Goal: Transaction & Acquisition: Purchase product/service

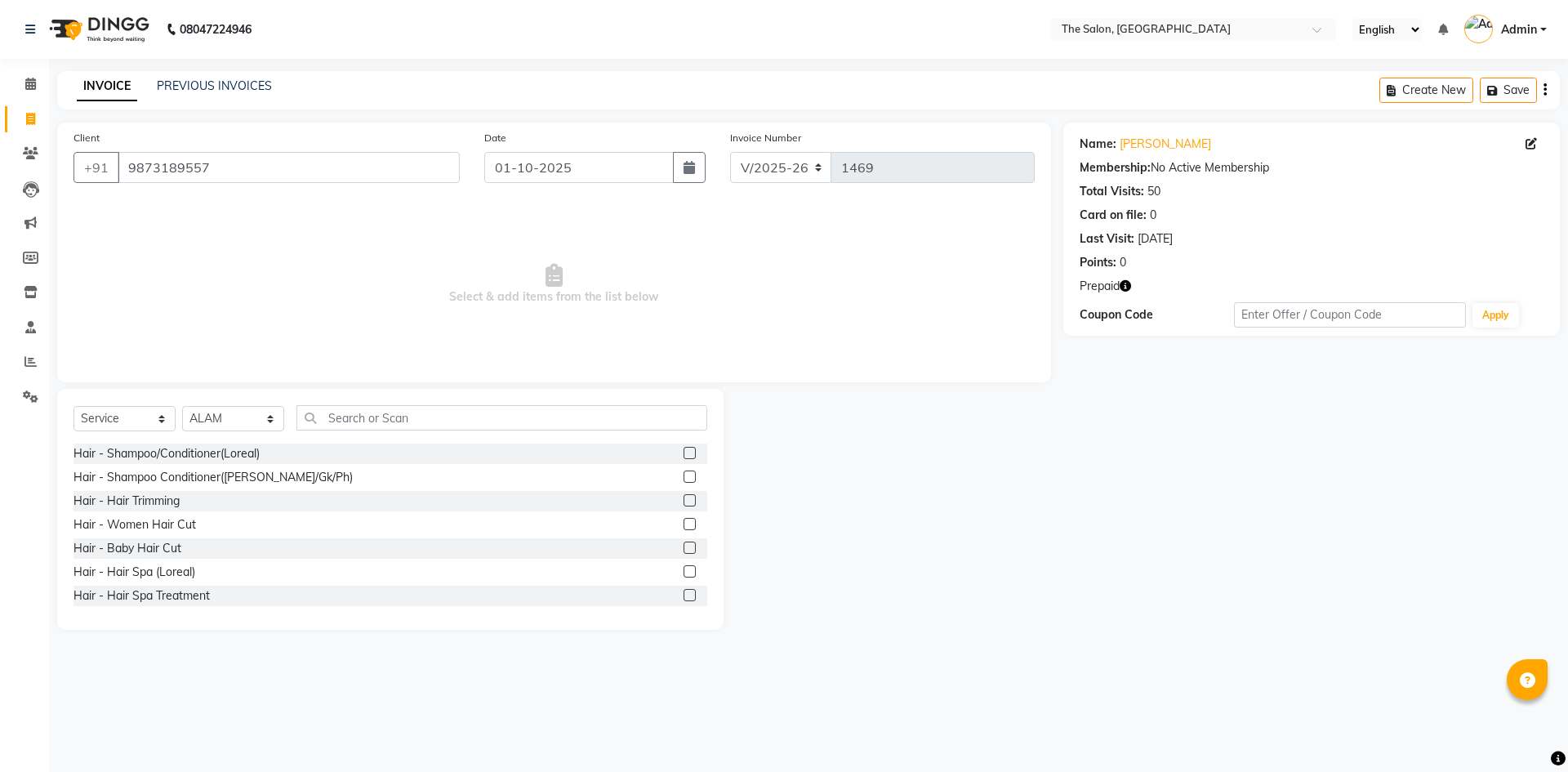
select select "4245"
select select "service"
select select "22746"
click at [31, 138] on li "Clients" at bounding box center [25, 154] width 49 height 35
click at [42, 148] on span at bounding box center [31, 154] width 29 height 19
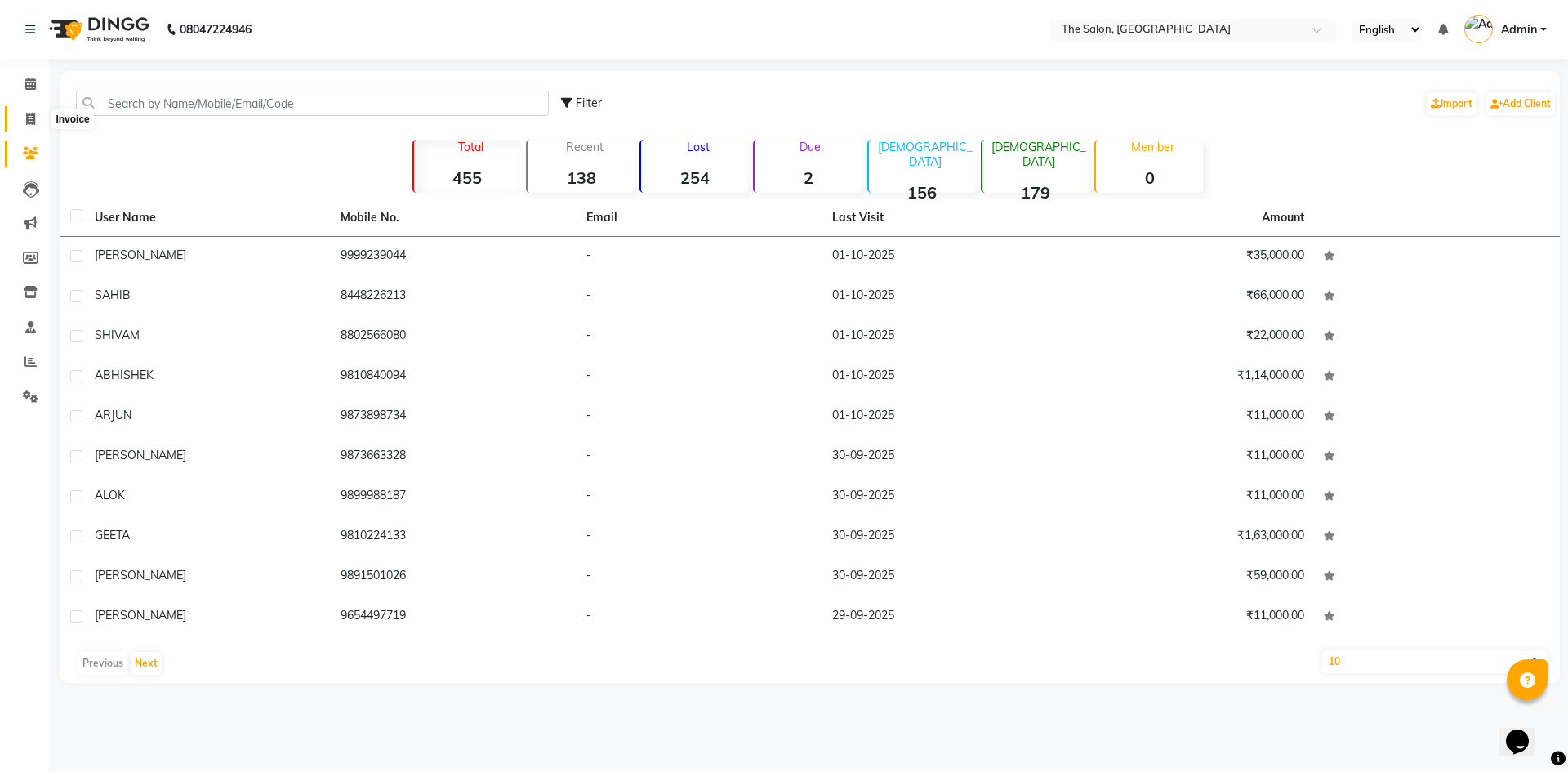
click at [36, 122] on span at bounding box center [31, 120] width 29 height 19
select select "4245"
select select "service"
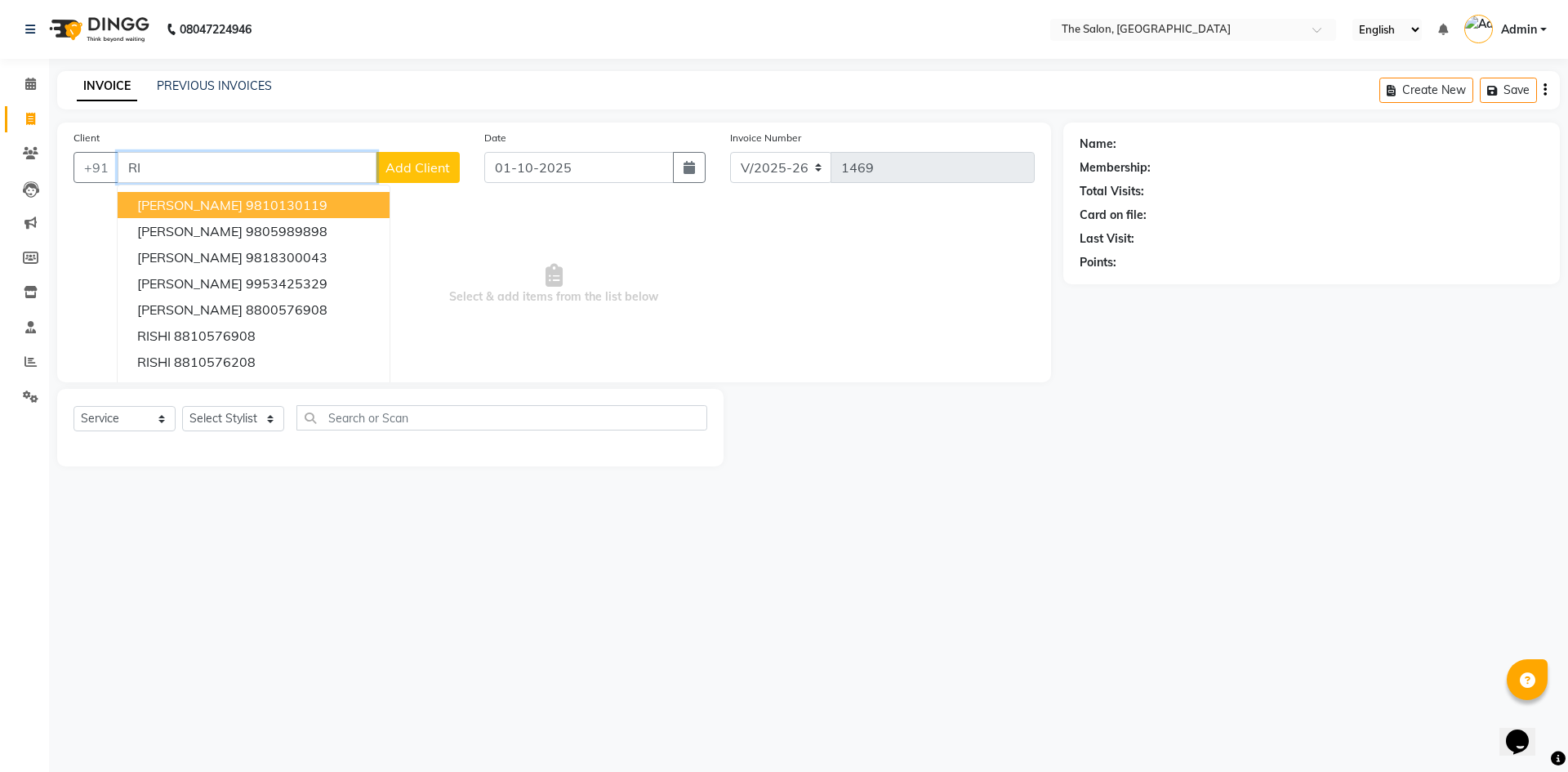
type input "R"
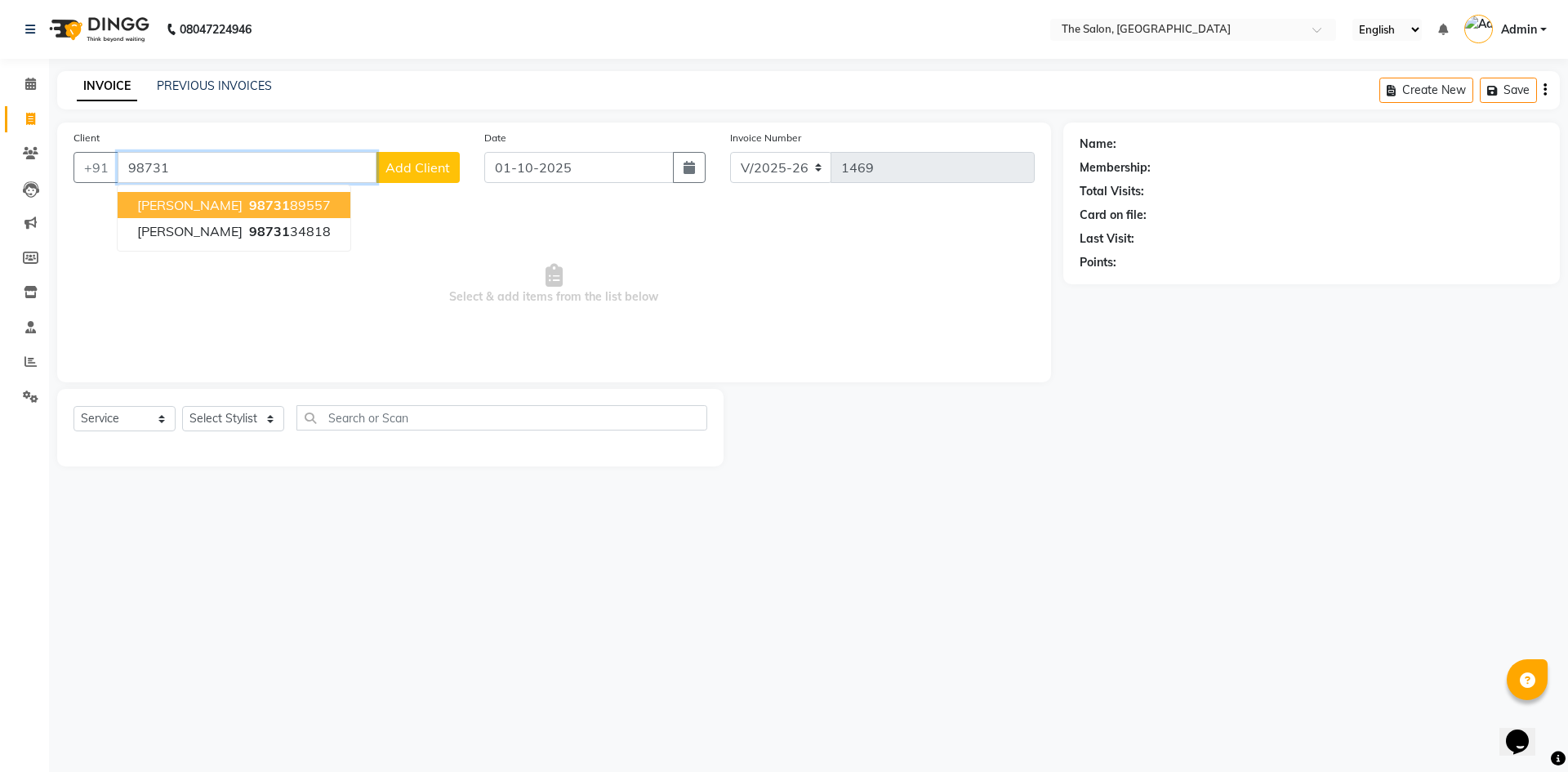
click at [248, 207] on ngb-highlight "98731 89557" at bounding box center [288, 204] width 85 height 16
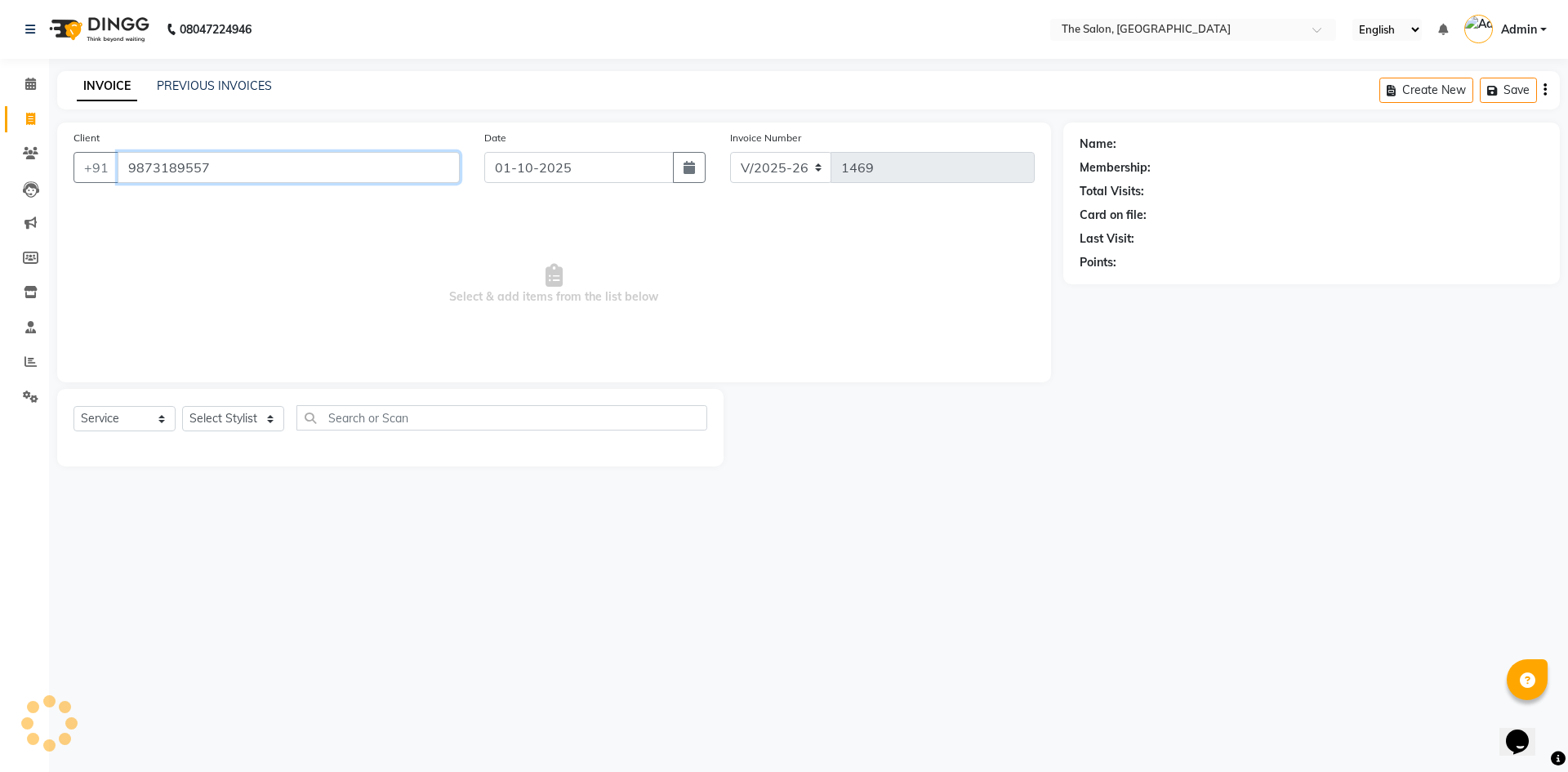
type input "9873189557"
click at [1130, 282] on icon "button" at bounding box center [1124, 285] width 11 height 11
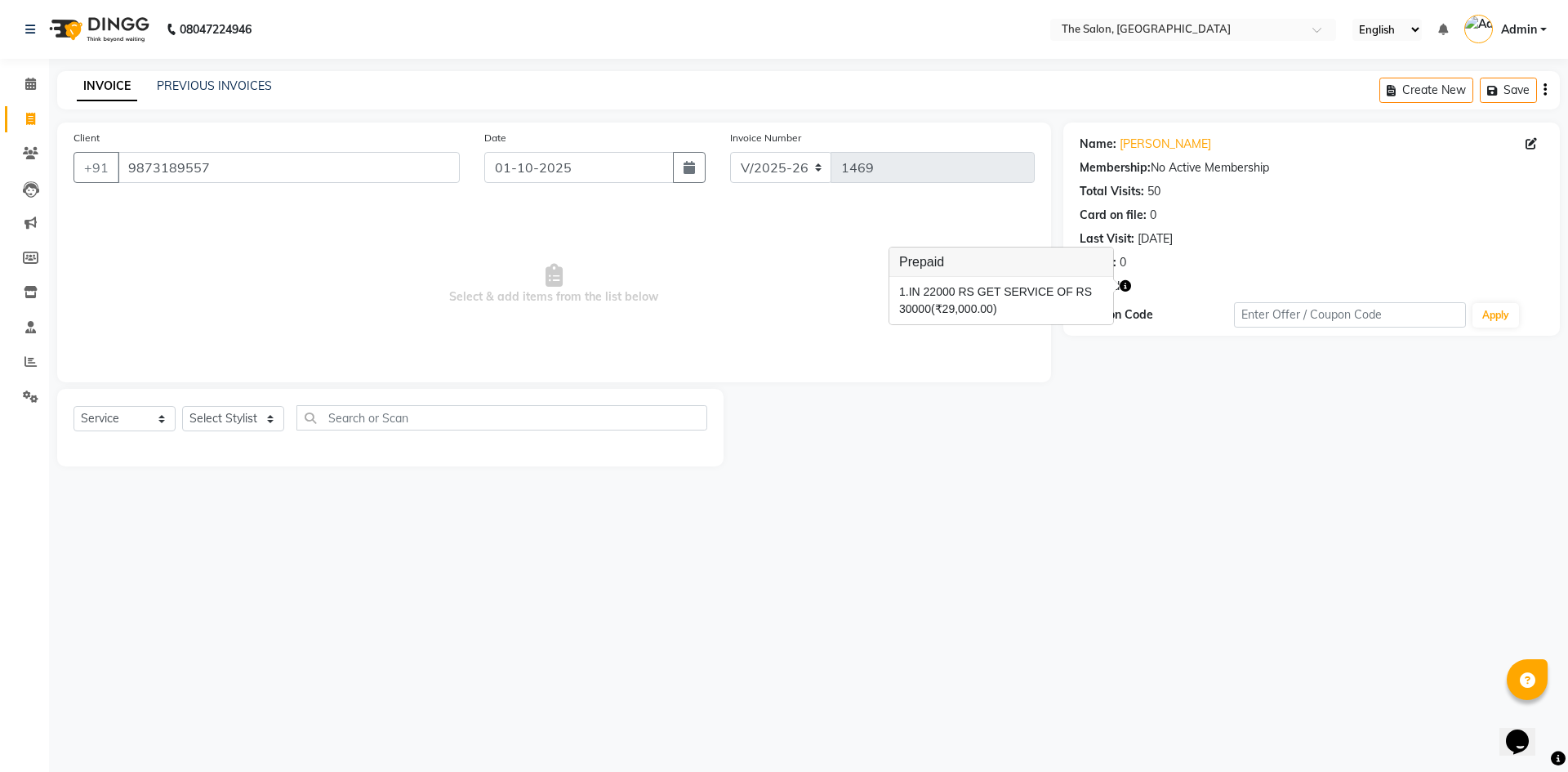
click at [774, 288] on span "Select & add items from the list below" at bounding box center [555, 284] width 962 height 164
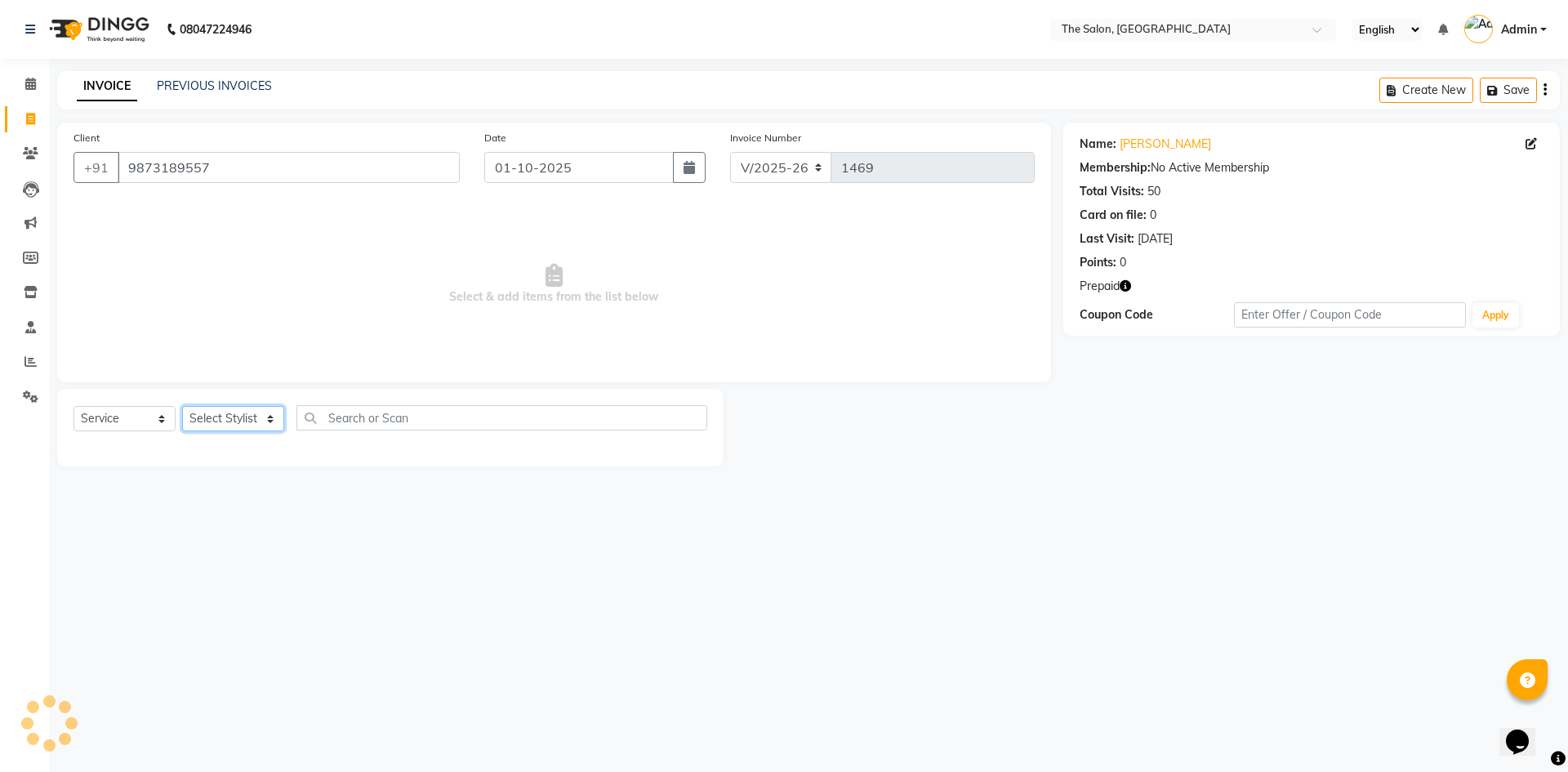
click at [230, 414] on select "Select Stylist [PERSON_NAME] [PERSON_NAME] AKASH [PERSON_NAME] ARJUN [PERSON_NA…" at bounding box center [233, 419] width 102 height 25
click at [182, 406] on select "Select Stylist [PERSON_NAME] [PERSON_NAME] AKASH [PERSON_NAME] ARJUN [PERSON_NA…" at bounding box center [233, 419] width 102 height 25
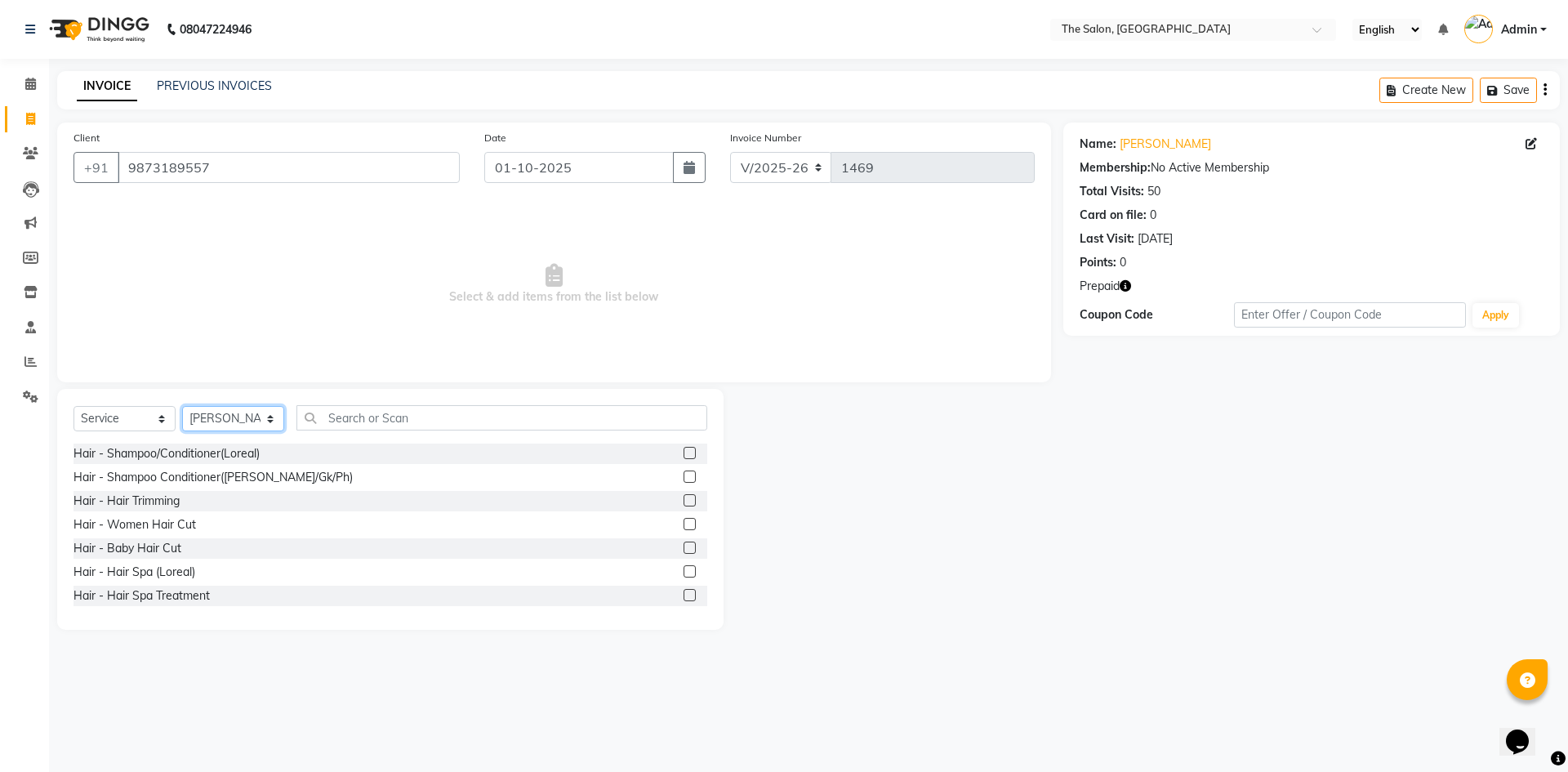
click at [233, 411] on select "Select Stylist [PERSON_NAME] [PERSON_NAME] AKASH [PERSON_NAME] ARJUN [PERSON_NA…" at bounding box center [233, 419] width 102 height 25
select select "22746"
click at [182, 406] on select "Select Stylist [PERSON_NAME] [PERSON_NAME] AKASH [PERSON_NAME] ARJUN [PERSON_NA…" at bounding box center [233, 419] width 102 height 25
click at [434, 402] on div "Select Service Product Membership Package Voucher Prepaid Gift Card Select Styl…" at bounding box center [390, 509] width 667 height 241
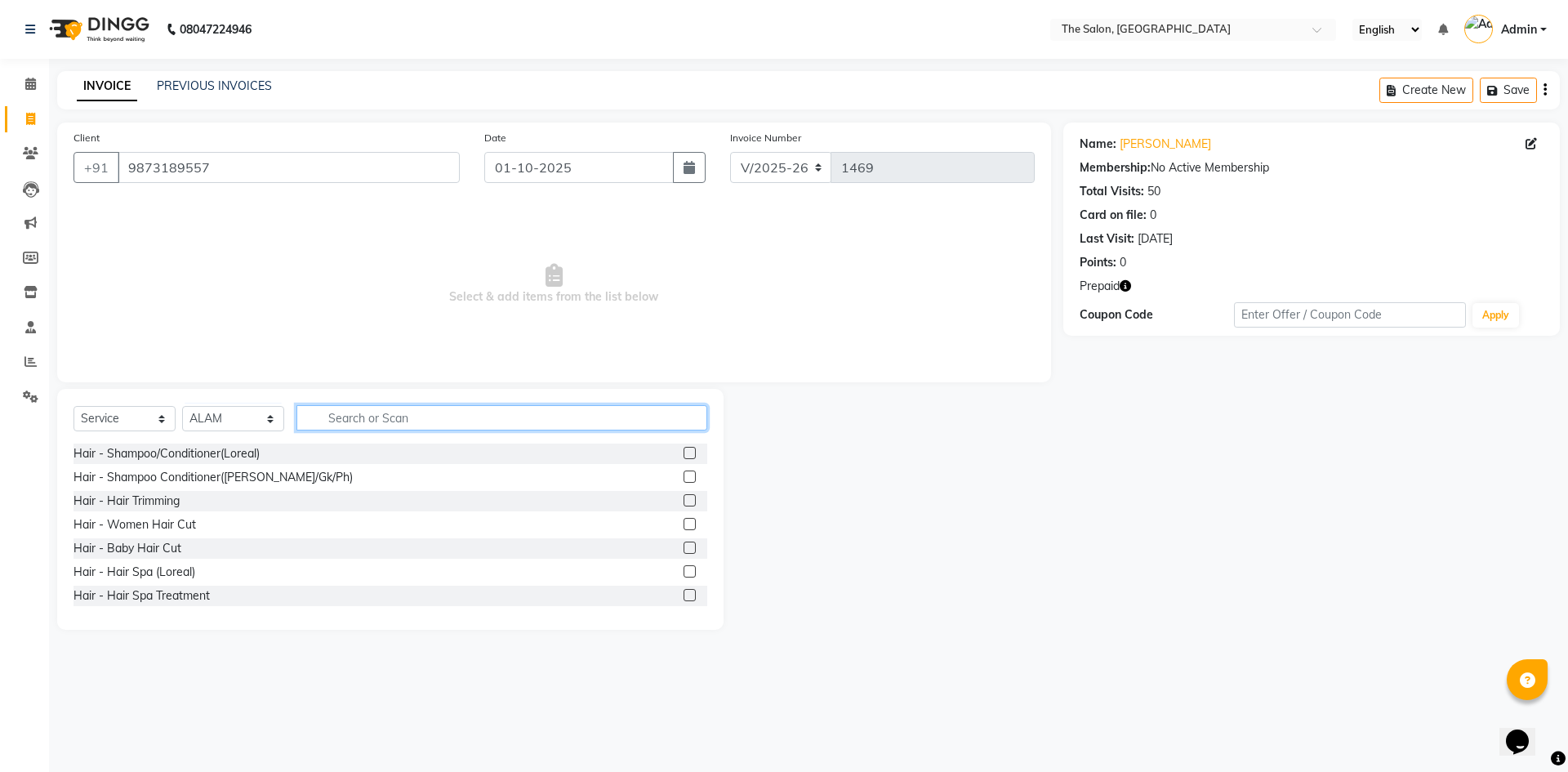
click at [432, 409] on input "text" at bounding box center [502, 418] width 410 height 25
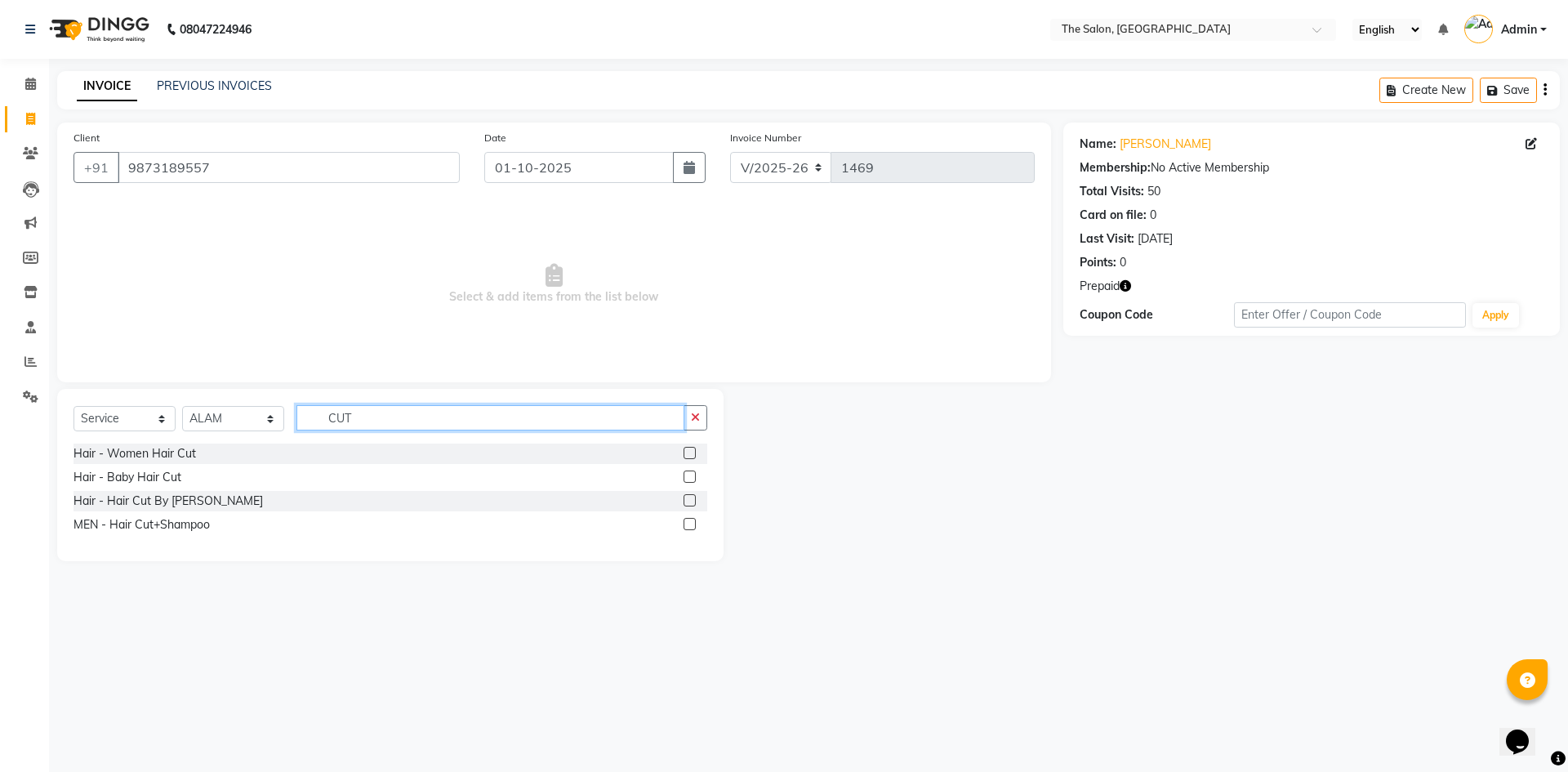
type input "CUT"
click at [688, 521] on label at bounding box center [689, 524] width 12 height 12
click at [688, 521] on input "checkbox" at bounding box center [689, 525] width 11 height 11
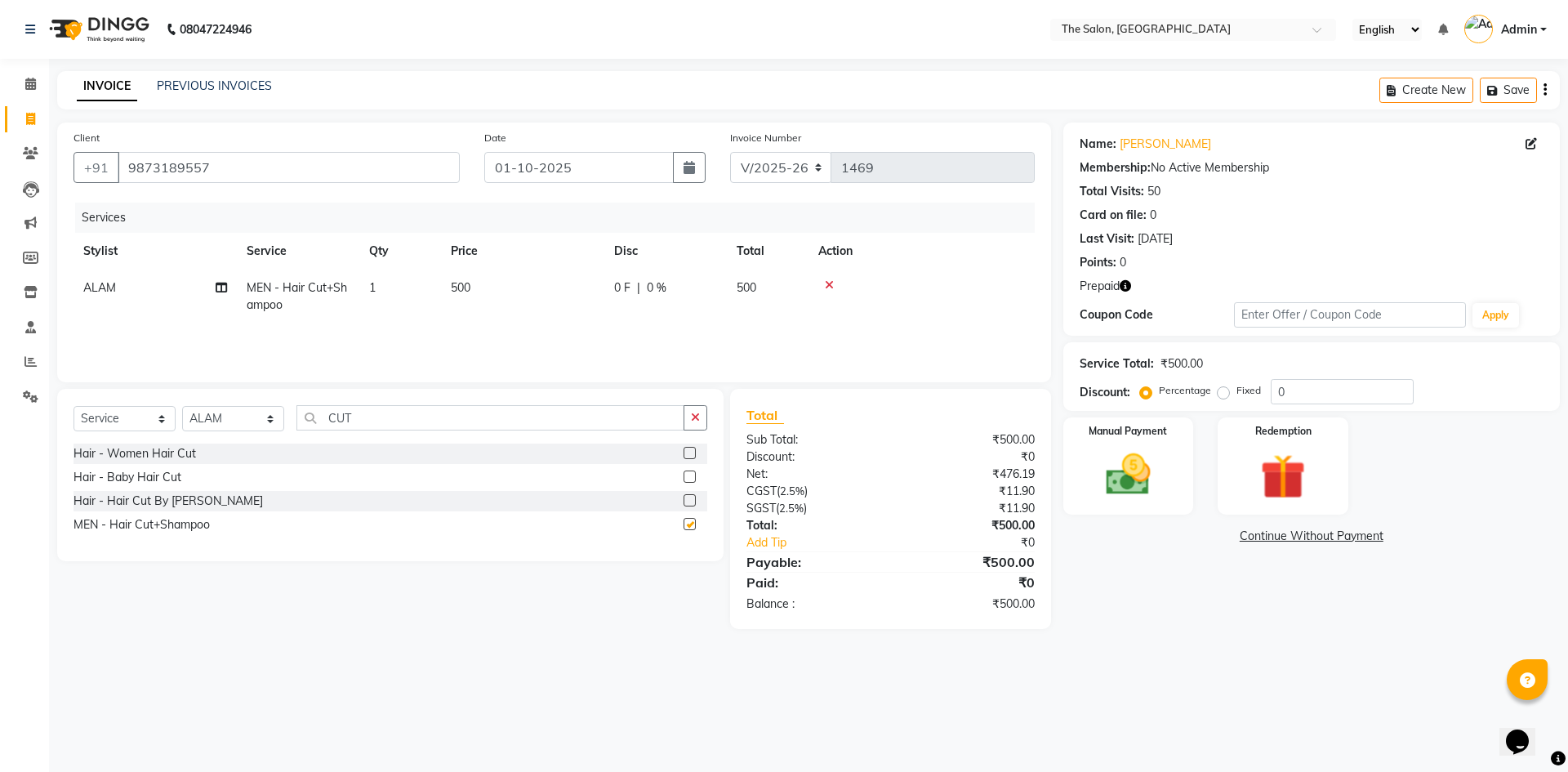
checkbox input "false"
drag, startPoint x: 411, startPoint y: 421, endPoint x: 166, endPoint y: 411, distance: 245.2
click at [166, 411] on div "Select Service Product Membership Package Voucher Prepaid Gift Card Select Styl…" at bounding box center [390, 424] width 633 height 38
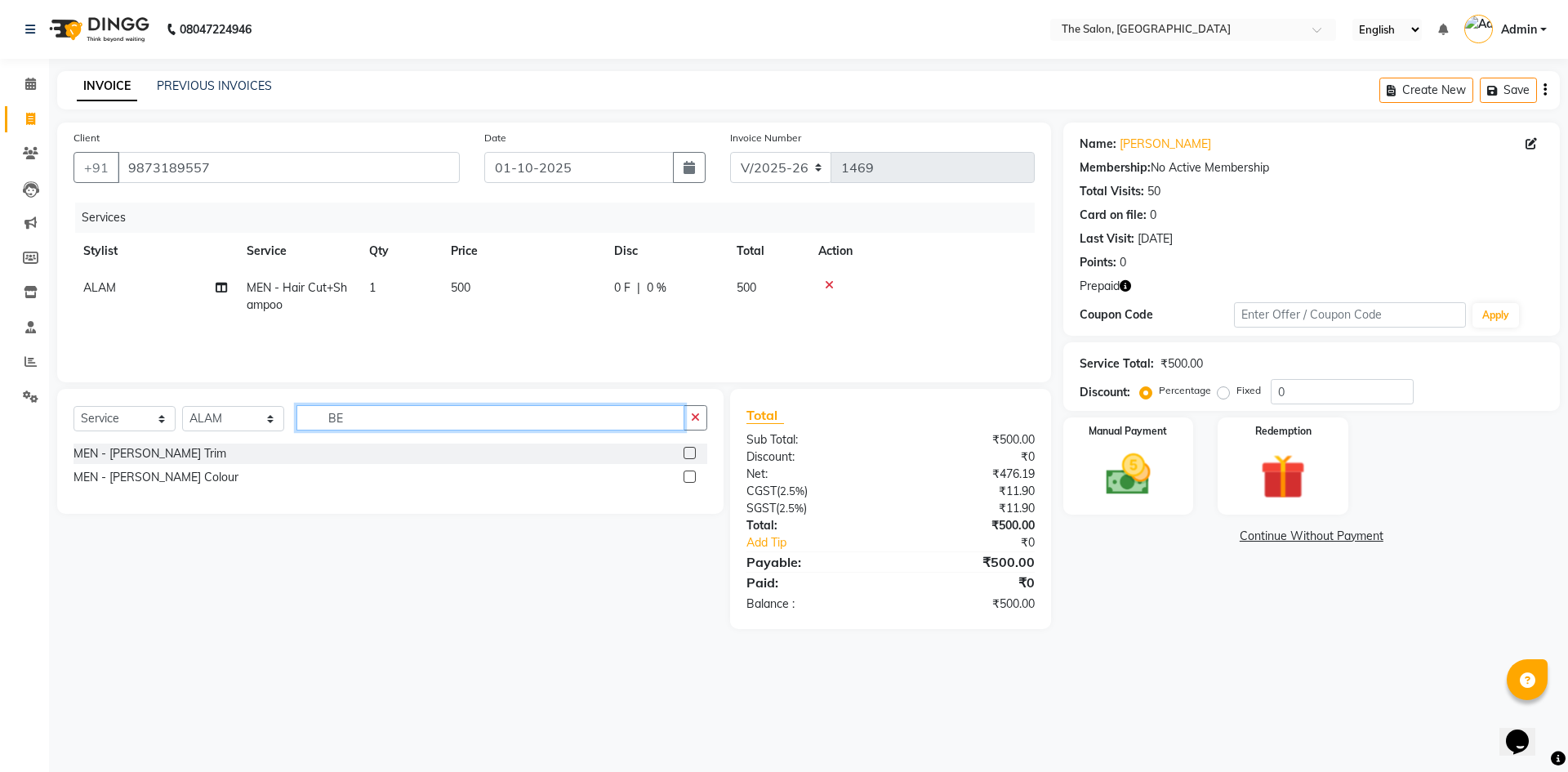
type input "BE"
click at [691, 454] on label at bounding box center [689, 453] width 12 height 12
click at [691, 454] on input "checkbox" at bounding box center [689, 454] width 11 height 11
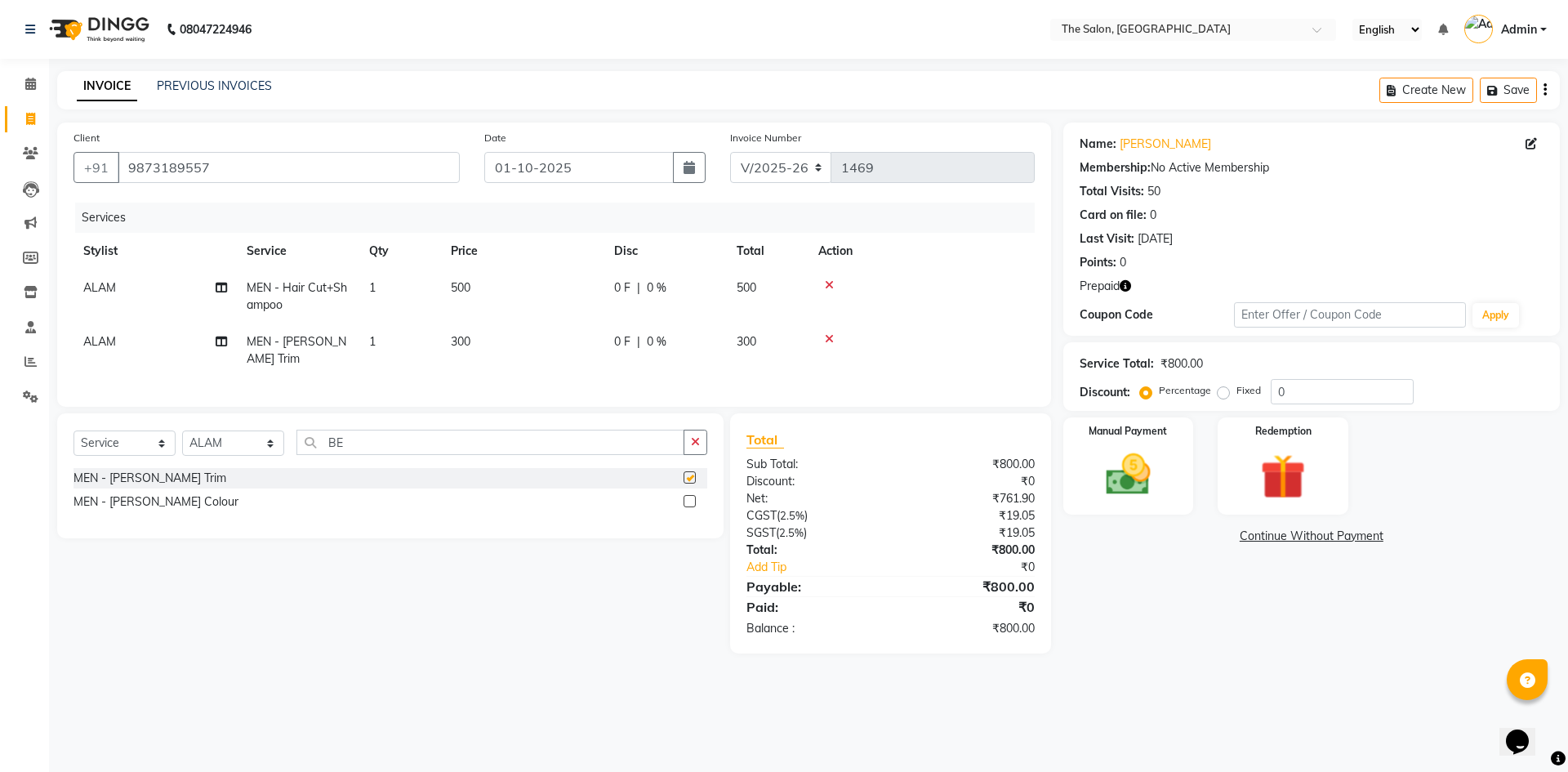
checkbox input "false"
drag, startPoint x: 388, startPoint y: 446, endPoint x: 98, endPoint y: 434, distance: 290.2
click at [98, 434] on div "Select Service Product Membership Package Voucher Prepaid Gift Card Select Styl…" at bounding box center [390, 449] width 633 height 38
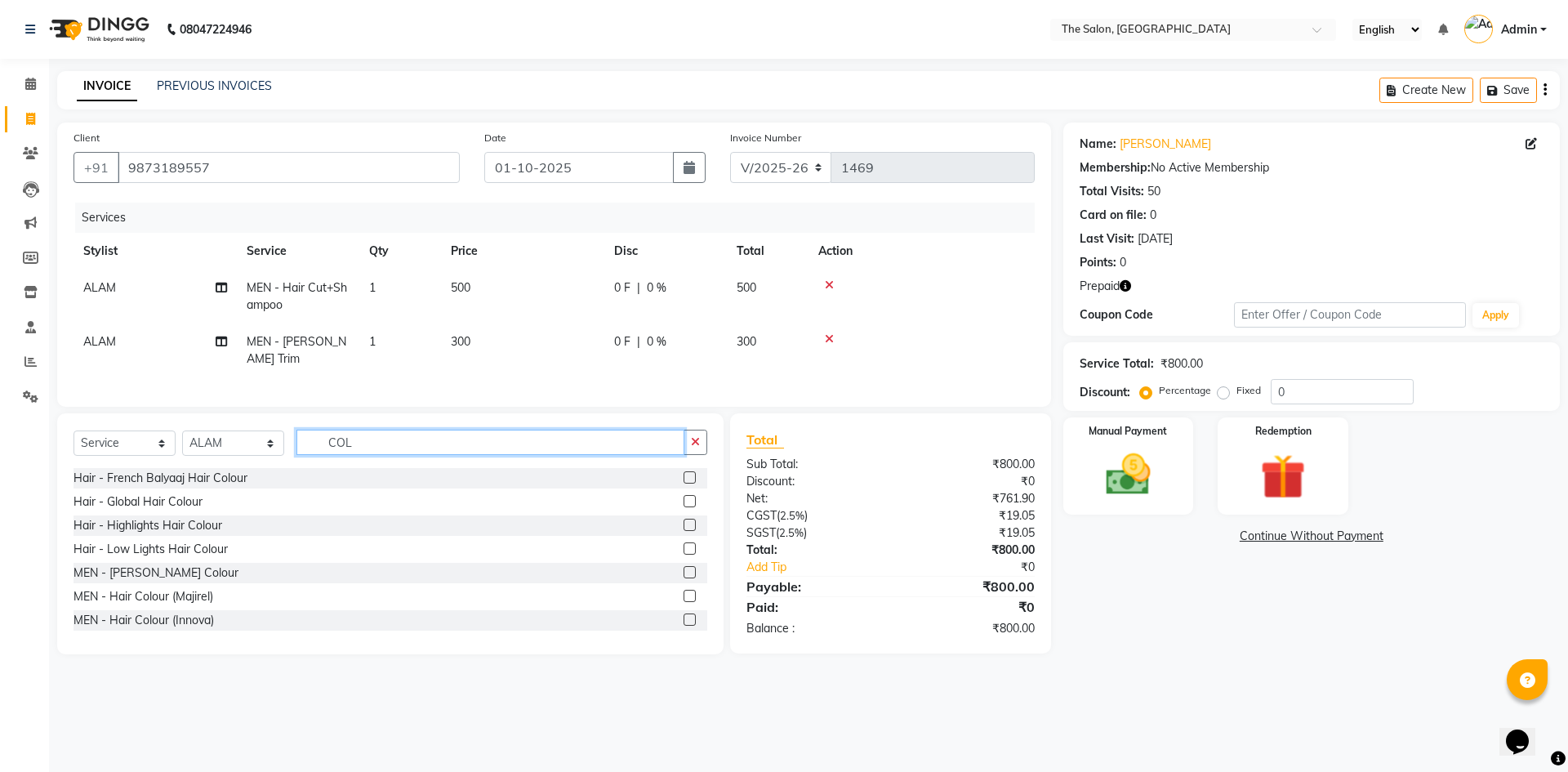
type input "COL"
click at [684, 613] on label at bounding box center [689, 619] width 12 height 12
click at [684, 615] on input "checkbox" at bounding box center [689, 620] width 11 height 11
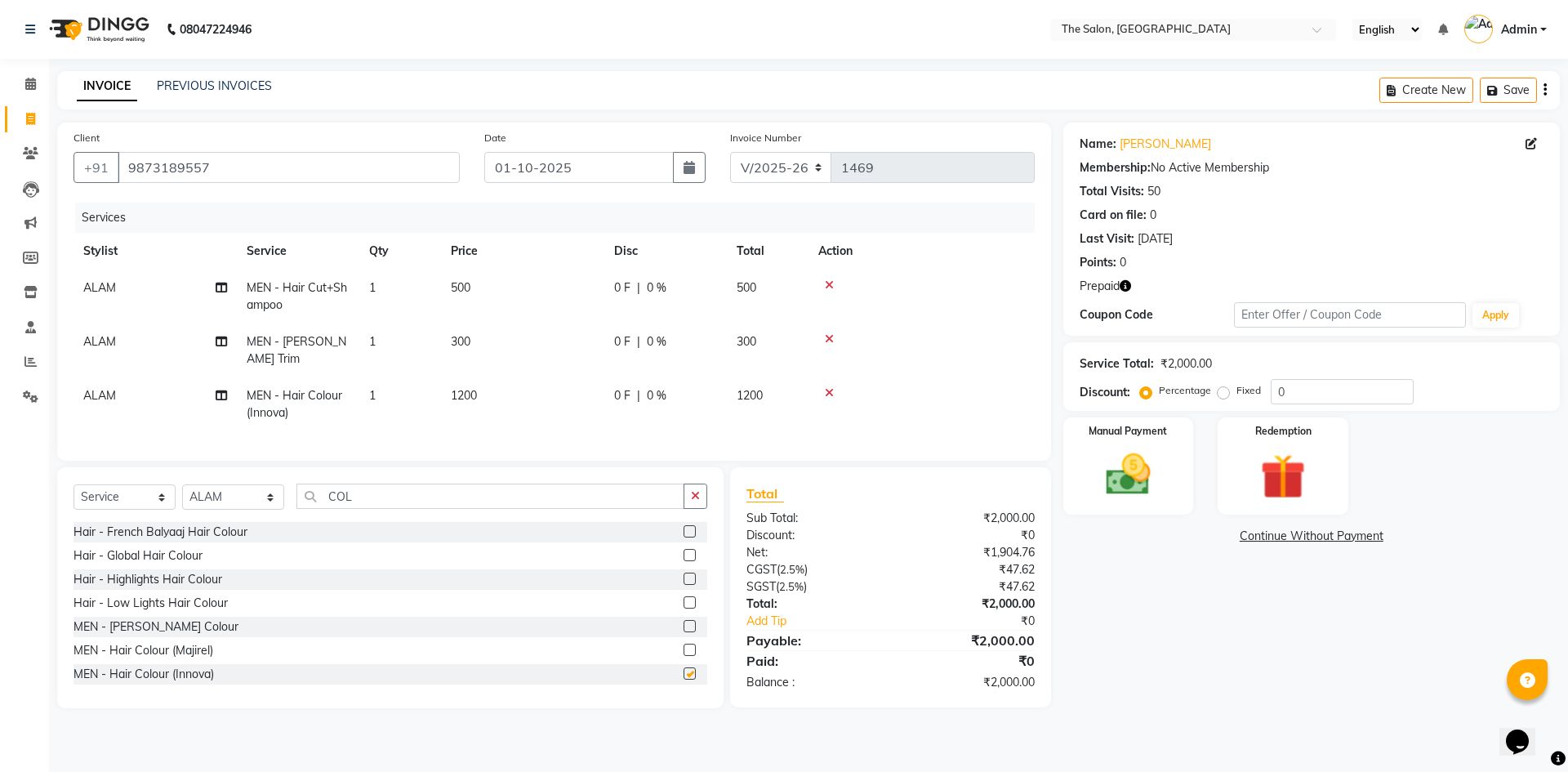
checkbox input "false"
drag, startPoint x: 370, startPoint y: 482, endPoint x: 266, endPoint y: 491, distance: 104.4
click at [266, 491] on div "Select Service Product Membership Package Voucher Prepaid Gift Card Select Styl…" at bounding box center [390, 502] width 633 height 38
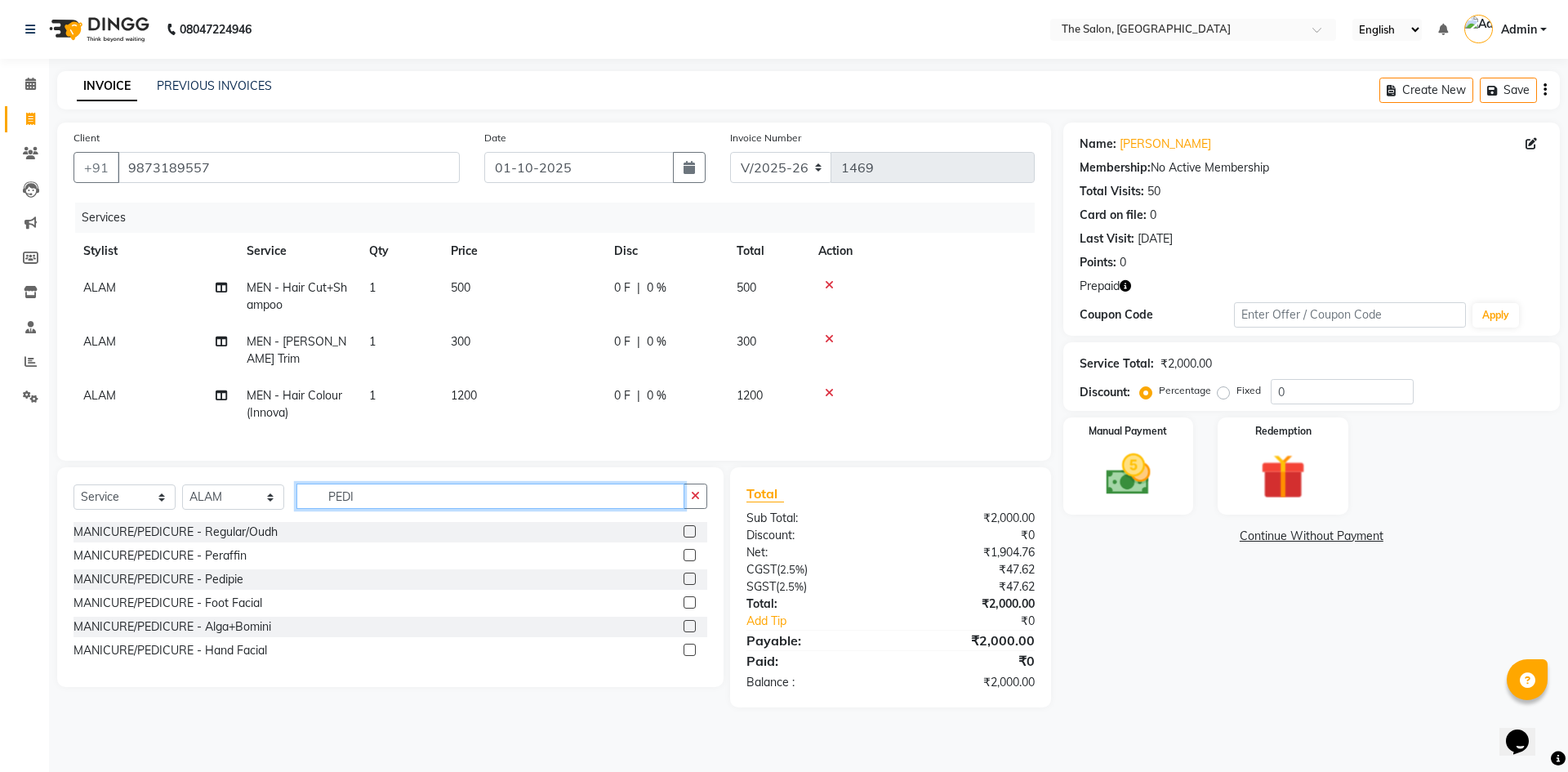
type input "PEDI"
click at [687, 596] on label at bounding box center [689, 602] width 12 height 12
click at [687, 598] on input "checkbox" at bounding box center [689, 603] width 11 height 11
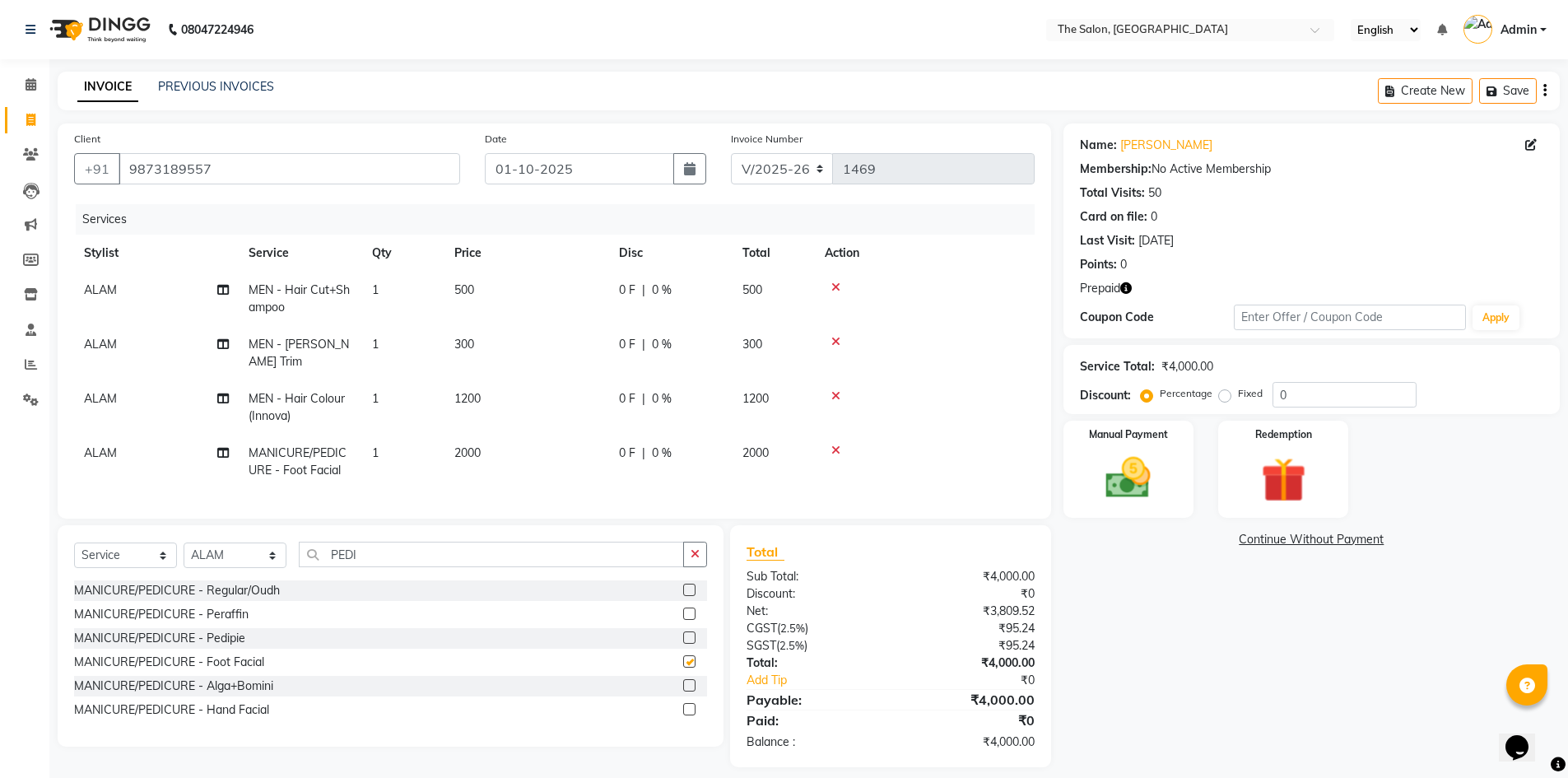
checkbox input "false"
click at [495, 438] on td "2000" at bounding box center [526, 463] width 165 height 55
select select "22746"
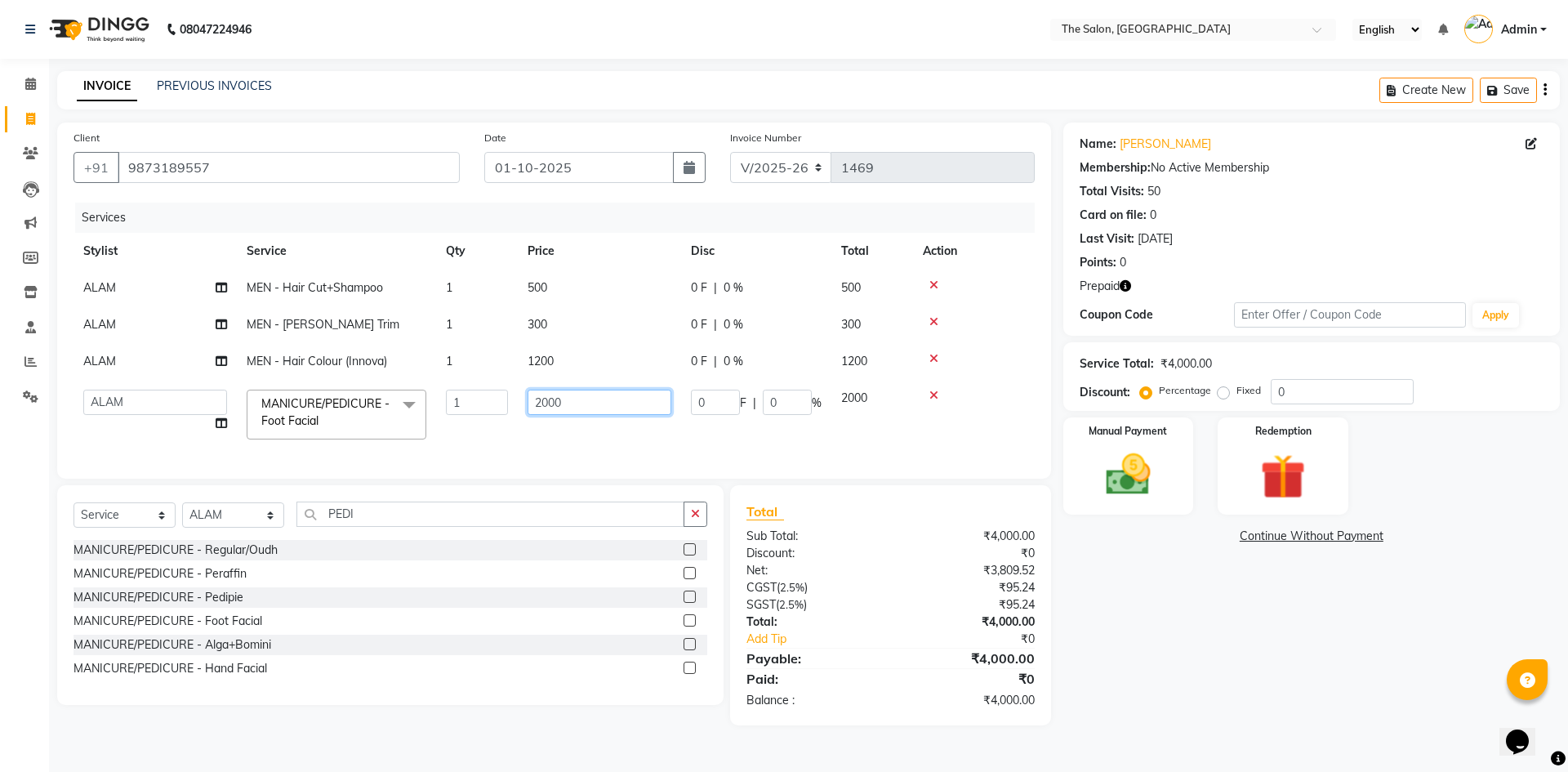
drag, startPoint x: 623, startPoint y: 411, endPoint x: 445, endPoint y: 396, distance: 178.6
click at [445, 396] on tr "[PERSON_NAME] [PERSON_NAME] [PERSON_NAME] [PERSON_NAME] [PERSON_NAME] KP NITIN …" at bounding box center [555, 415] width 962 height 70
type input "1500"
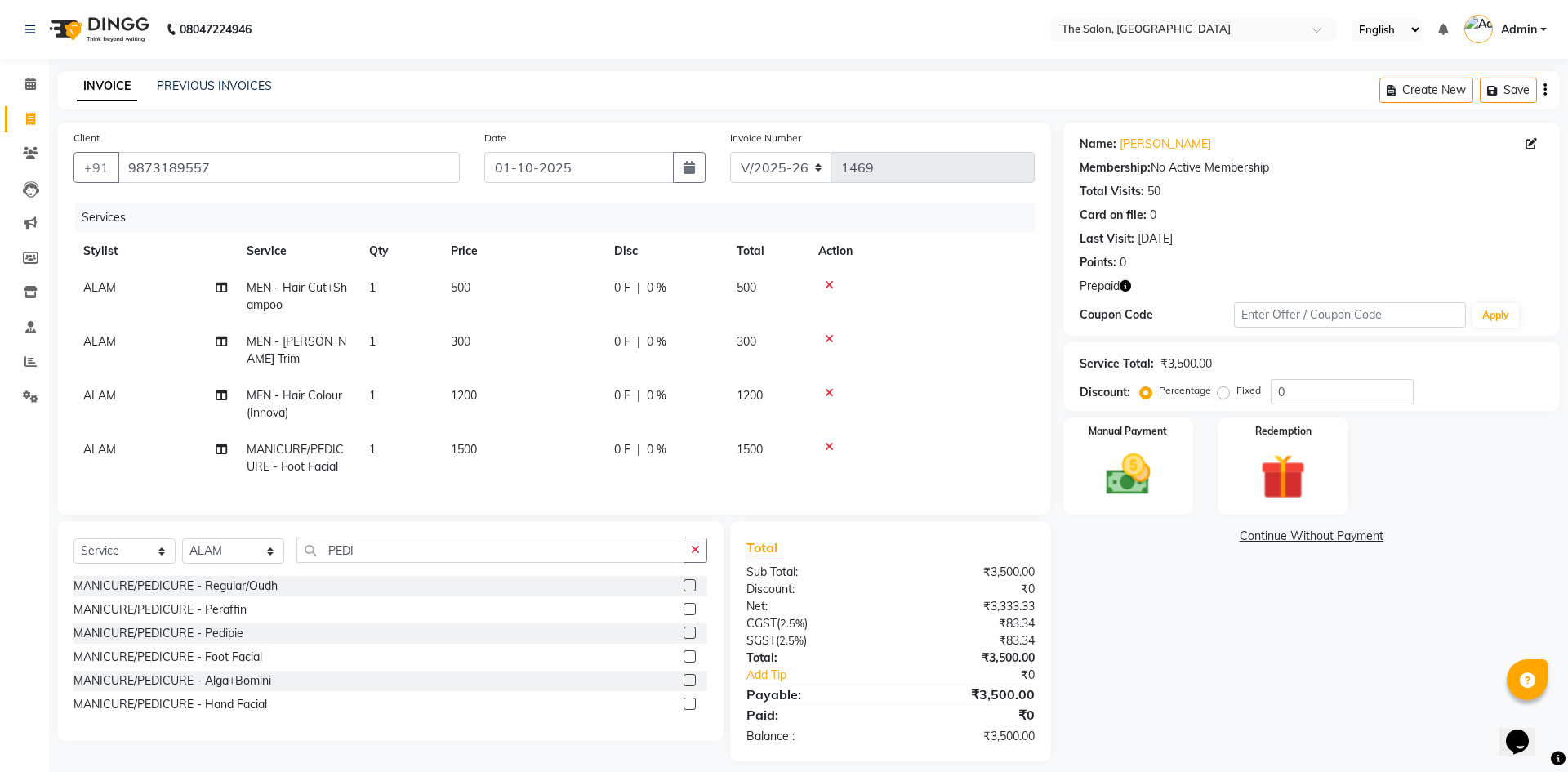
click at [606, 450] on div "Services Stylist Service Qty Price Disc Total Action ALAM MEN - Hair Cut+Shampo…" at bounding box center [555, 350] width 962 height 296
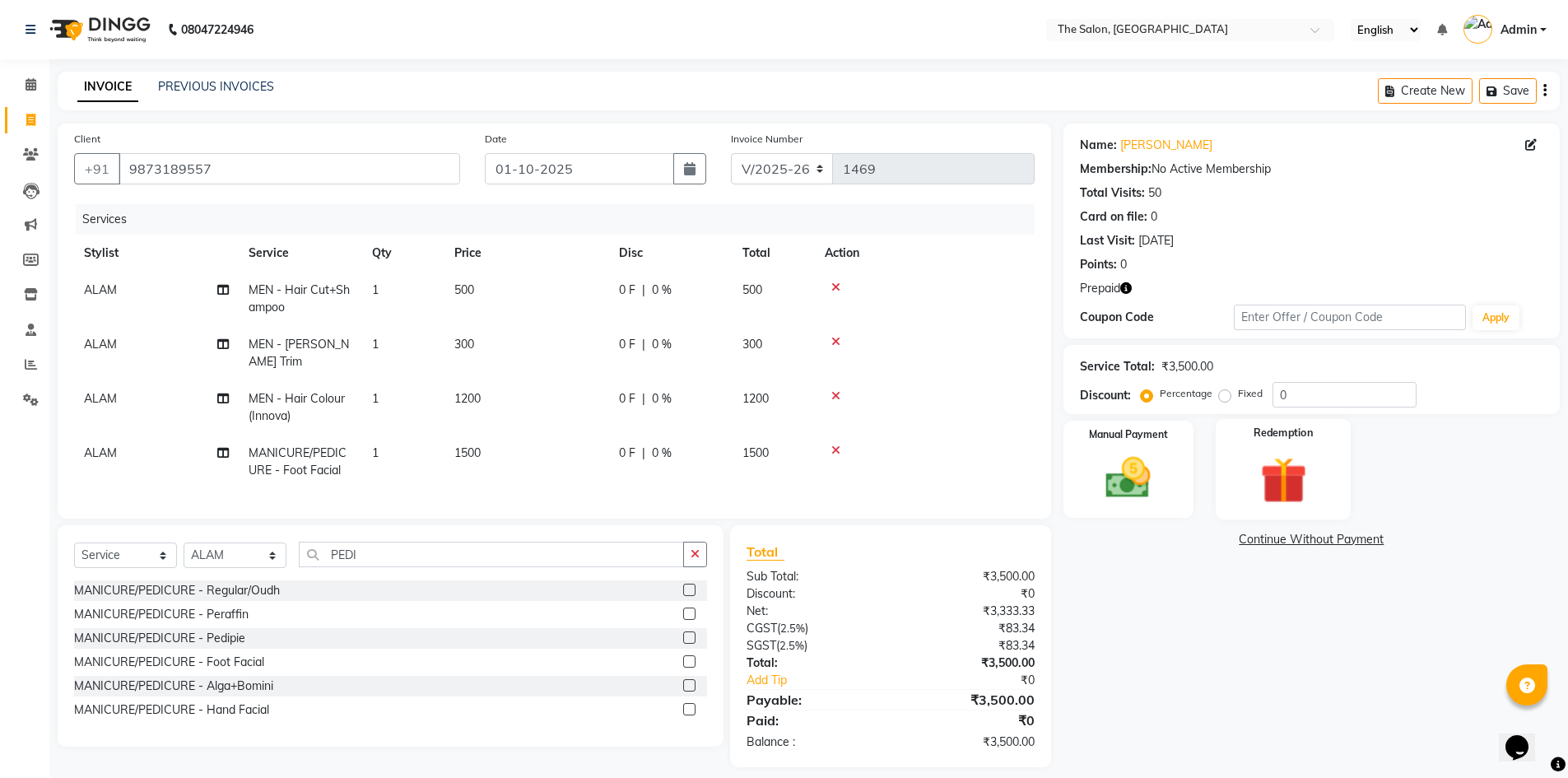
click at [1327, 462] on div "Redemption" at bounding box center [1283, 469] width 136 height 101
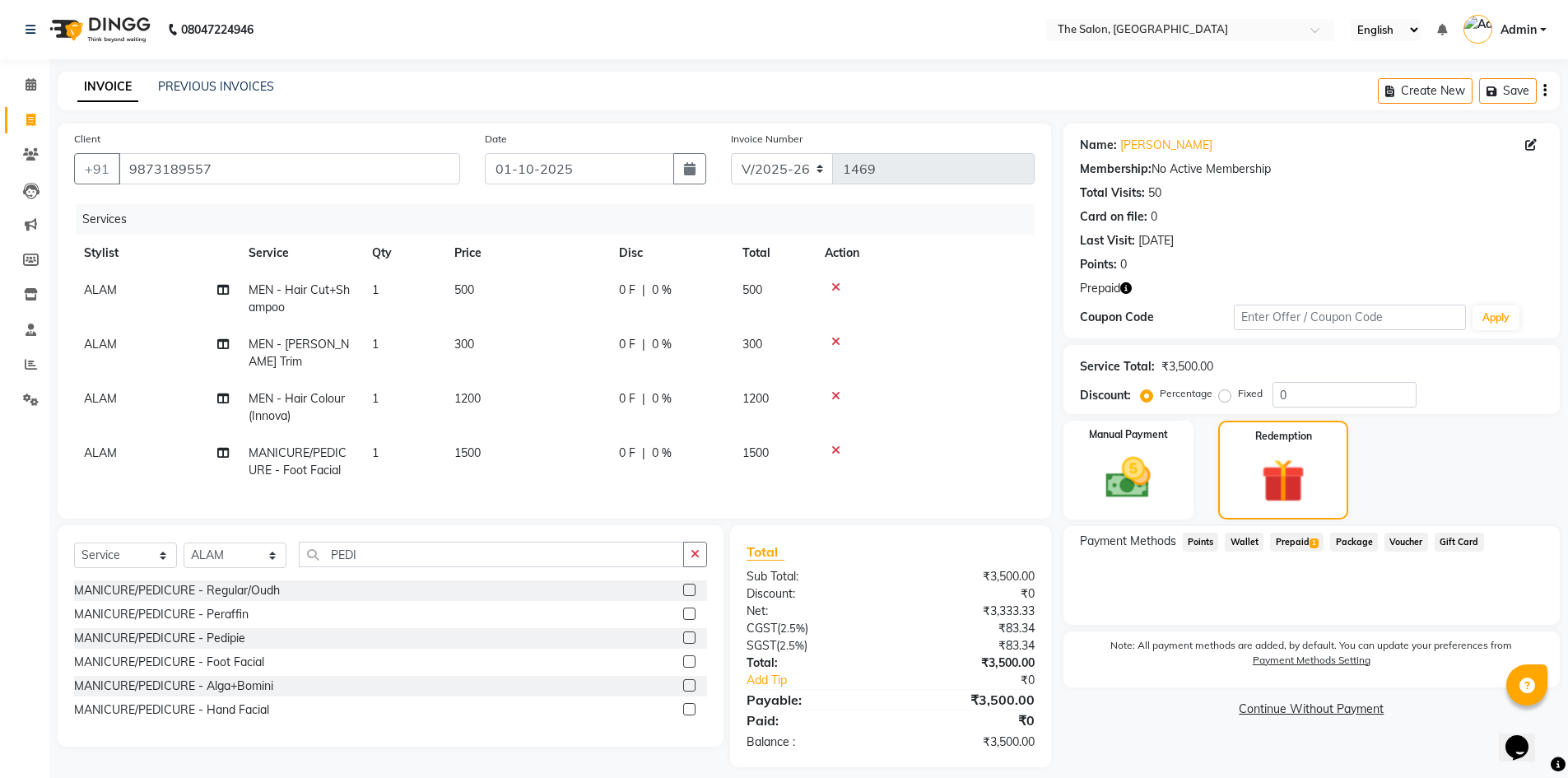
click at [1290, 545] on span "Prepaid 1" at bounding box center [1296, 542] width 54 height 19
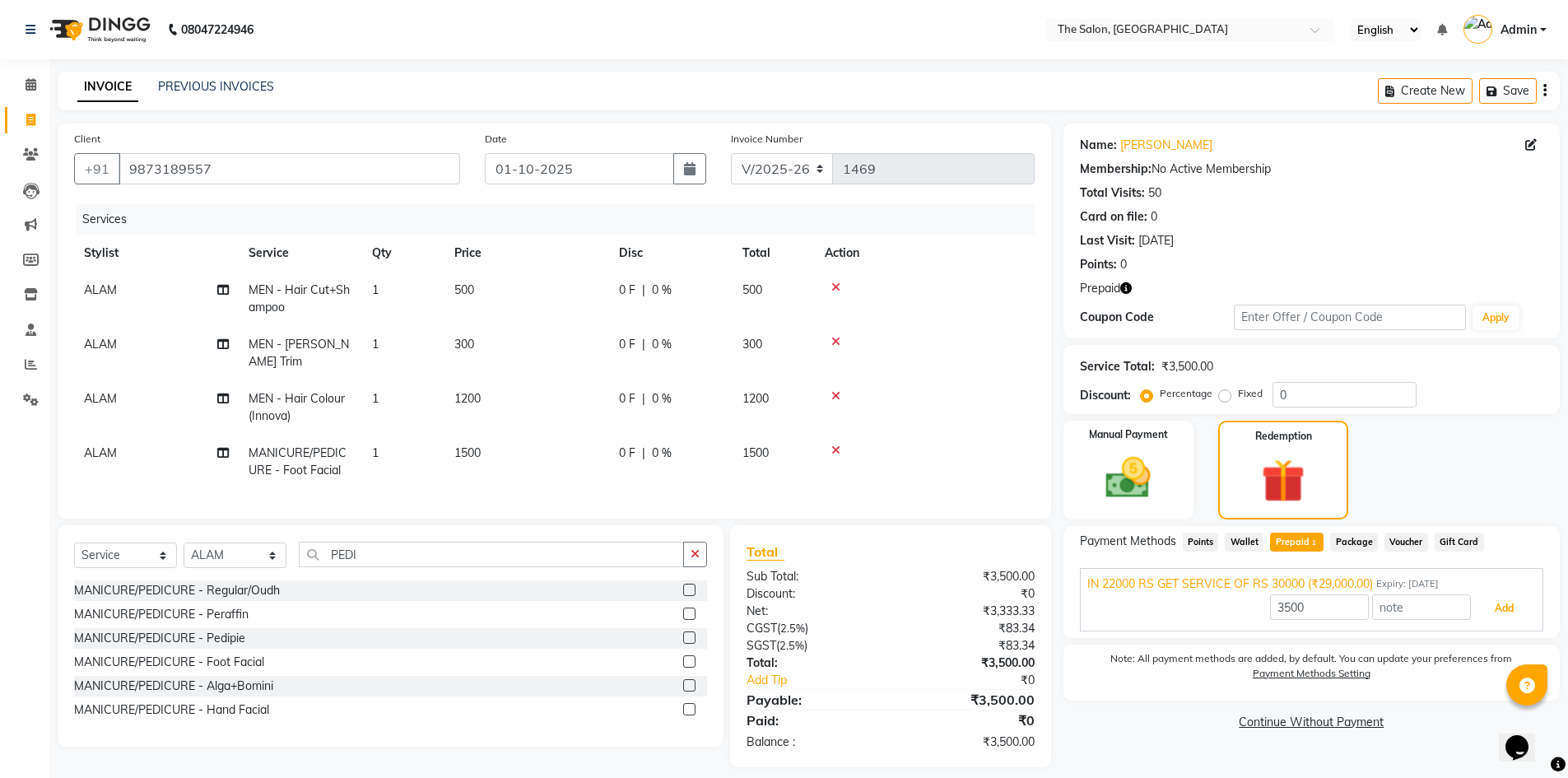
drag, startPoint x: 1486, startPoint y: 613, endPoint x: 1301, endPoint y: 592, distance: 186.2
click at [1481, 611] on button "Add" at bounding box center [1504, 608] width 60 height 28
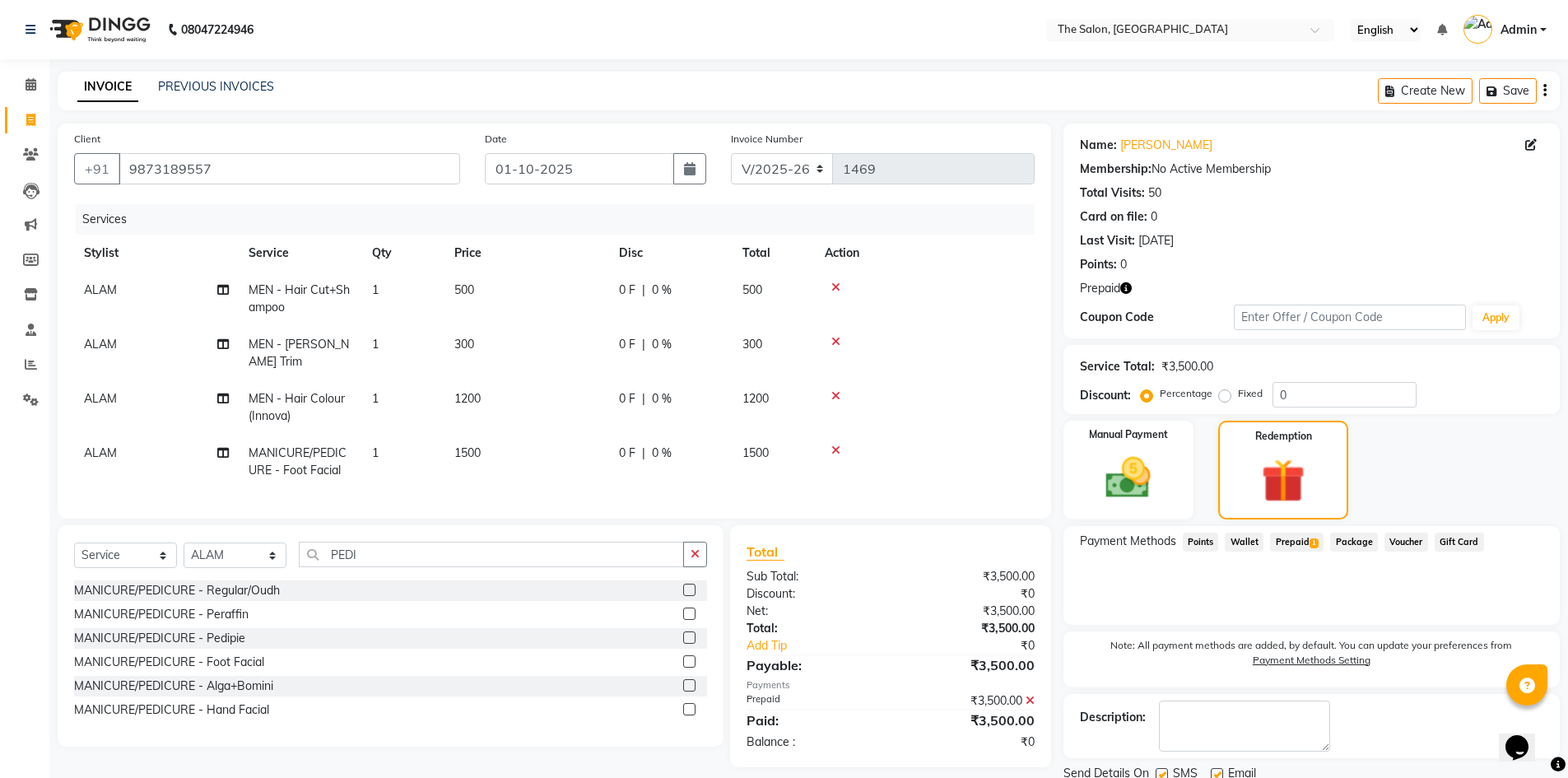
scroll to position [61, 0]
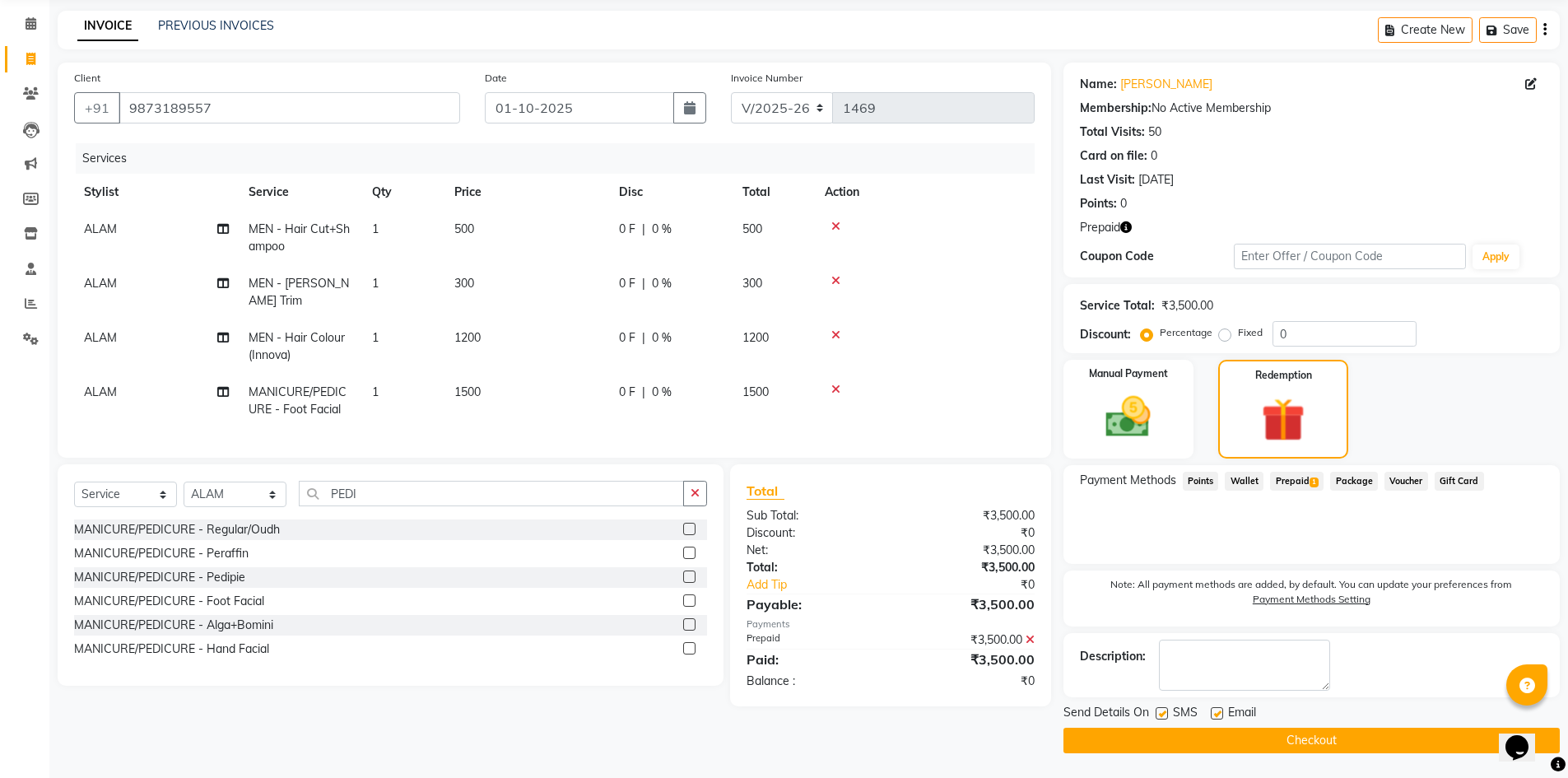
click at [1297, 745] on button "Checkout" at bounding box center [1311, 740] width 496 height 26
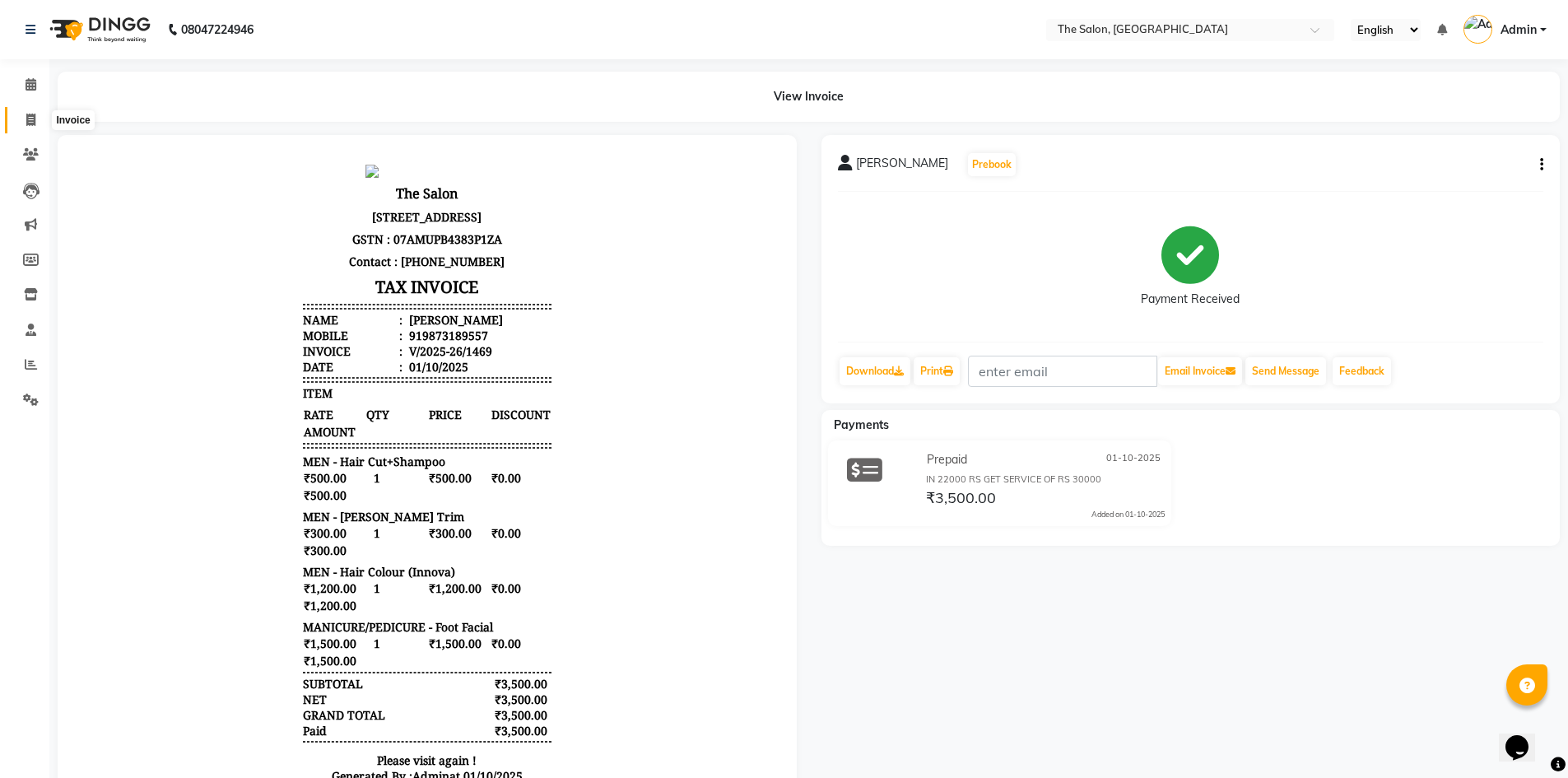
click at [38, 111] on span at bounding box center [31, 121] width 29 height 19
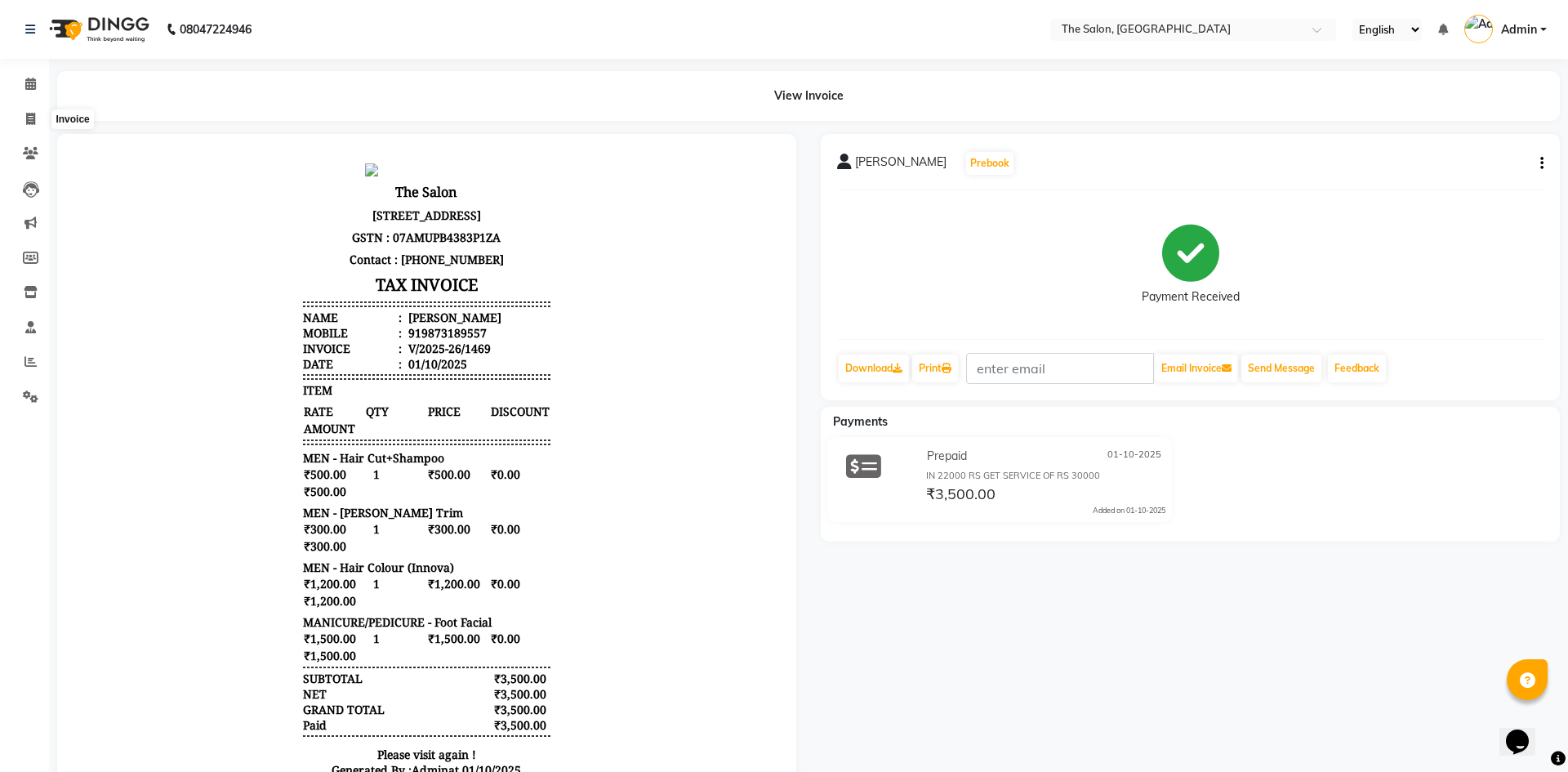
select select "service"
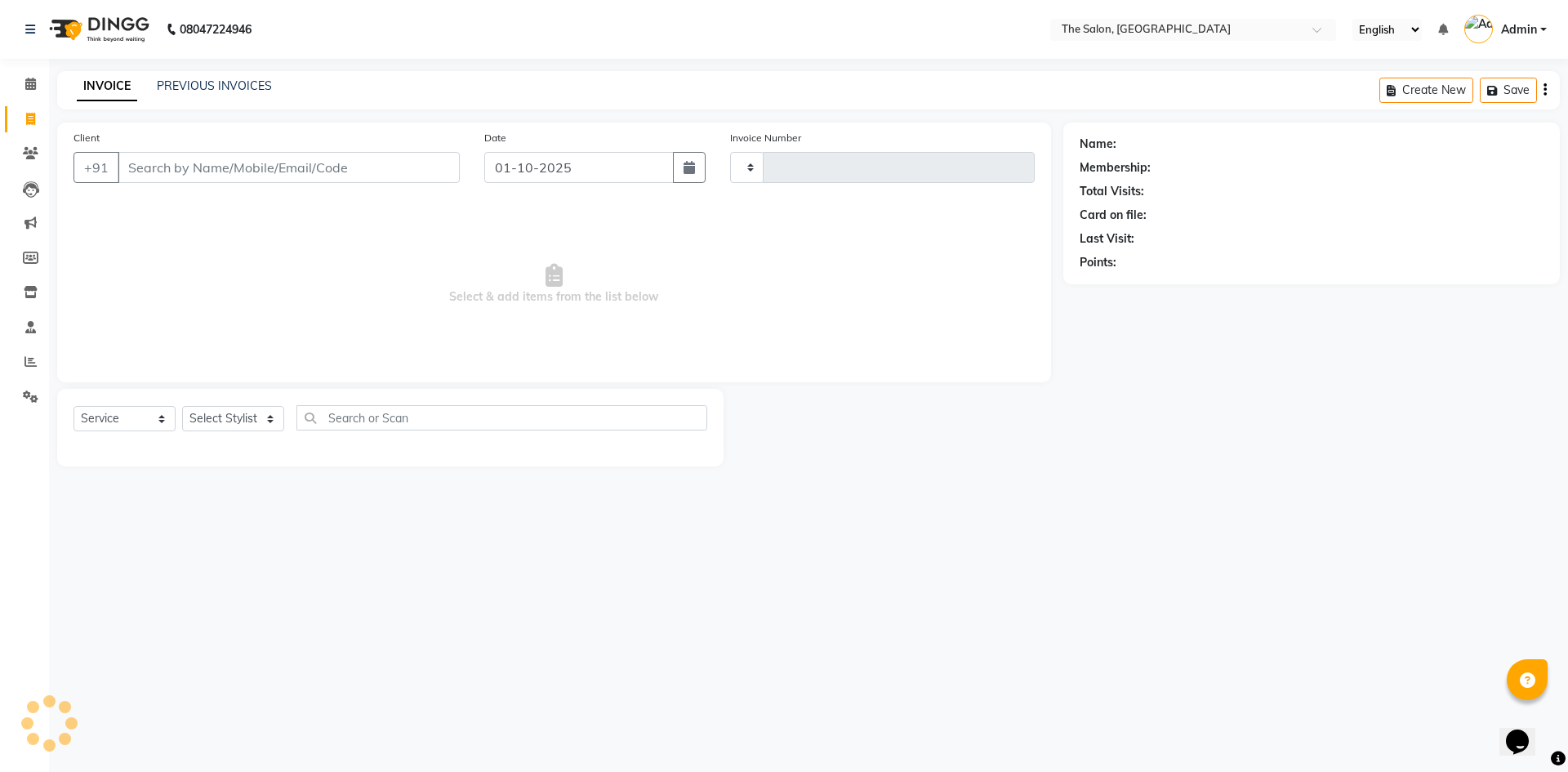
type input "1470"
select select "4245"
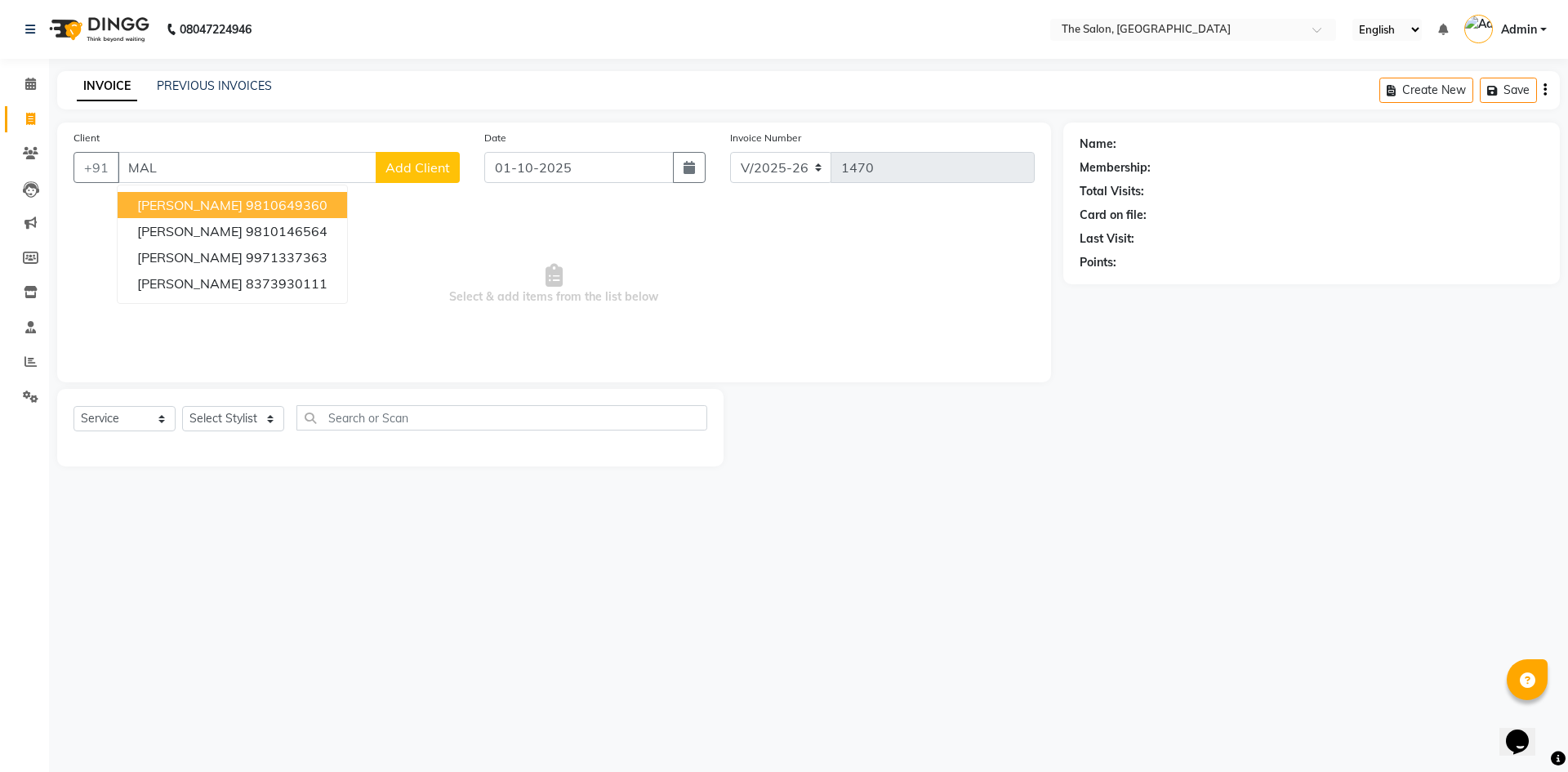
click at [246, 199] on ngb-highlight "9810649360" at bounding box center [287, 204] width 81 height 16
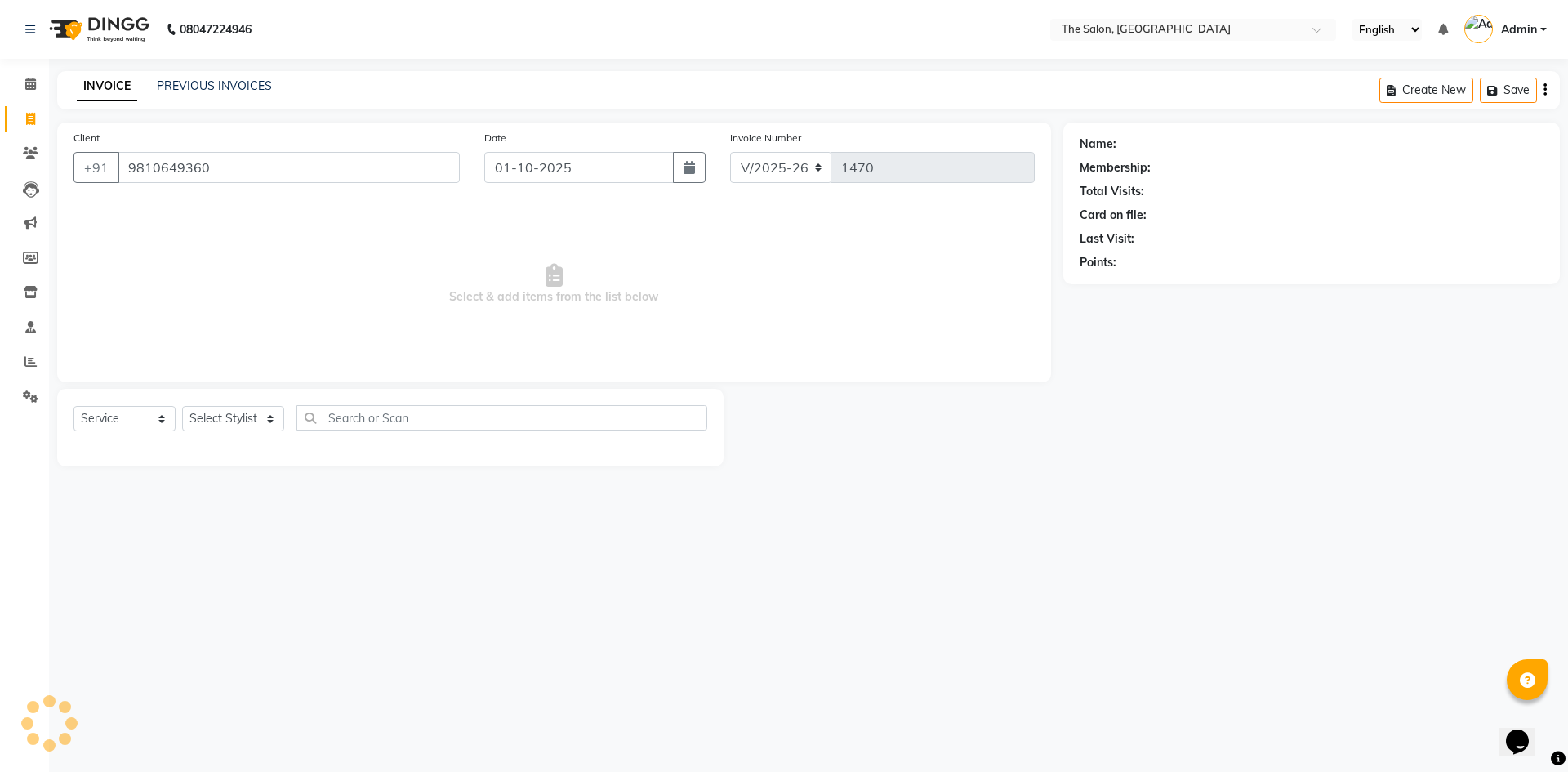
type input "9810649360"
click at [1125, 287] on icon "button" at bounding box center [1124, 285] width 11 height 11
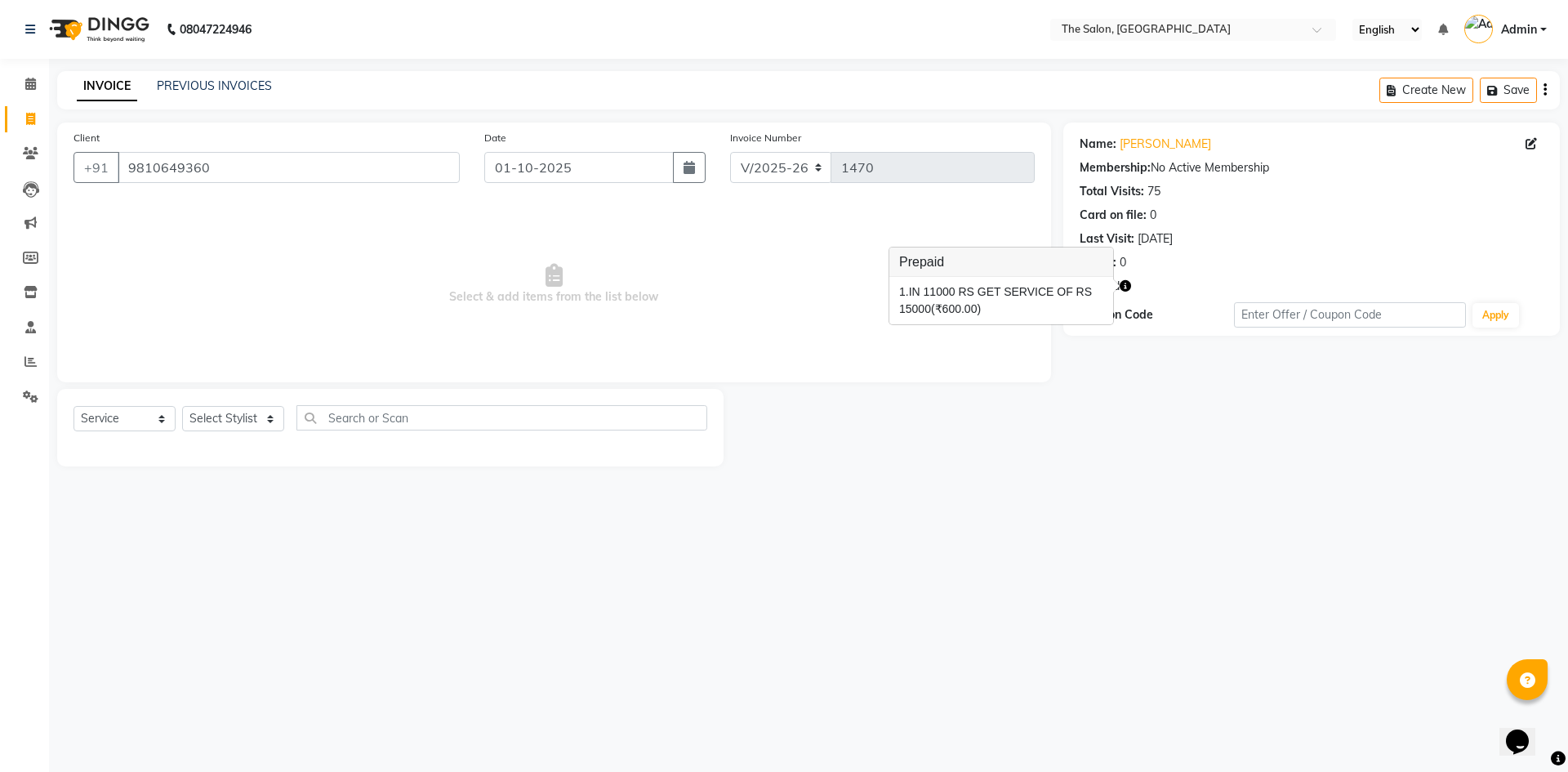
click at [804, 337] on span "Select & add items from the list below" at bounding box center [555, 284] width 962 height 164
click at [243, 411] on select "Select Stylist [PERSON_NAME] [PERSON_NAME] AKASH [PERSON_NAME] ARJUN [PERSON_NA…" at bounding box center [233, 419] width 102 height 25
select select "22748"
click at [182, 406] on select "Select Stylist [PERSON_NAME] [PERSON_NAME] AKASH [PERSON_NAME] ARJUN [PERSON_NA…" at bounding box center [233, 419] width 102 height 25
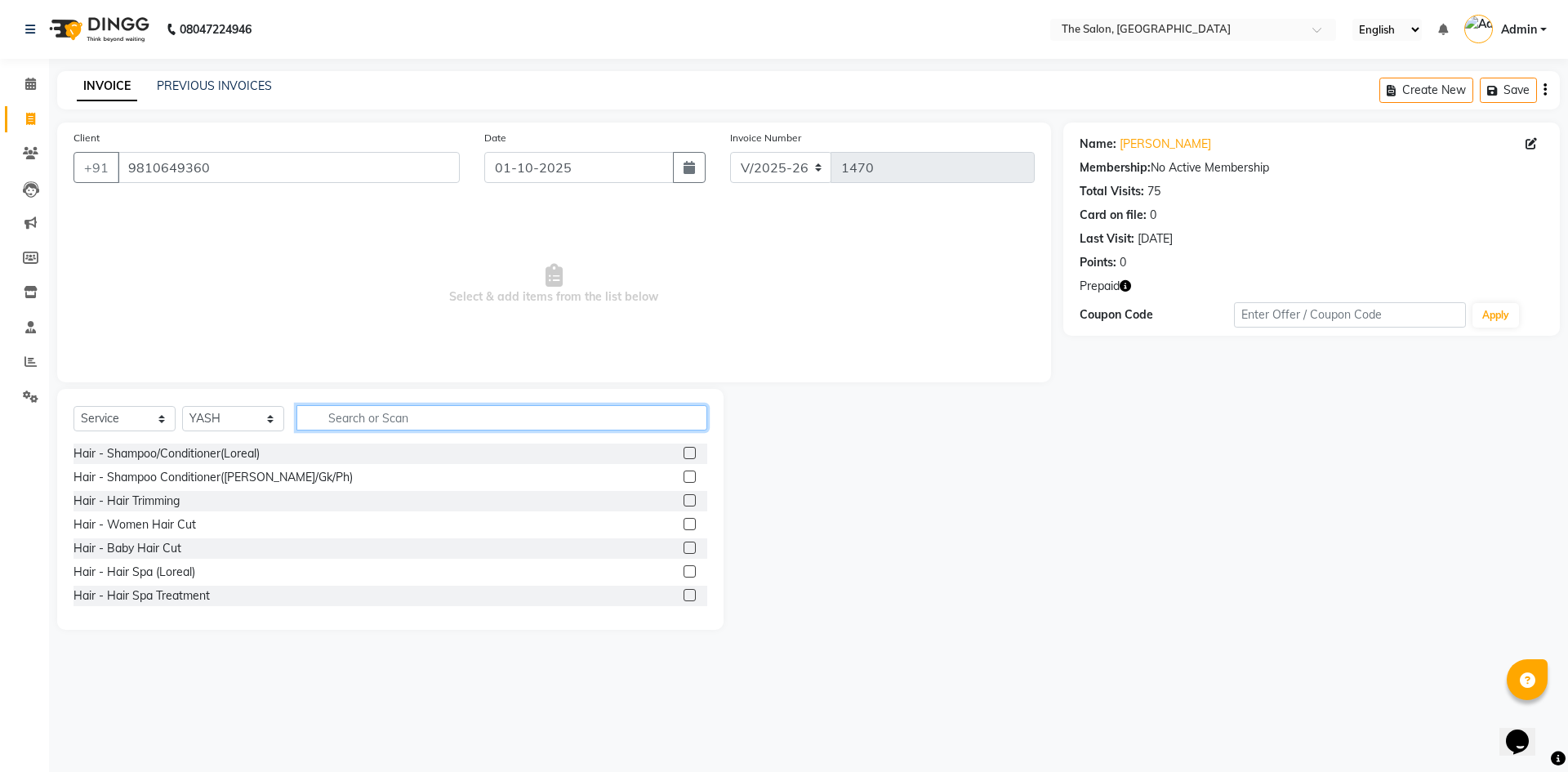
click at [416, 420] on input "text" at bounding box center [502, 418] width 410 height 25
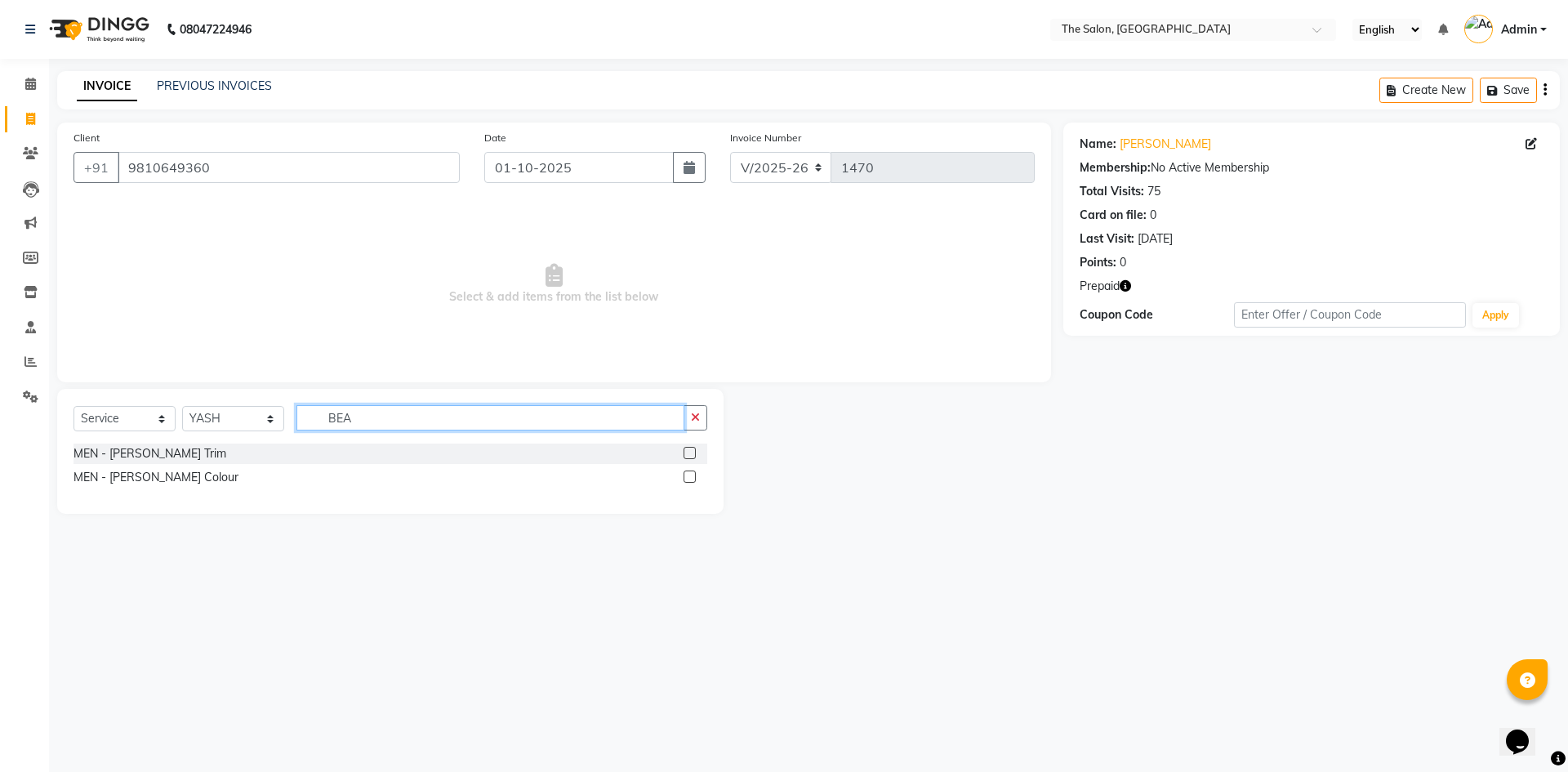
type input "BEA"
click at [686, 457] on label at bounding box center [689, 453] width 12 height 12
click at [686, 457] on input "checkbox" at bounding box center [689, 454] width 11 height 11
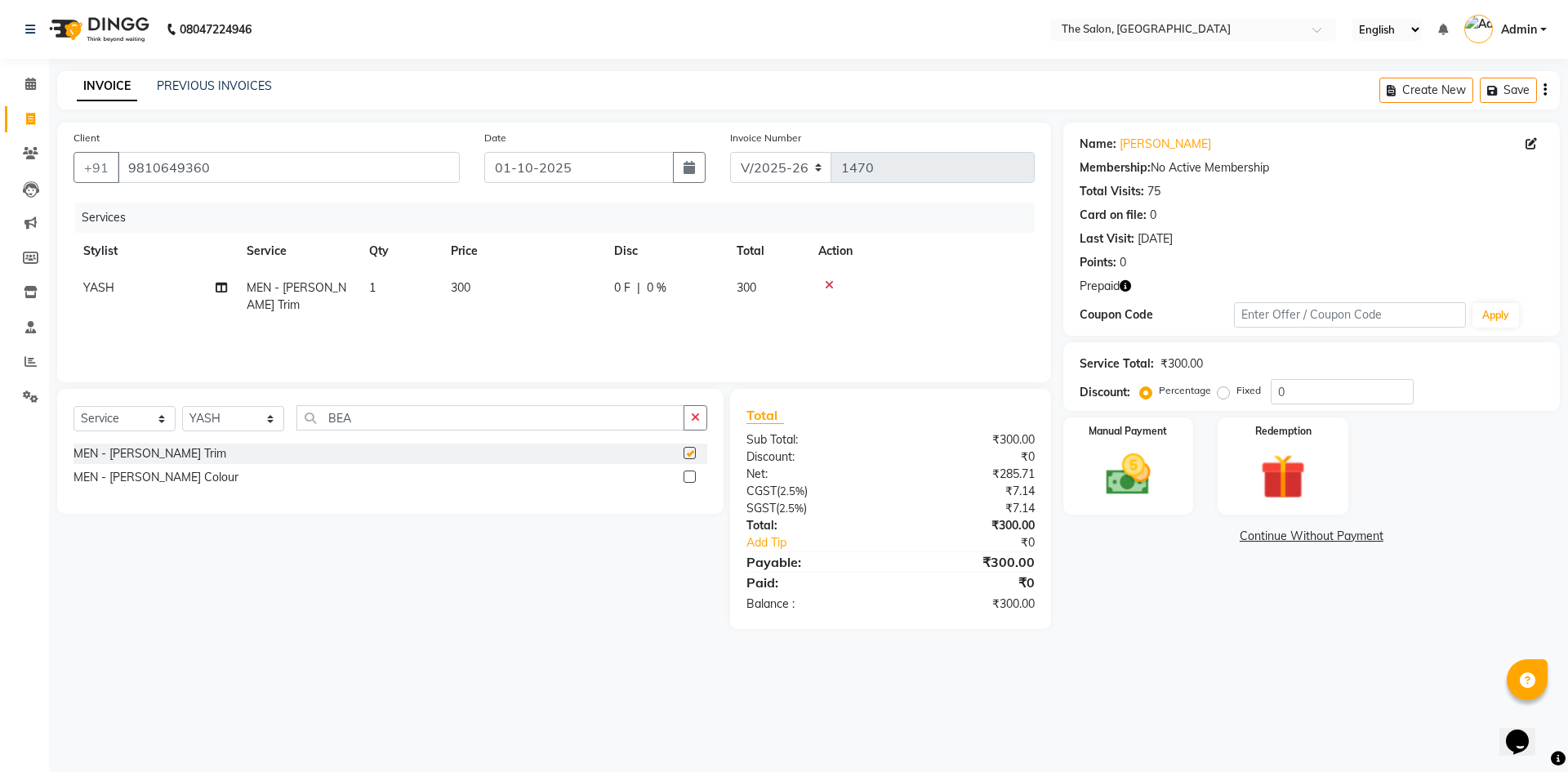
checkbox input "false"
click at [1316, 449] on img at bounding box center [1283, 477] width 76 height 58
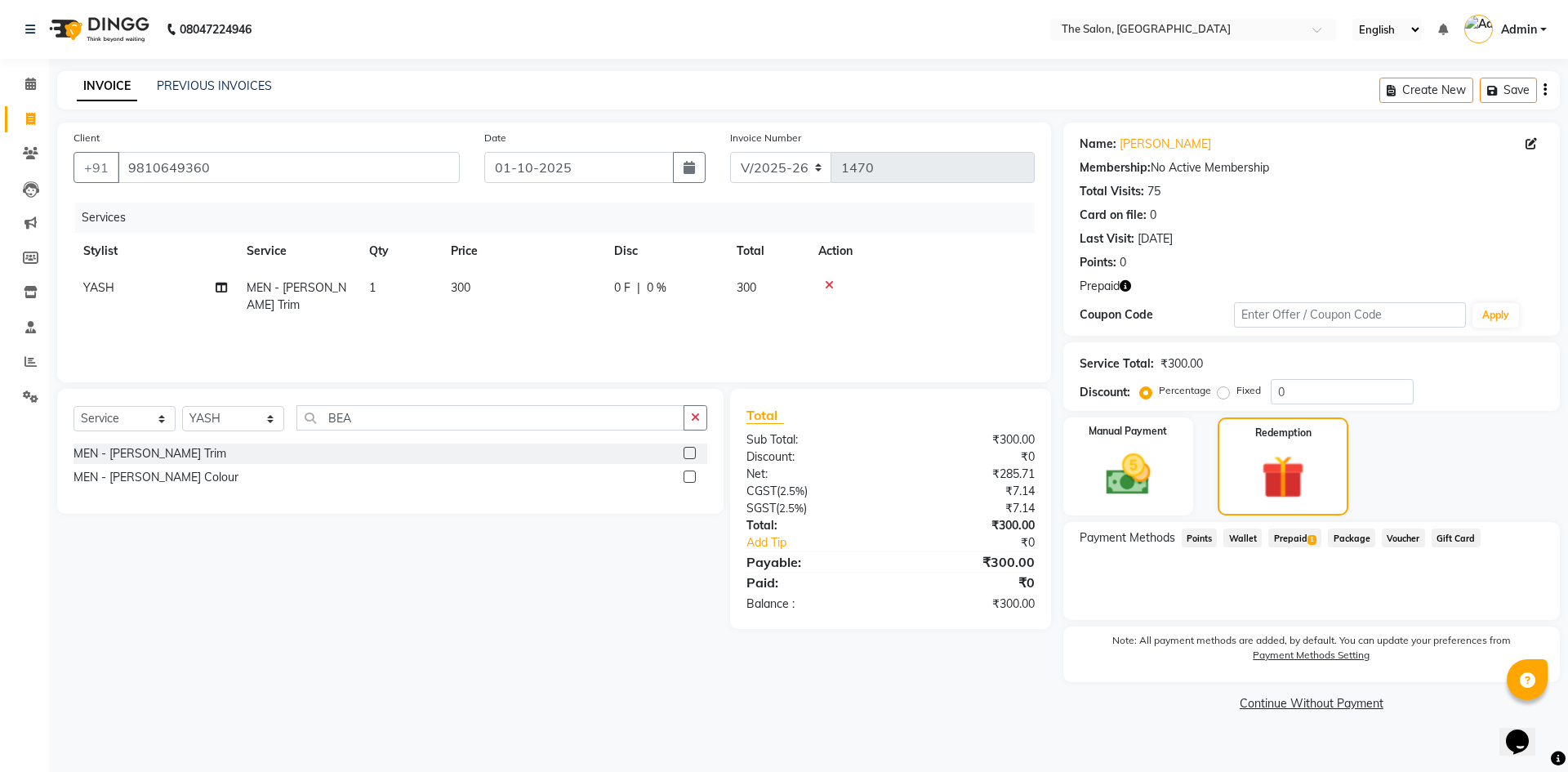
click at [1289, 541] on span "Prepaid 1" at bounding box center [1295, 538] width 53 height 19
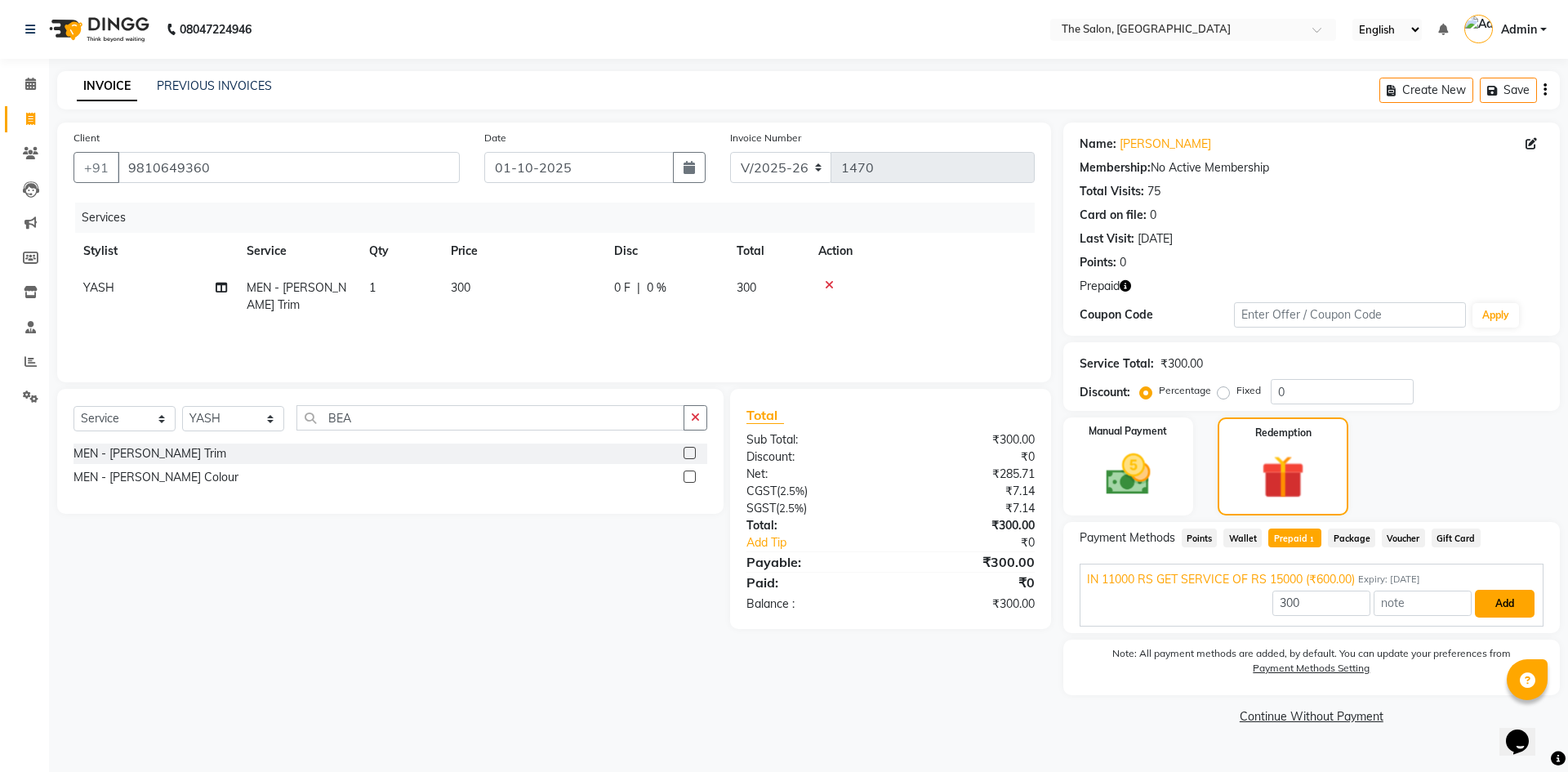
click at [1515, 598] on button "Add" at bounding box center [1504, 603] width 59 height 28
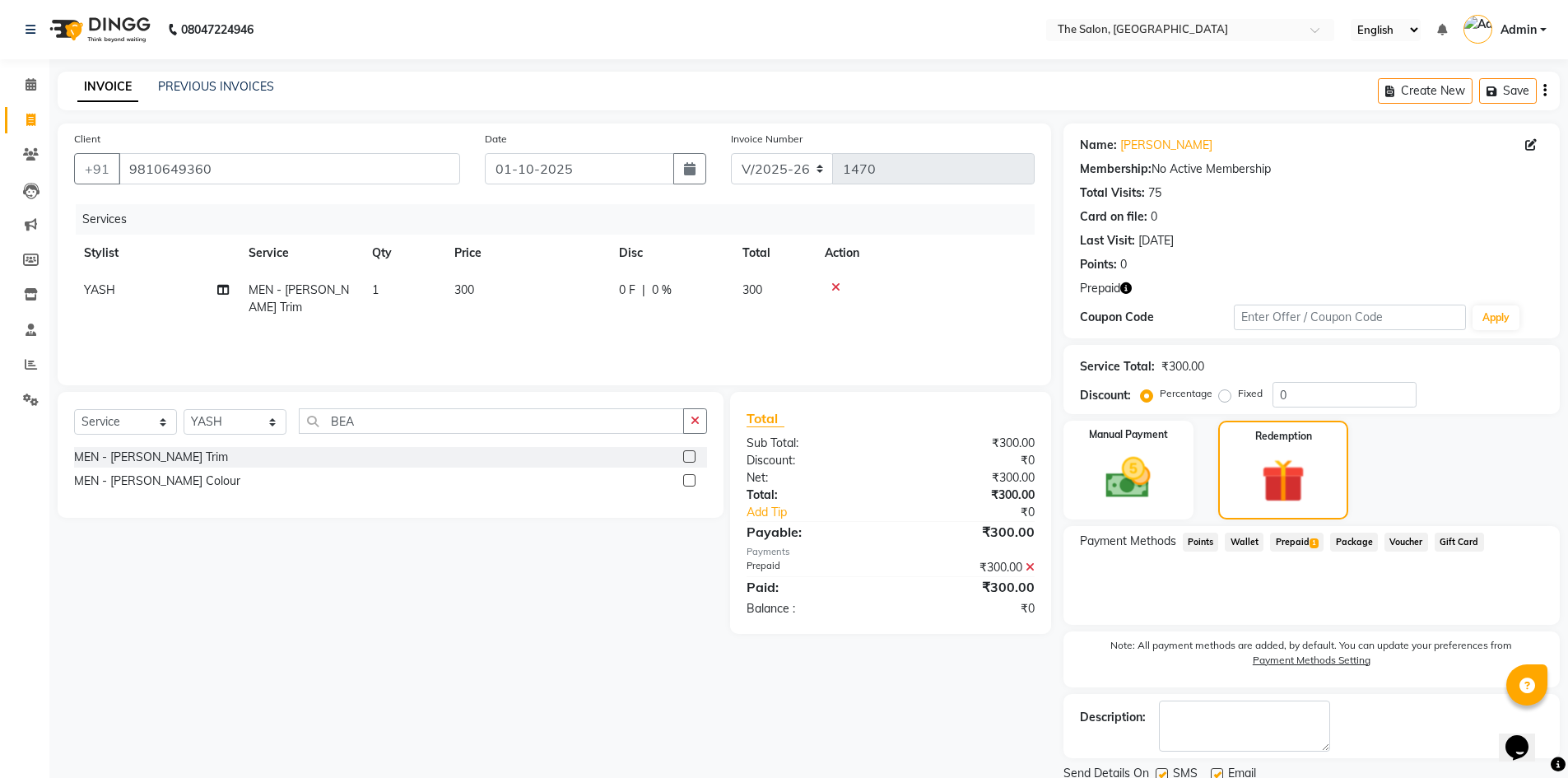
scroll to position [61, 0]
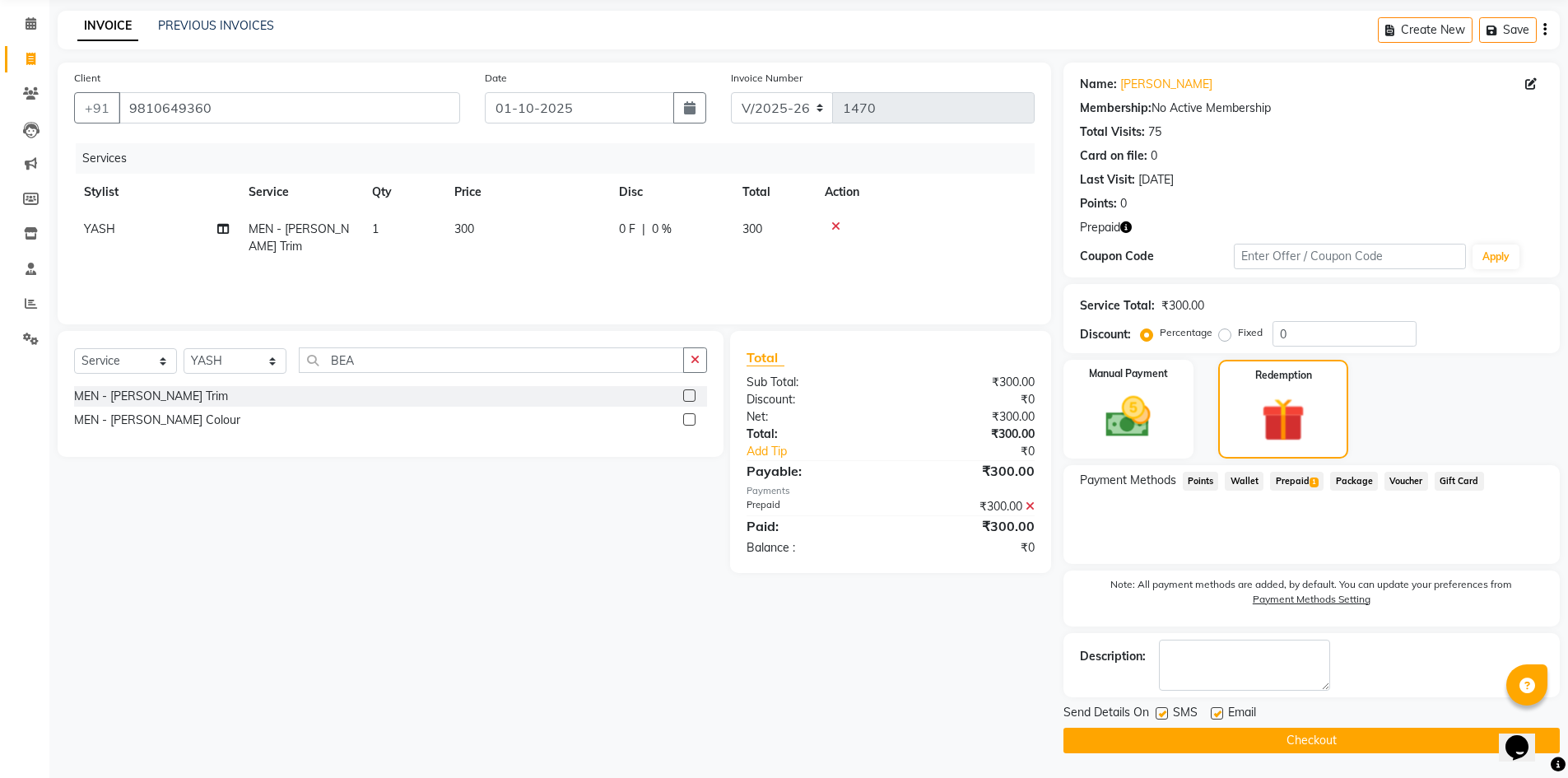
click at [1305, 743] on button "Checkout" at bounding box center [1311, 740] width 496 height 26
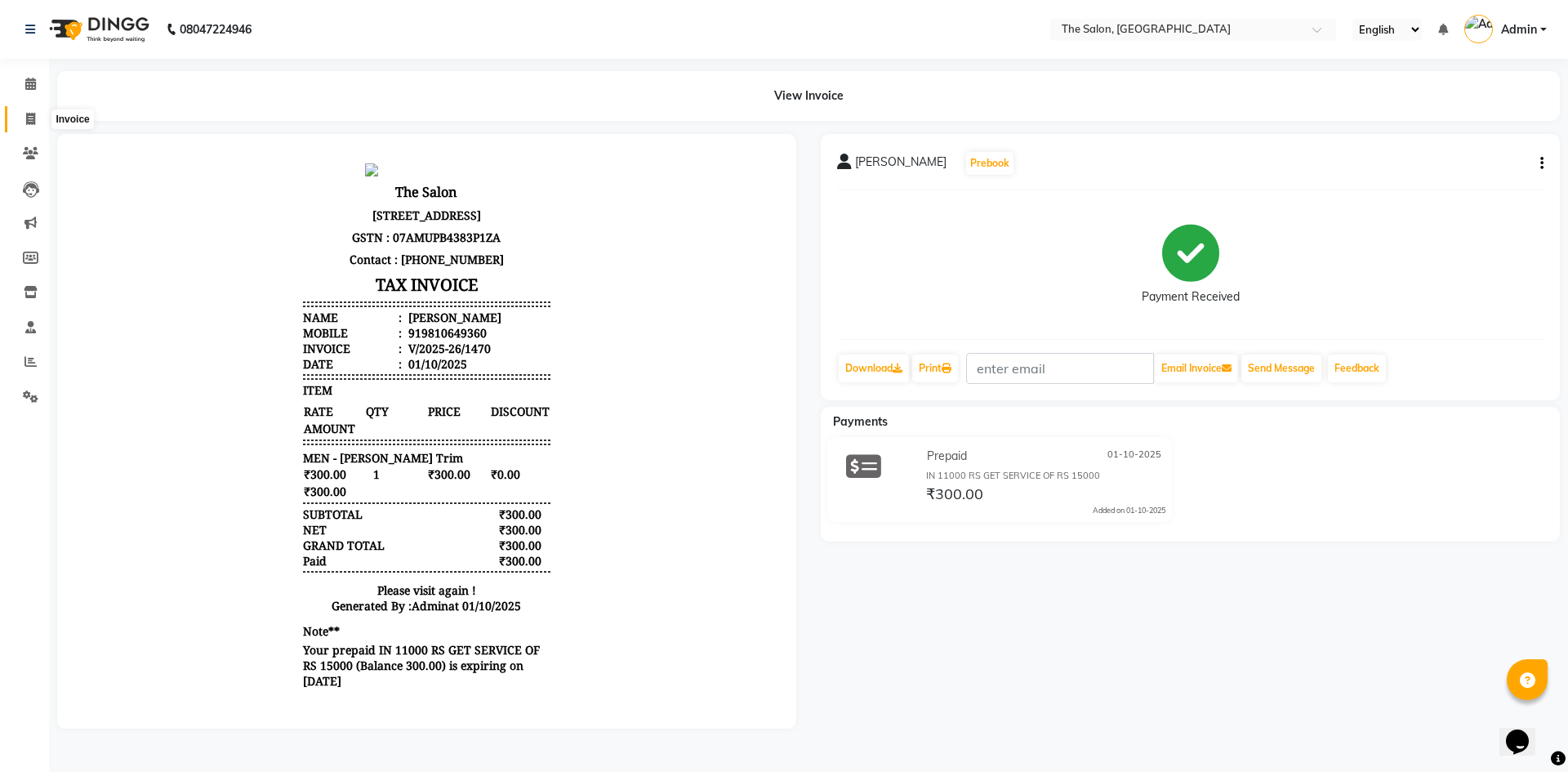
drag, startPoint x: 38, startPoint y: 118, endPoint x: 70, endPoint y: 125, distance: 32.8
click at [38, 118] on span at bounding box center [31, 120] width 29 height 19
select select "service"
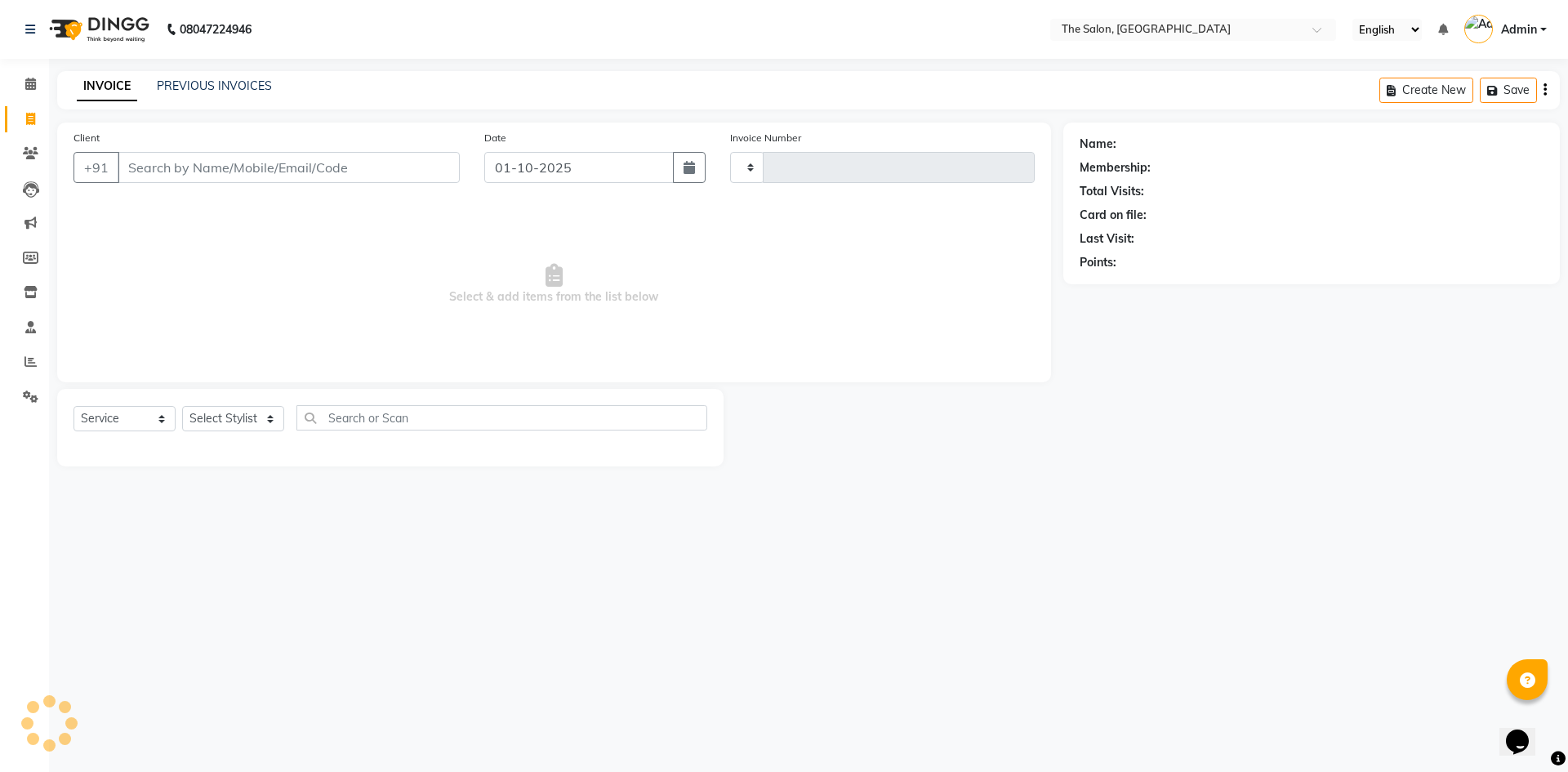
type input "1471"
select select "4245"
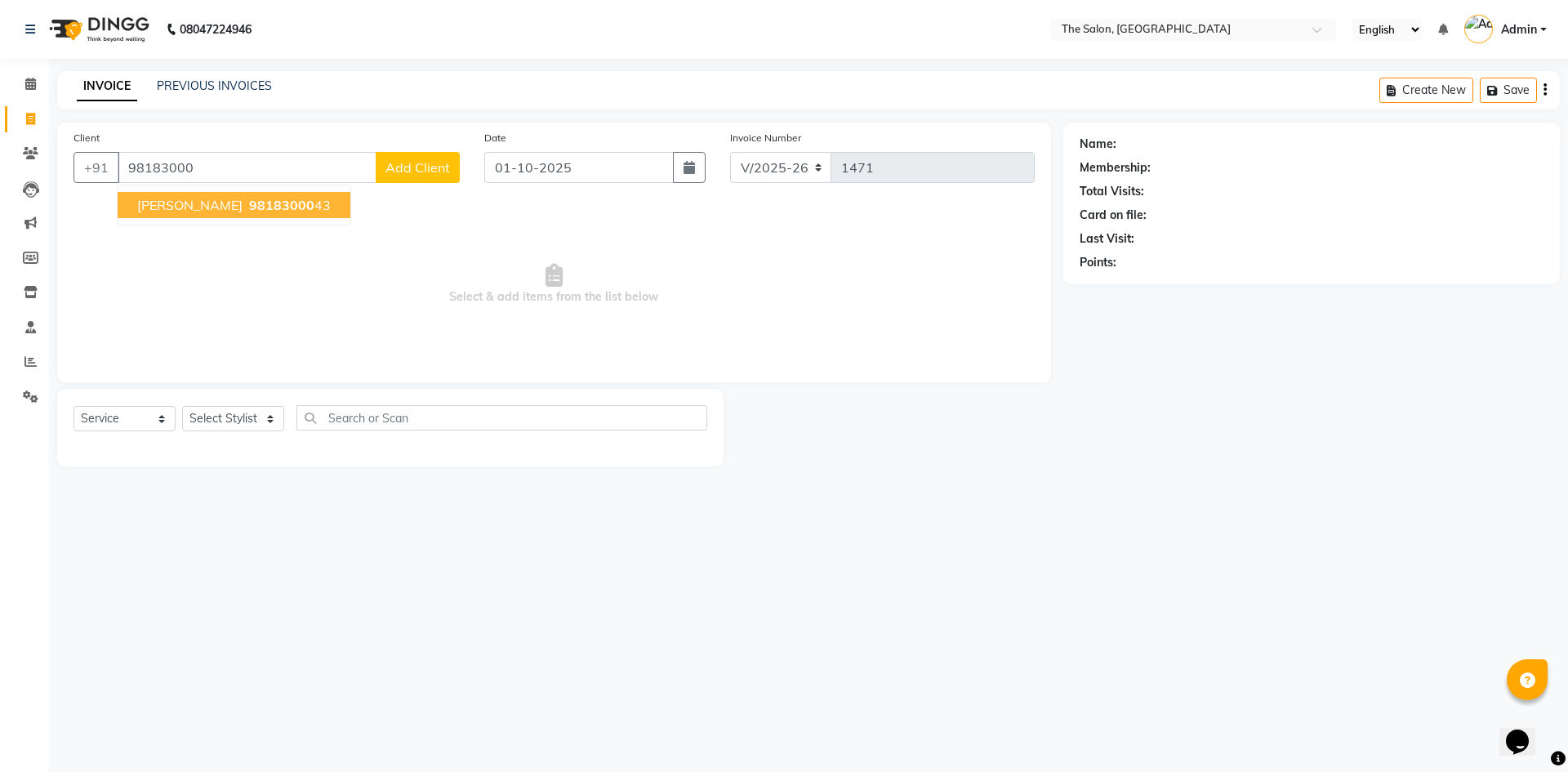
click at [249, 204] on span "98183000" at bounding box center [282, 204] width 65 height 16
type input "9818300043"
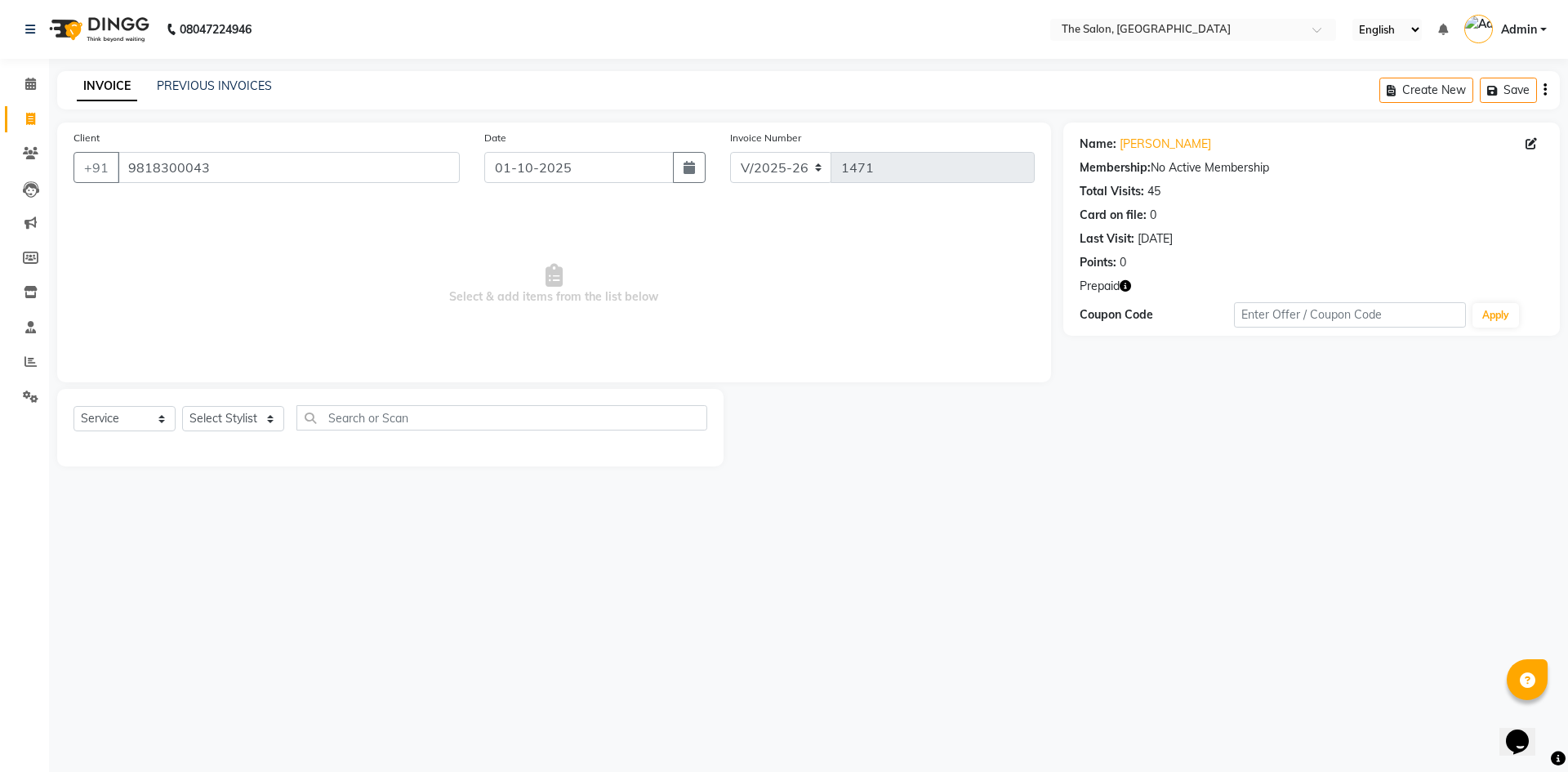
click at [1119, 279] on button "button" at bounding box center [1124, 286] width 11 height 17
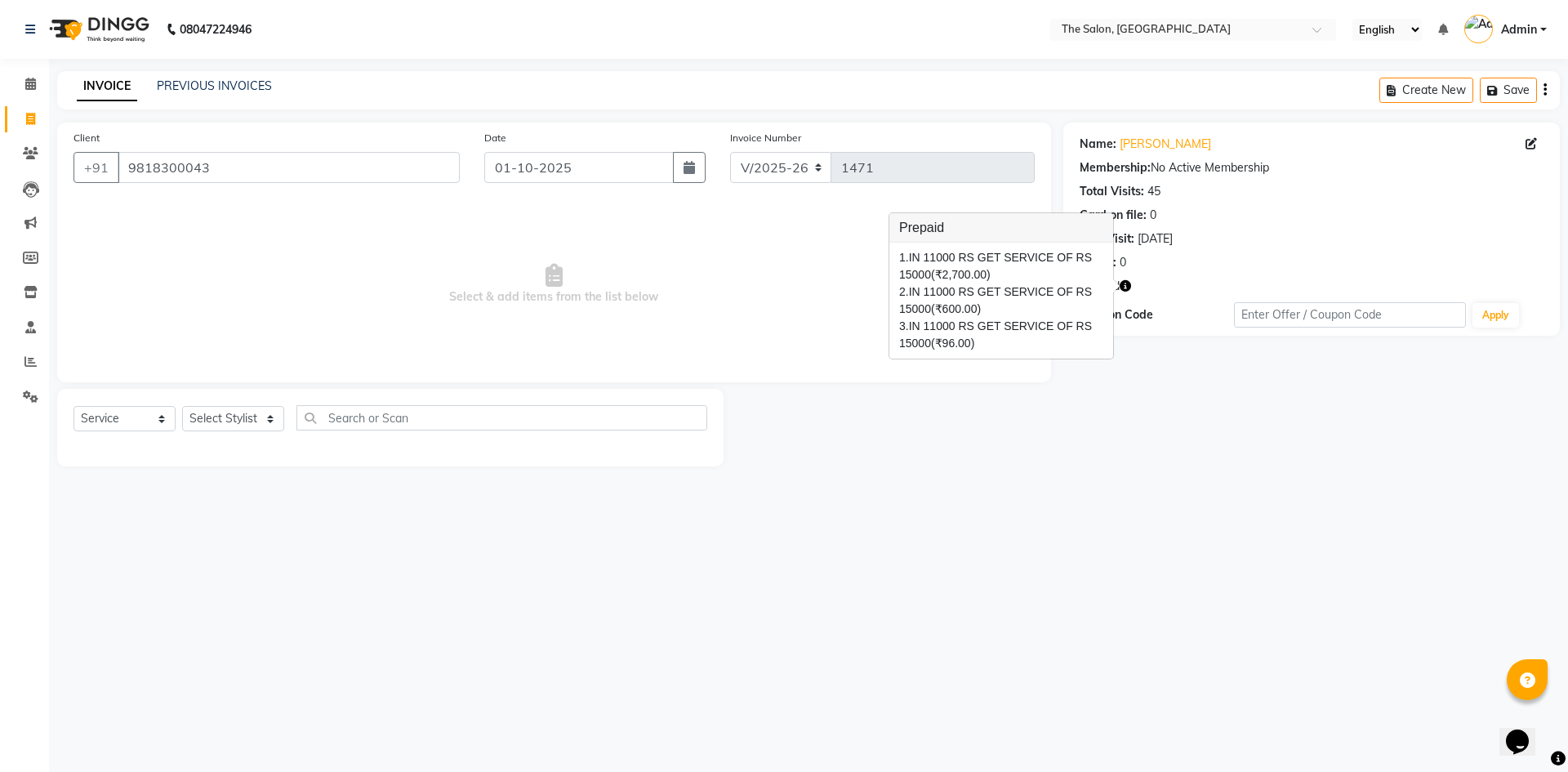
click at [685, 284] on span "Select & add items from the list below" at bounding box center [555, 284] width 962 height 164
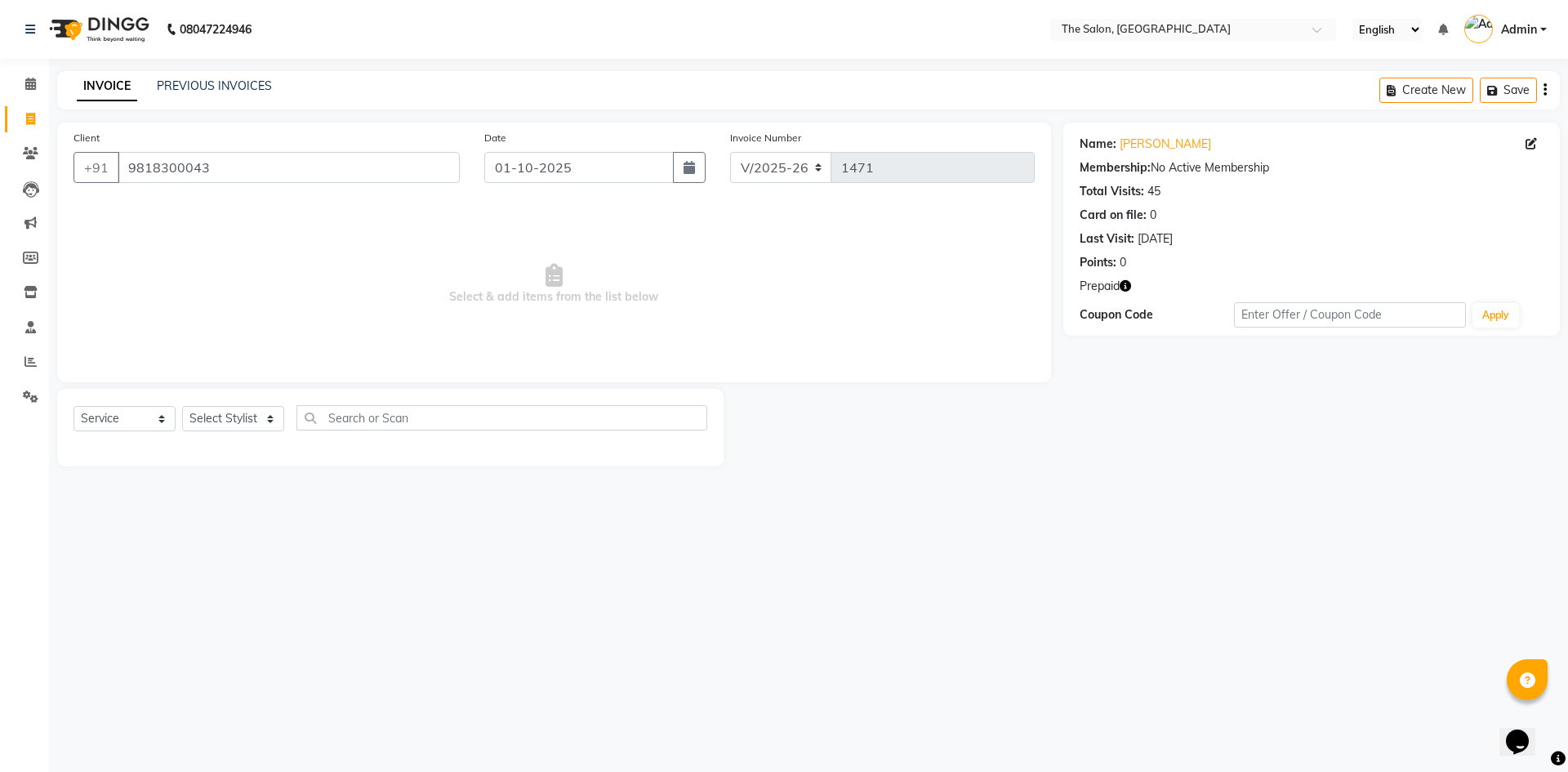
click at [1125, 288] on icon "button" at bounding box center [1124, 285] width 11 height 11
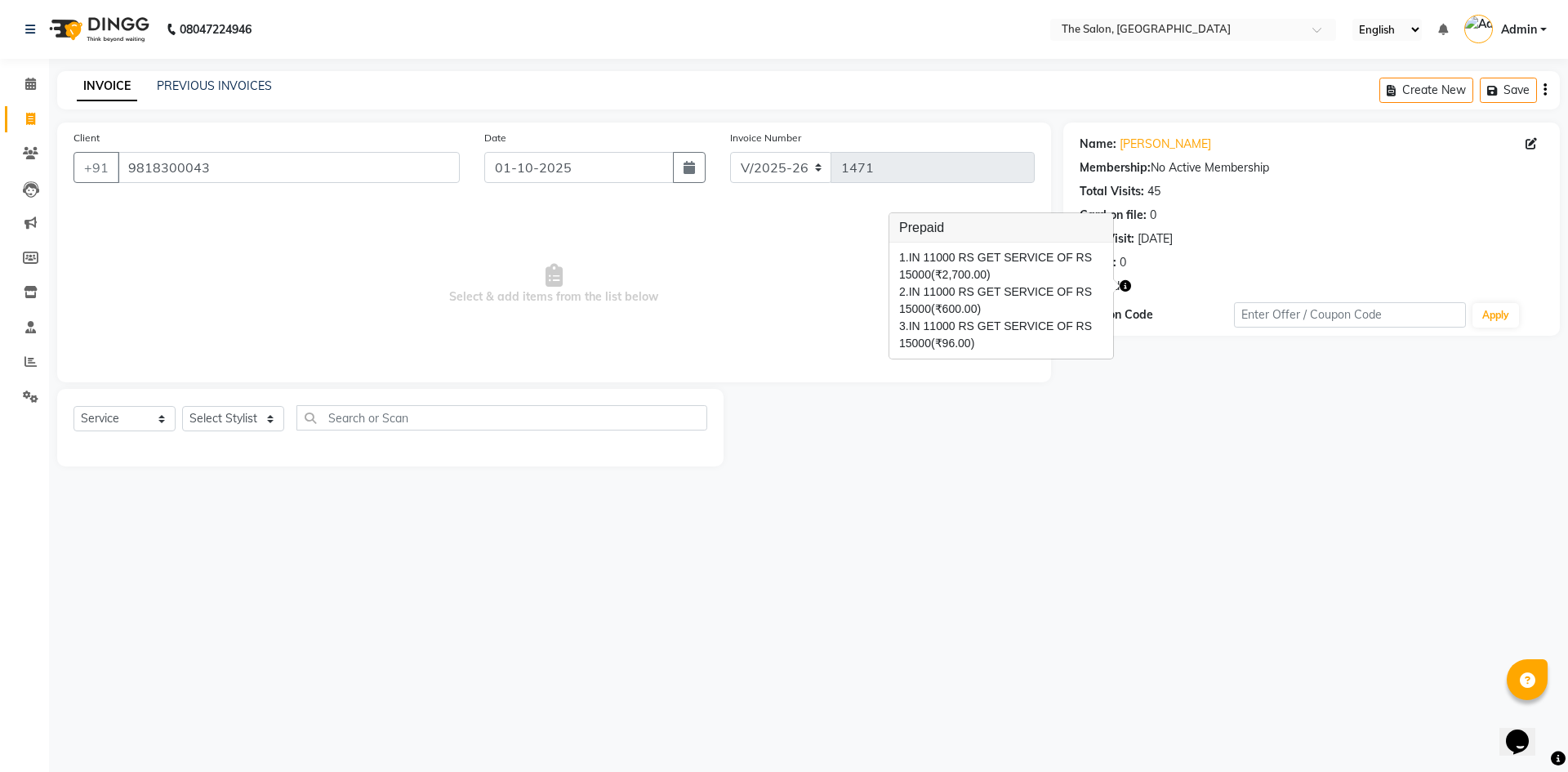
click at [365, 310] on span "Select & add items from the list below" at bounding box center [555, 284] width 962 height 164
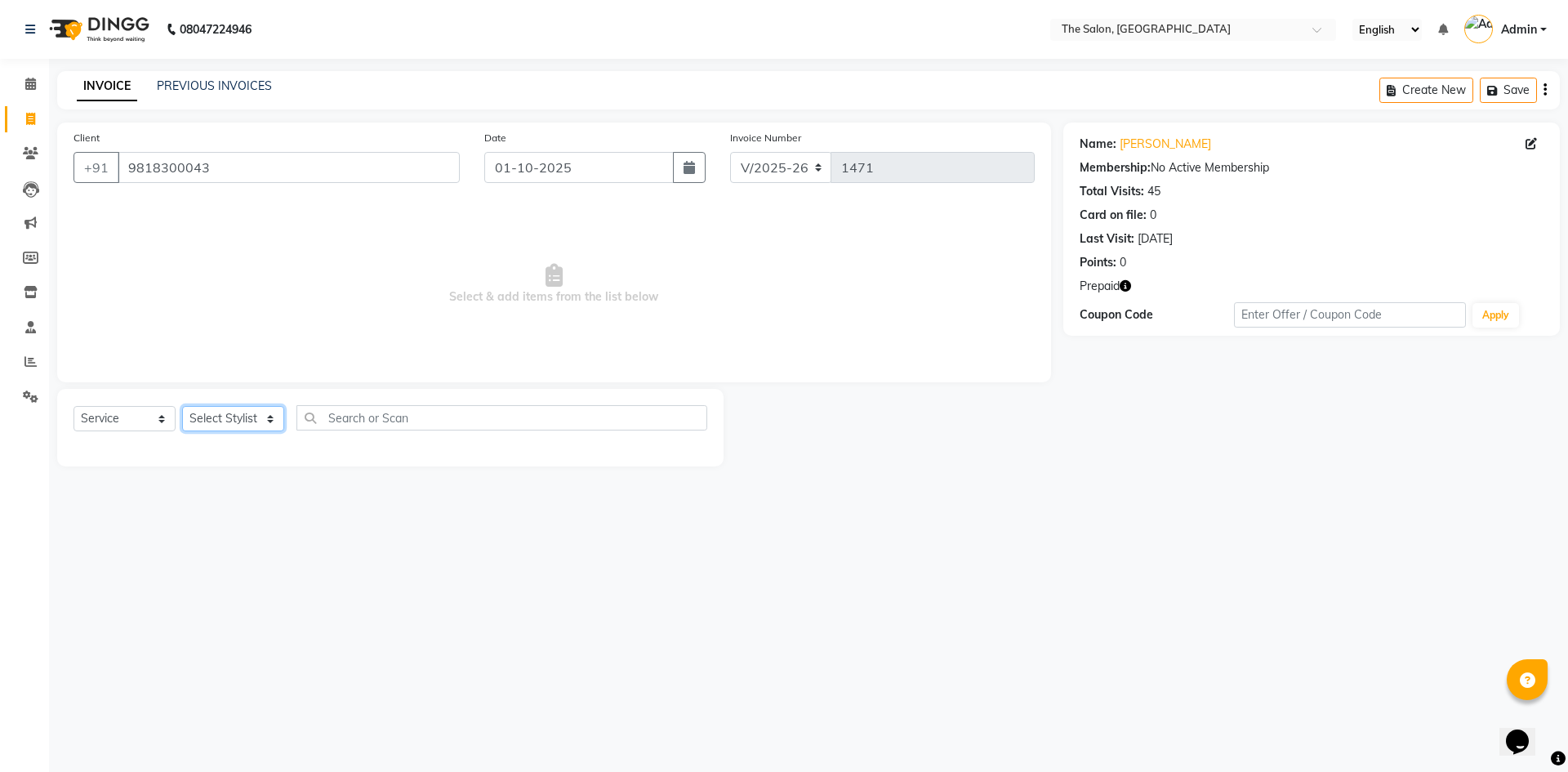
click at [251, 416] on select "Select Stylist [PERSON_NAME] [PERSON_NAME] AKASH [PERSON_NAME] ARJUN [PERSON_NA…" at bounding box center [233, 419] width 102 height 25
select select "22745"
click at [182, 406] on select "Select Stylist [PERSON_NAME] [PERSON_NAME] AKASH [PERSON_NAME] ARJUN [PERSON_NA…" at bounding box center [233, 419] width 102 height 25
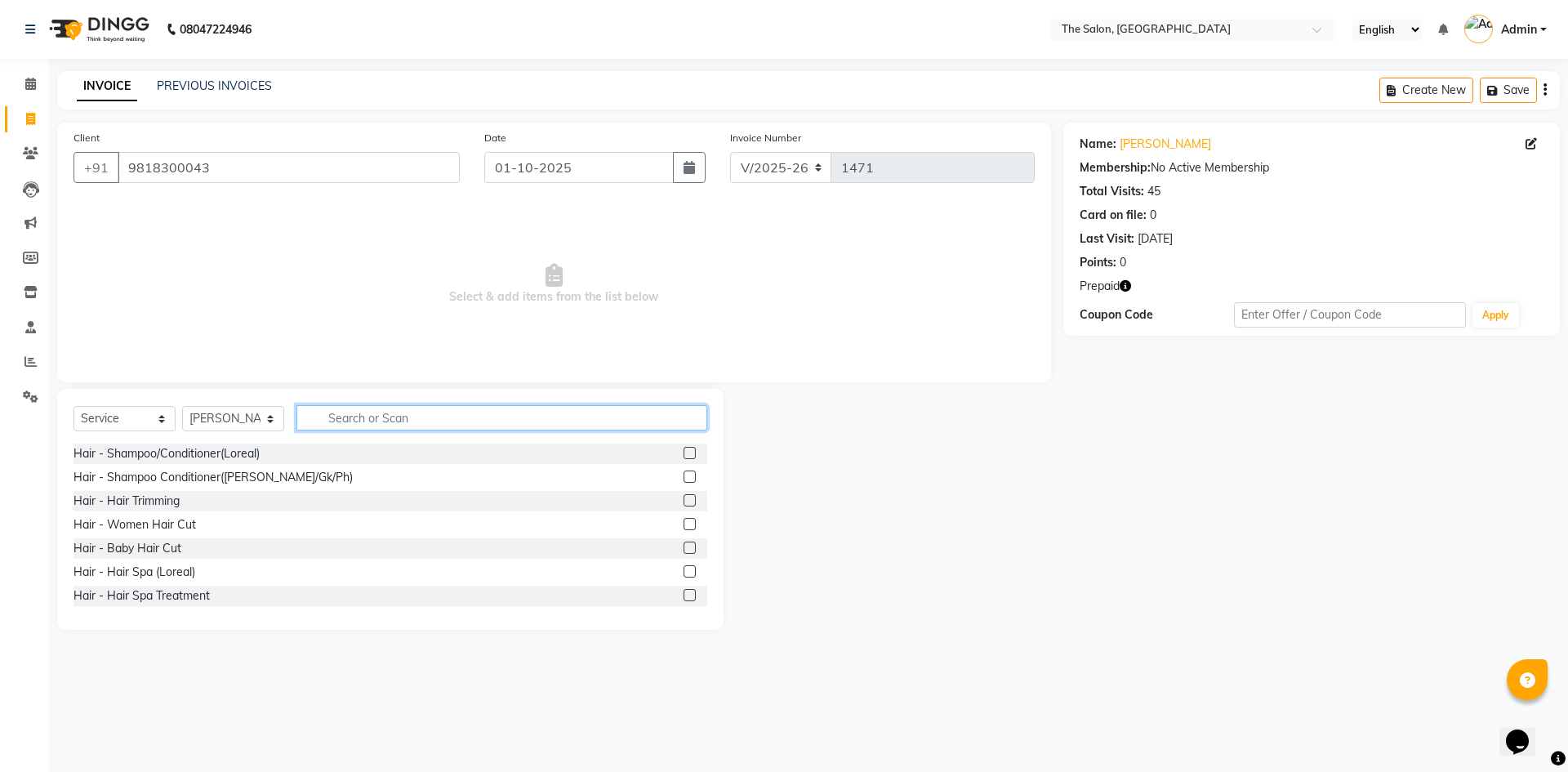
click at [409, 425] on input "text" at bounding box center [502, 418] width 410 height 25
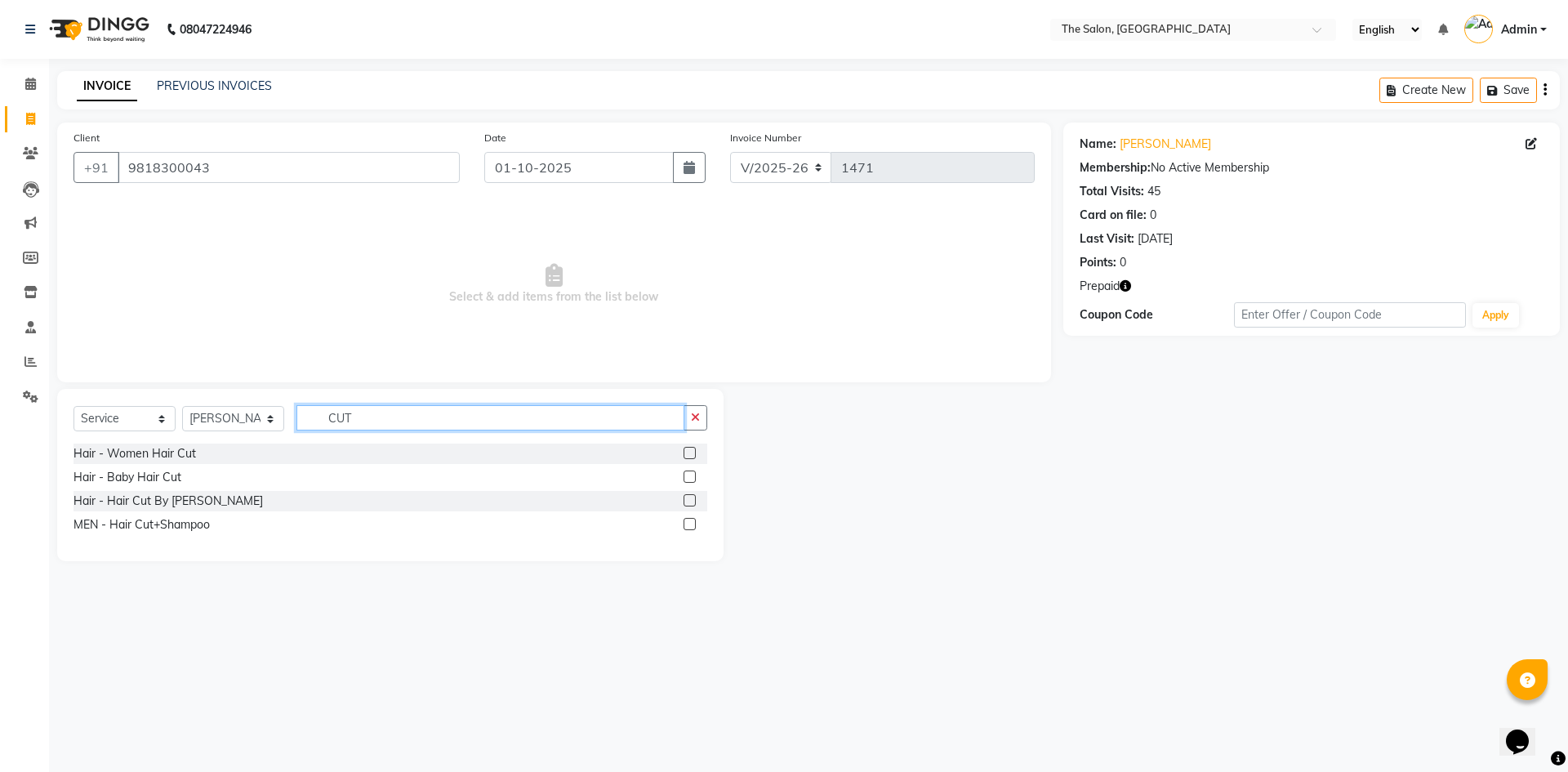
type input "CUT"
click at [689, 521] on label at bounding box center [689, 524] width 12 height 12
click at [689, 521] on input "checkbox" at bounding box center [689, 525] width 11 height 11
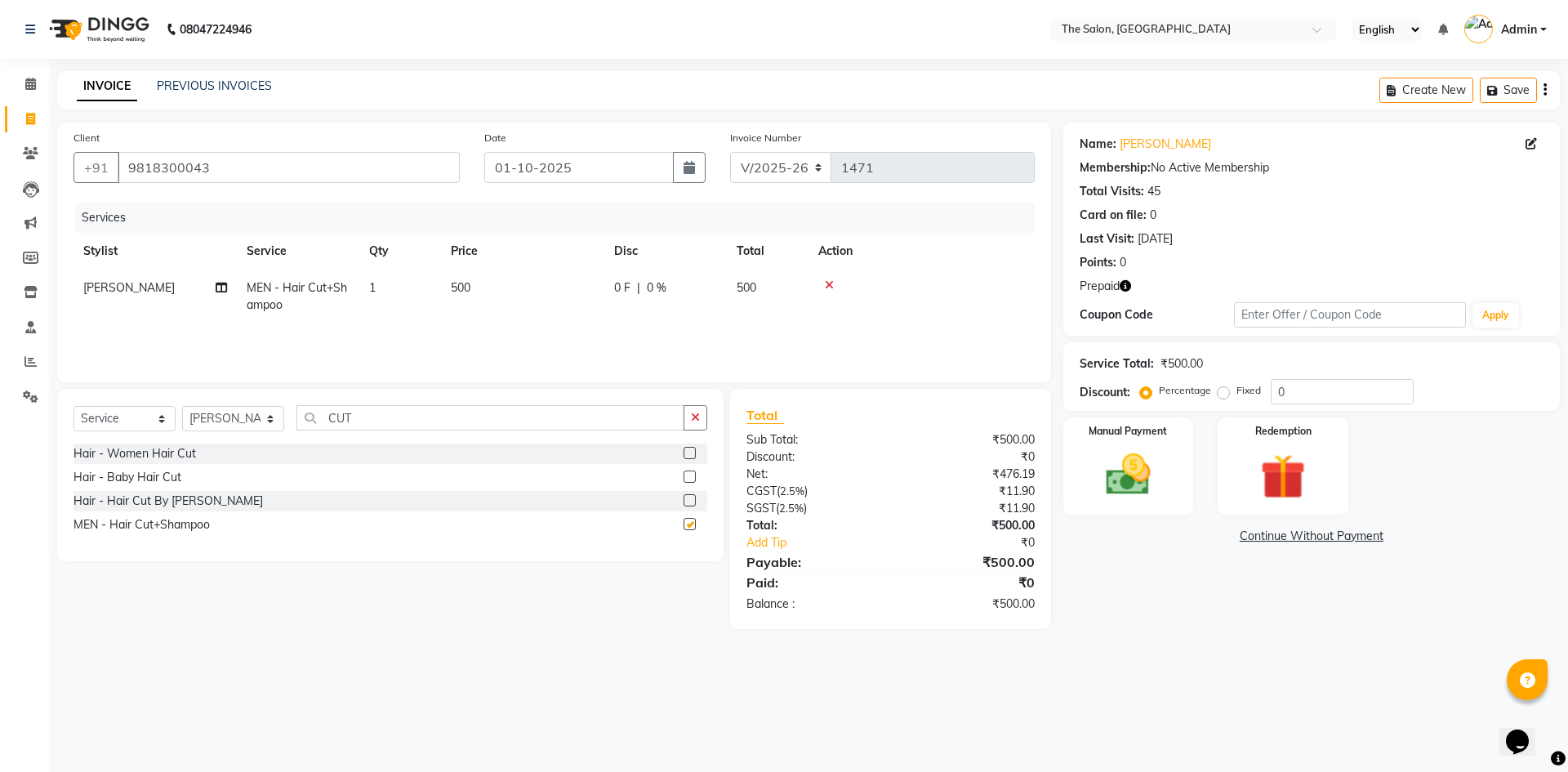
checkbox input "false"
drag, startPoint x: 248, startPoint y: 417, endPoint x: 239, endPoint y: 417, distance: 9.0
click at [239, 417] on div "Select Service Product Membership Package Voucher Prepaid Gift Card Select Styl…" at bounding box center [390, 424] width 633 height 38
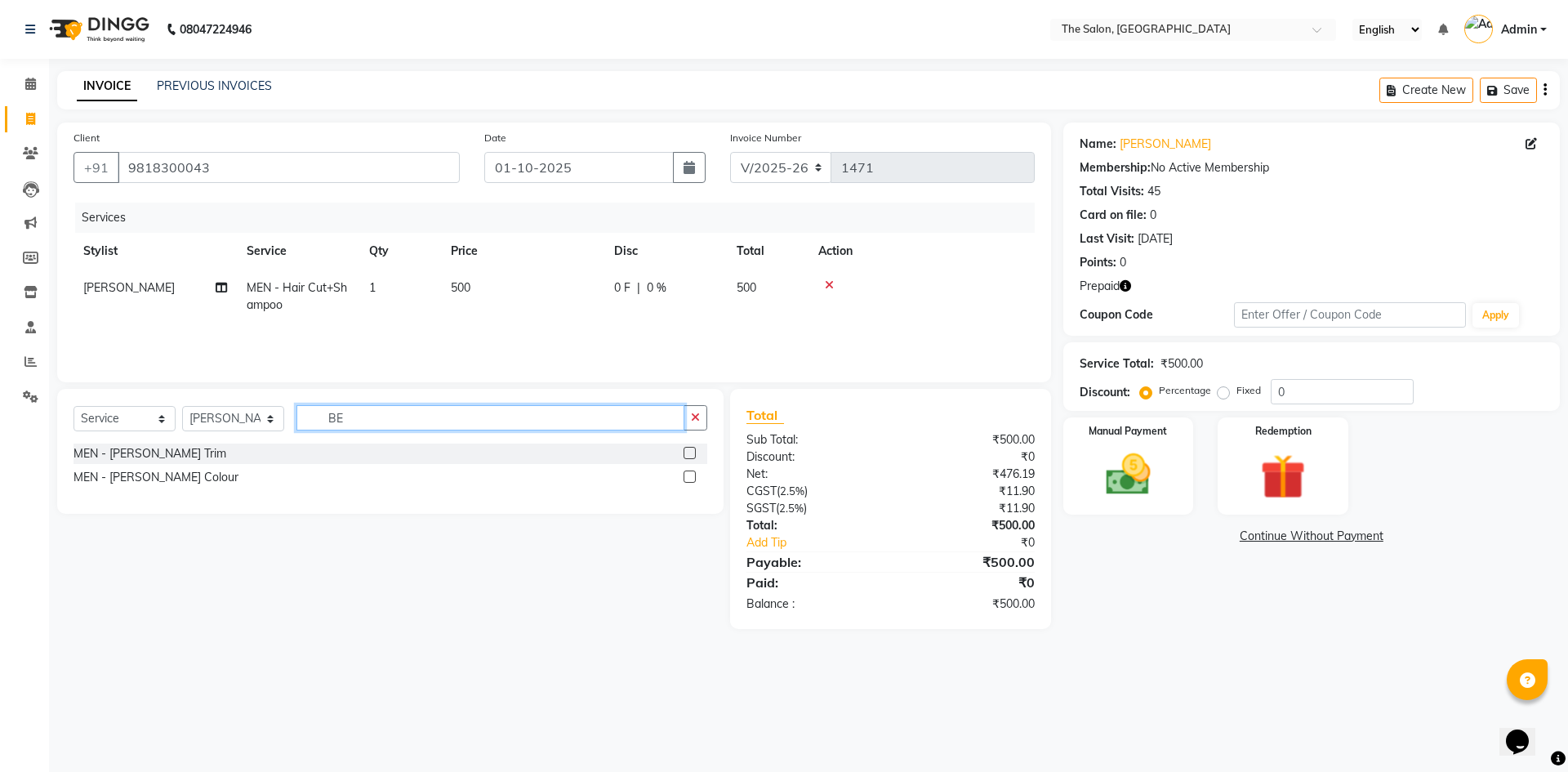
type input "BE"
click at [692, 450] on label at bounding box center [689, 453] width 12 height 12
click at [692, 450] on input "checkbox" at bounding box center [689, 454] width 11 height 11
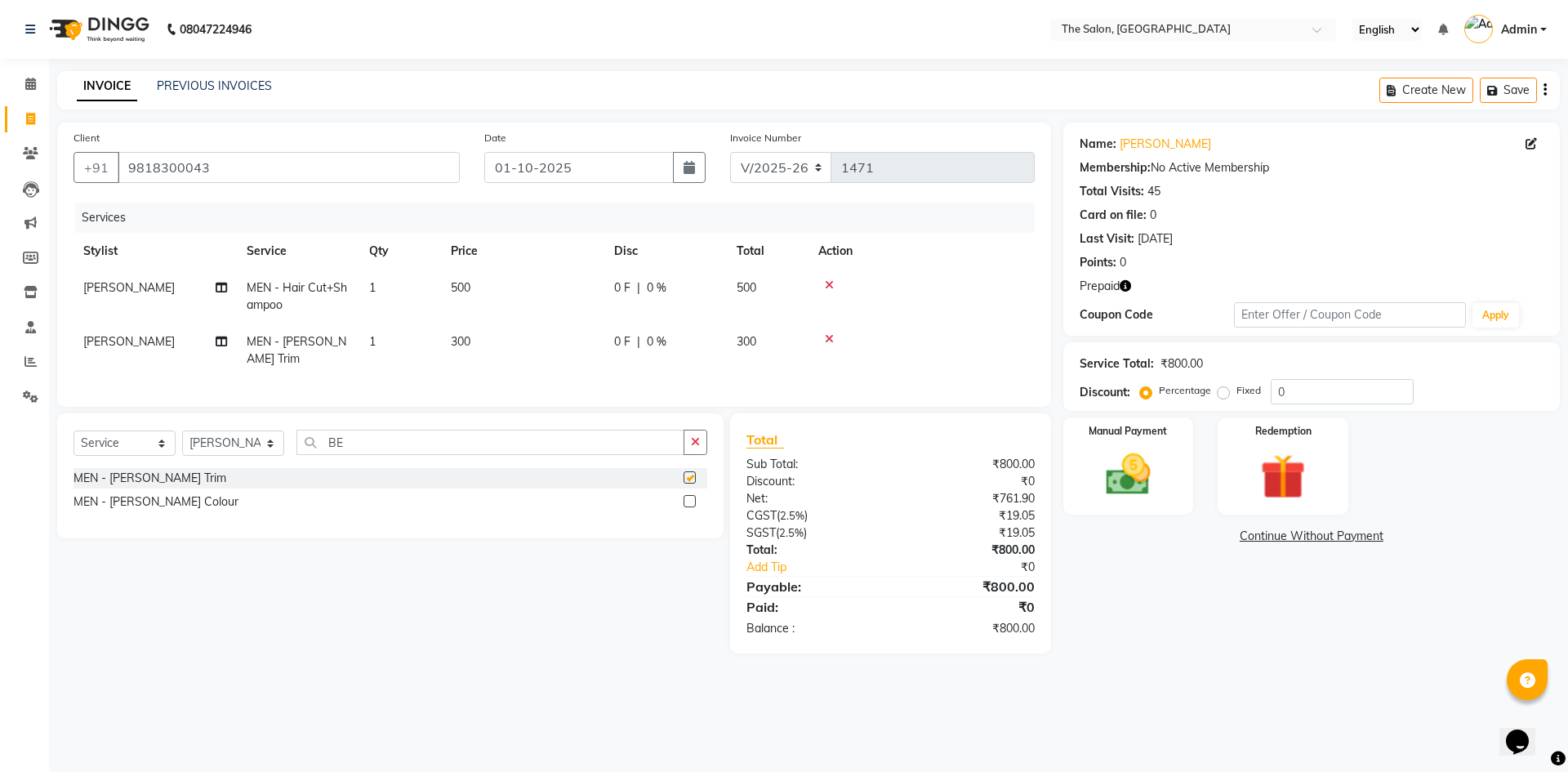
checkbox input "false"
drag, startPoint x: 397, startPoint y: 443, endPoint x: 237, endPoint y: 430, distance: 160.5
click at [237, 430] on div "Select Service Product Membership Package Voucher Prepaid Gift Card Select Styl…" at bounding box center [390, 449] width 633 height 38
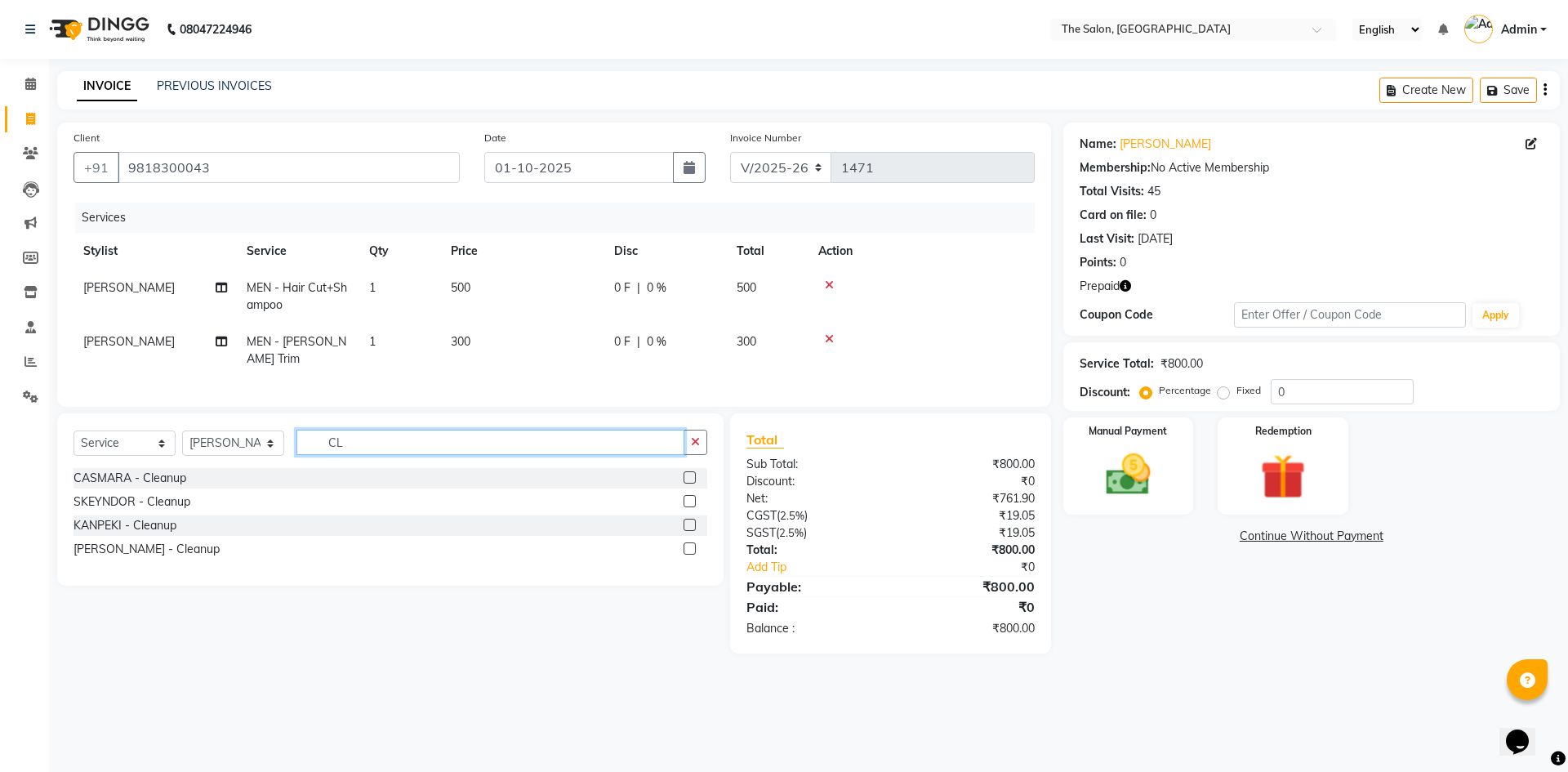
type input "CL"
click at [684, 472] on label at bounding box center [689, 478] width 12 height 12
click at [684, 473] on input "checkbox" at bounding box center [689, 478] width 11 height 11
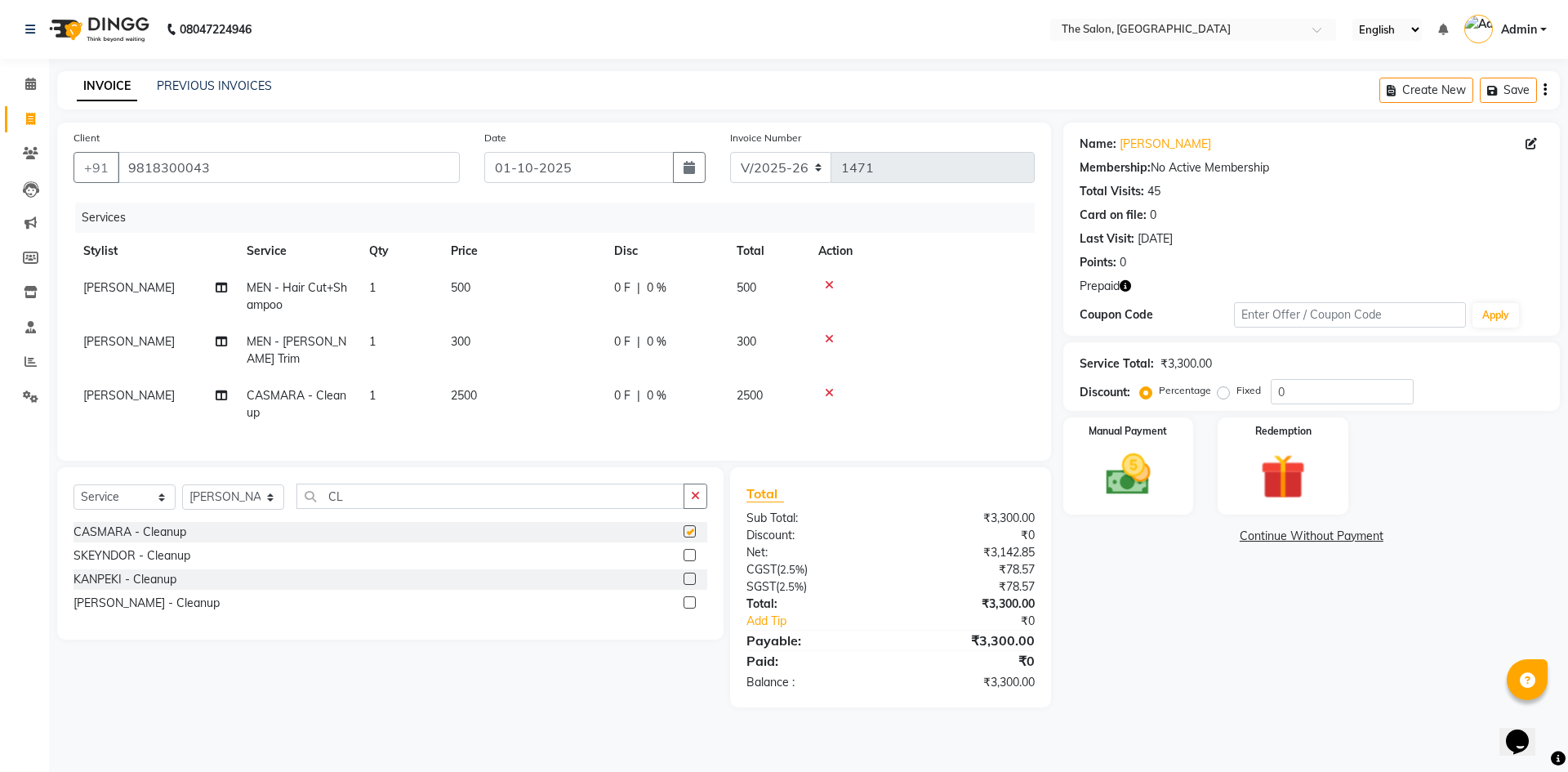
checkbox input "false"
click at [477, 287] on td "500" at bounding box center [522, 297] width 164 height 54
select select "22745"
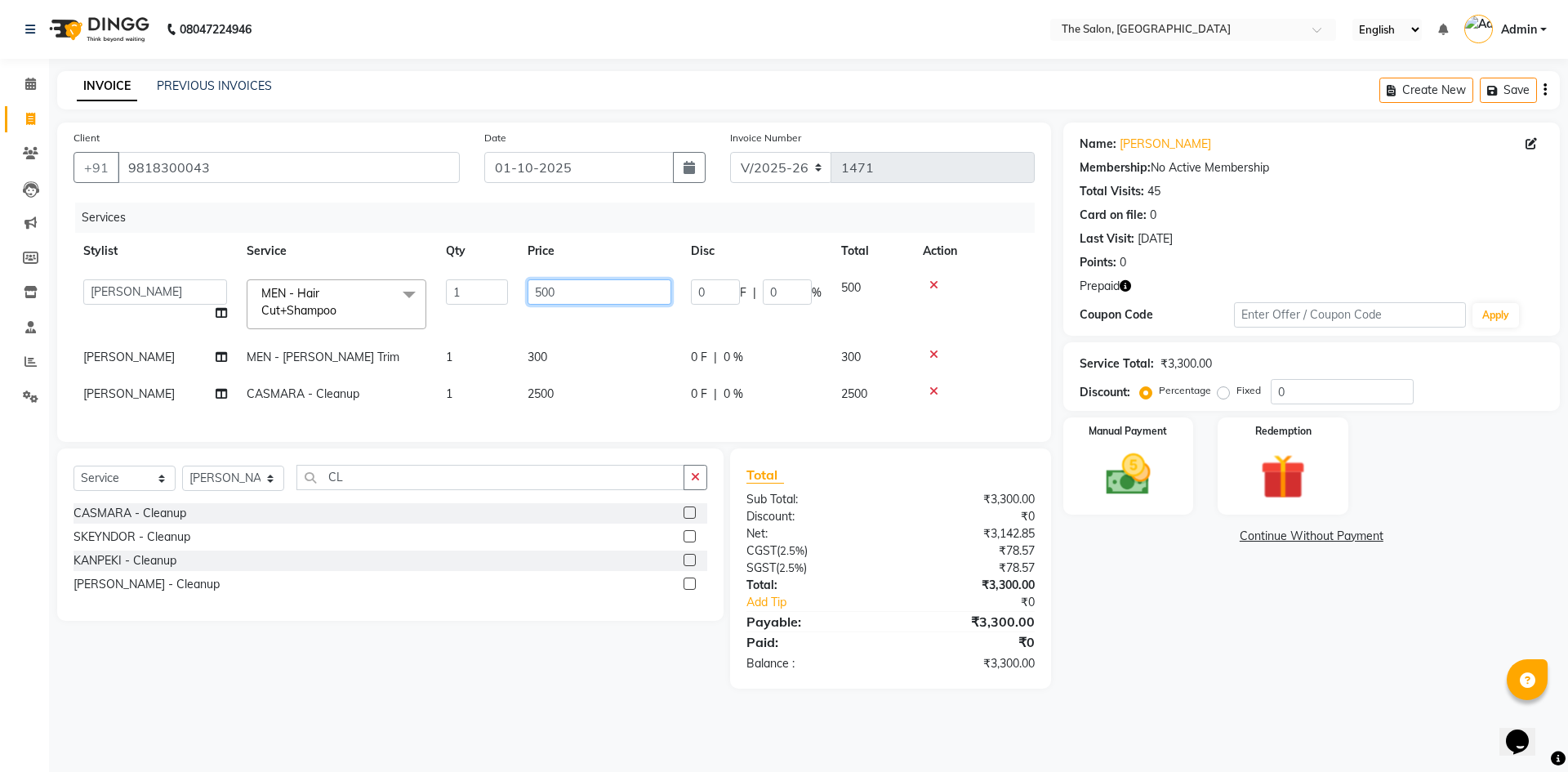
drag, startPoint x: 582, startPoint y: 286, endPoint x: 492, endPoint y: 277, distance: 90.4
click at [492, 277] on tr "[PERSON_NAME] [PERSON_NAME] AKASH [PERSON_NAME] [PERSON_NAME] [PERSON_NAME] KP …" at bounding box center [555, 305] width 962 height 70
type input "100"
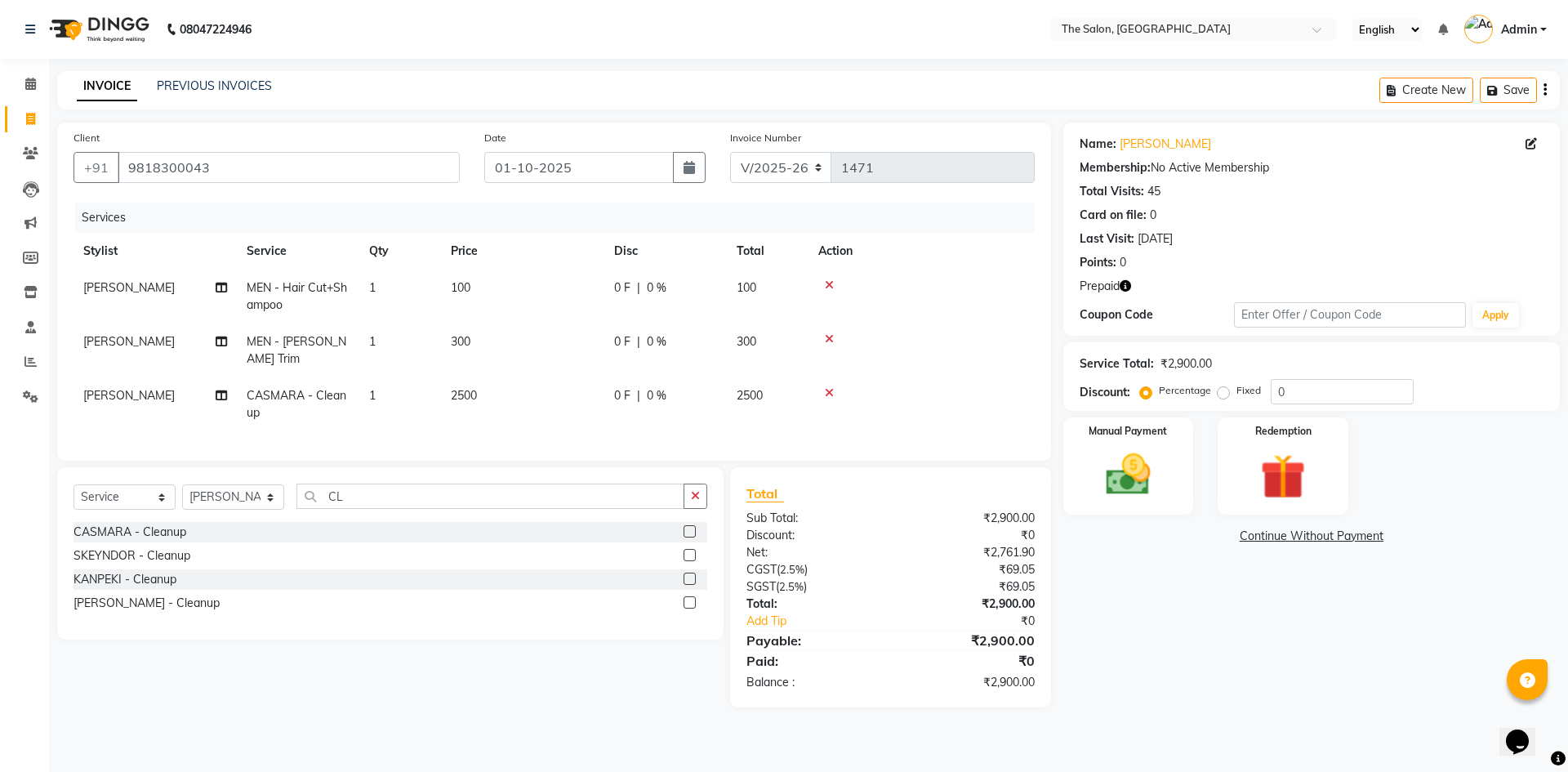
click at [1023, 346] on td at bounding box center [921, 350] width 226 height 54
click at [1339, 464] on div "Redemption" at bounding box center [1283, 466] width 136 height 100
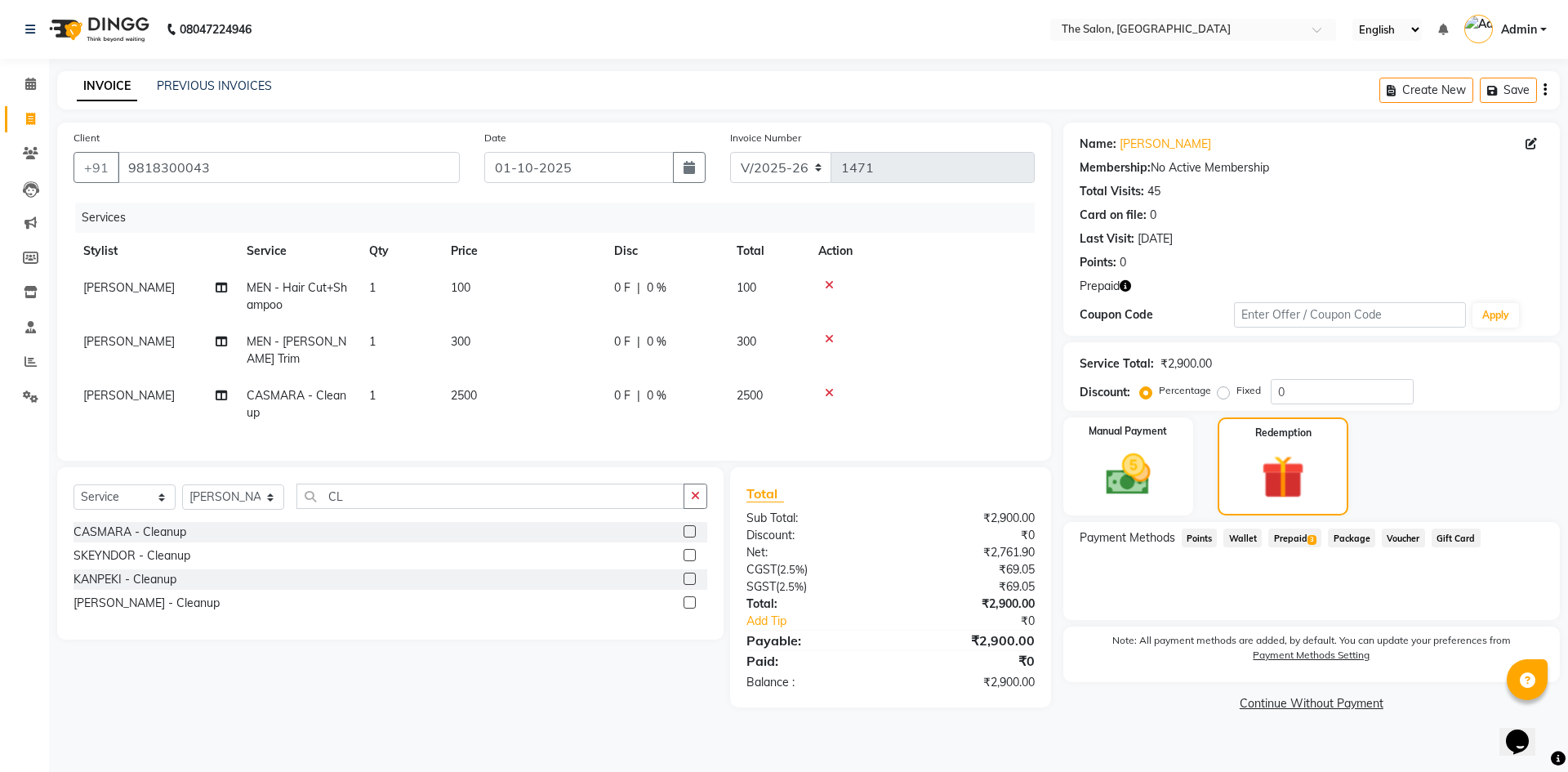
click at [1291, 534] on span "Prepaid 3" at bounding box center [1295, 538] width 53 height 19
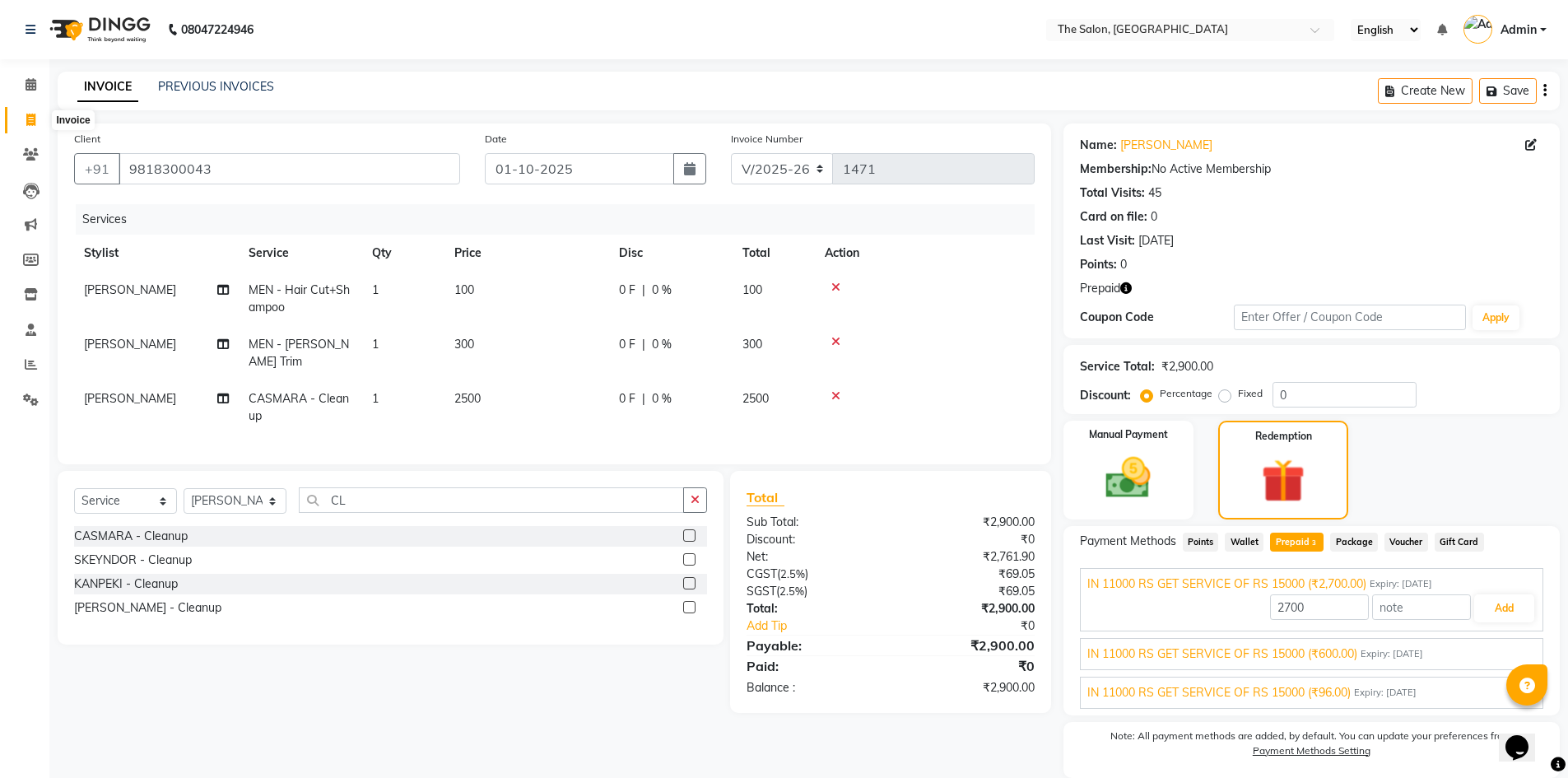
click at [30, 120] on icon at bounding box center [31, 120] width 9 height 12
select select "service"
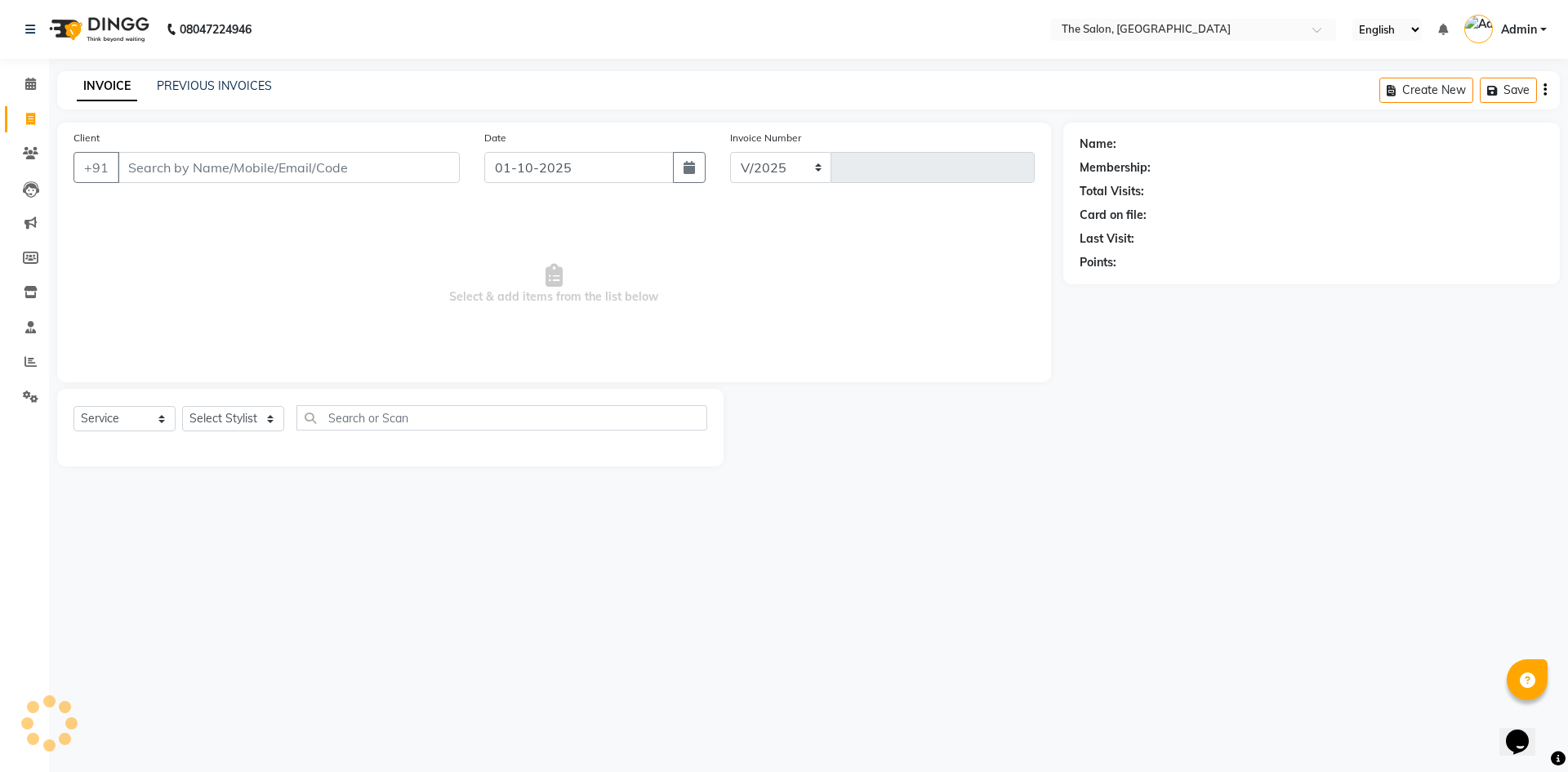
select select "4245"
type input "1471"
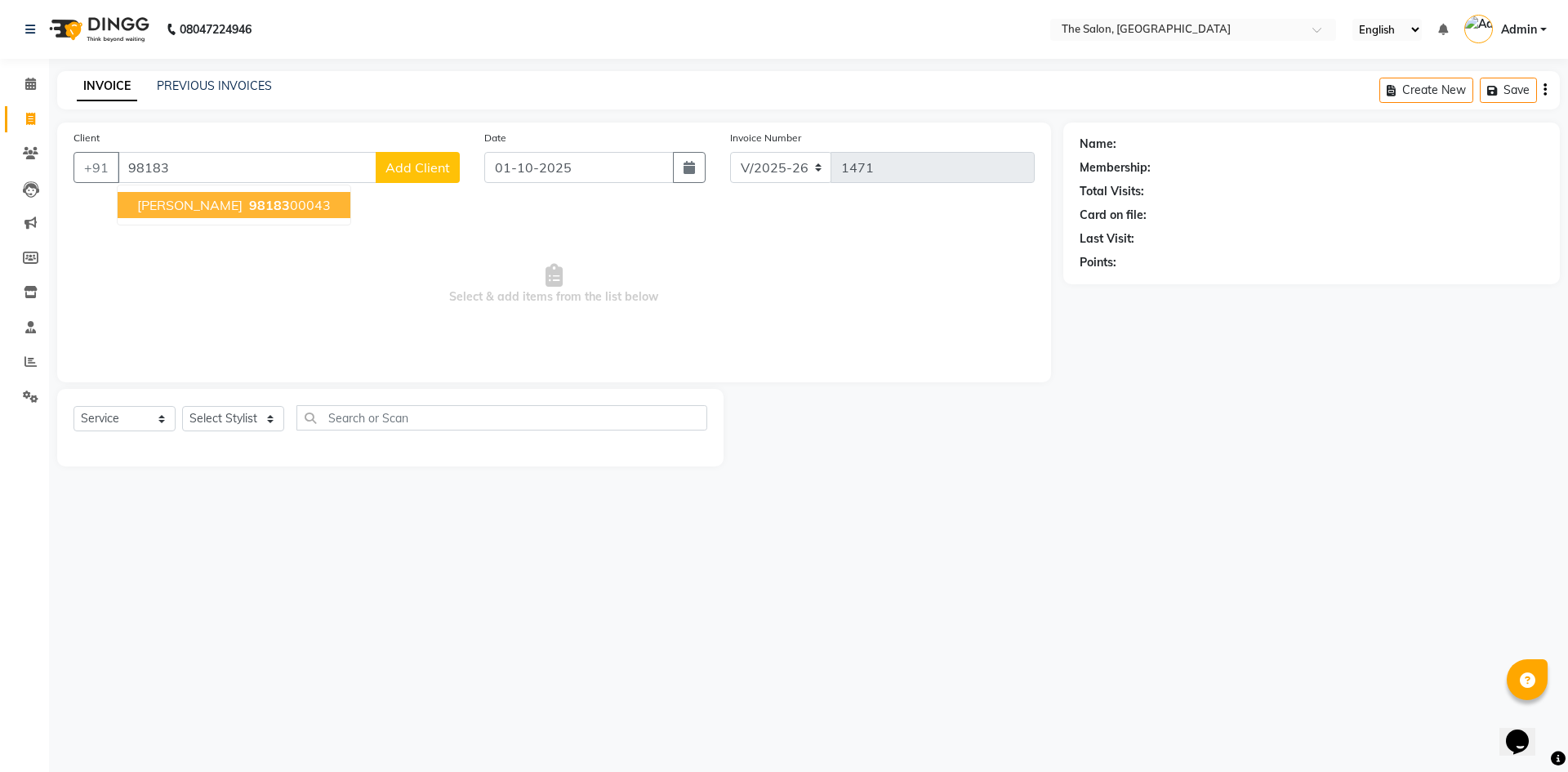
click at [280, 205] on button "[PERSON_NAME] 98183 00043" at bounding box center [234, 204] width 232 height 26
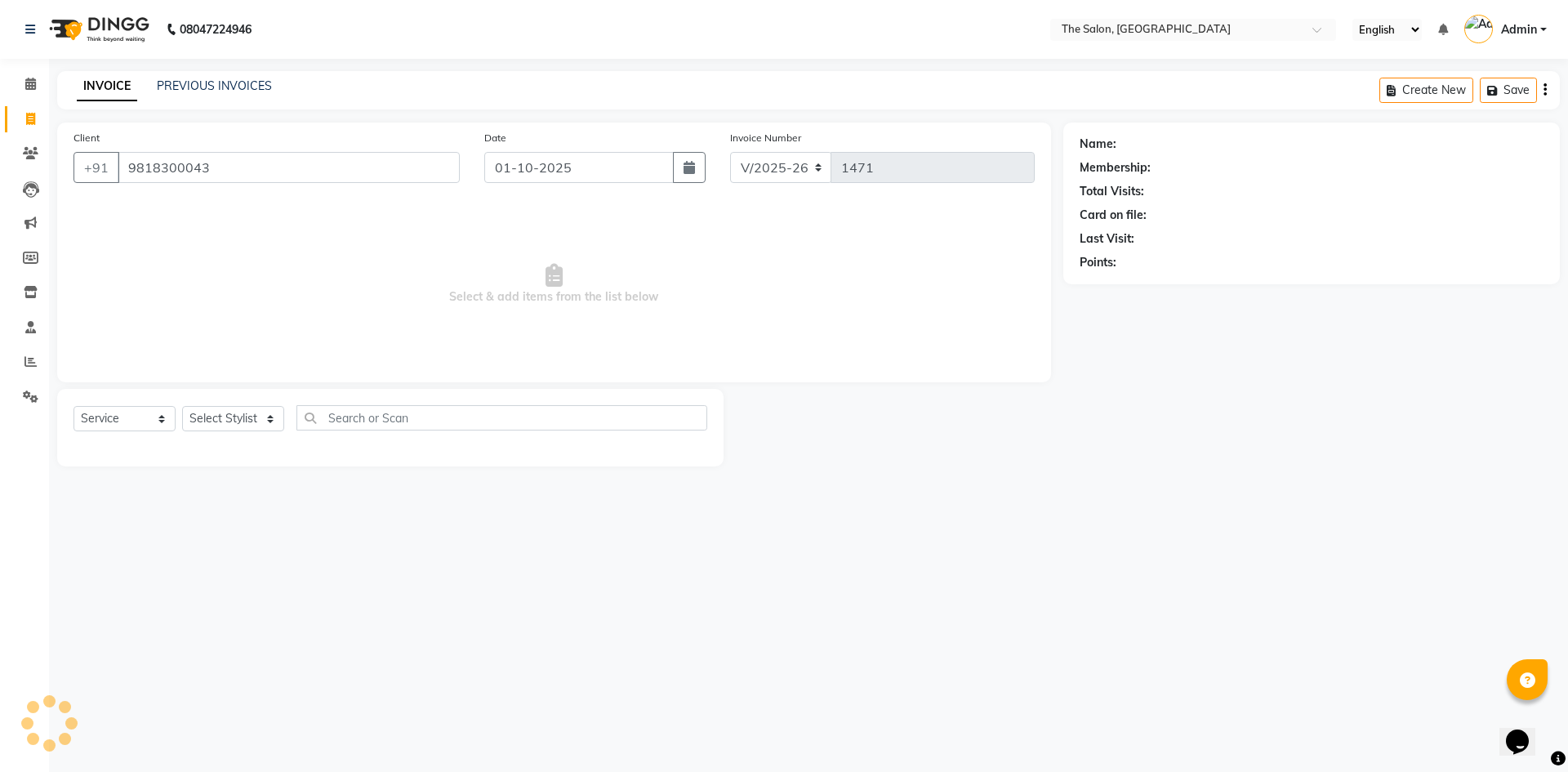
type input "9818300043"
click at [1131, 286] on div "Prepaid" at bounding box center [1311, 286] width 464 height 17
click at [1127, 288] on icon "button" at bounding box center [1124, 285] width 11 height 11
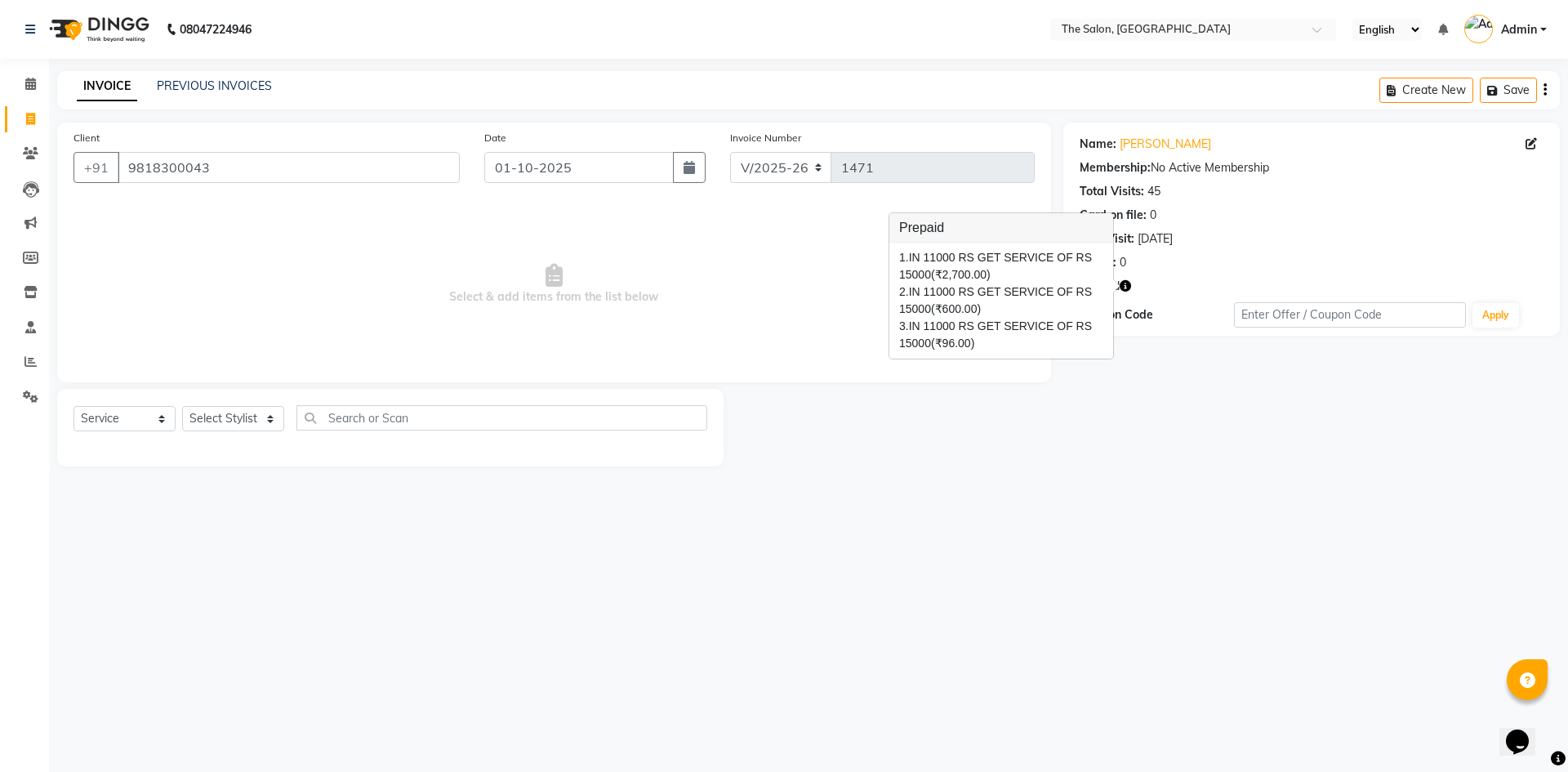
click at [617, 238] on span "Select & add items from the list below" at bounding box center [555, 284] width 962 height 164
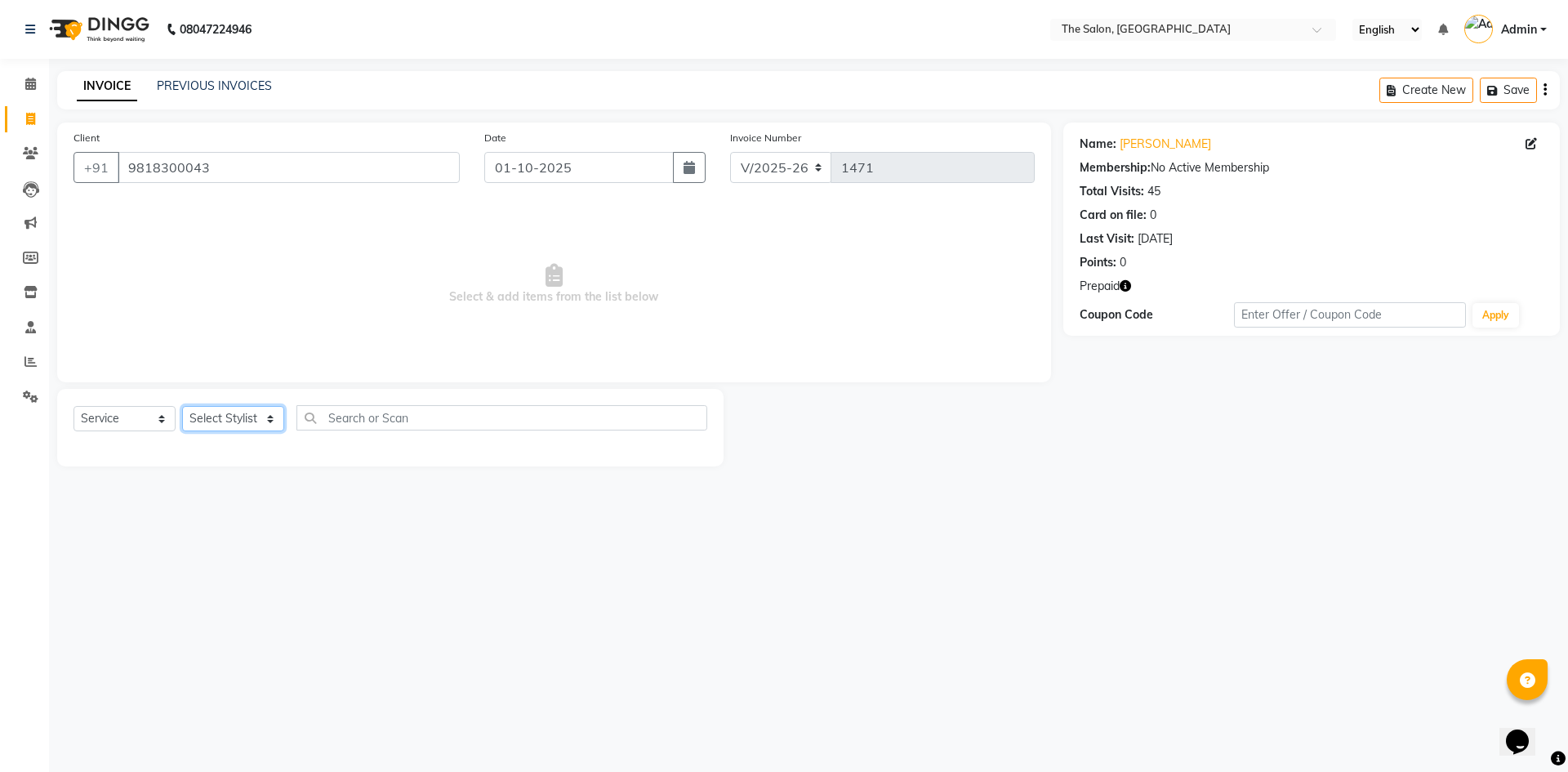
click at [222, 417] on select "Select Stylist [PERSON_NAME] [PERSON_NAME] AKASH [PERSON_NAME] ARJUN [PERSON_NA…" at bounding box center [233, 419] width 102 height 25
click at [182, 406] on select "Select Stylist [PERSON_NAME] [PERSON_NAME] AKASH [PERSON_NAME] ARJUN [PERSON_NA…" at bounding box center [233, 419] width 102 height 25
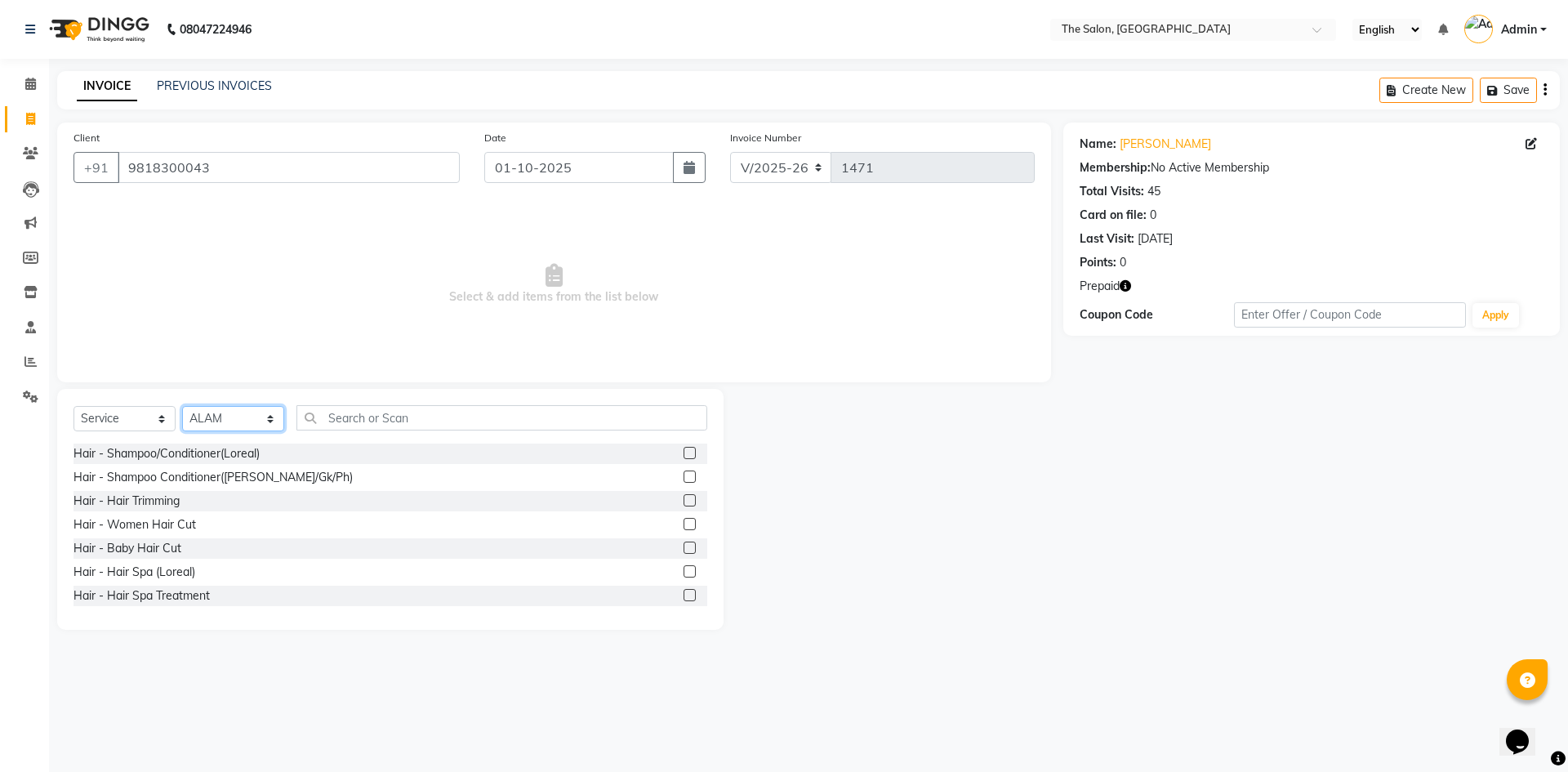
drag, startPoint x: 254, startPoint y: 428, endPoint x: 254, endPoint y: 410, distance: 18.0
click at [254, 428] on select "Select Stylist [PERSON_NAME] [PERSON_NAME] AKASH [PERSON_NAME] ARJUN [PERSON_NA…" at bounding box center [233, 419] width 102 height 25
select select "22745"
click at [182, 406] on select "Select Stylist [PERSON_NAME] [PERSON_NAME] AKASH [PERSON_NAME] ARJUN [PERSON_NA…" at bounding box center [233, 419] width 102 height 25
click at [458, 417] on input "text" at bounding box center [502, 418] width 410 height 25
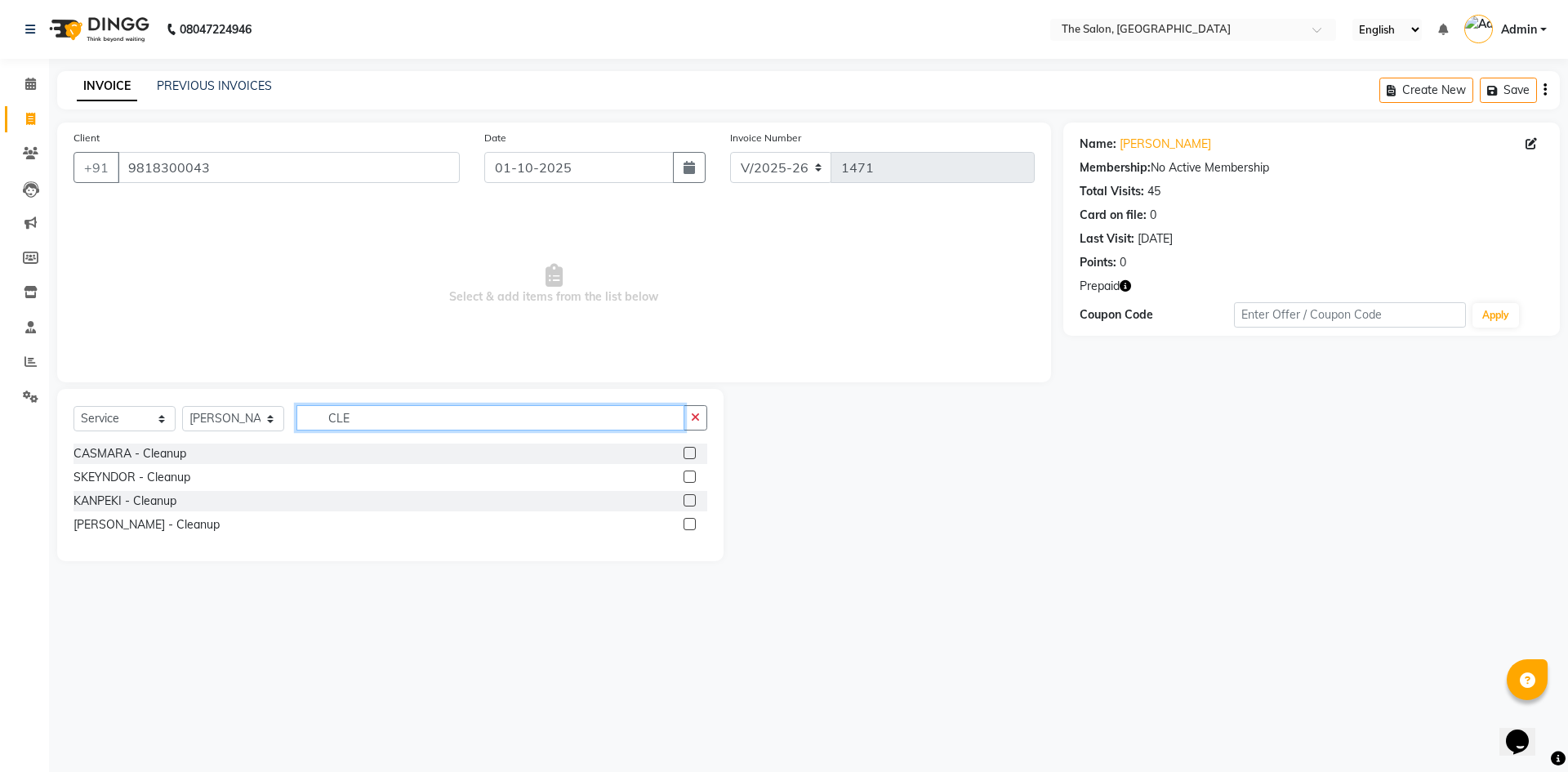
type input "CLE"
click at [688, 450] on label at bounding box center [689, 453] width 12 height 12
click at [688, 450] on input "checkbox" at bounding box center [689, 454] width 11 height 11
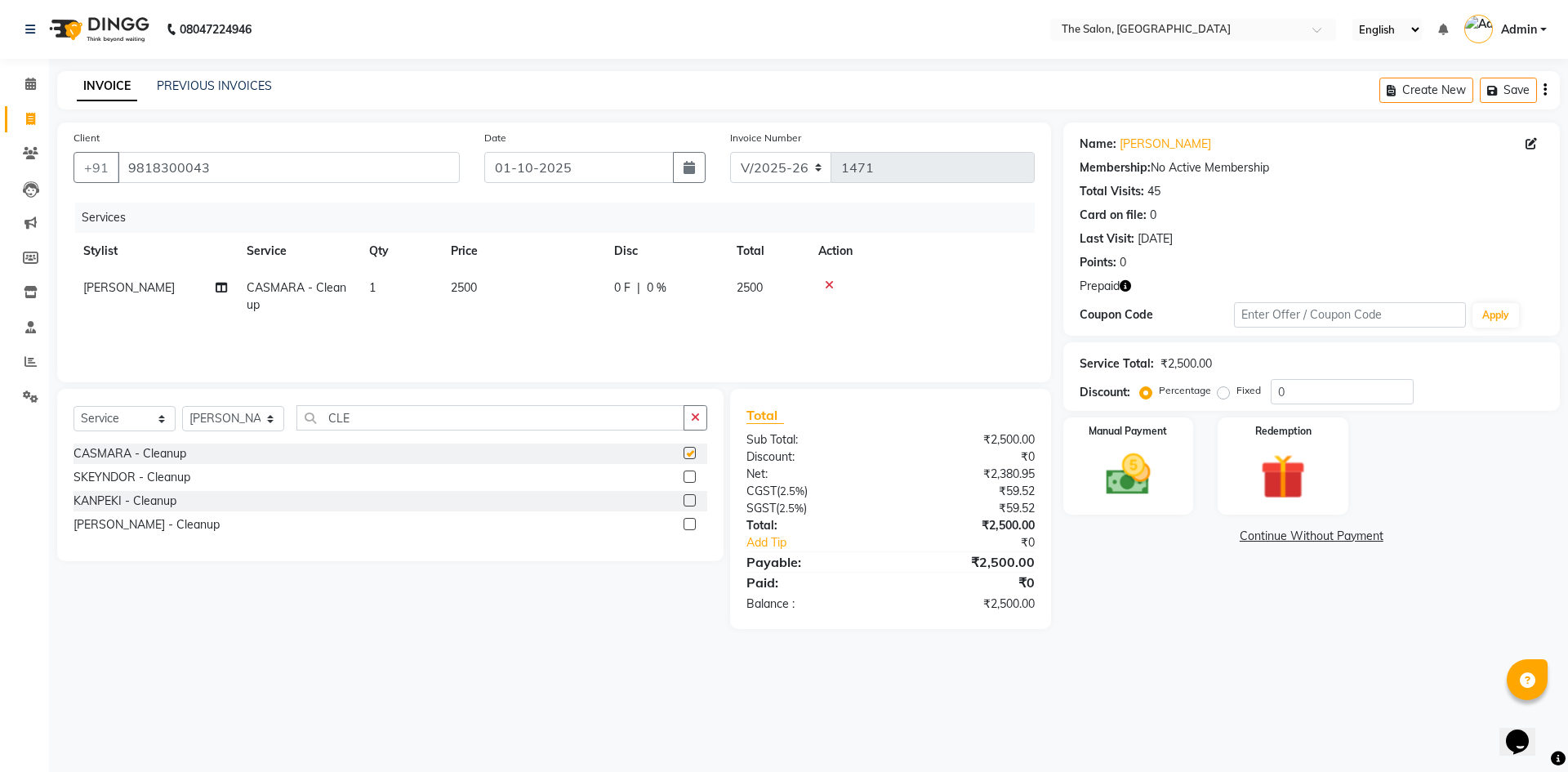
checkbox input "false"
drag, startPoint x: 361, startPoint y: 418, endPoint x: 87, endPoint y: 426, distance: 274.1
click at [87, 426] on div "Select Service Product Membership Package Voucher Prepaid Gift Card Select Styl…" at bounding box center [390, 424] width 633 height 38
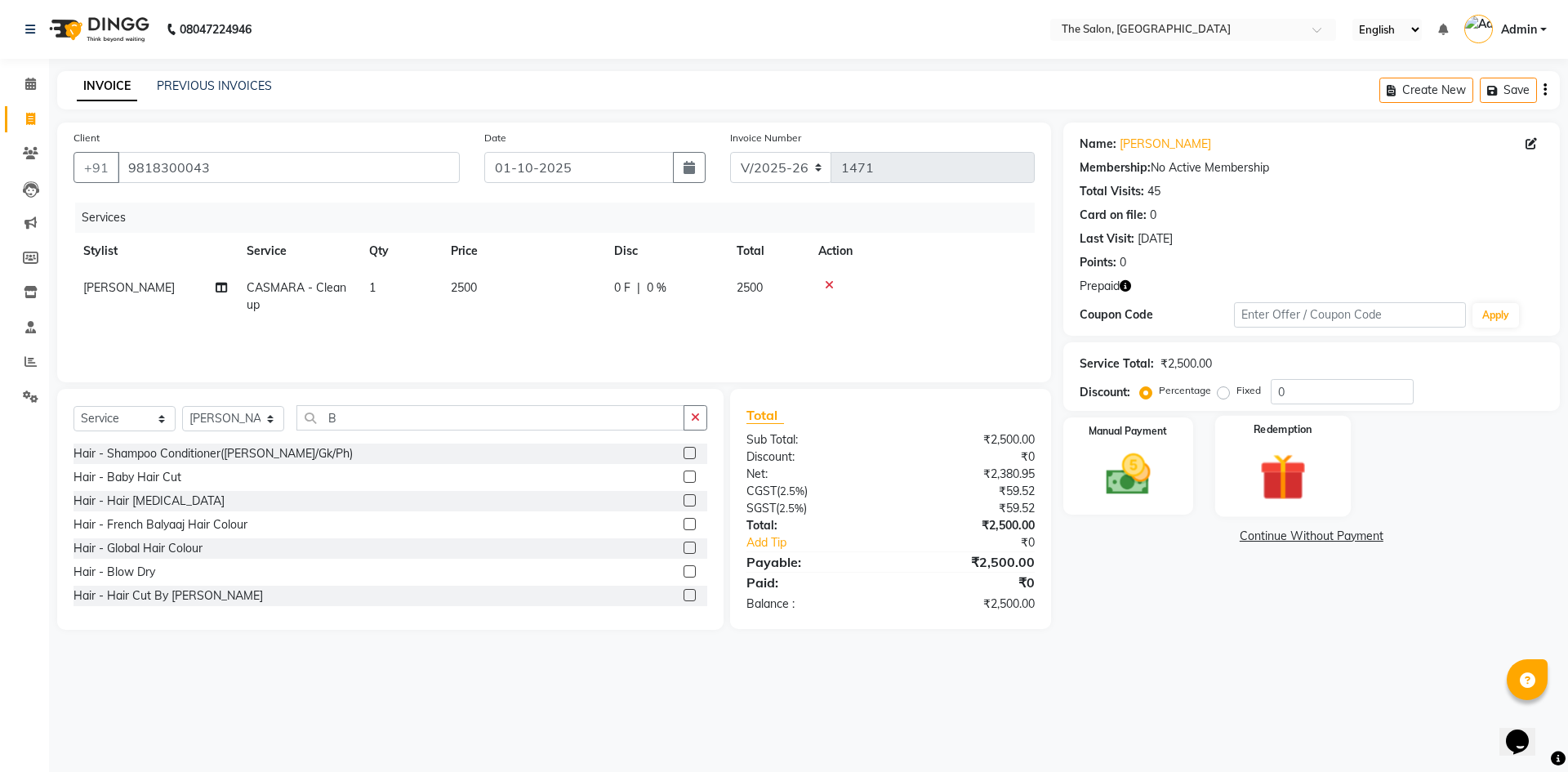
click at [1309, 456] on img at bounding box center [1283, 477] width 76 height 58
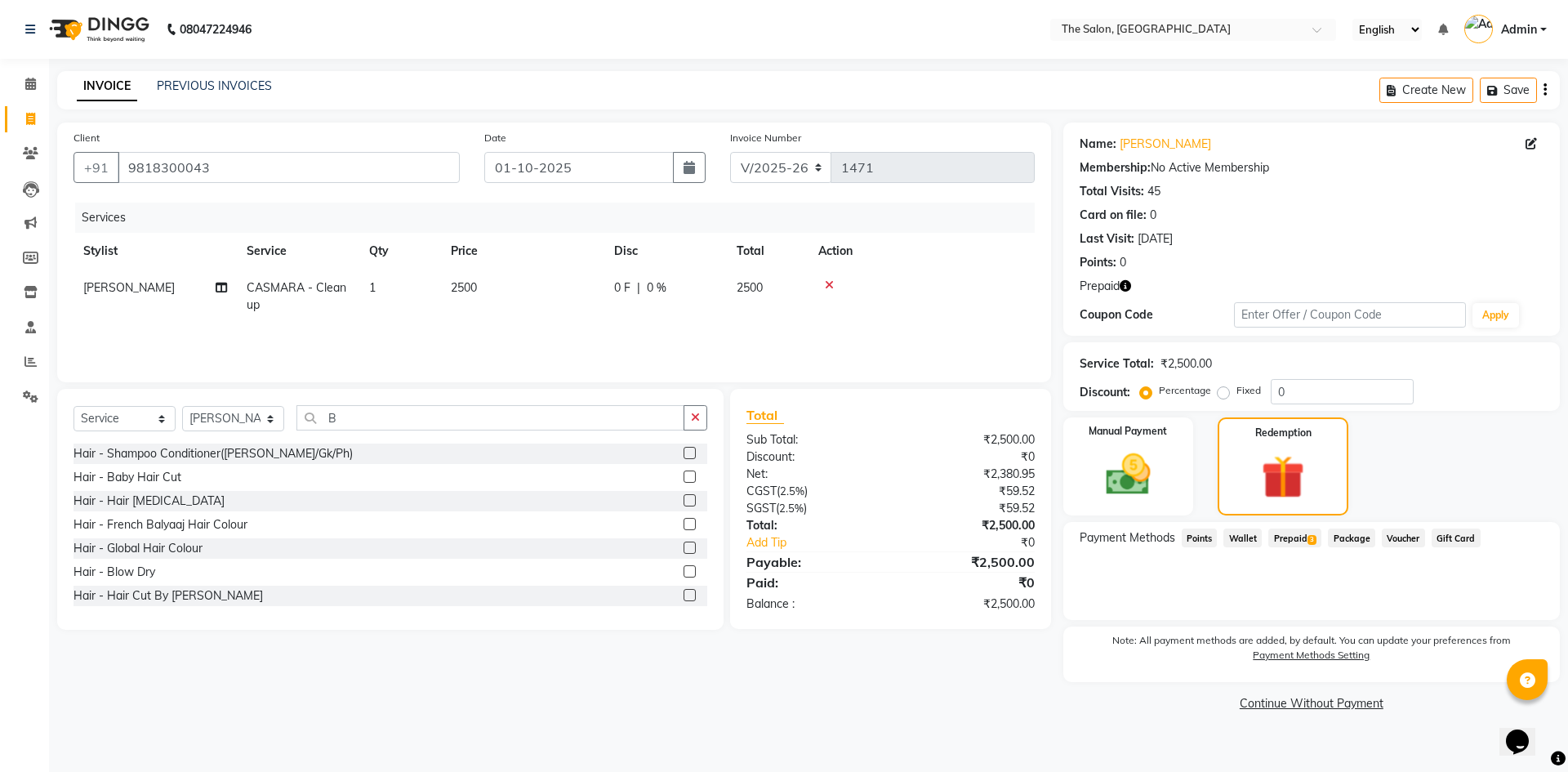
click at [1292, 535] on span "Prepaid 3" at bounding box center [1295, 538] width 53 height 19
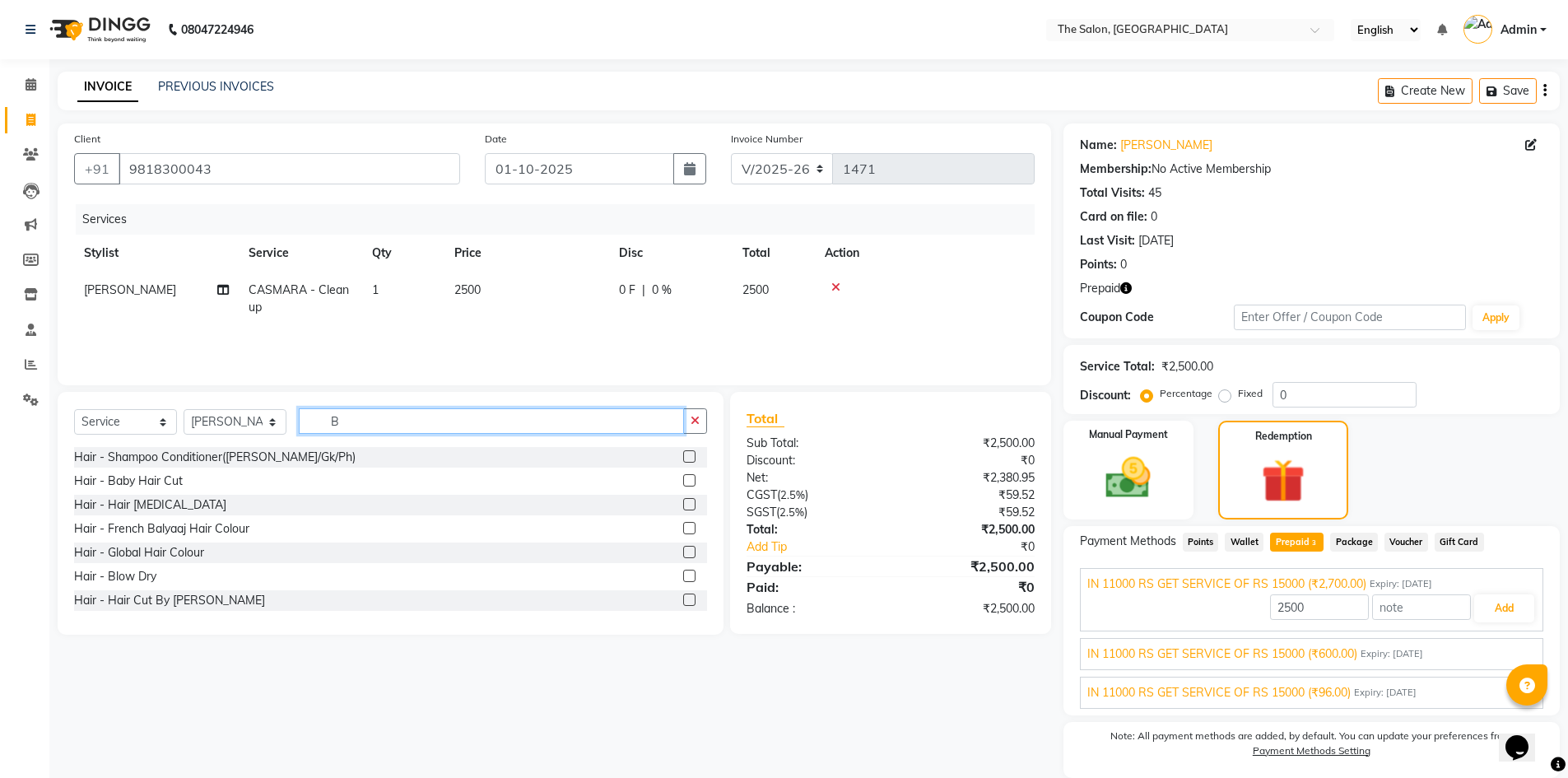
click at [467, 424] on input "B" at bounding box center [491, 421] width 385 height 26
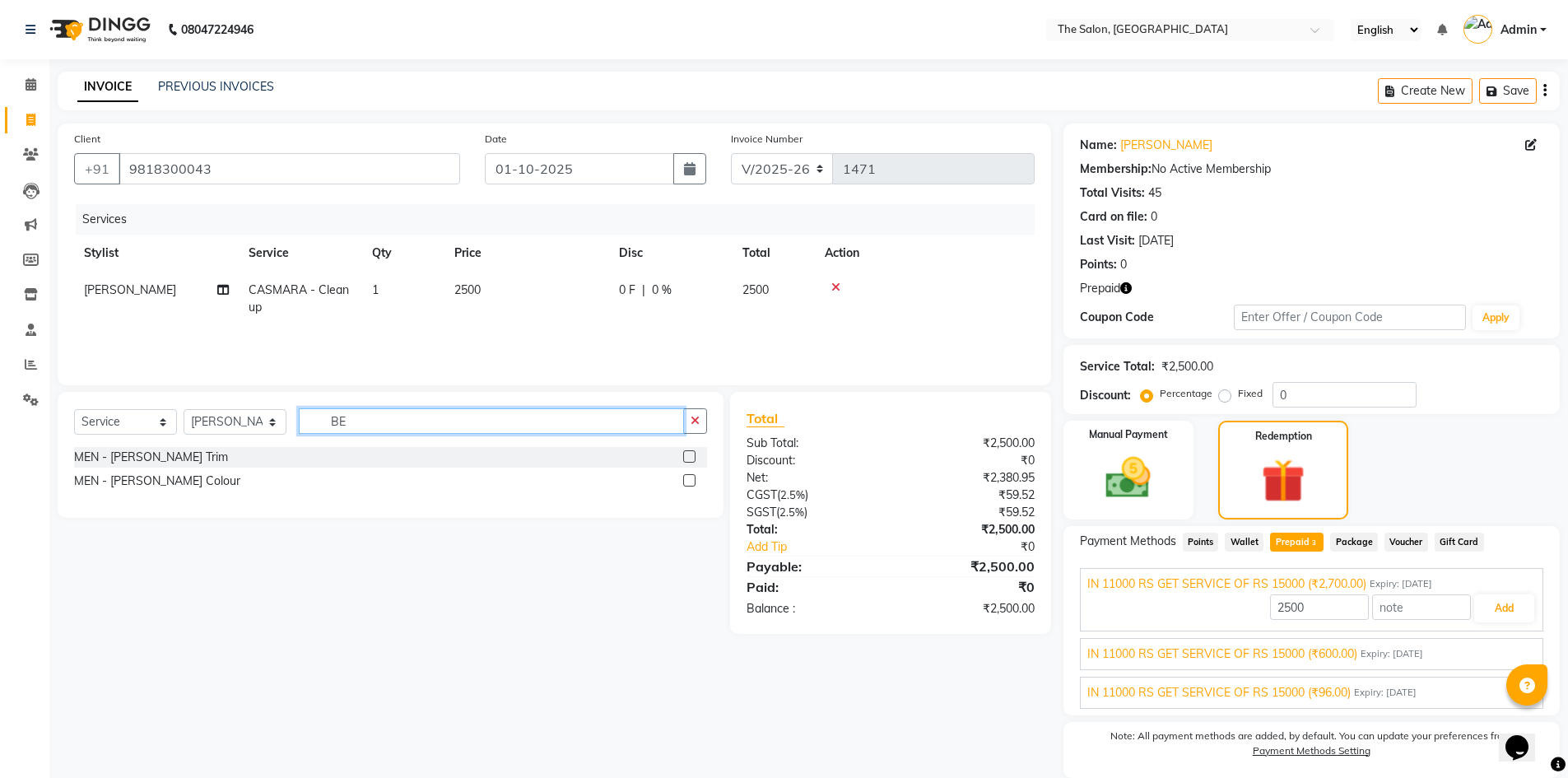
type input "BE"
click at [690, 455] on label at bounding box center [689, 457] width 12 height 12
click at [690, 455] on input "checkbox" at bounding box center [688, 457] width 11 height 11
checkbox input "true"
type input "2700"
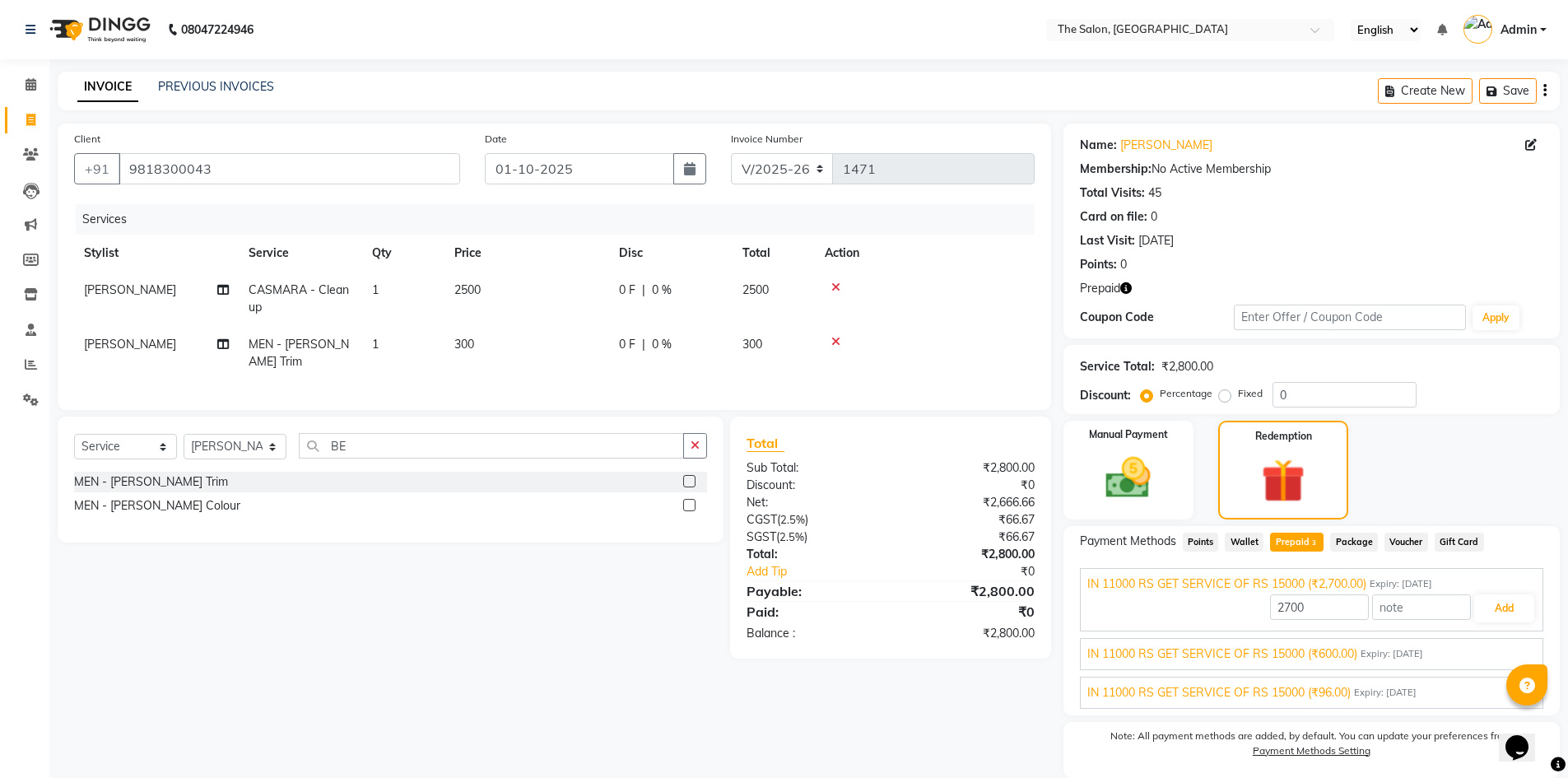
checkbox input "false"
click at [508, 338] on td "300" at bounding box center [526, 353] width 165 height 55
select select "22745"
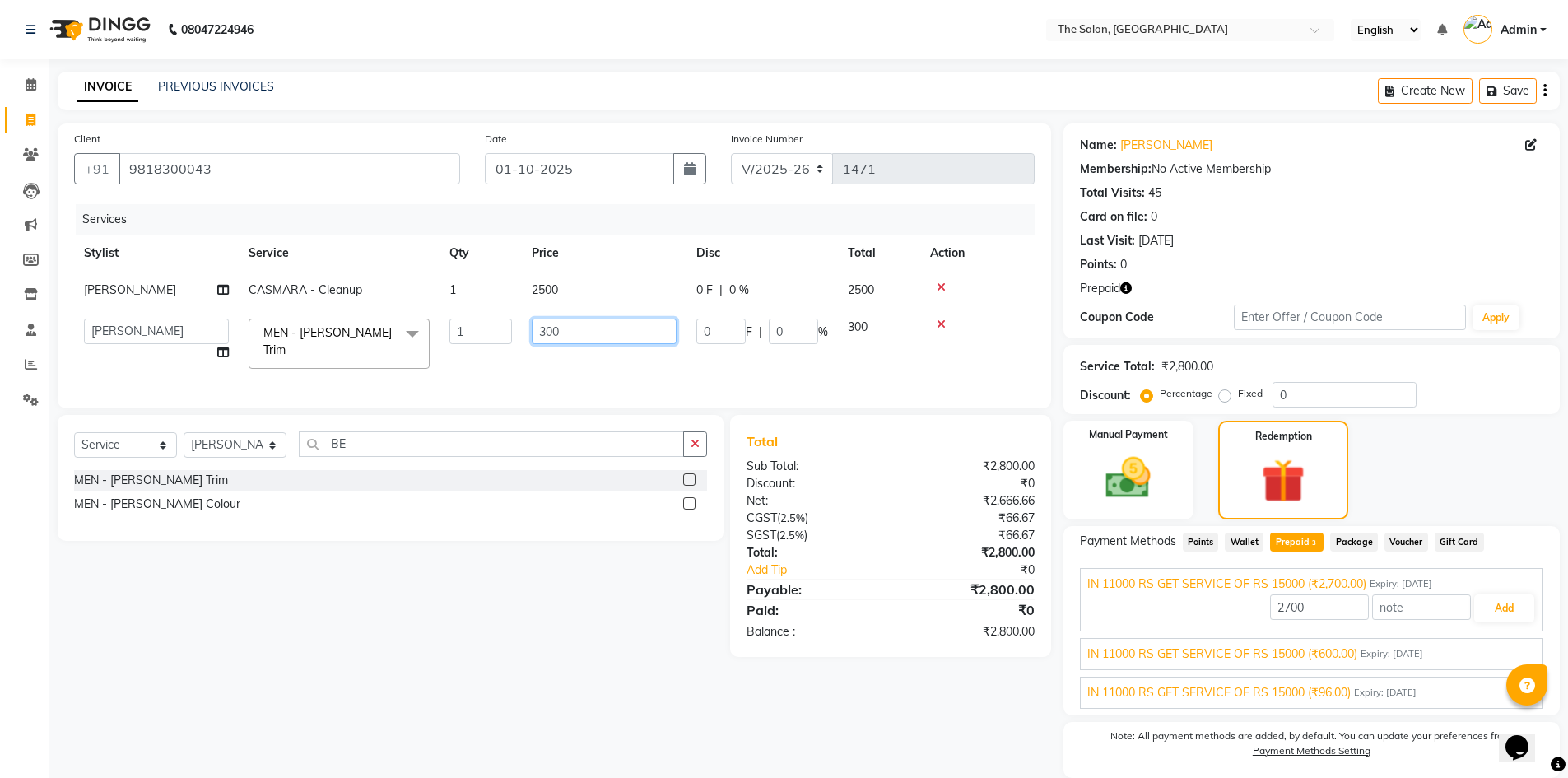
drag, startPoint x: 588, startPoint y: 339, endPoint x: 398, endPoint y: 331, distance: 190.2
click at [398, 331] on tr "[PERSON_NAME] [PERSON_NAME] [PERSON_NAME] [PERSON_NAME] [PERSON_NAME] KP NITIN …" at bounding box center [555, 344] width 960 height 70
type input "200"
click at [656, 373] on div "Services Stylist Service Qty Price Disc Total Action AMIT CASMARA - Cleanup 1 2…" at bounding box center [555, 298] width 960 height 188
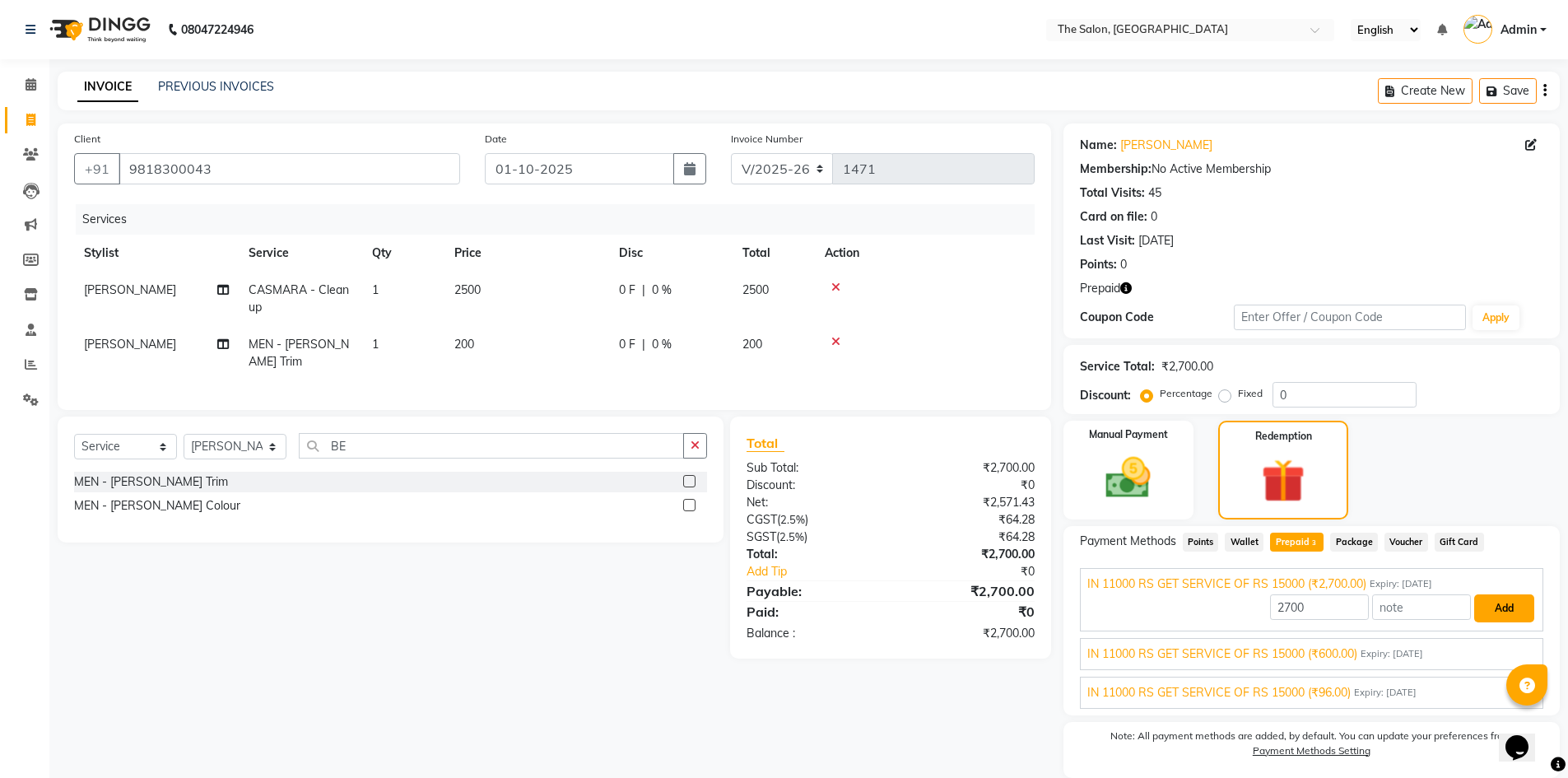
click at [1502, 606] on button "Add" at bounding box center [1504, 608] width 60 height 28
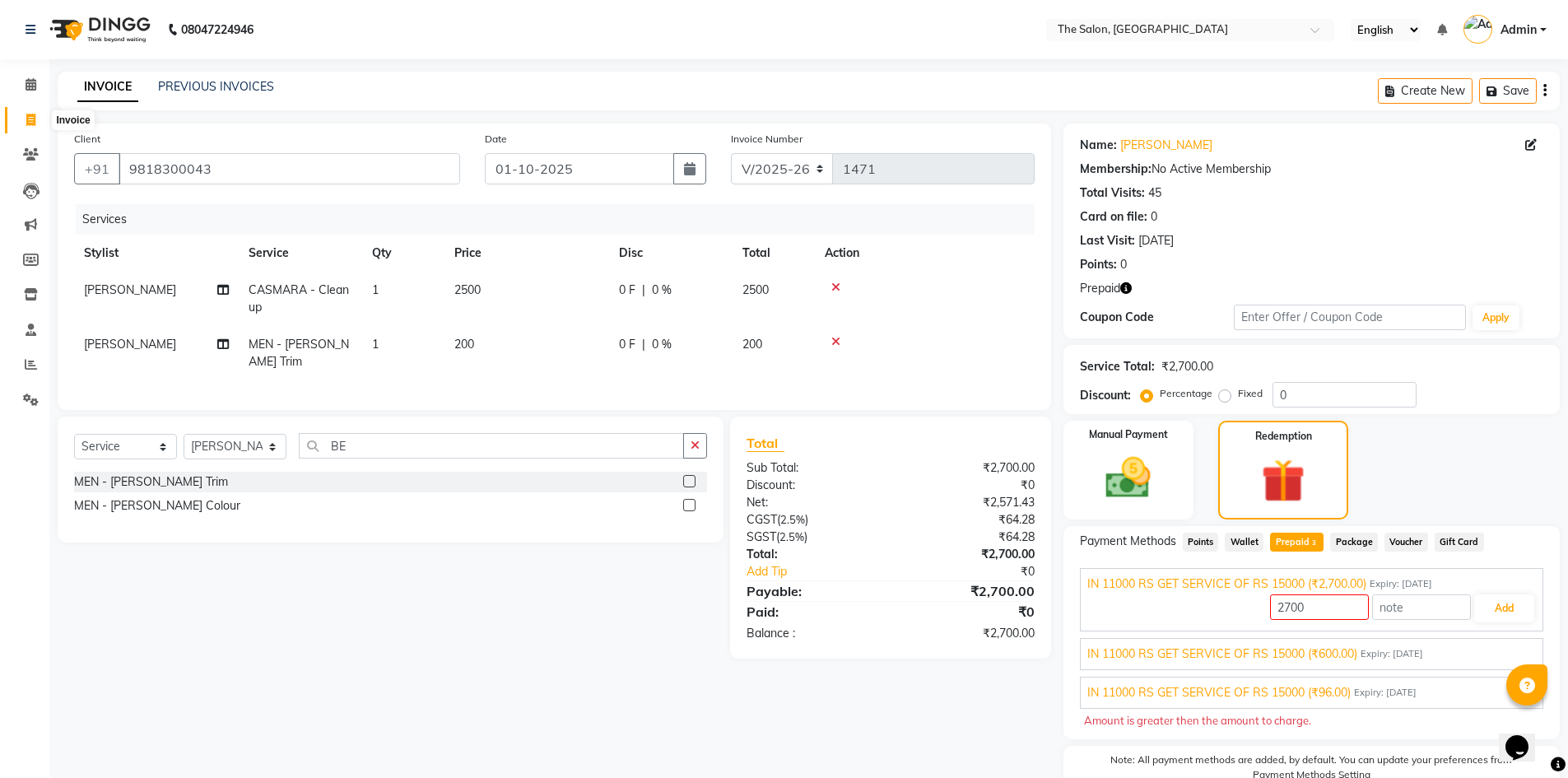
click at [31, 122] on icon at bounding box center [31, 120] width 9 height 12
select select "4245"
select select "service"
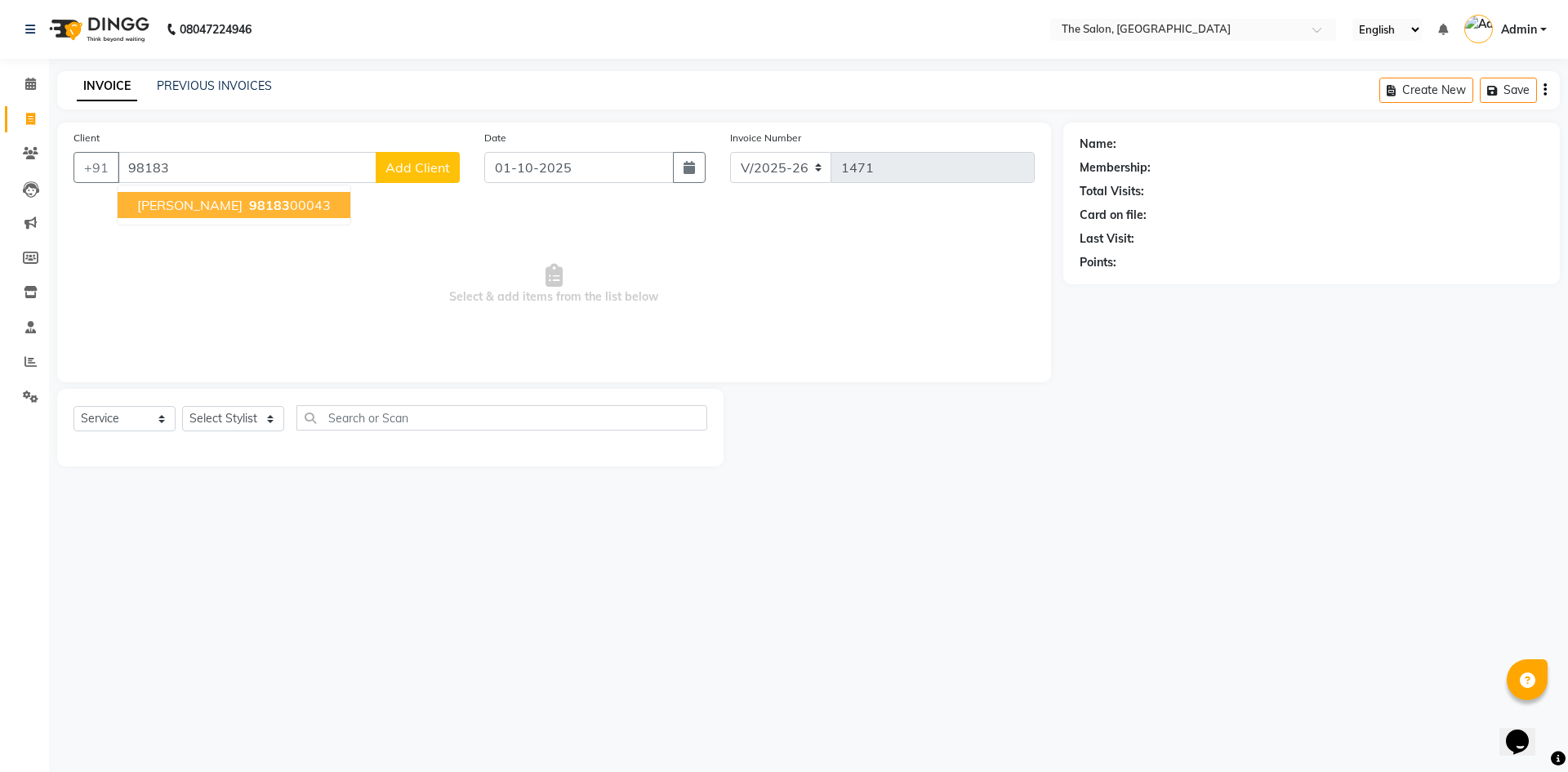
click at [249, 204] on span "98183" at bounding box center [270, 204] width 41 height 16
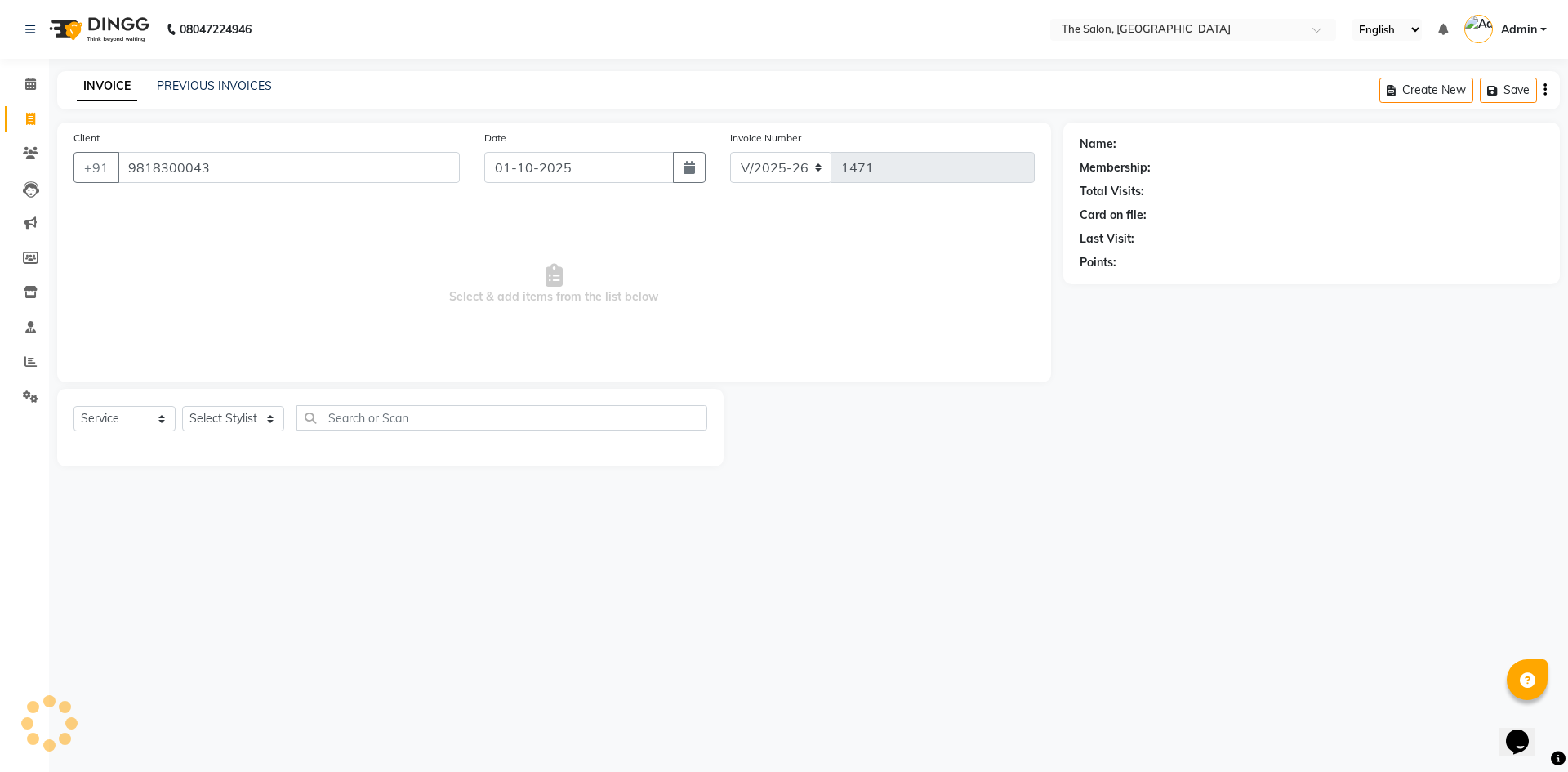
type input "9818300043"
click at [233, 421] on select "Select Stylist [PERSON_NAME] [PERSON_NAME] AKASH [PERSON_NAME] ARJUN [PERSON_NA…" at bounding box center [233, 419] width 102 height 25
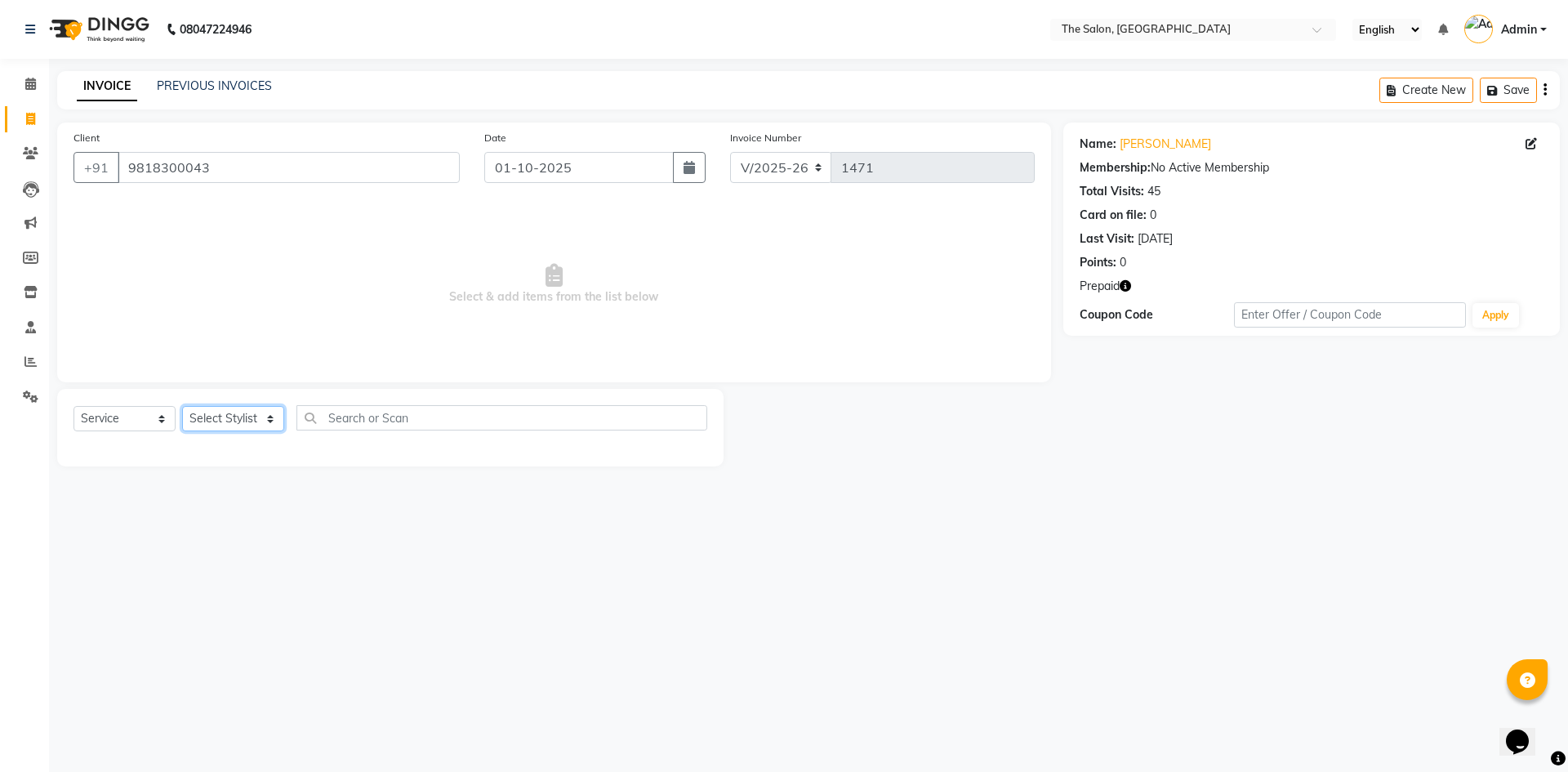
select select "22745"
click at [182, 406] on select "Select Stylist [PERSON_NAME] [PERSON_NAME] AKASH [PERSON_NAME] ARJUN [PERSON_NA…" at bounding box center [233, 419] width 102 height 25
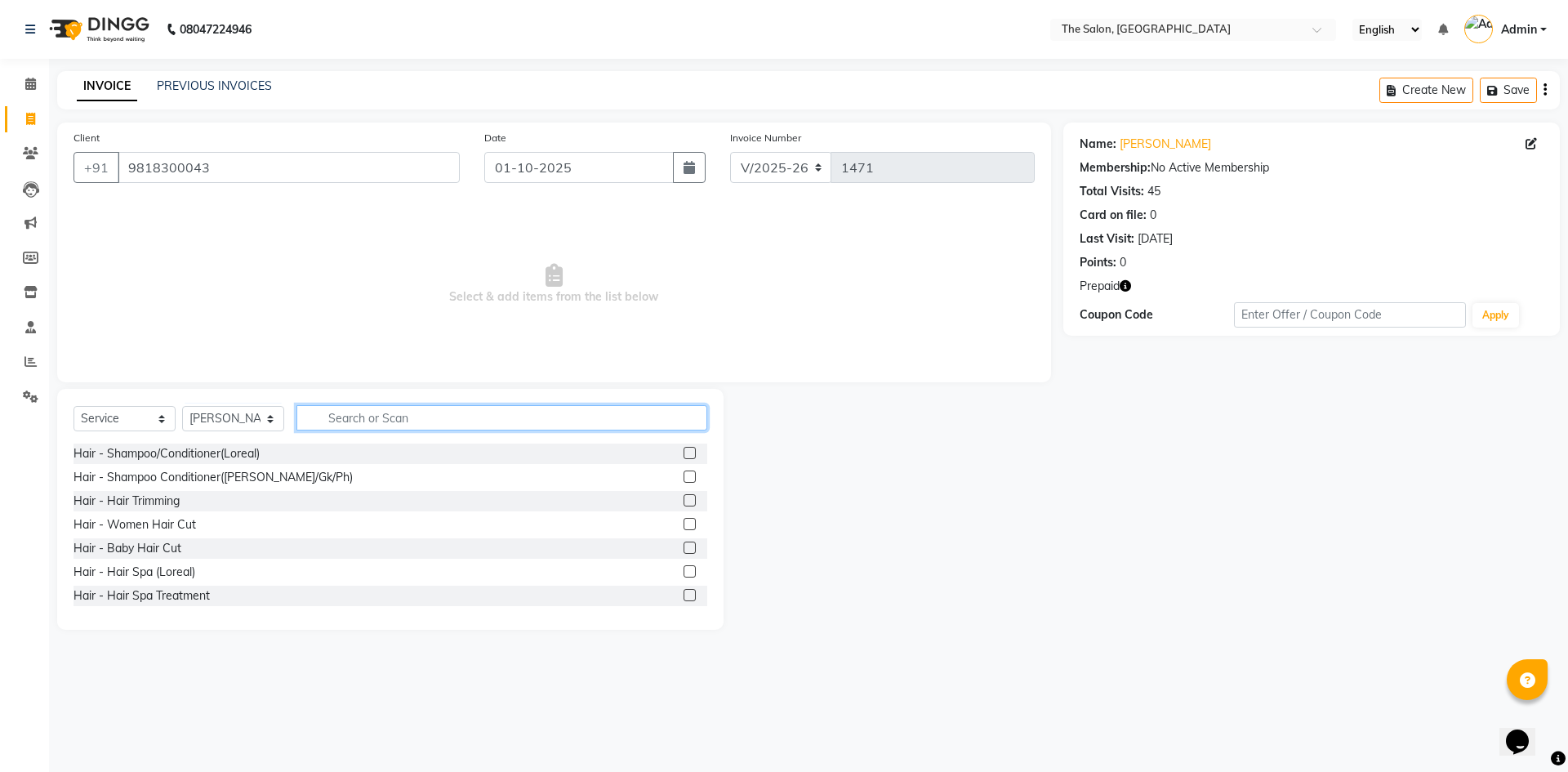
click at [382, 422] on input "text" at bounding box center [502, 418] width 410 height 25
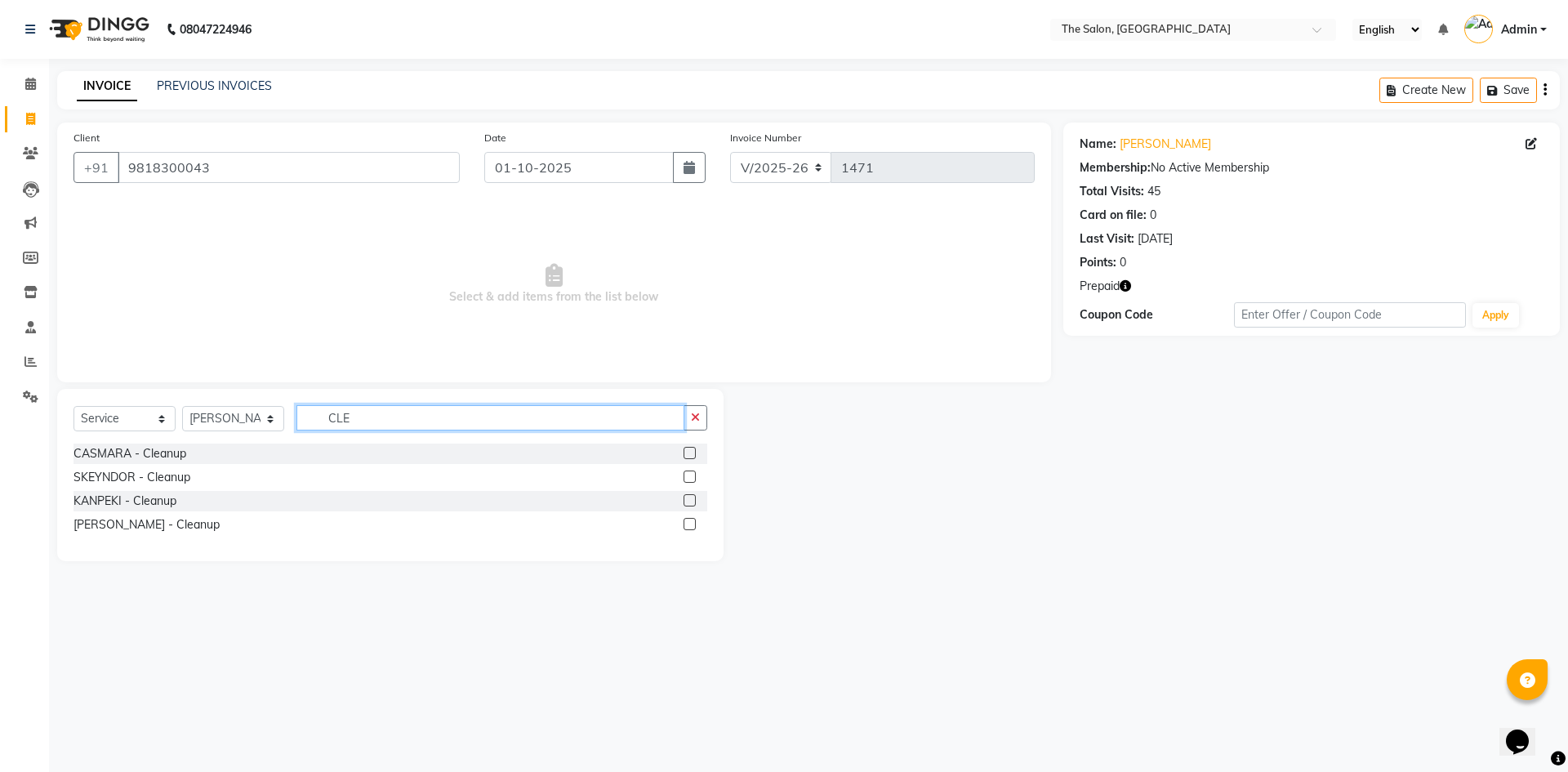
type input "CLE"
click at [695, 451] on label at bounding box center [689, 453] width 12 height 12
click at [695, 451] on input "checkbox" at bounding box center [689, 454] width 11 height 11
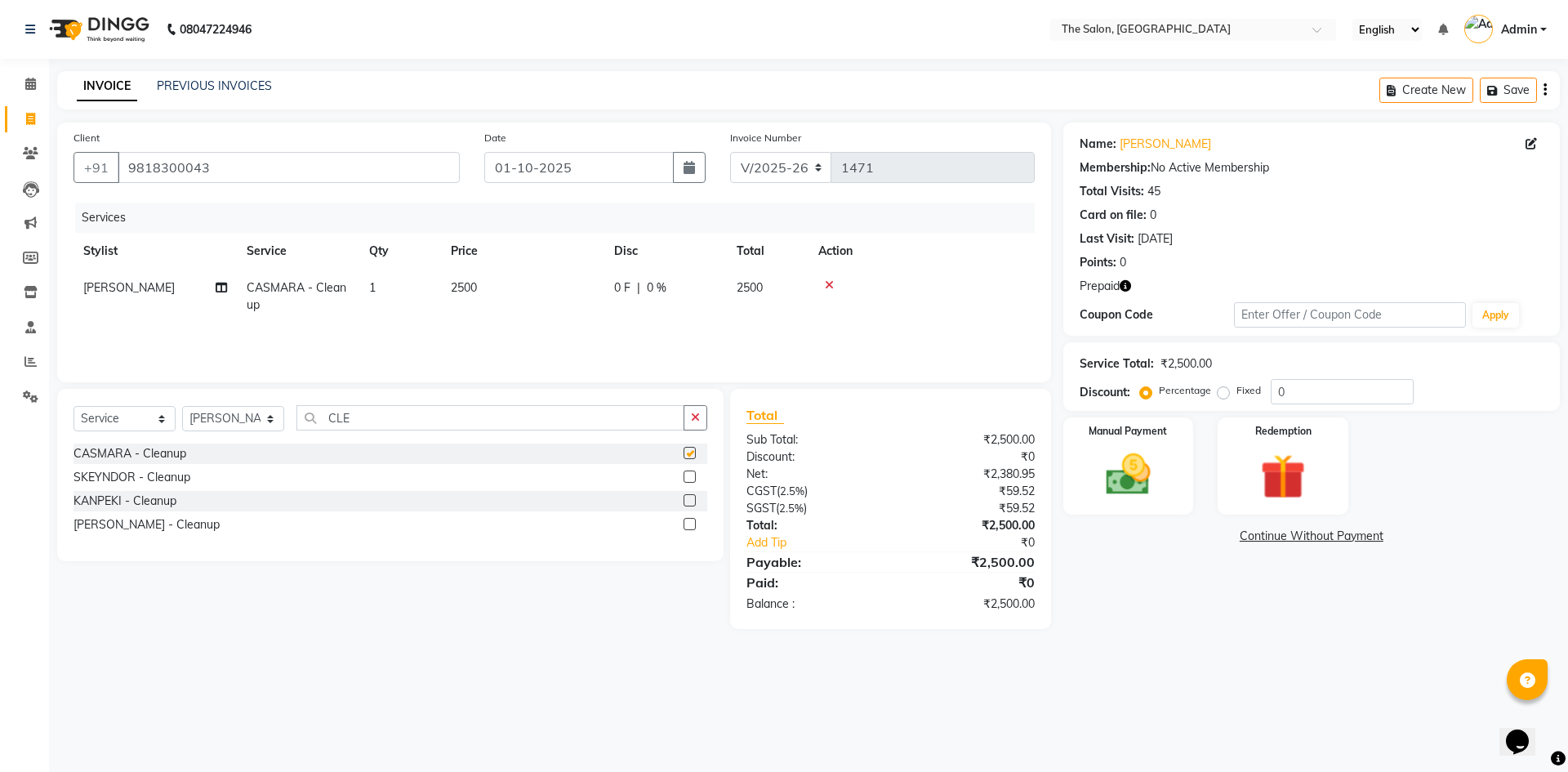
checkbox input "false"
drag, startPoint x: 369, startPoint y: 422, endPoint x: 222, endPoint y: 422, distance: 147.0
click at [222, 422] on div "Select Service Product Membership Package Voucher Prepaid Gift Card Select Styl…" at bounding box center [390, 424] width 633 height 38
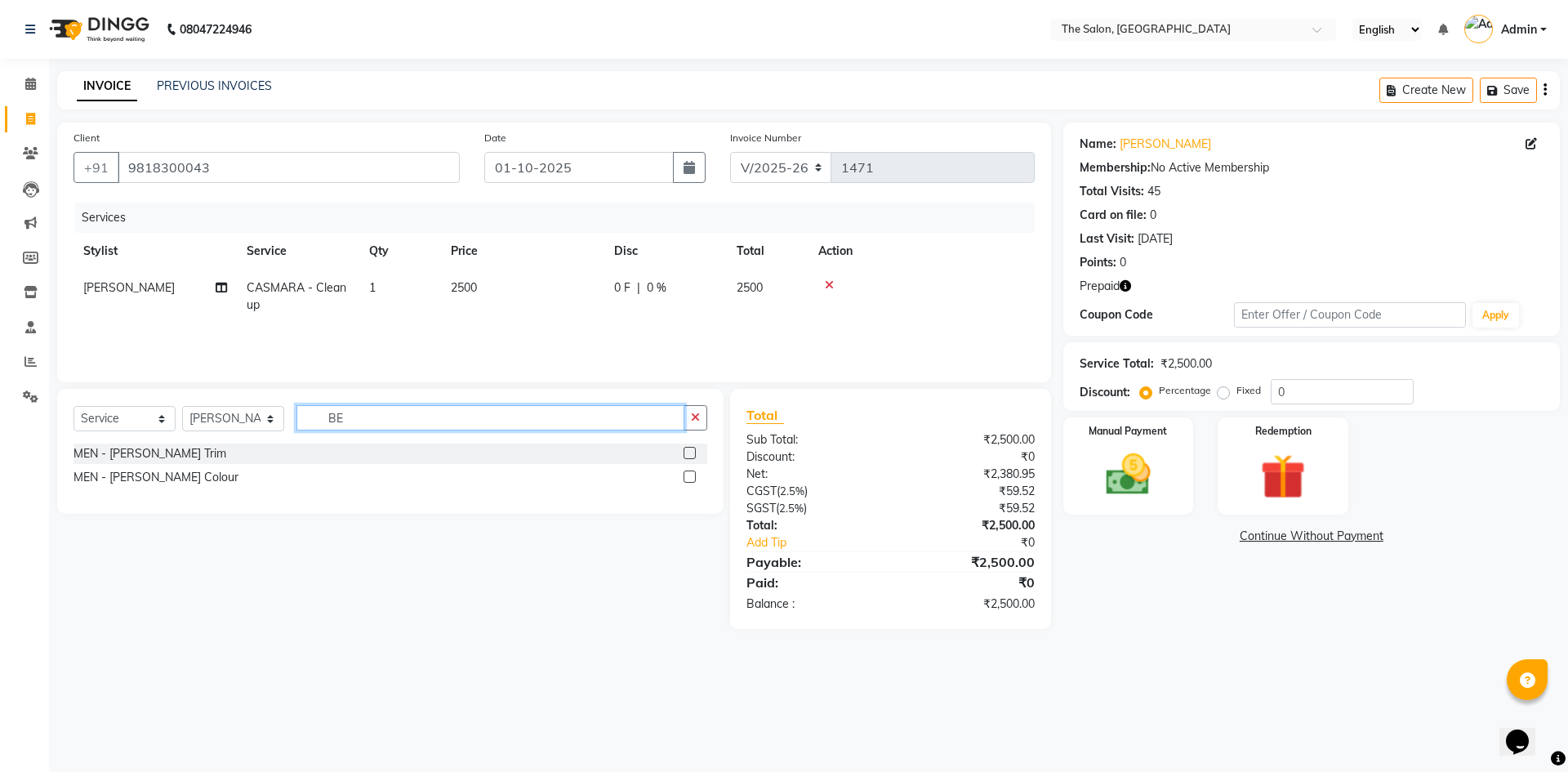
type input "BE"
click at [690, 456] on label at bounding box center [689, 453] width 12 height 12
click at [690, 456] on input "checkbox" at bounding box center [689, 454] width 11 height 11
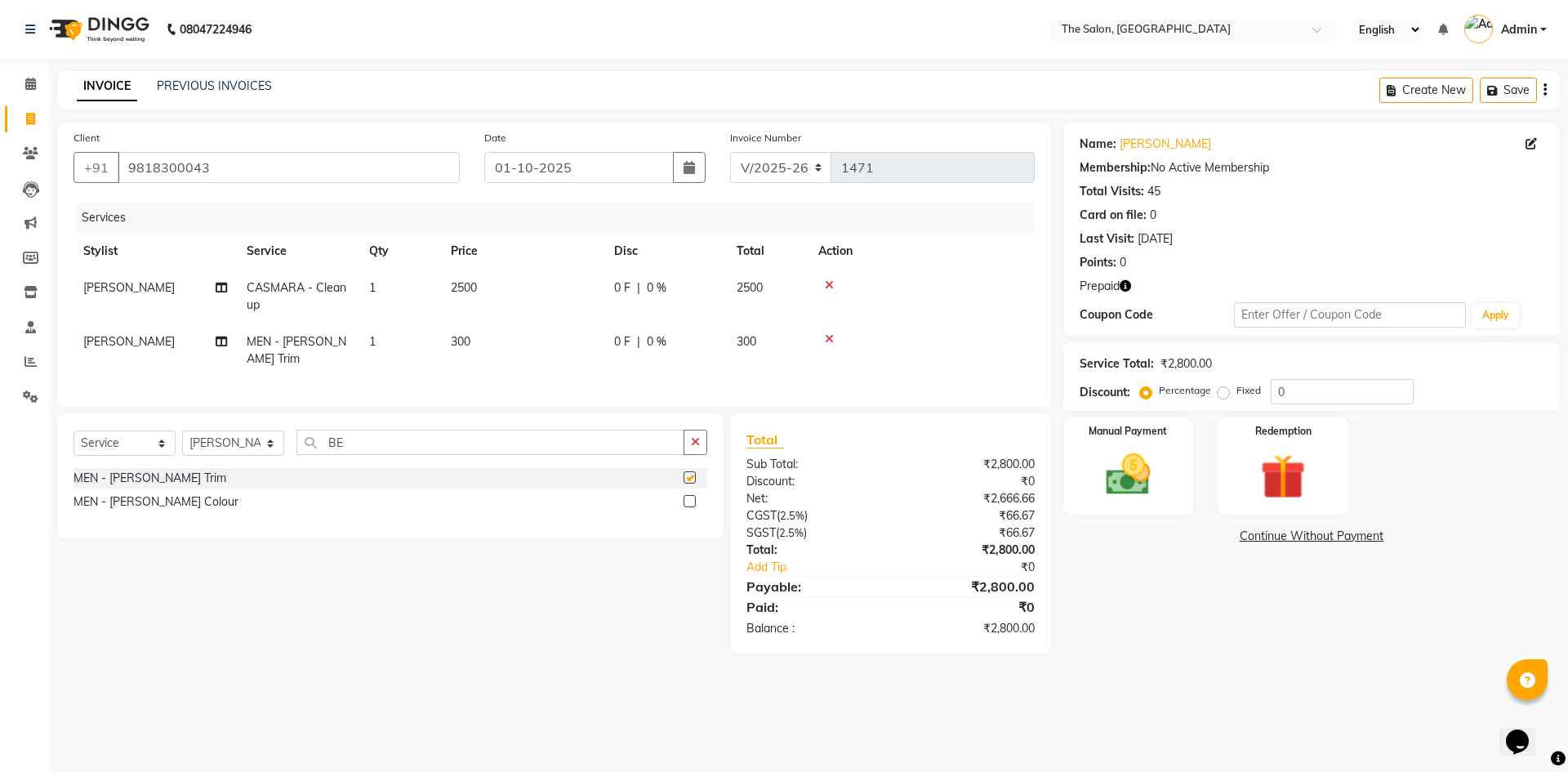
checkbox input "false"
click at [427, 344] on td "1" at bounding box center [400, 350] width 81 height 54
select select "22745"
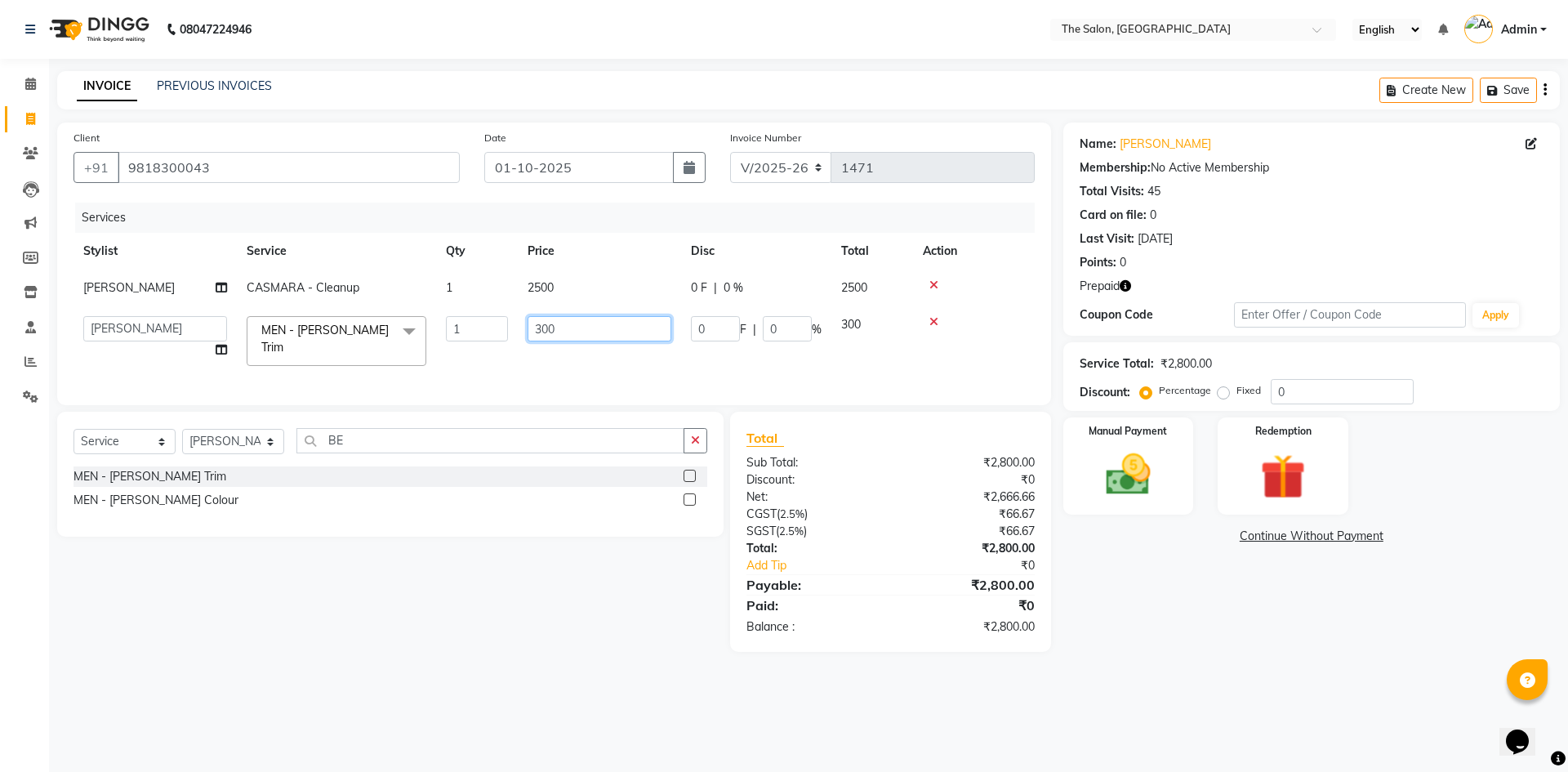
drag, startPoint x: 567, startPoint y: 333, endPoint x: 370, endPoint y: 310, distance: 198.3
click at [370, 310] on tr "[PERSON_NAME] [PERSON_NAME] [PERSON_NAME] [PERSON_NAME] [PERSON_NAME] KP NITIN …" at bounding box center [555, 341] width 962 height 70
type input "200"
click at [538, 372] on div "Services Stylist Service Qty Price Disc Total Action AMIT CASMARA - Cleanup 1 2…" at bounding box center [555, 296] width 962 height 187
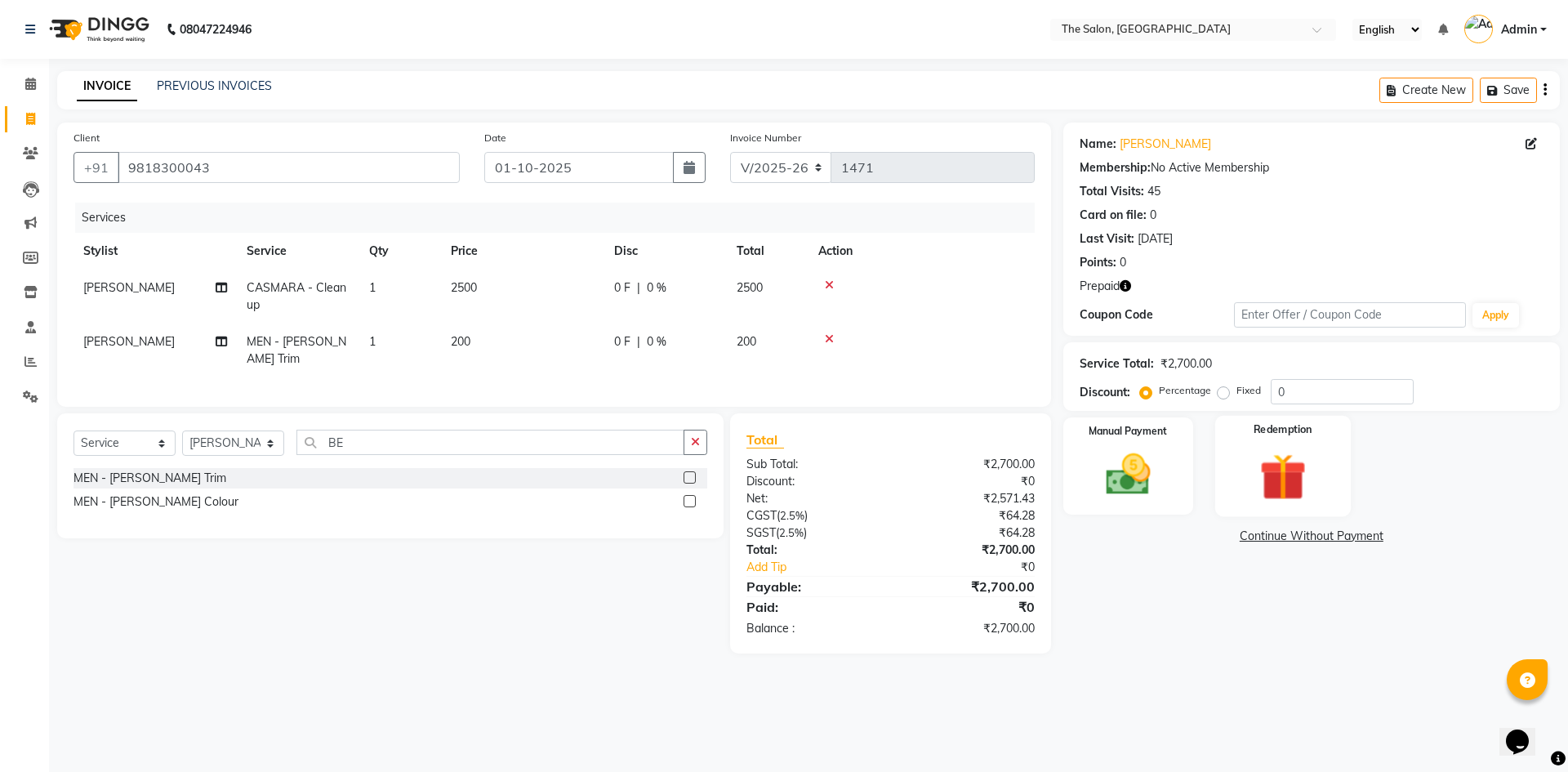
click at [1303, 467] on img at bounding box center [1283, 477] width 76 height 58
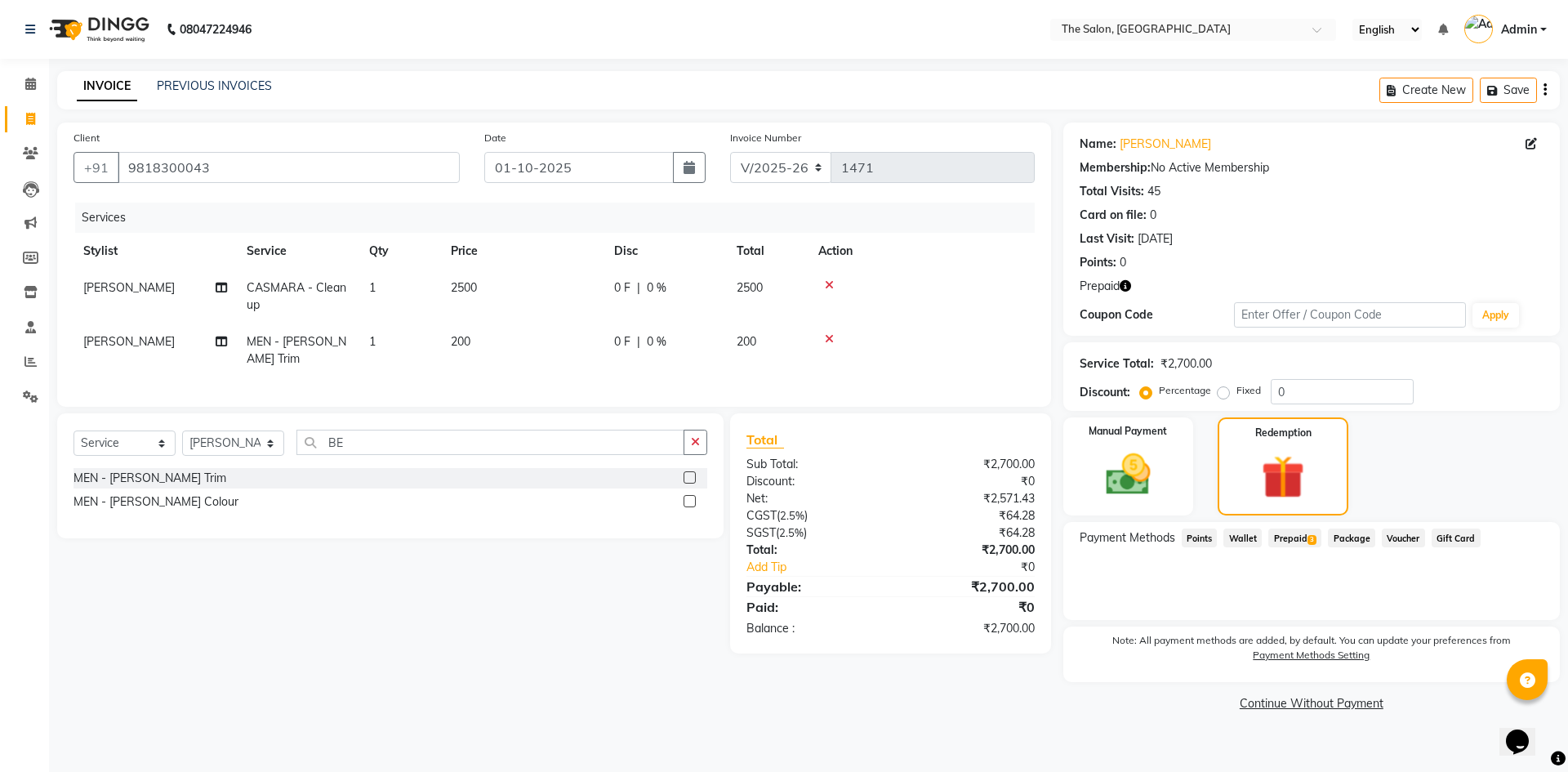
click at [1292, 537] on span "Prepaid 3" at bounding box center [1295, 538] width 53 height 19
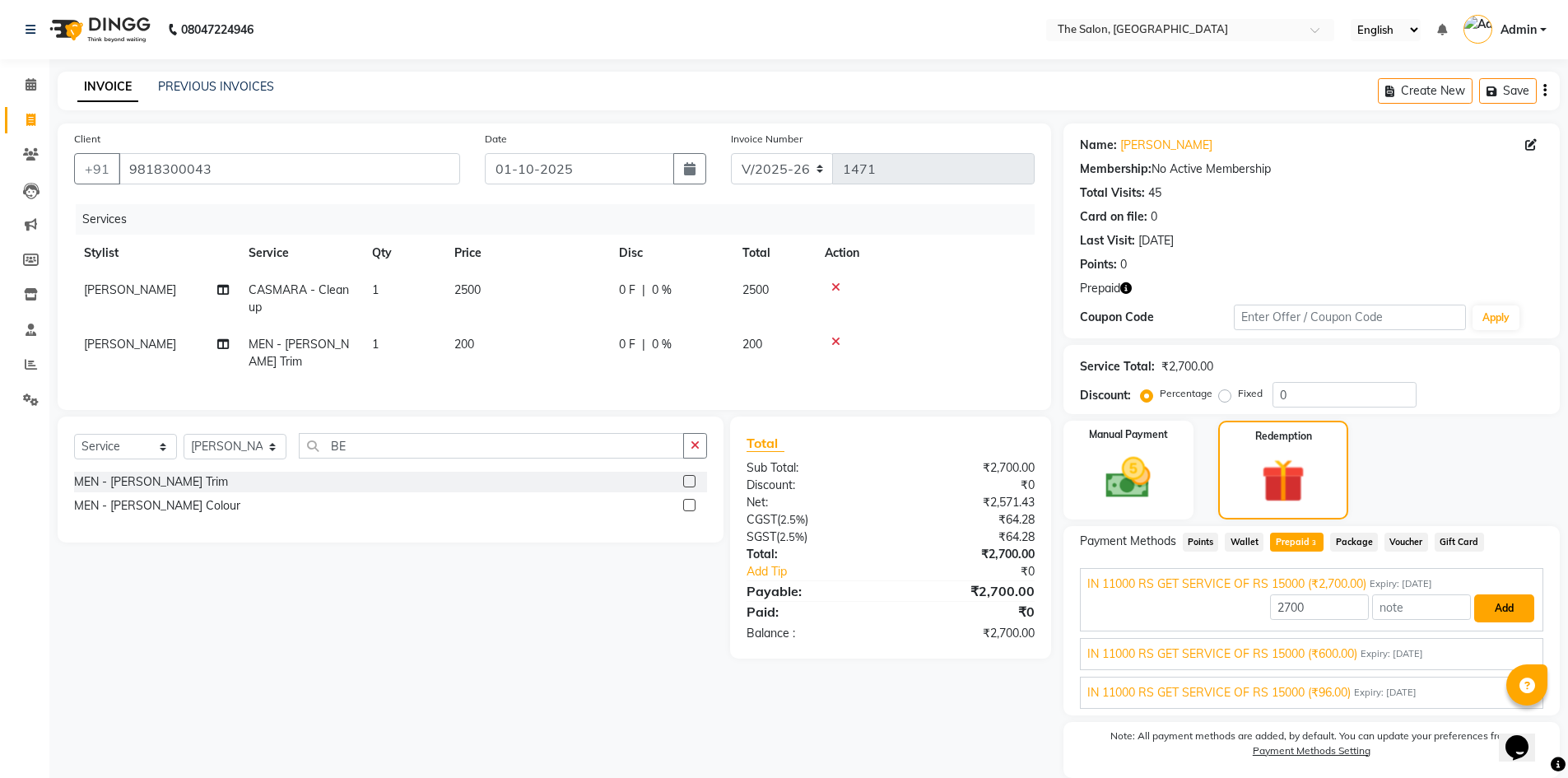
click at [1511, 608] on button "Add" at bounding box center [1504, 608] width 60 height 28
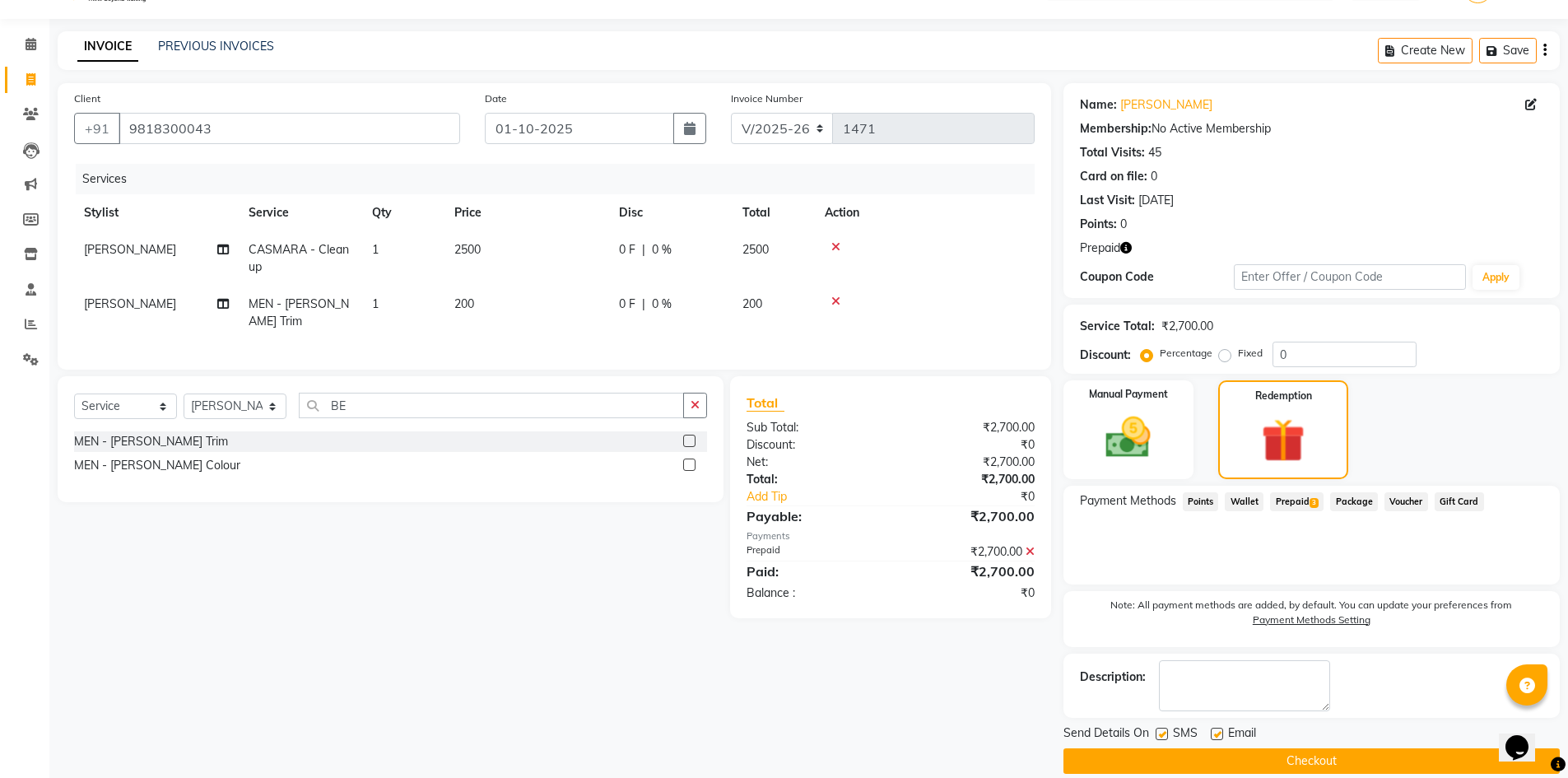
scroll to position [61, 0]
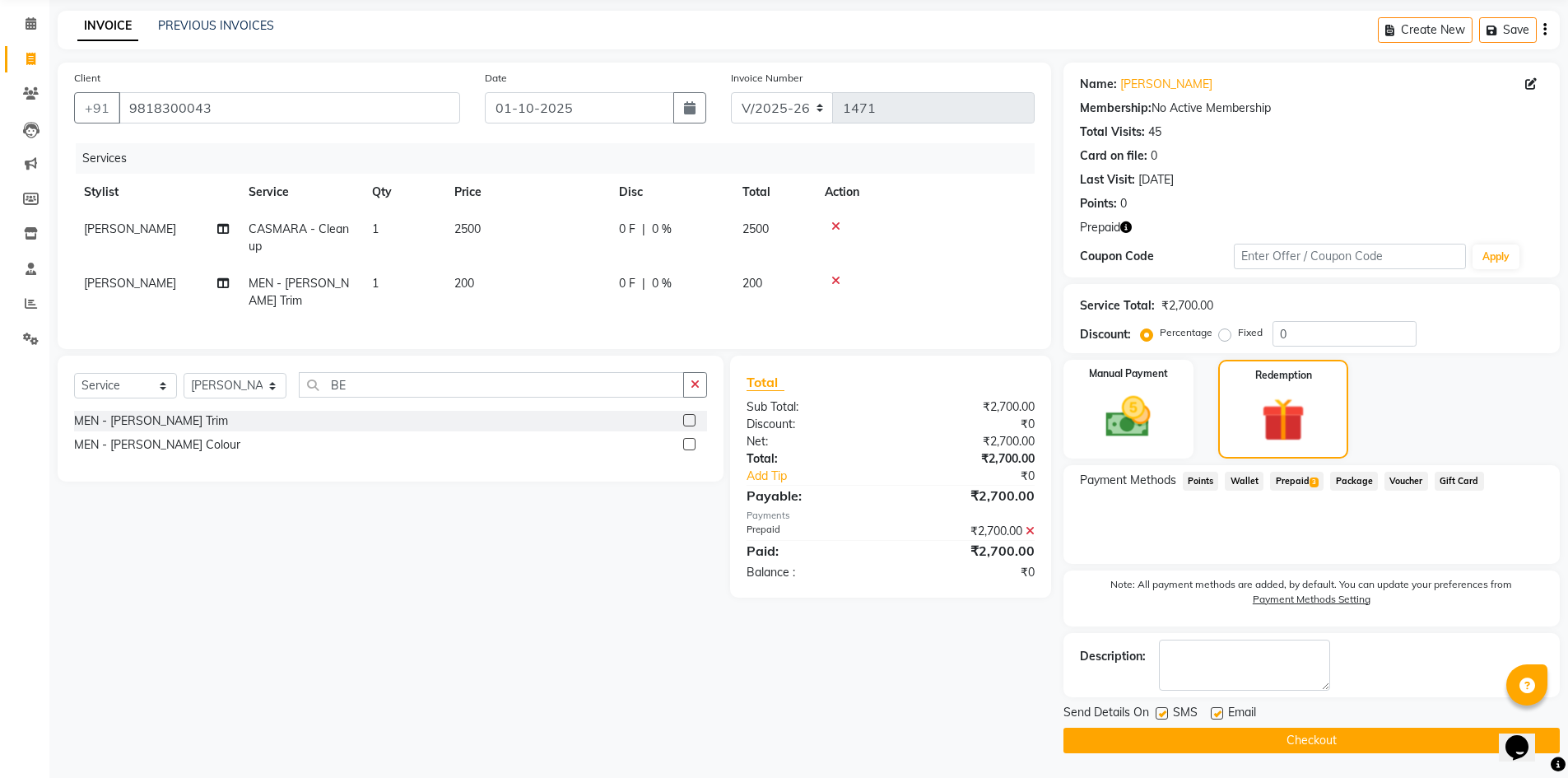
click at [1166, 710] on label at bounding box center [1161, 713] width 12 height 12
click at [1166, 710] on input "checkbox" at bounding box center [1160, 714] width 11 height 11
checkbox input "false"
click at [1222, 716] on label at bounding box center [1217, 713] width 12 height 12
click at [1221, 716] on input "checkbox" at bounding box center [1216, 714] width 11 height 11
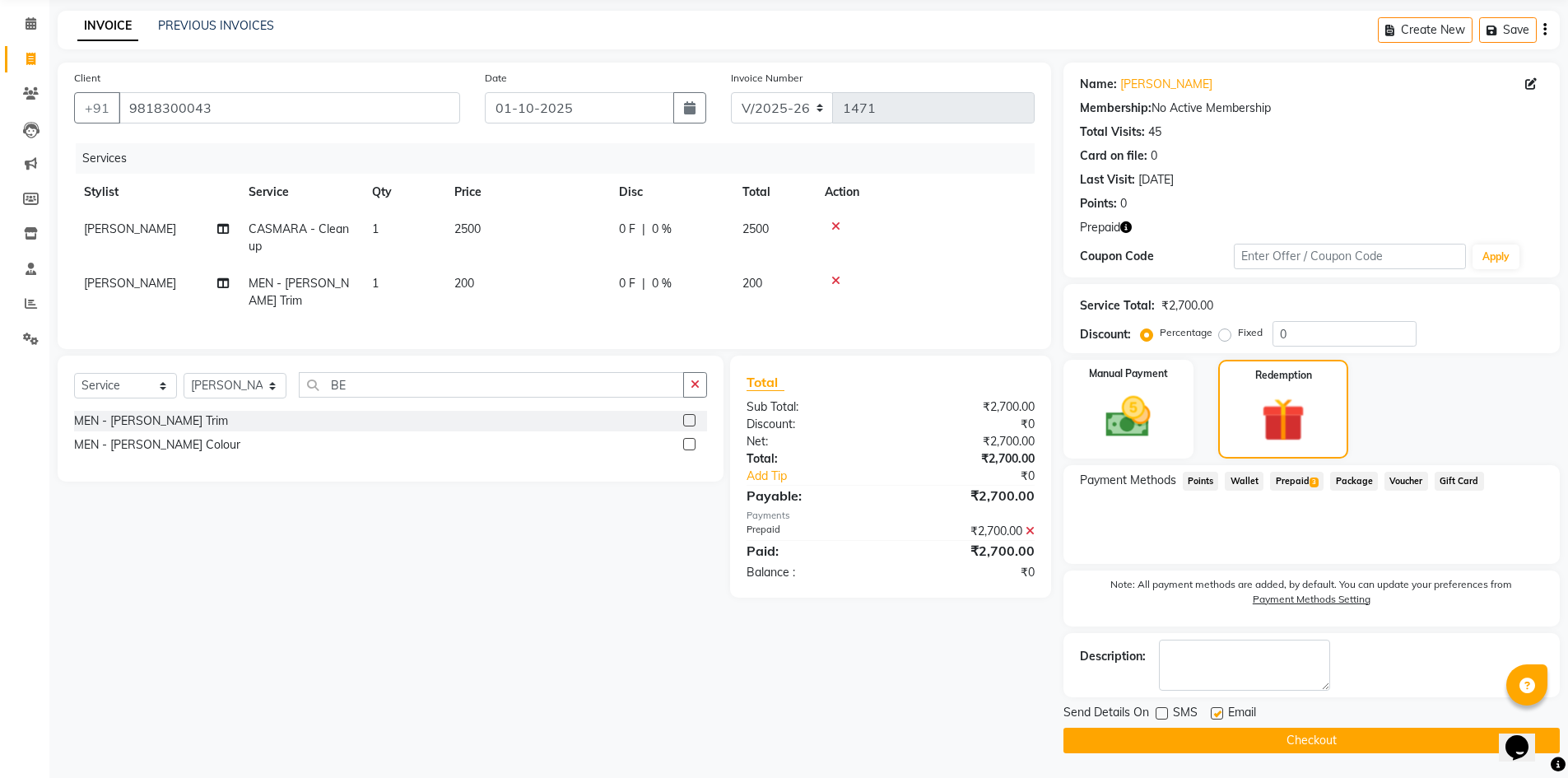
checkbox input "false"
click at [1292, 737] on button "Checkout" at bounding box center [1311, 740] width 496 height 26
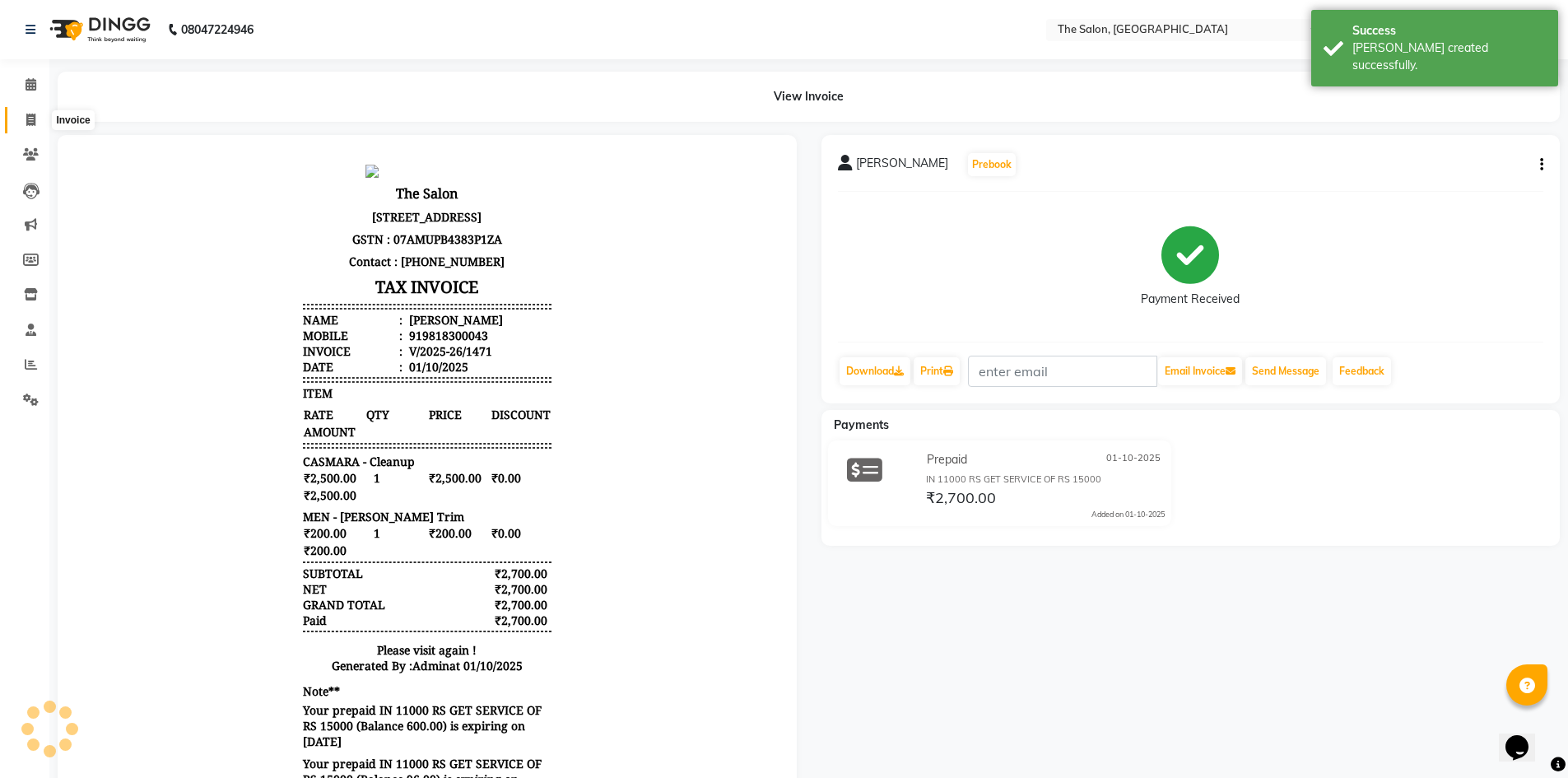
click at [18, 114] on span at bounding box center [31, 121] width 29 height 19
select select "service"
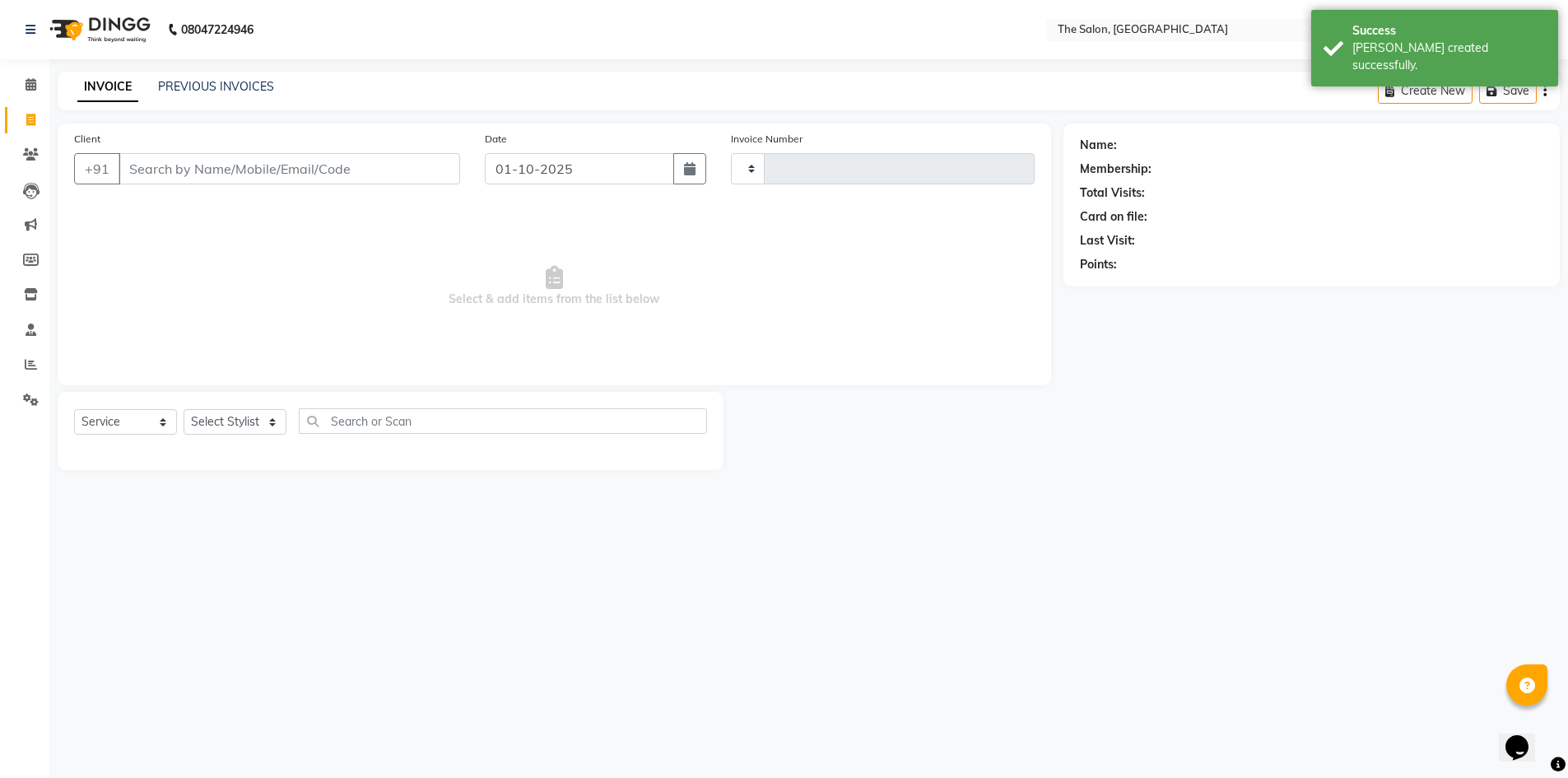
type input "1472"
select select "4245"
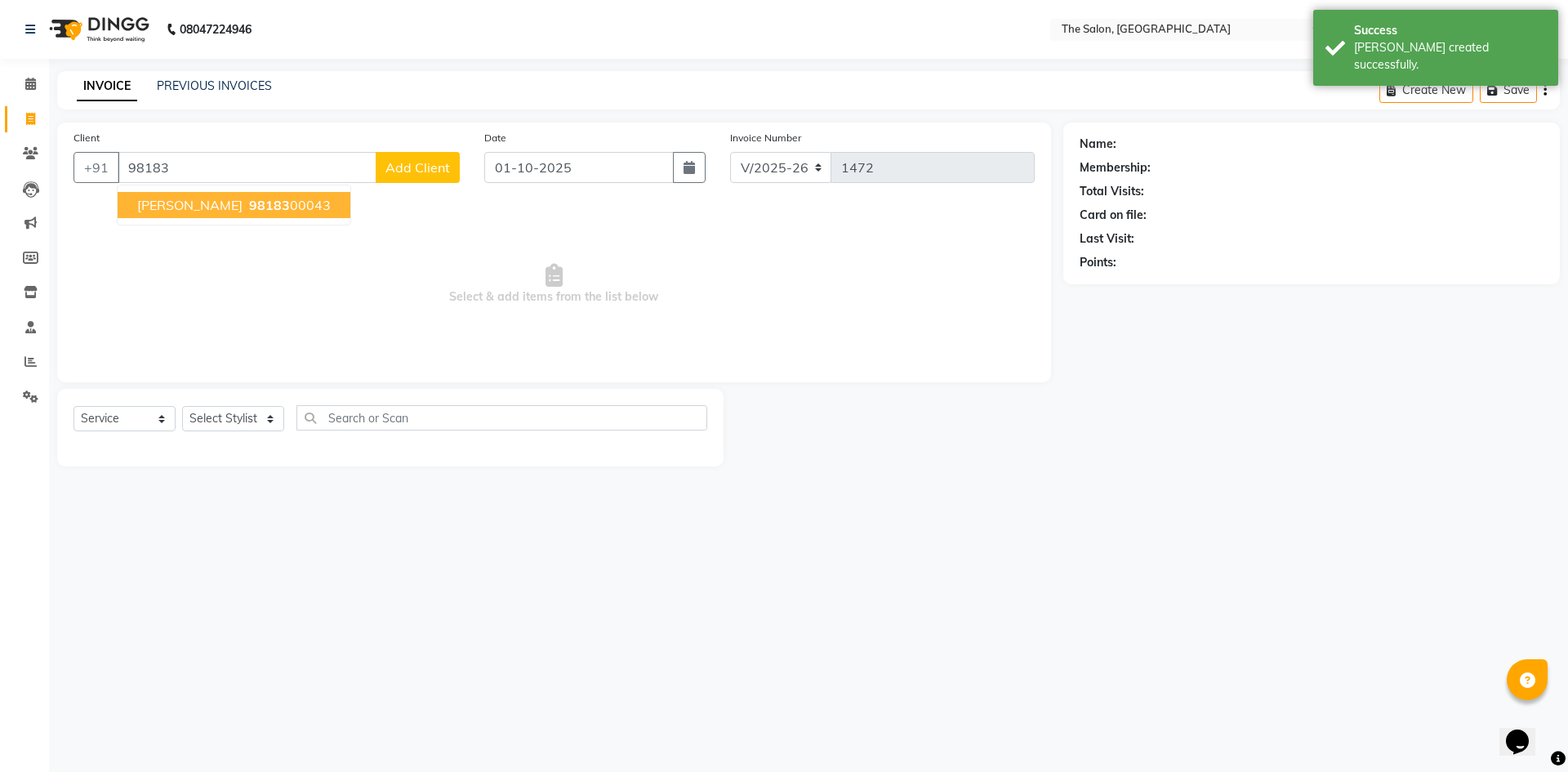
click at [186, 199] on span "[PERSON_NAME]" at bounding box center [190, 204] width 105 height 16
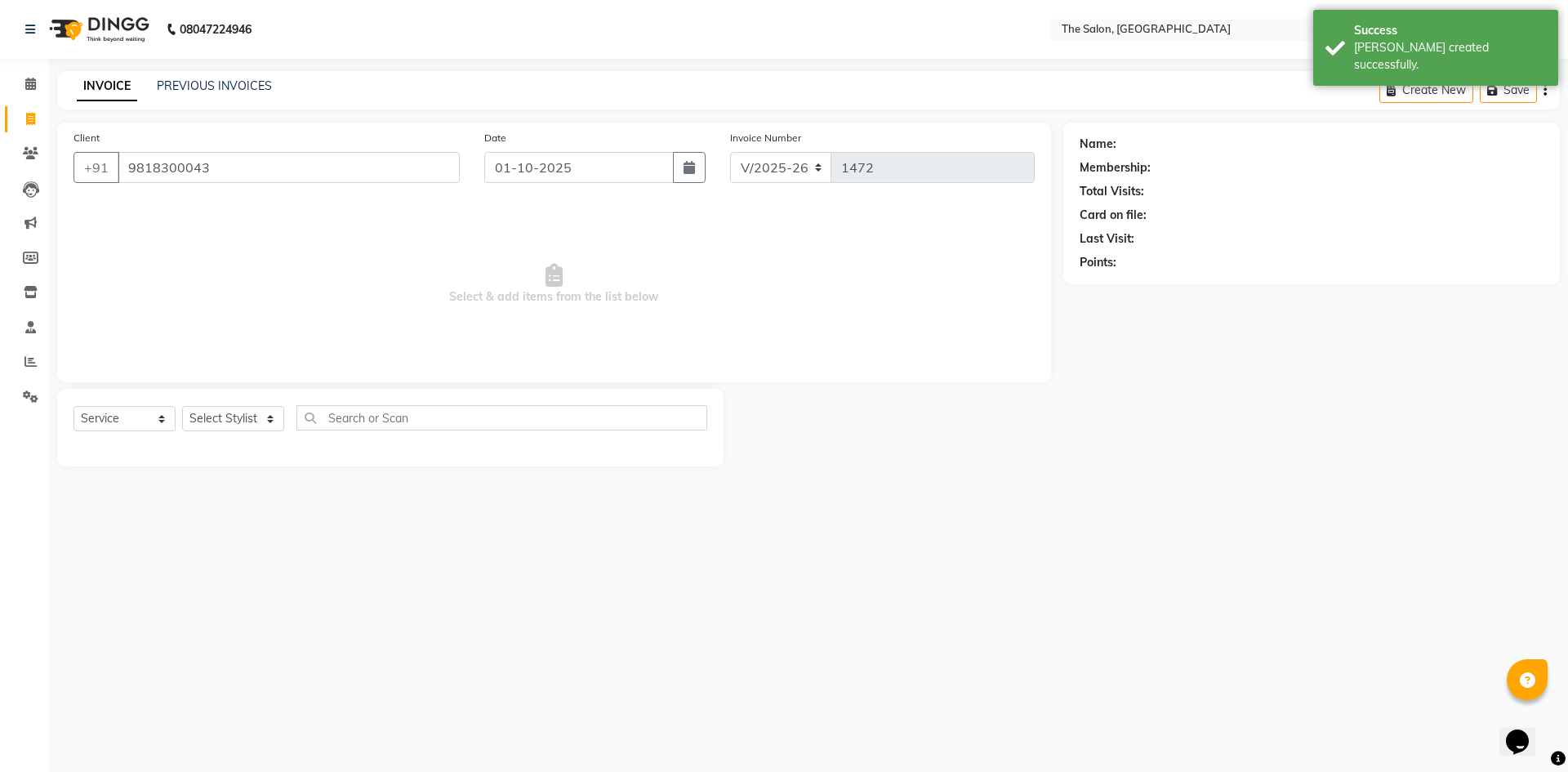
type input "9818300043"
click at [238, 418] on select "Select Stylist [PERSON_NAME] [PERSON_NAME] AKASH [PERSON_NAME] ARJUN [PERSON_NA…" at bounding box center [233, 419] width 102 height 25
select select "22745"
click at [182, 406] on select "Select Stylist [PERSON_NAME] [PERSON_NAME] AKASH [PERSON_NAME] ARJUN [PERSON_NA…" at bounding box center [233, 419] width 102 height 25
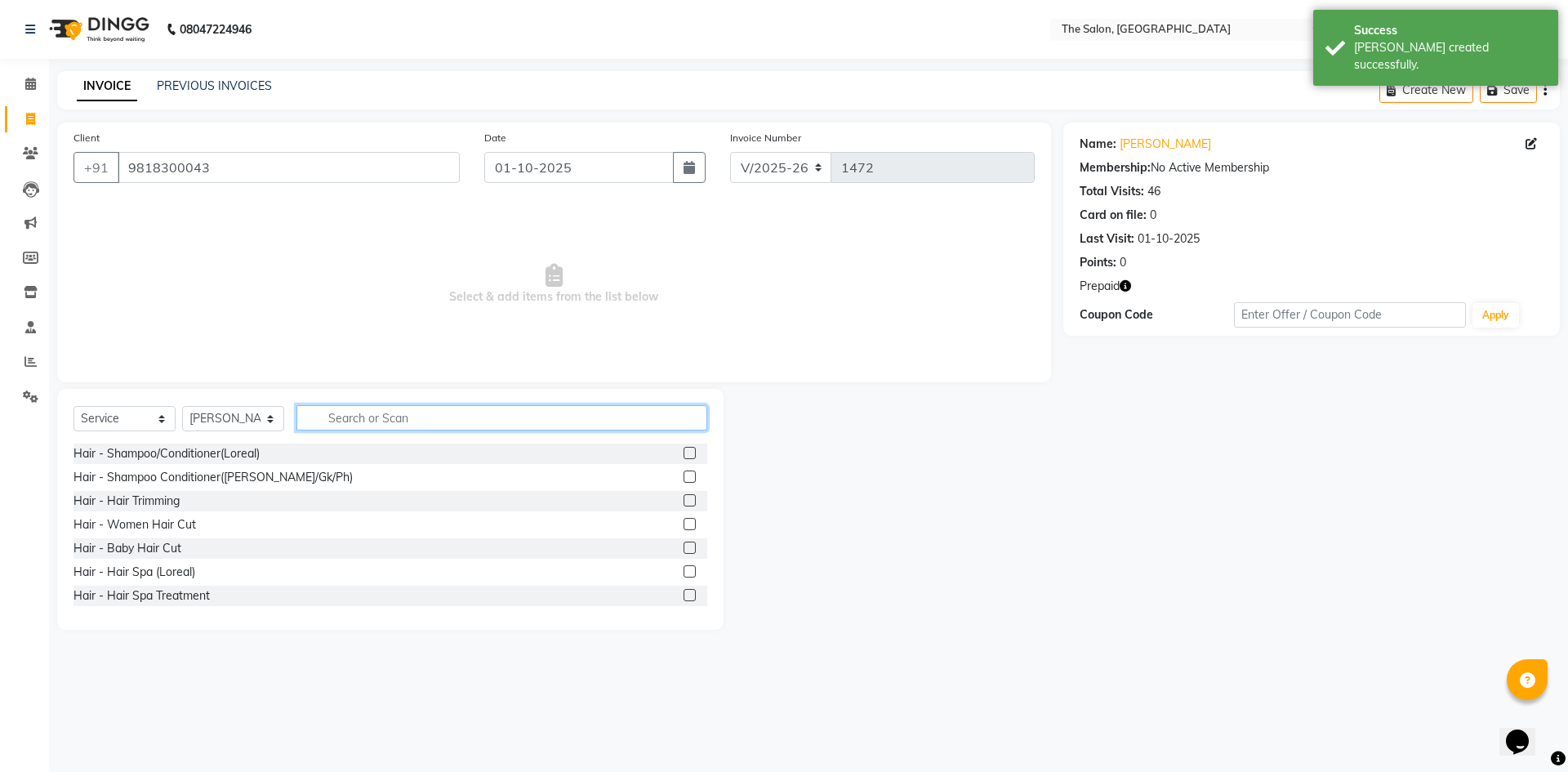
click at [481, 417] on input "text" at bounding box center [502, 418] width 410 height 25
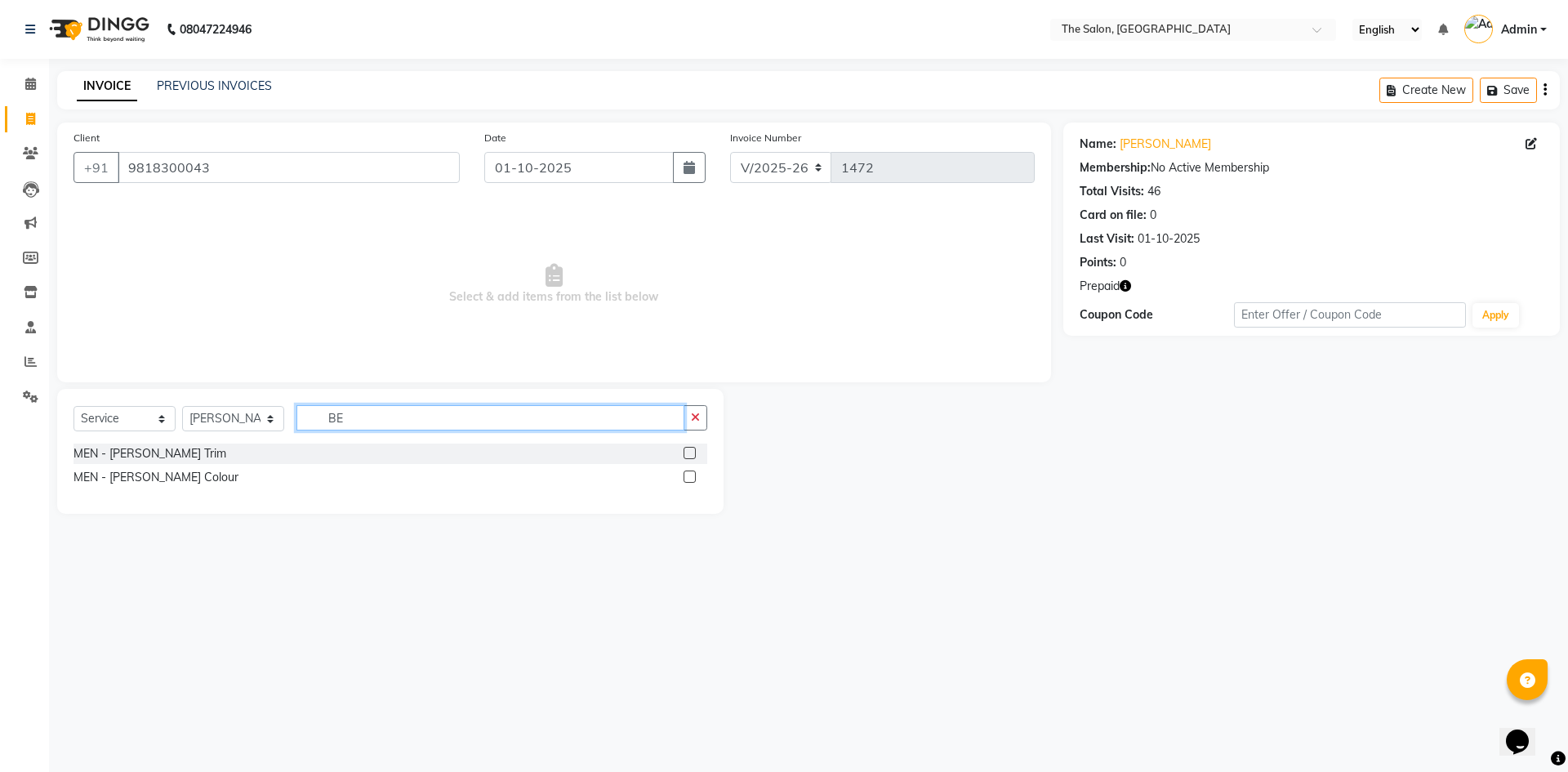
type input "BE"
click at [690, 451] on label at bounding box center [689, 453] width 12 height 12
click at [690, 451] on input "checkbox" at bounding box center [689, 454] width 11 height 11
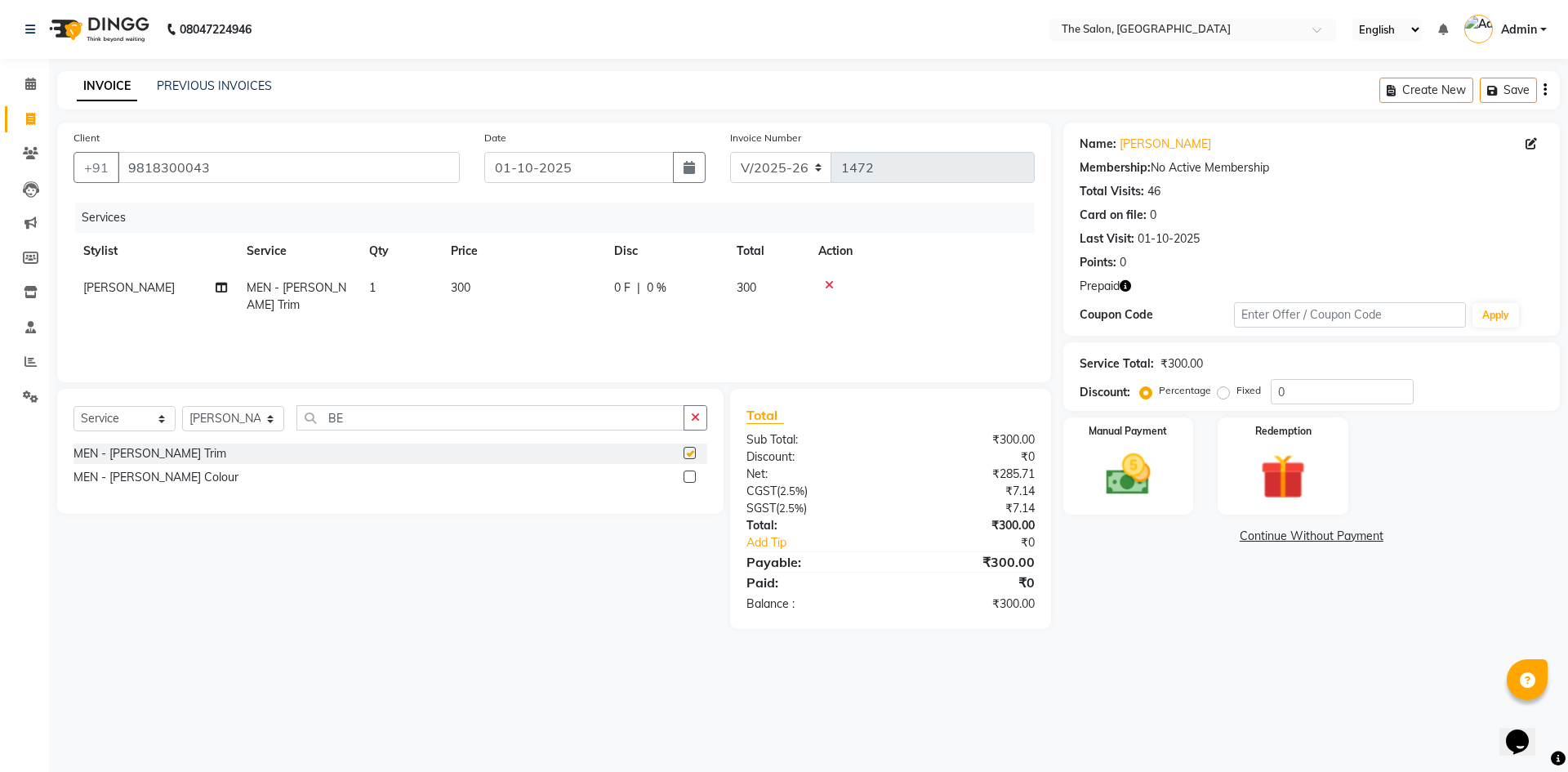
checkbox input "false"
click at [454, 264] on th "Price" at bounding box center [522, 250] width 164 height 36
click at [494, 291] on td "300" at bounding box center [522, 297] width 164 height 54
select select "22745"
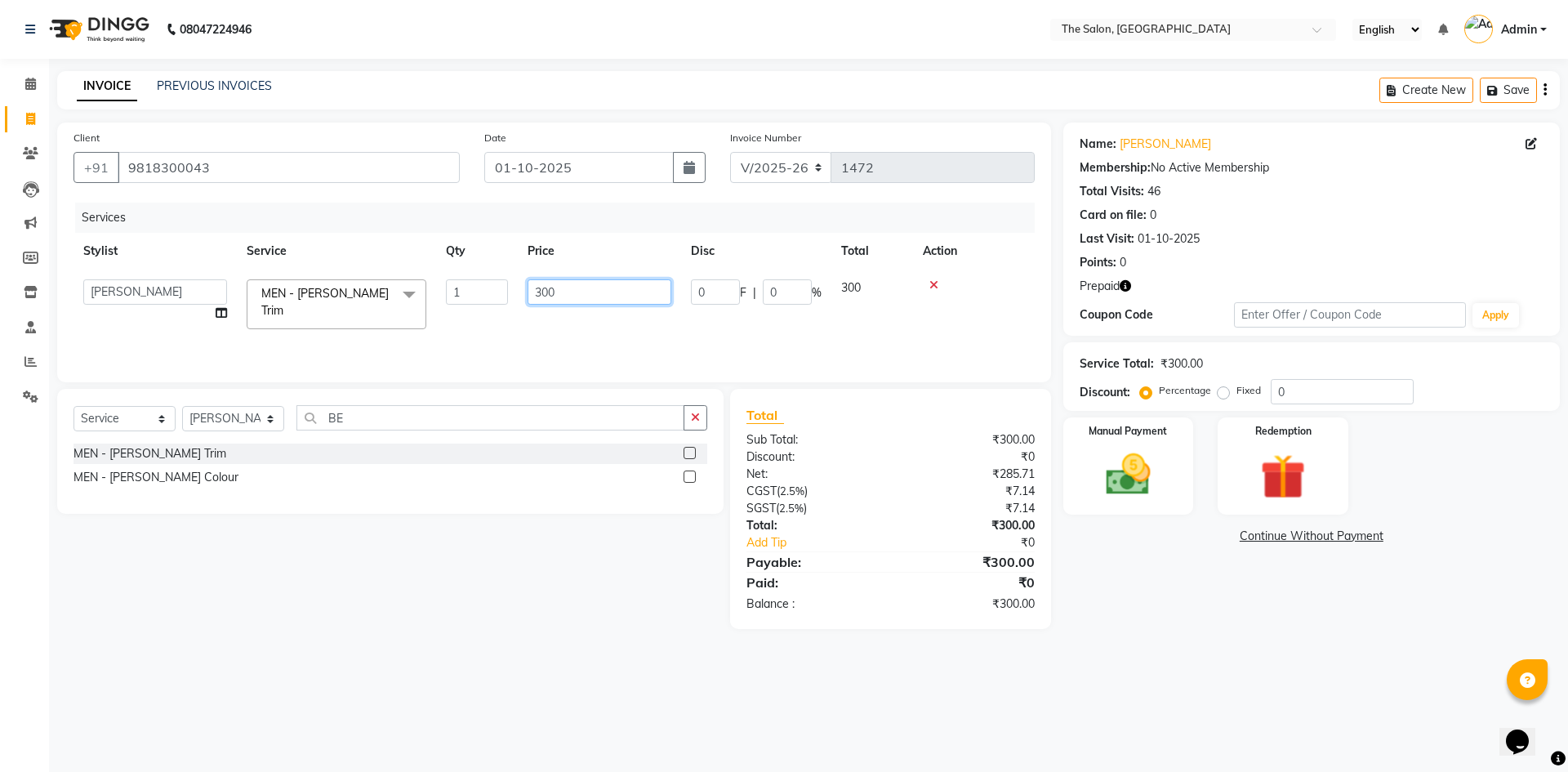
drag, startPoint x: 566, startPoint y: 291, endPoint x: 494, endPoint y: 305, distance: 73.3
click at [494, 305] on tr "[PERSON_NAME] [PERSON_NAME] [PERSON_NAME] [PERSON_NAME] [PERSON_NAME] KP NITIN …" at bounding box center [555, 305] width 962 height 70
type input "100"
click at [549, 325] on div "Services Stylist Service Qty Price Disc Total Action [PERSON_NAME] [PERSON_NAME…" at bounding box center [555, 284] width 962 height 164
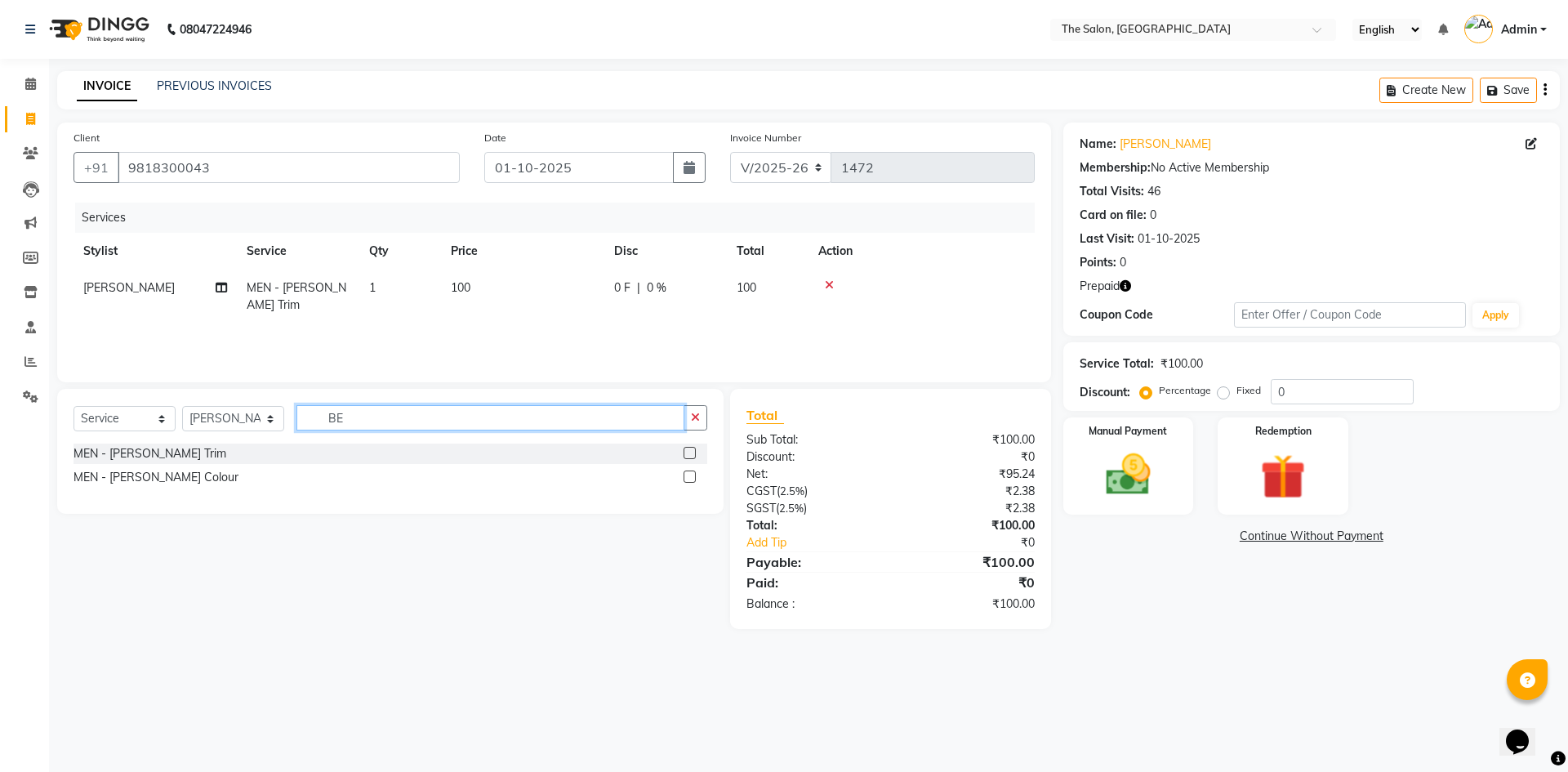
drag, startPoint x: 359, startPoint y: 434, endPoint x: 153, endPoint y: 439, distance: 206.1
click at [153, 439] on div "Select Service Product Membership Package Voucher Prepaid Gift Card Select Styl…" at bounding box center [390, 424] width 633 height 38
type input "CUT"
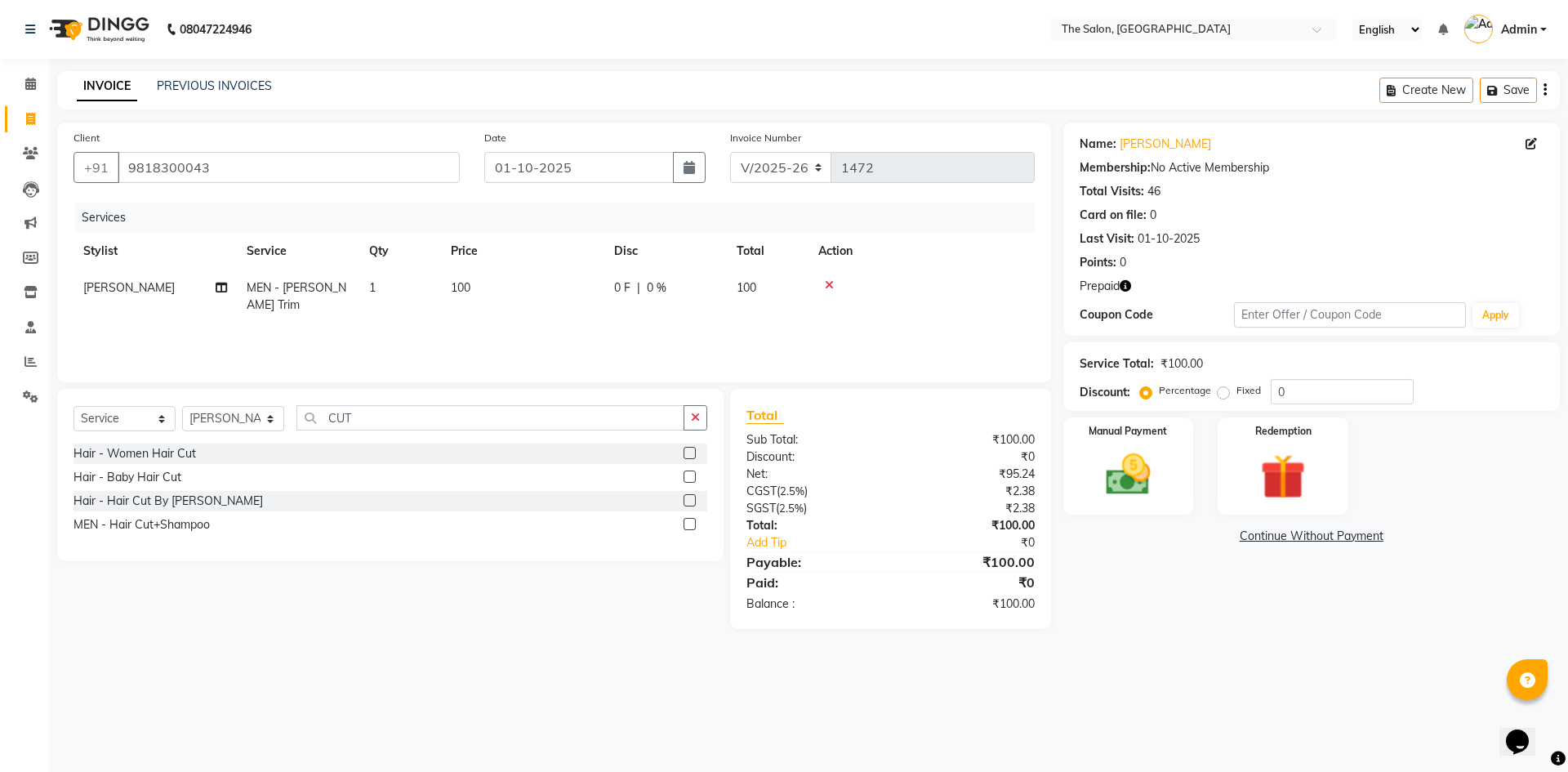
click at [685, 521] on label at bounding box center [689, 524] width 12 height 12
click at [685, 521] on input "checkbox" at bounding box center [689, 525] width 11 height 11
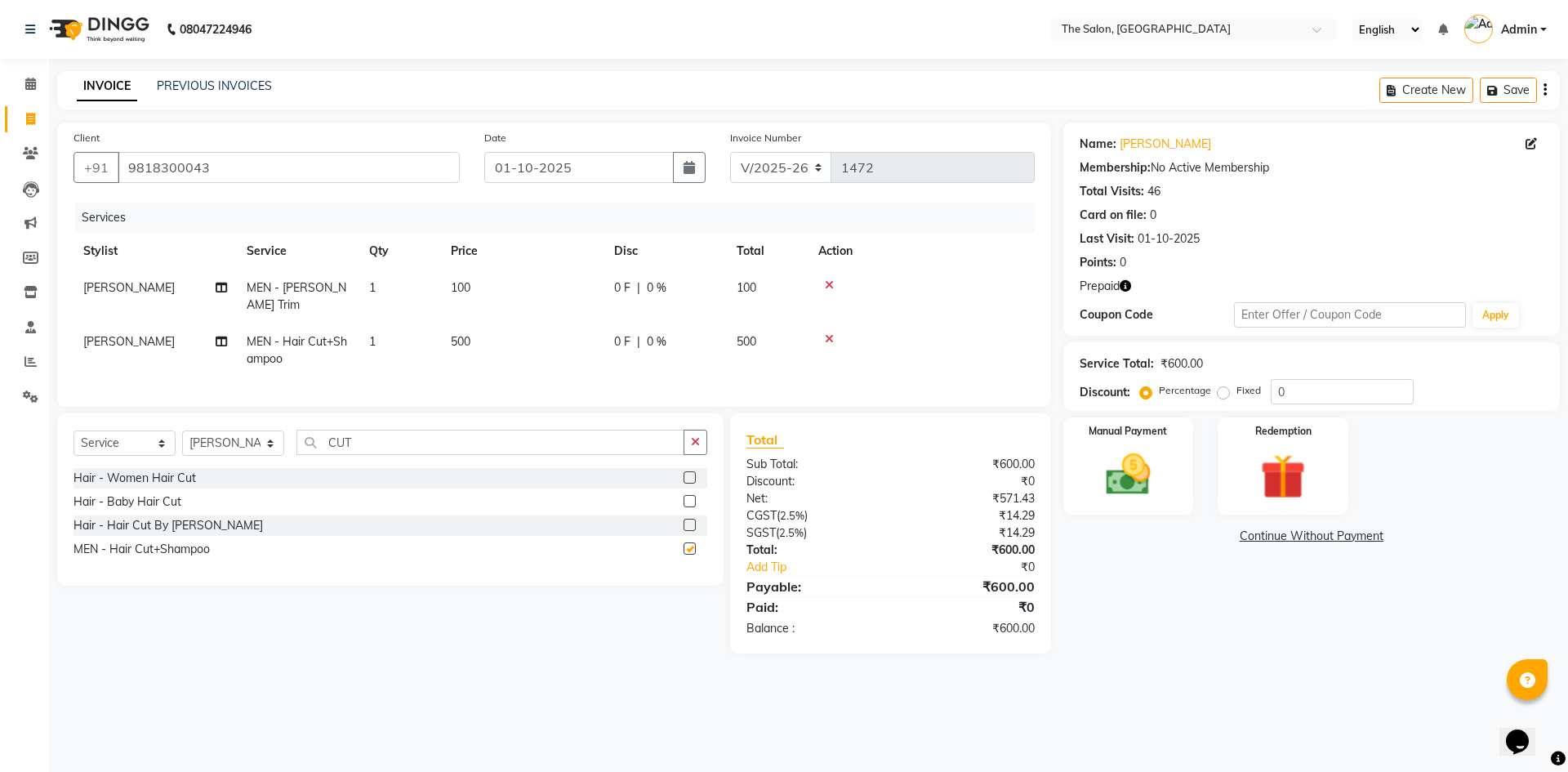
checkbox input "false"
click at [1335, 450] on div "Redemption" at bounding box center [1283, 466] width 136 height 100
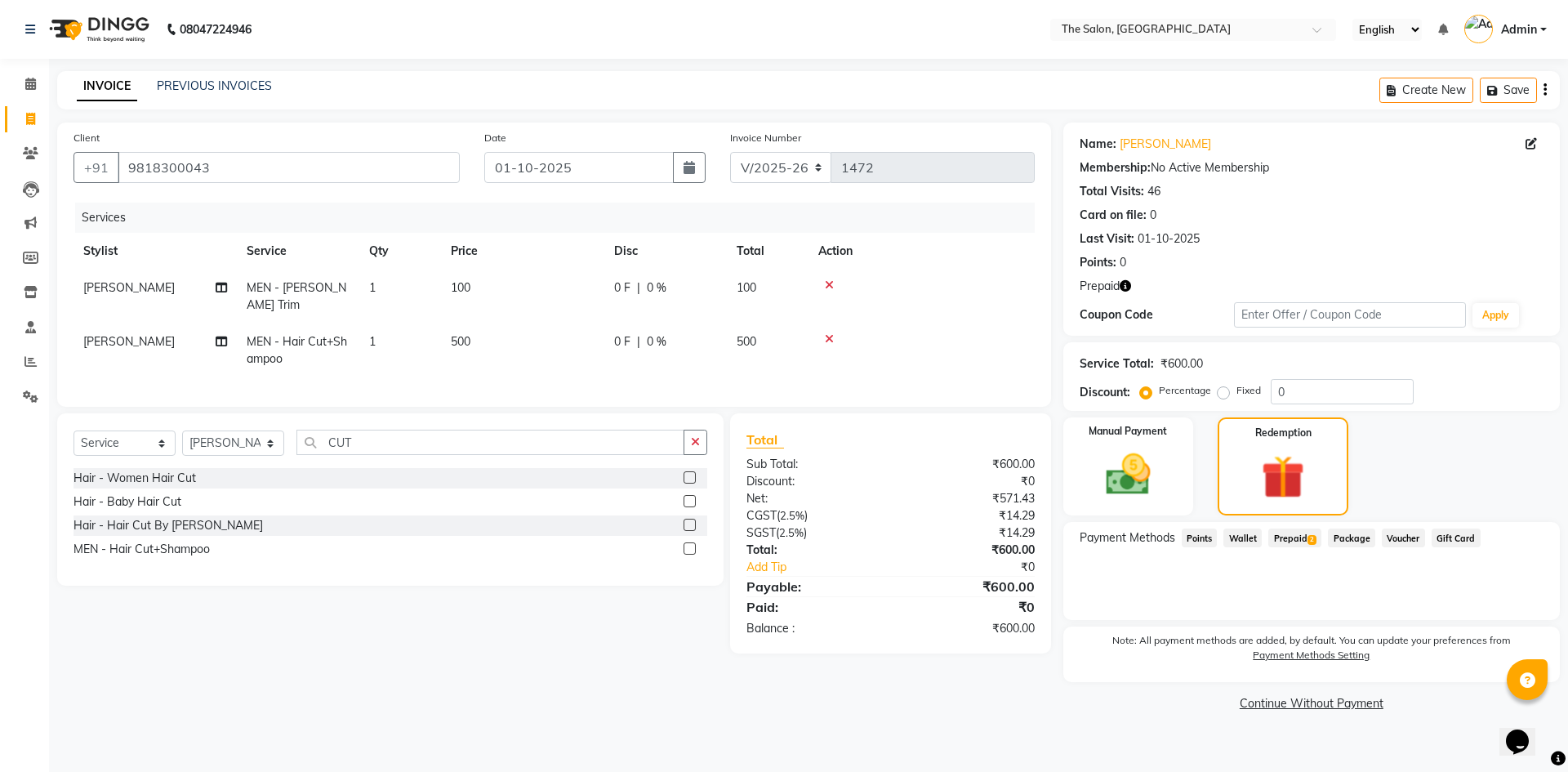
click at [1281, 541] on span "Prepaid 2" at bounding box center [1295, 538] width 53 height 19
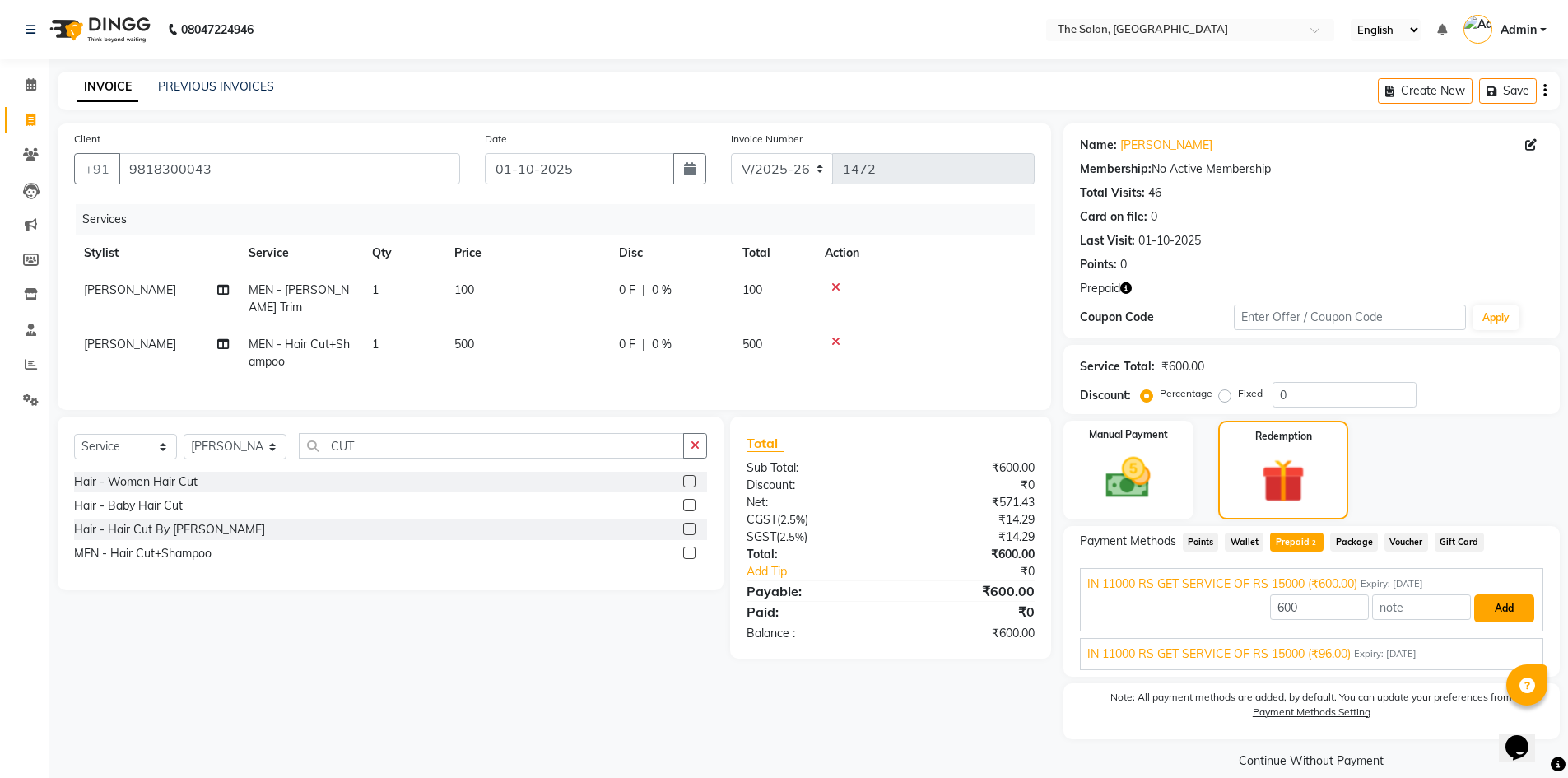
click at [1495, 610] on button "Add" at bounding box center [1504, 608] width 60 height 28
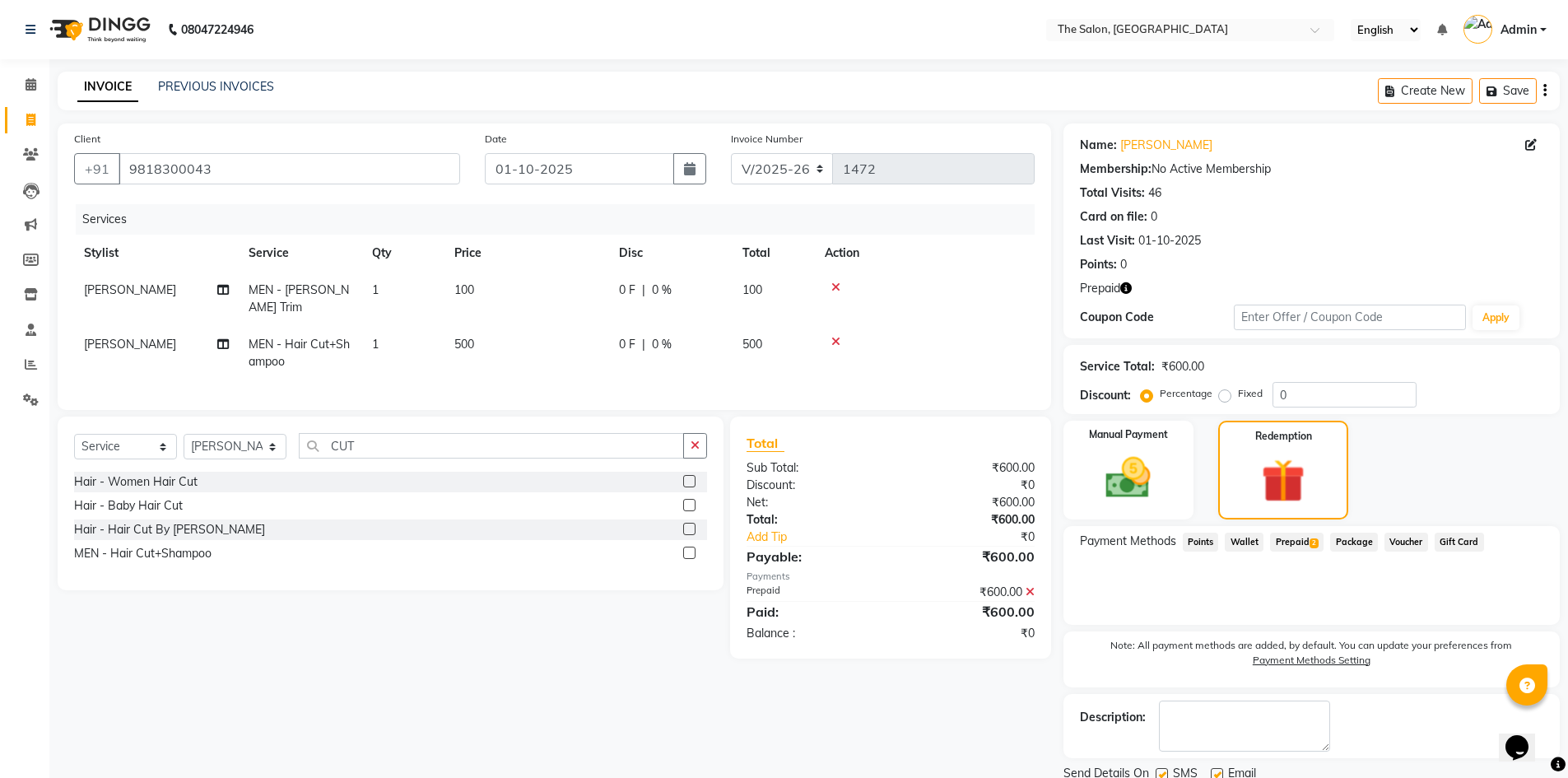
scroll to position [61, 0]
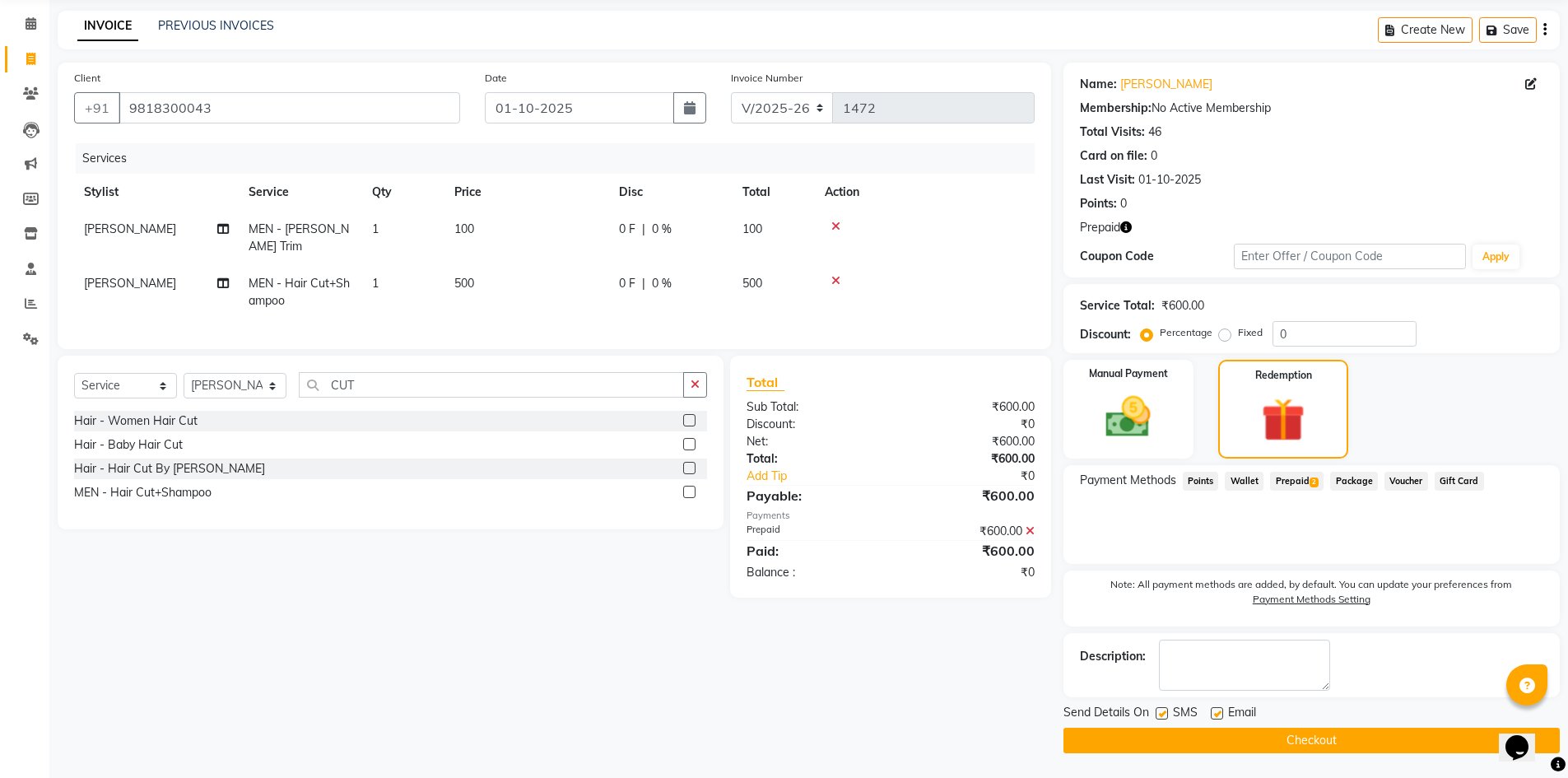
click at [1155, 709] on label at bounding box center [1161, 713] width 12 height 12
click at [1155, 709] on input "checkbox" at bounding box center [1160, 714] width 11 height 11
checkbox input "false"
click at [1220, 710] on label at bounding box center [1217, 713] width 12 height 12
click at [1220, 710] on input "checkbox" at bounding box center [1216, 714] width 11 height 11
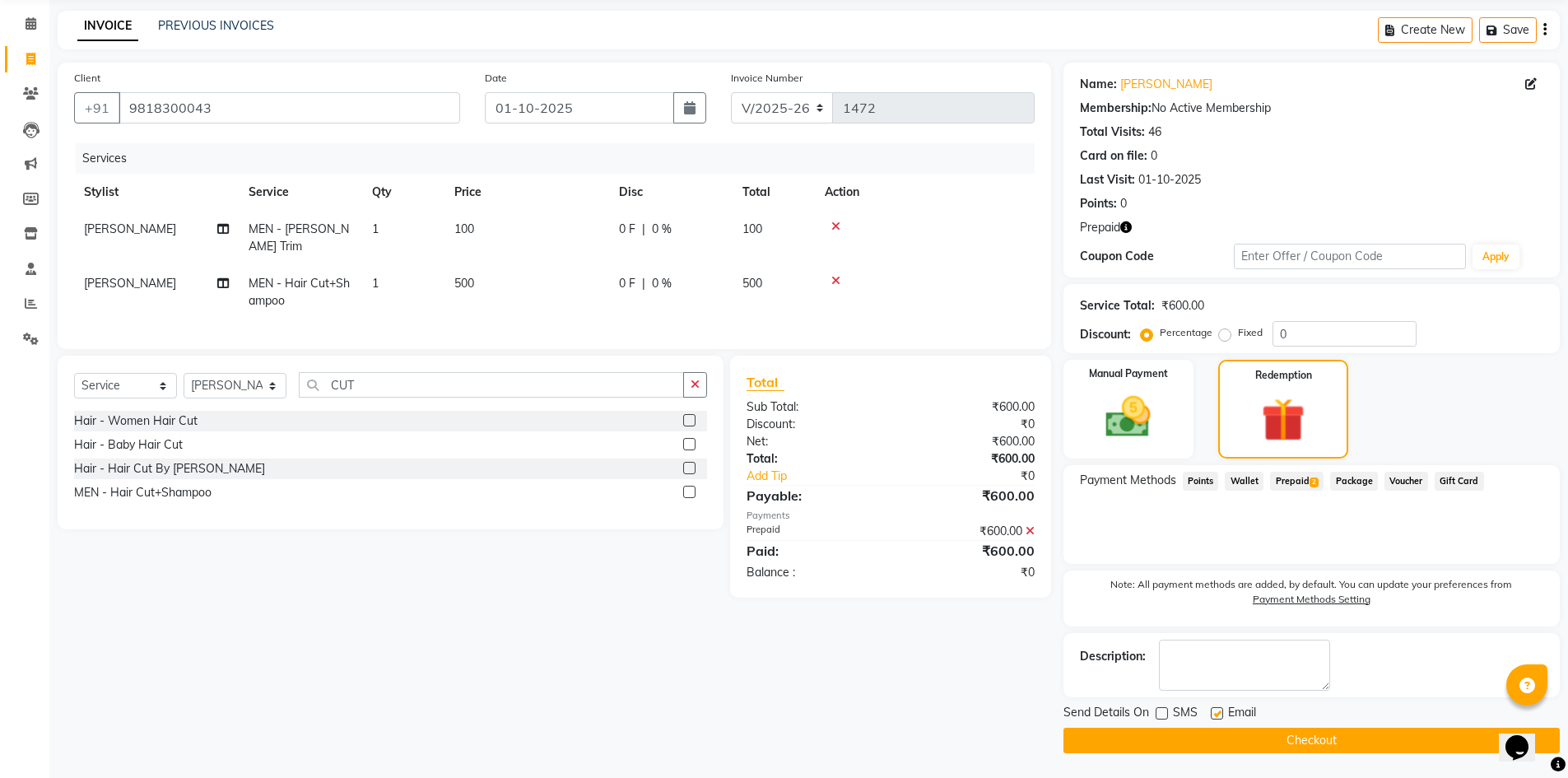
checkbox input "false"
click at [1298, 728] on button "Checkout" at bounding box center [1311, 740] width 496 height 26
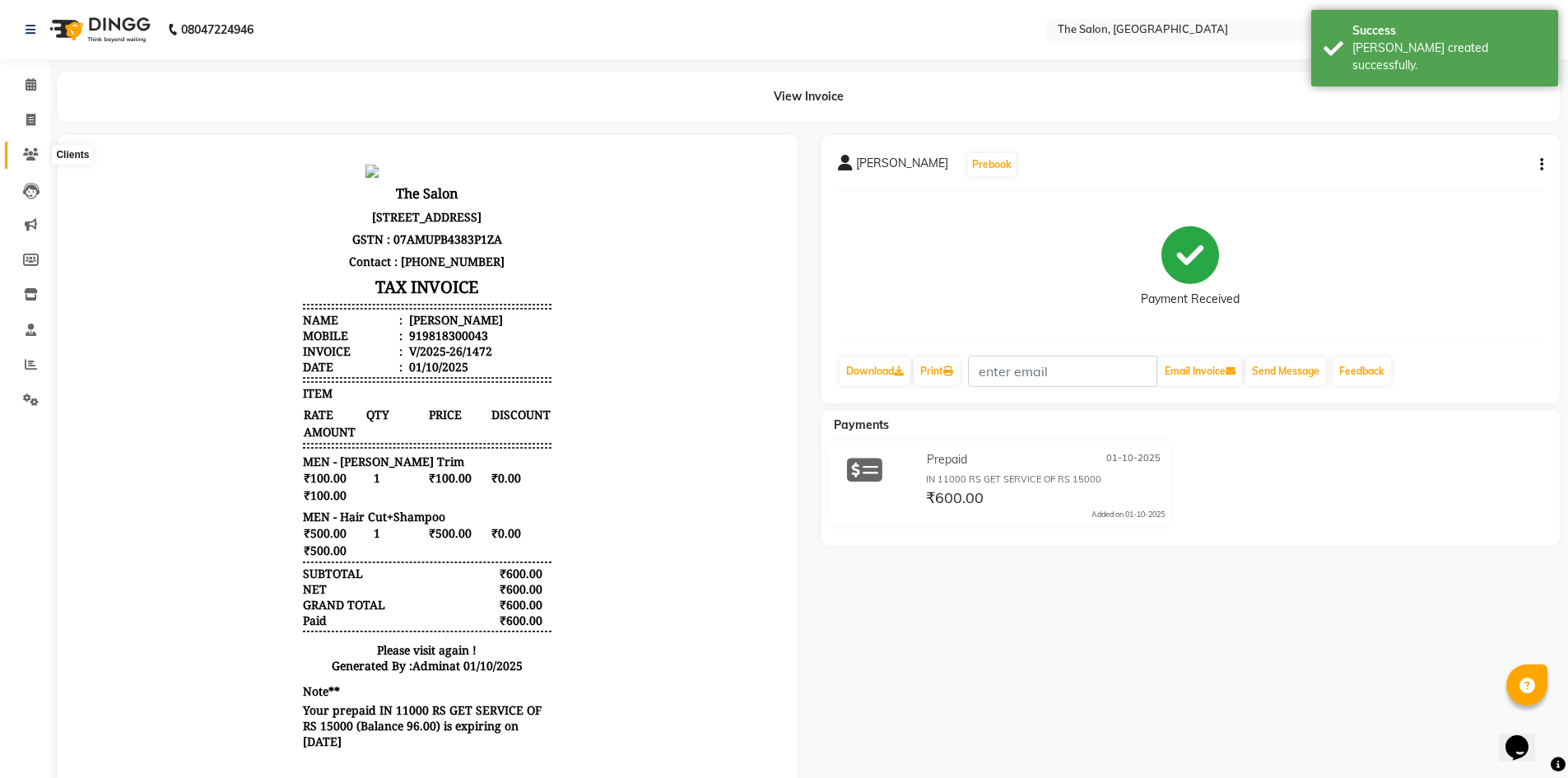
click at [21, 161] on span at bounding box center [31, 155] width 29 height 19
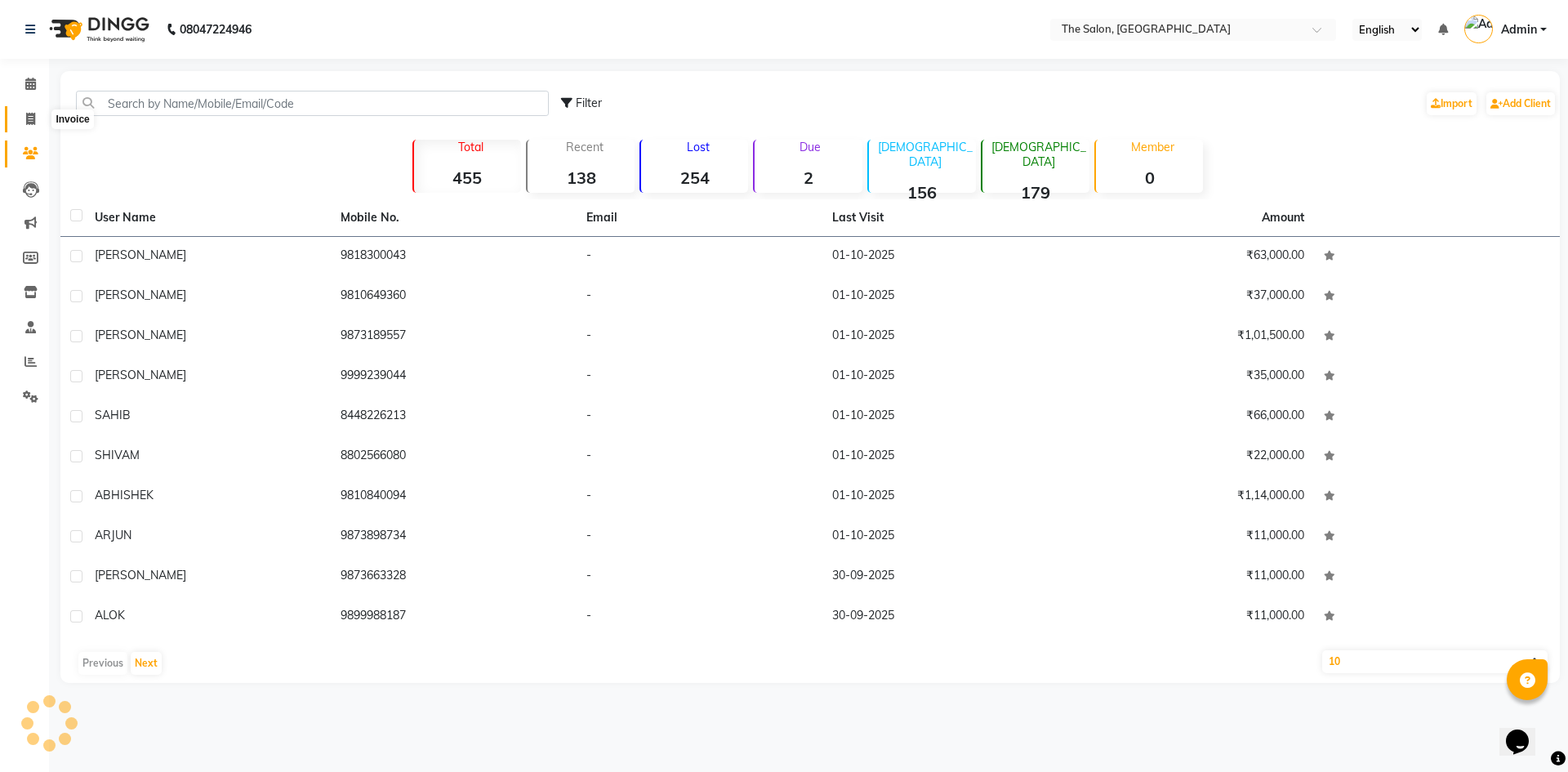
click at [36, 113] on span at bounding box center [31, 120] width 29 height 19
select select "service"
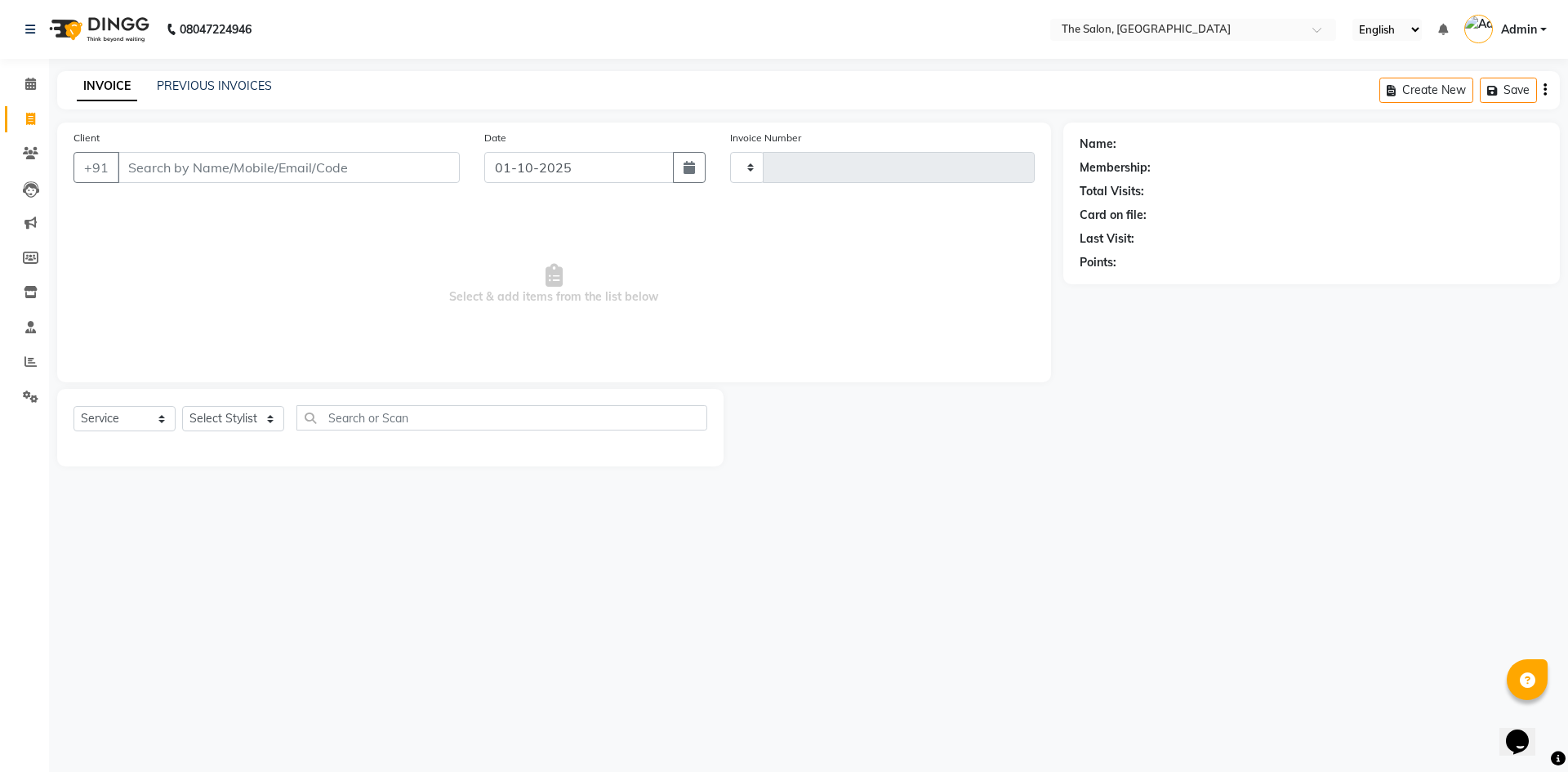
type input "1473"
select select "4245"
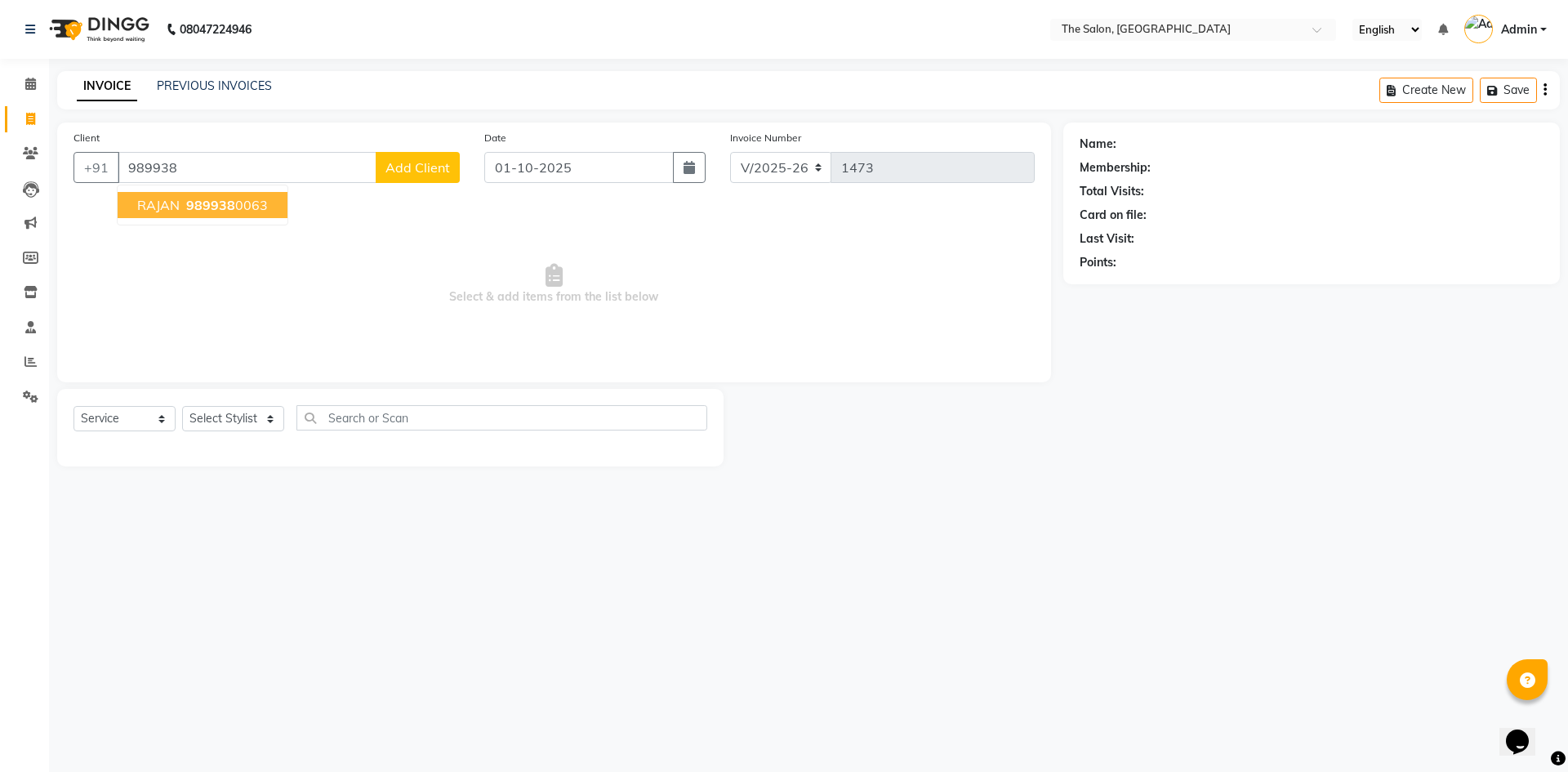
click at [249, 193] on button "RAJAN 989938 0063" at bounding box center [203, 204] width 170 height 26
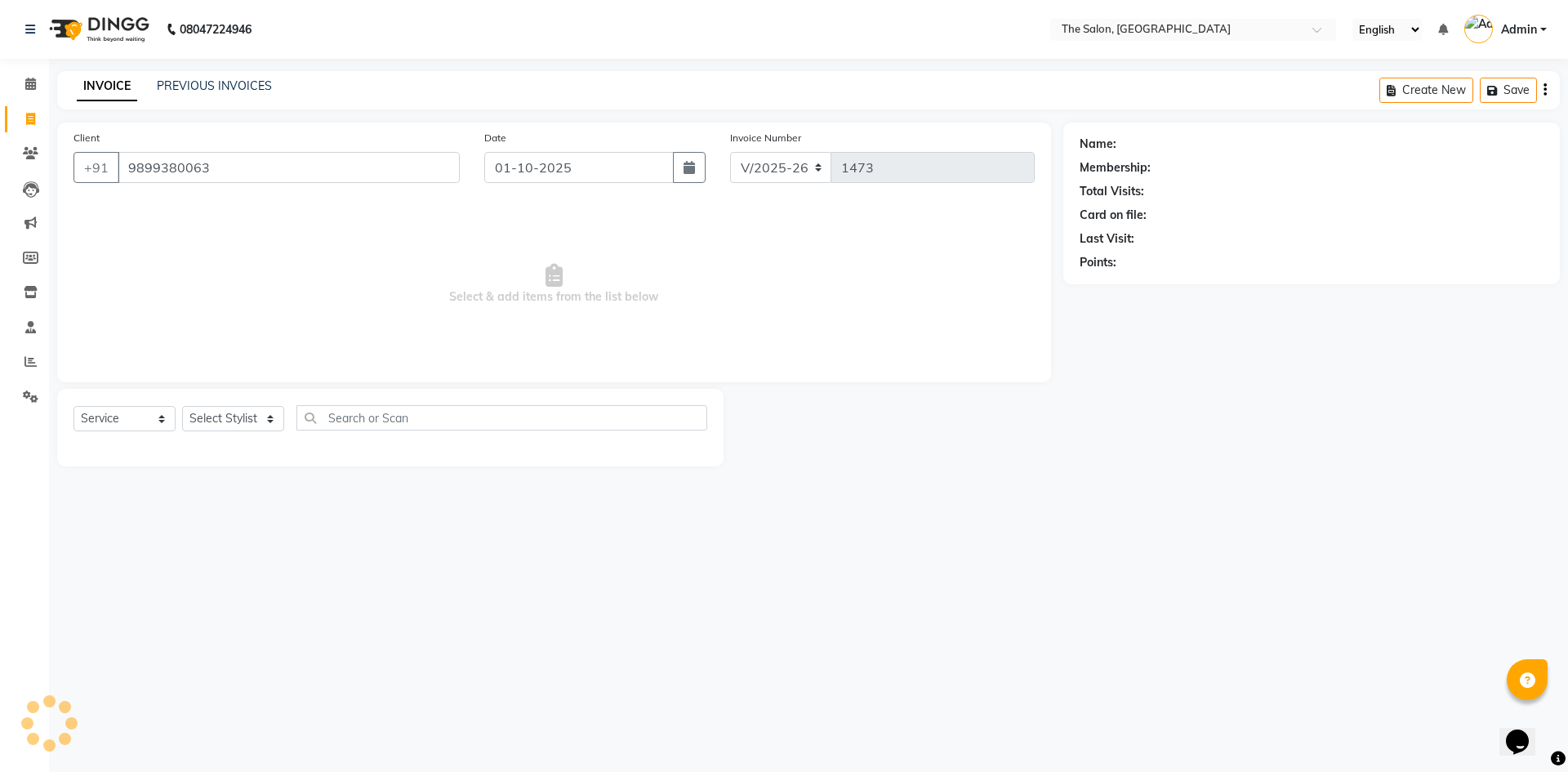
type input "9899380063"
click at [1130, 284] on icon "button" at bounding box center [1124, 285] width 11 height 11
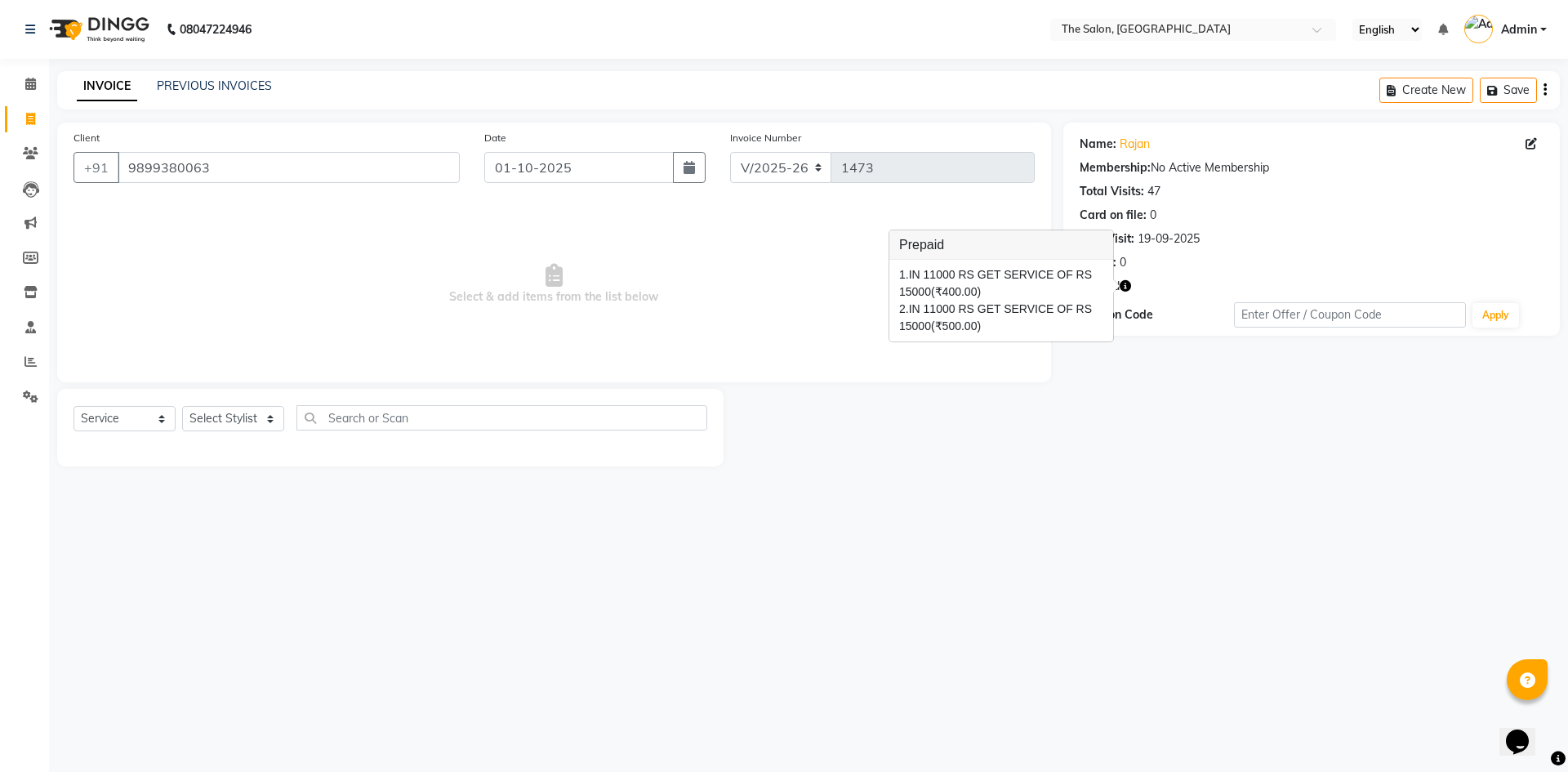
click at [792, 317] on span "Select & add items from the list below" at bounding box center [555, 284] width 962 height 164
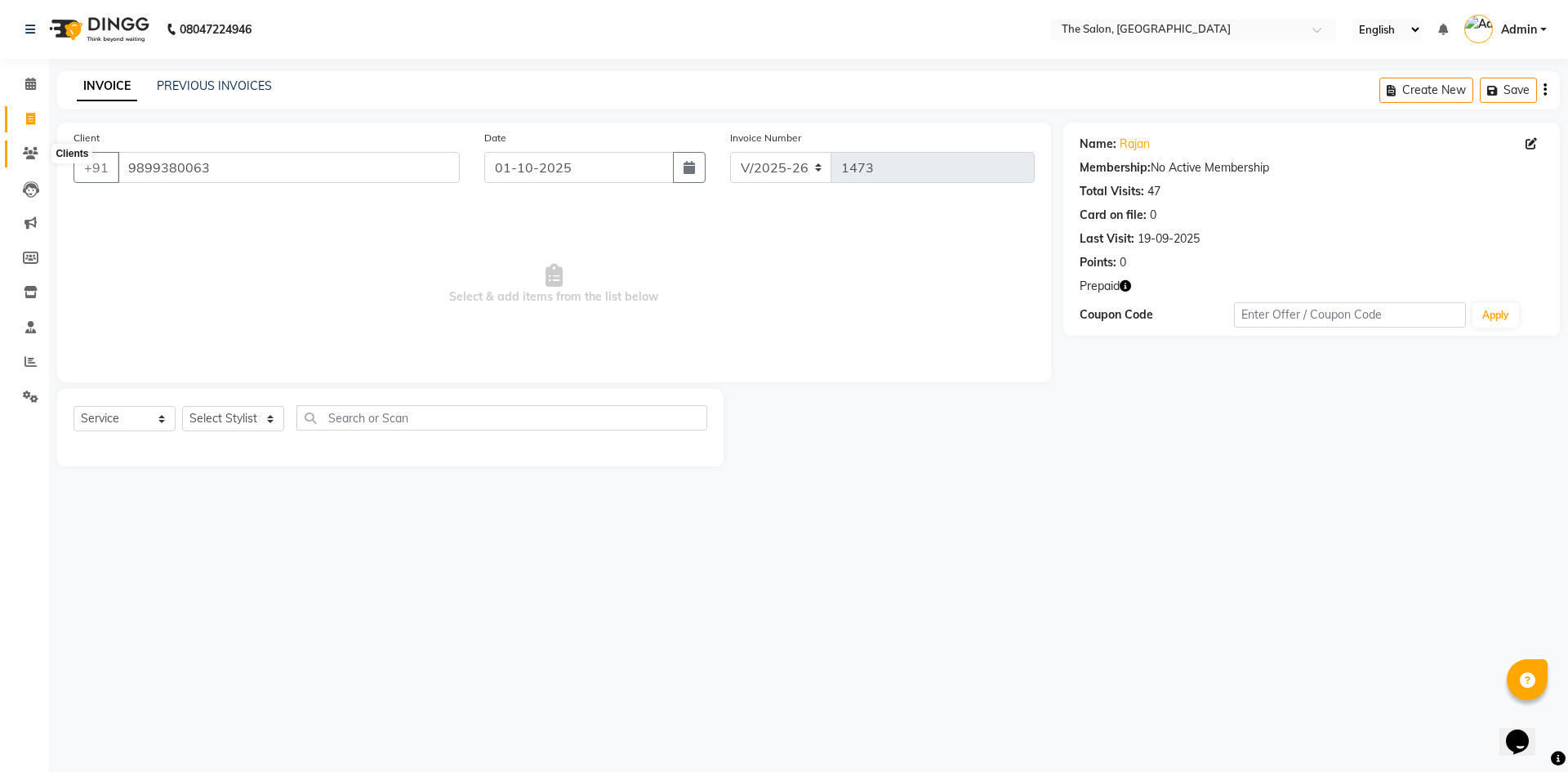
click at [16, 146] on span at bounding box center [31, 154] width 29 height 19
click at [36, 147] on icon at bounding box center [31, 153] width 15 height 12
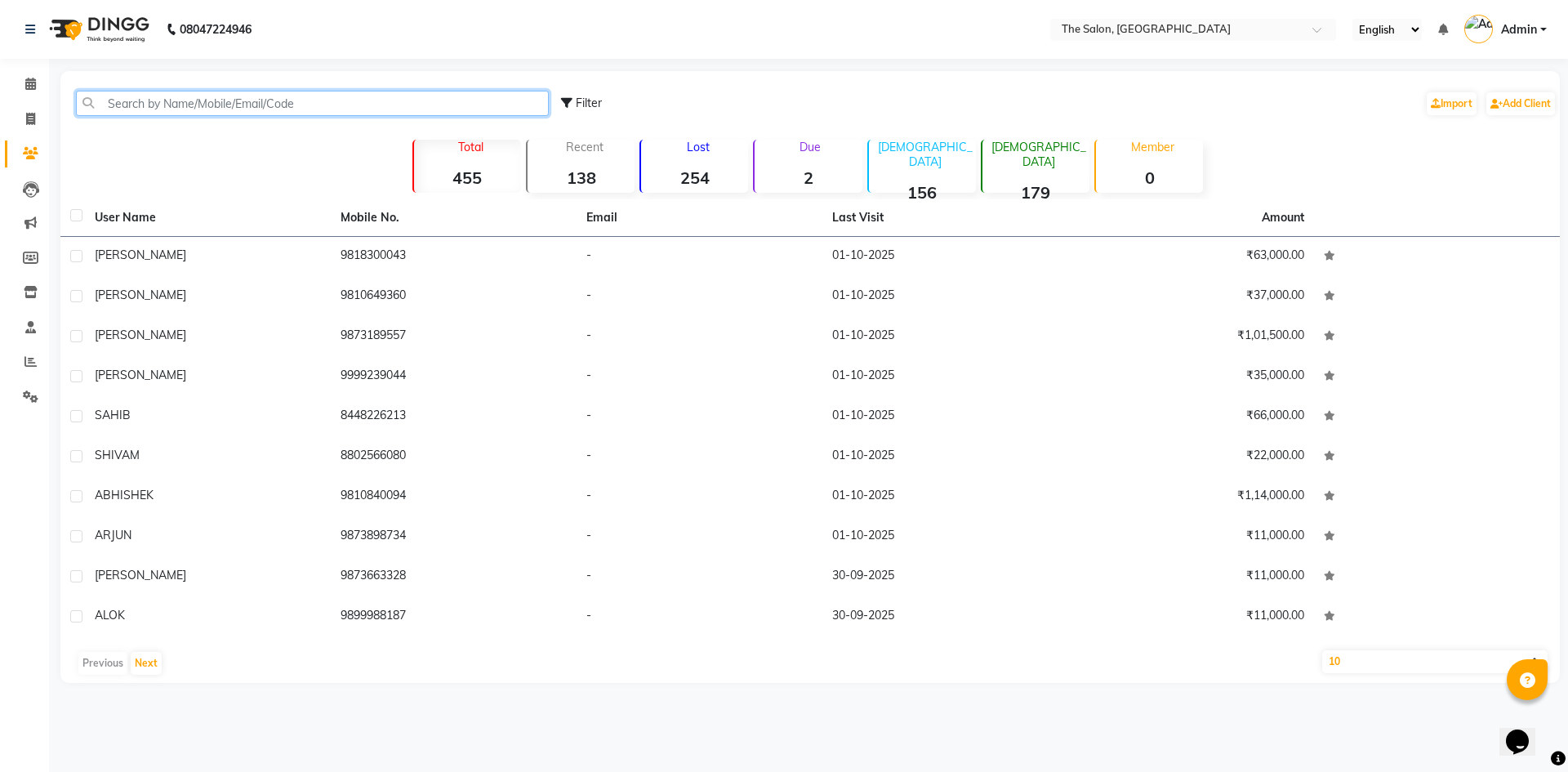
click at [273, 92] on input "text" at bounding box center [313, 103] width 473 height 25
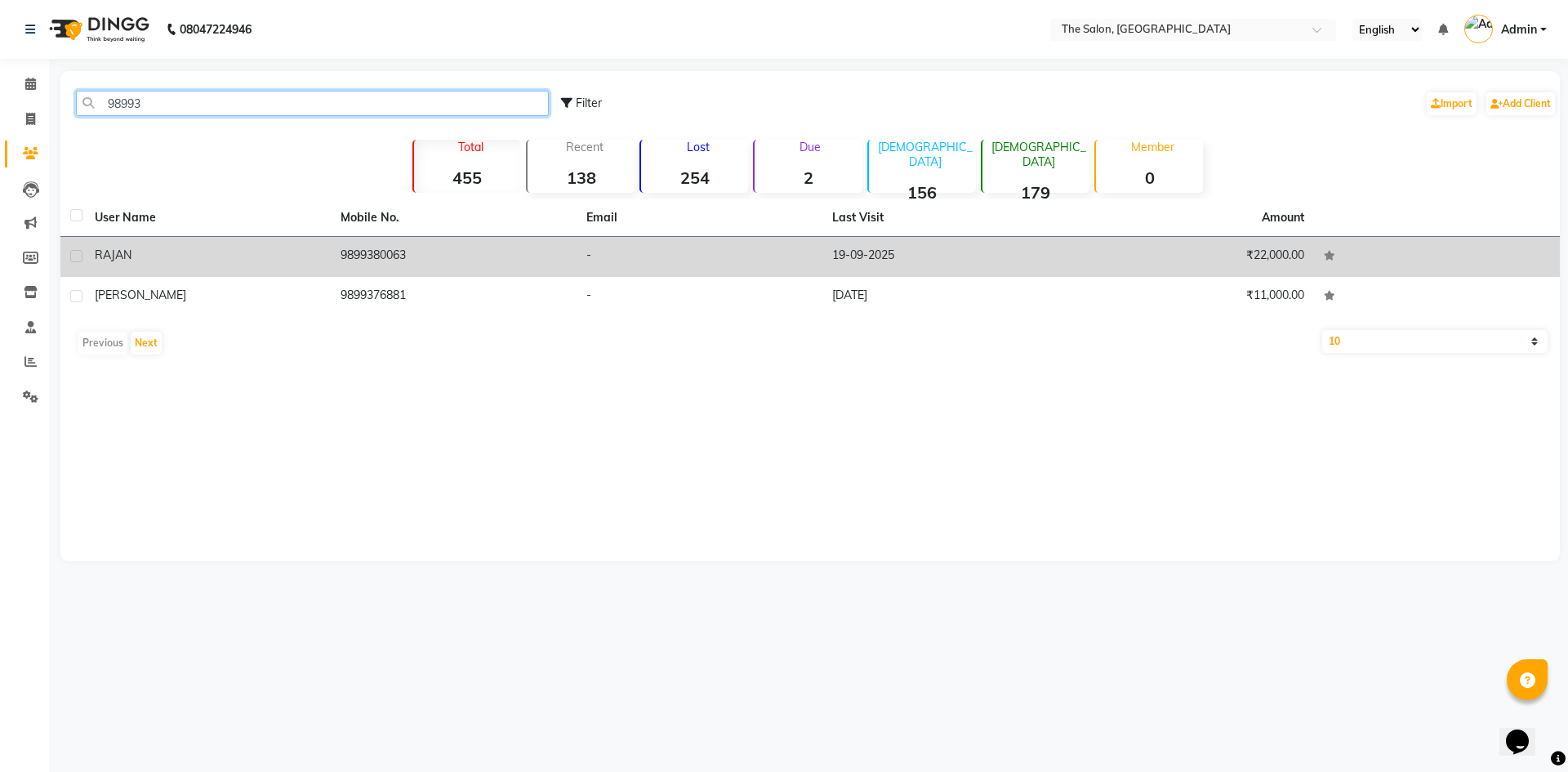
type input "98993"
click at [410, 244] on td "9899380063" at bounding box center [454, 256] width 246 height 40
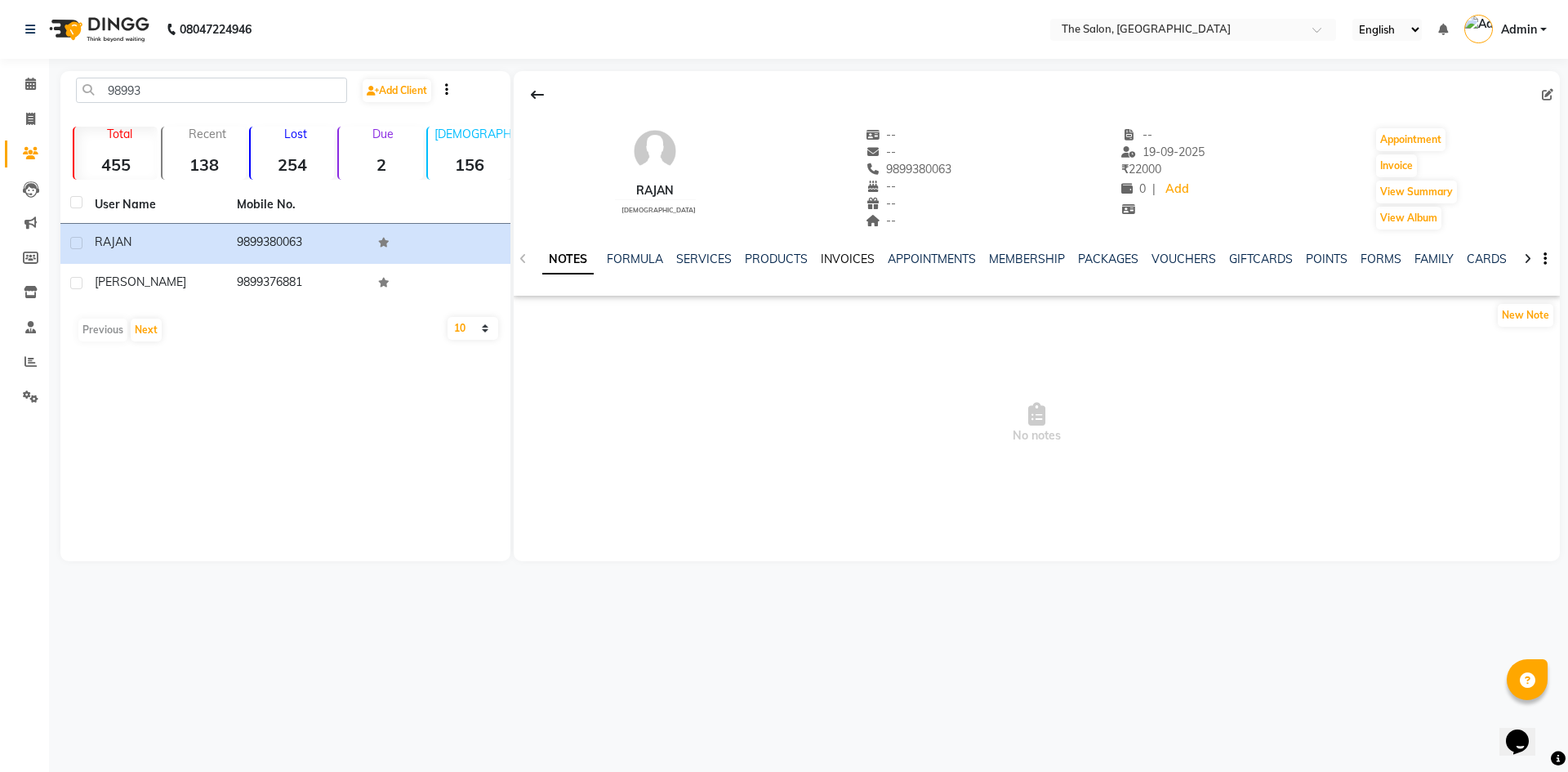
click at [845, 257] on link "INVOICES" at bounding box center [848, 259] width 54 height 14
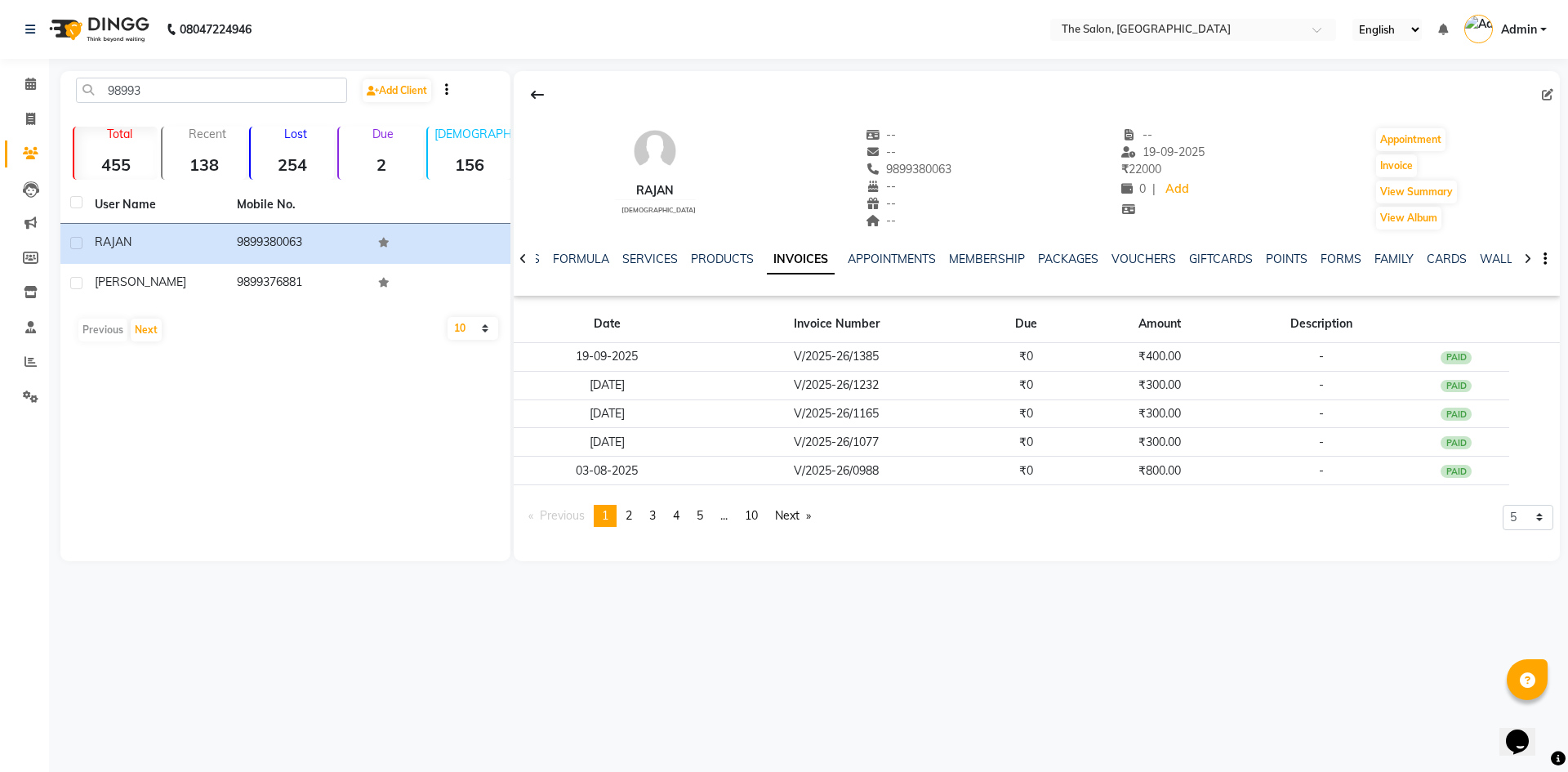
click at [522, 261] on icon at bounding box center [523, 259] width 8 height 11
click at [522, 261] on div "NOTES FORMULA SERVICES PRODUCTS INVOICES APPOINTMENTS MEMBERSHIP PACKAGES VOUCH…" at bounding box center [1037, 260] width 1046 height 56
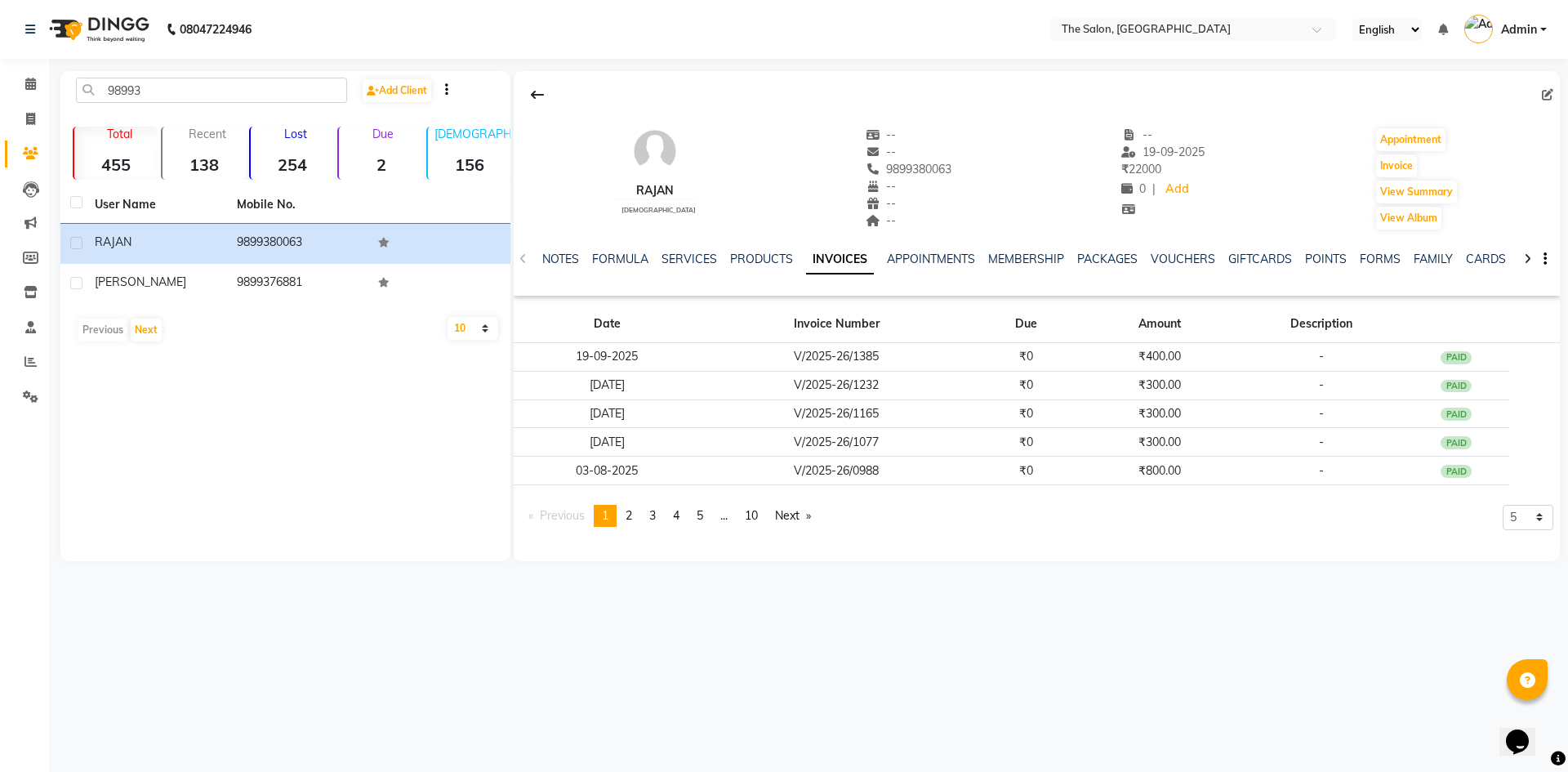
click at [522, 261] on div "NOTES FORMULA SERVICES PRODUCTS INVOICES APPOINTMENTS MEMBERSHIP PACKAGES VOUCH…" at bounding box center [1037, 260] width 1046 height 56
click at [44, 119] on span at bounding box center [31, 120] width 29 height 19
select select "service"
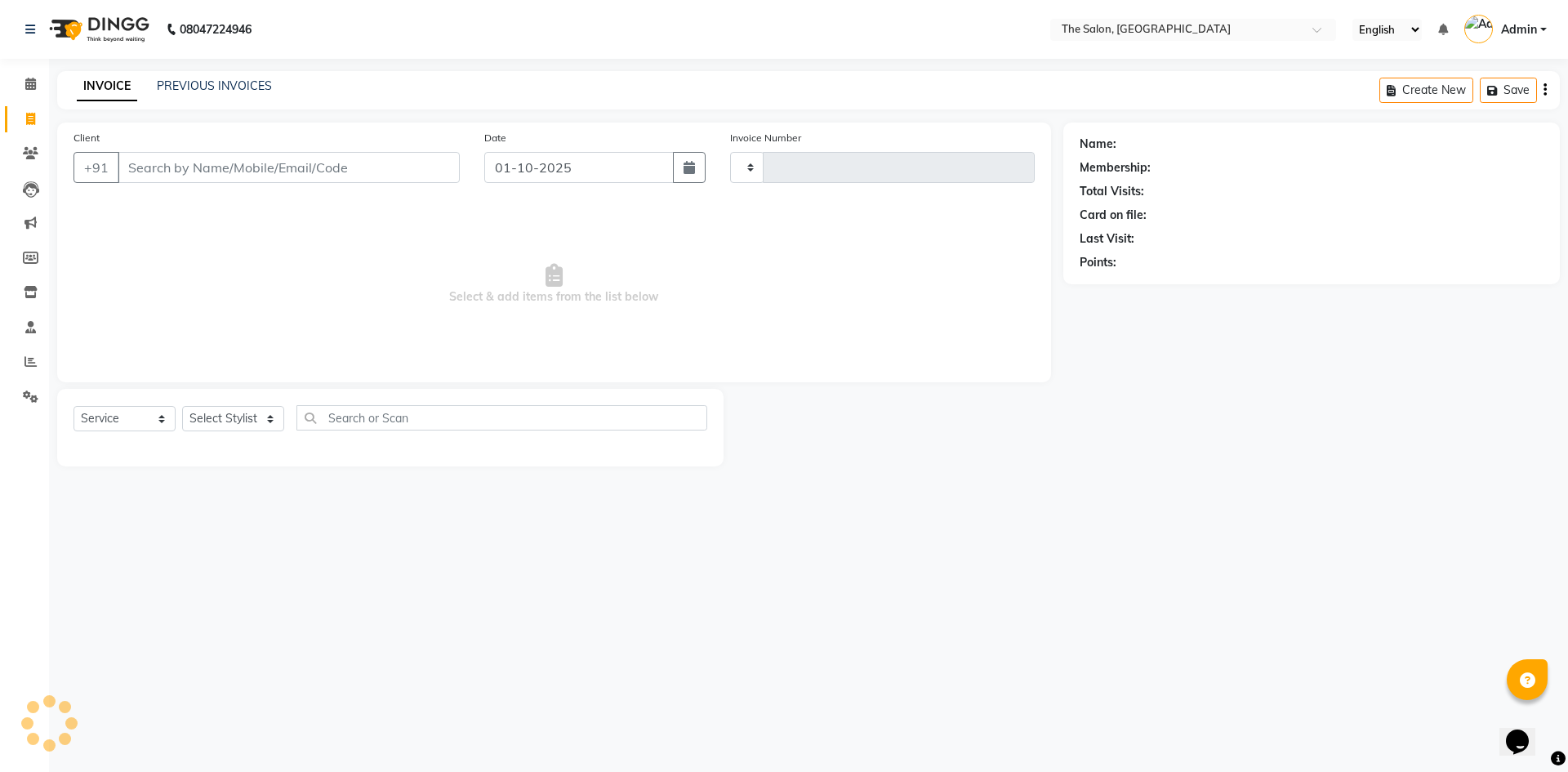
type input "1473"
select select "4245"
